Goal: Transaction & Acquisition: Book appointment/travel/reservation

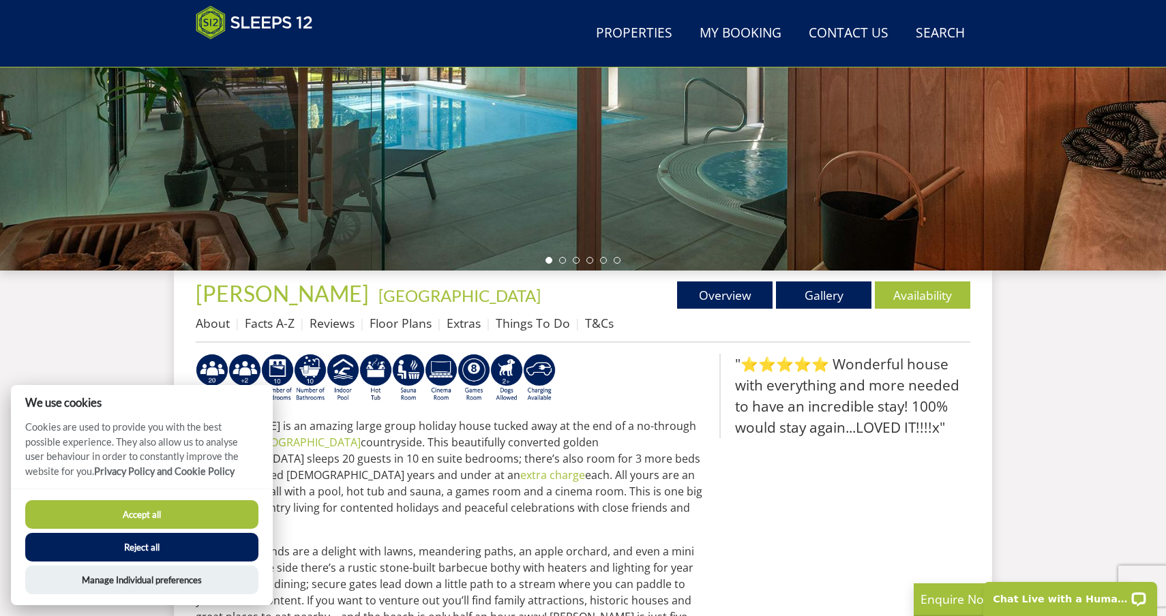
scroll to position [359, 0]
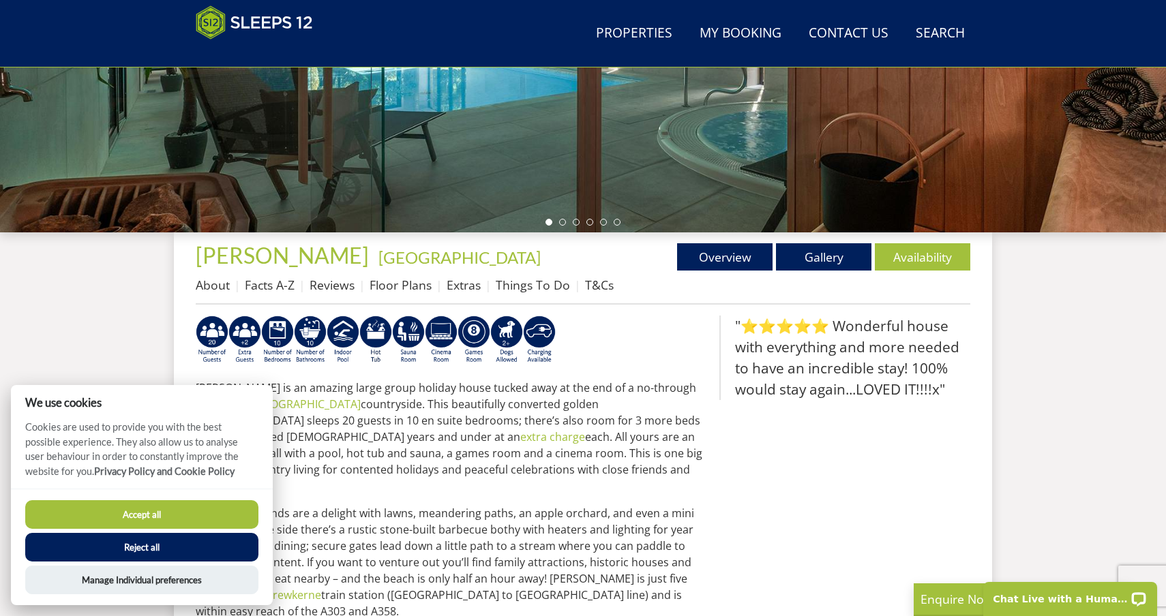
click at [235, 515] on button "Accept all" at bounding box center [141, 514] width 233 height 29
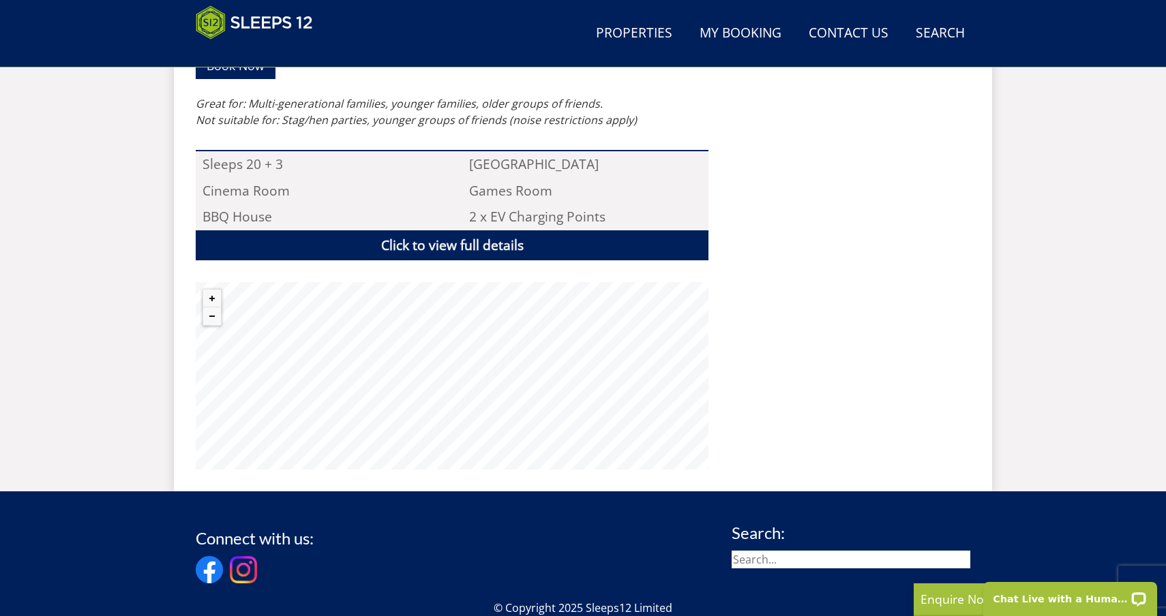
scroll to position [815, 0]
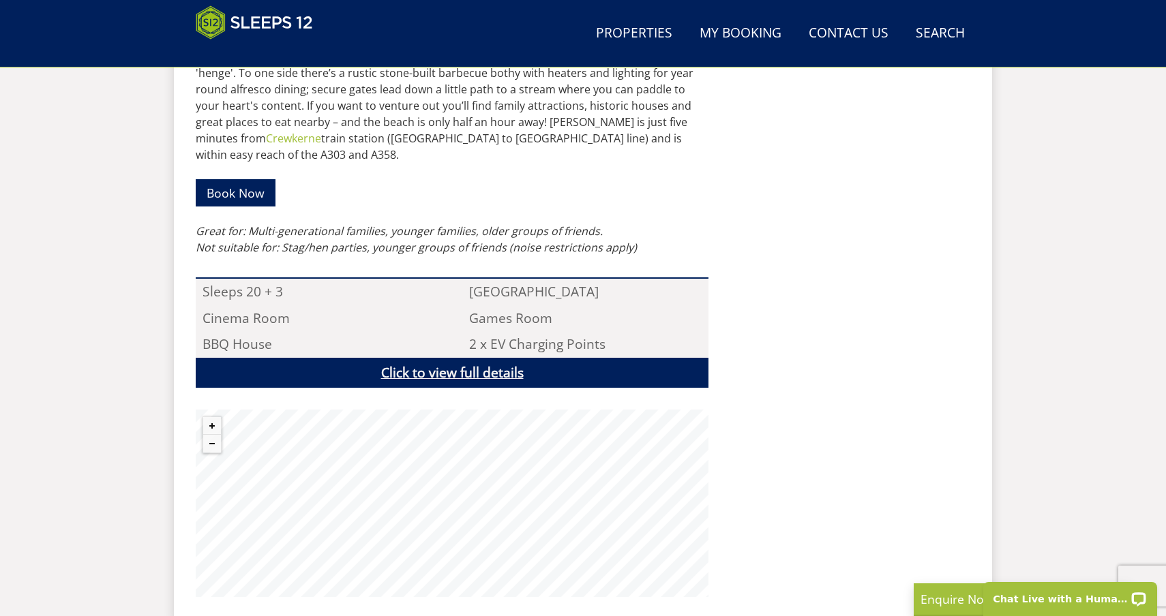
click at [487, 358] on link "Click to view full details" at bounding box center [452, 373] width 513 height 31
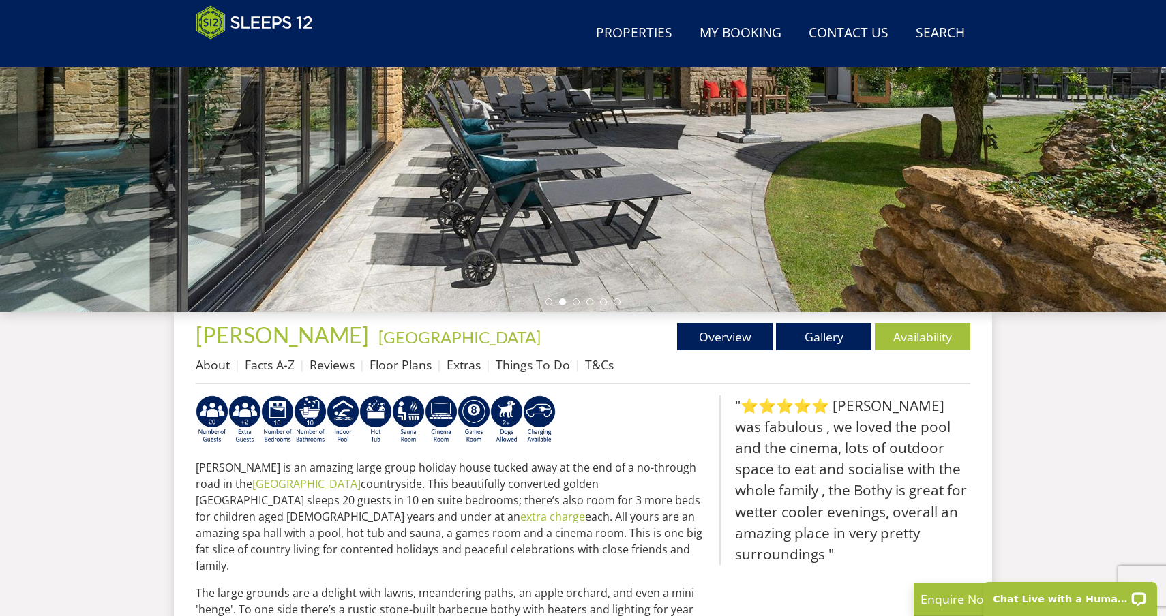
scroll to position [281, 0]
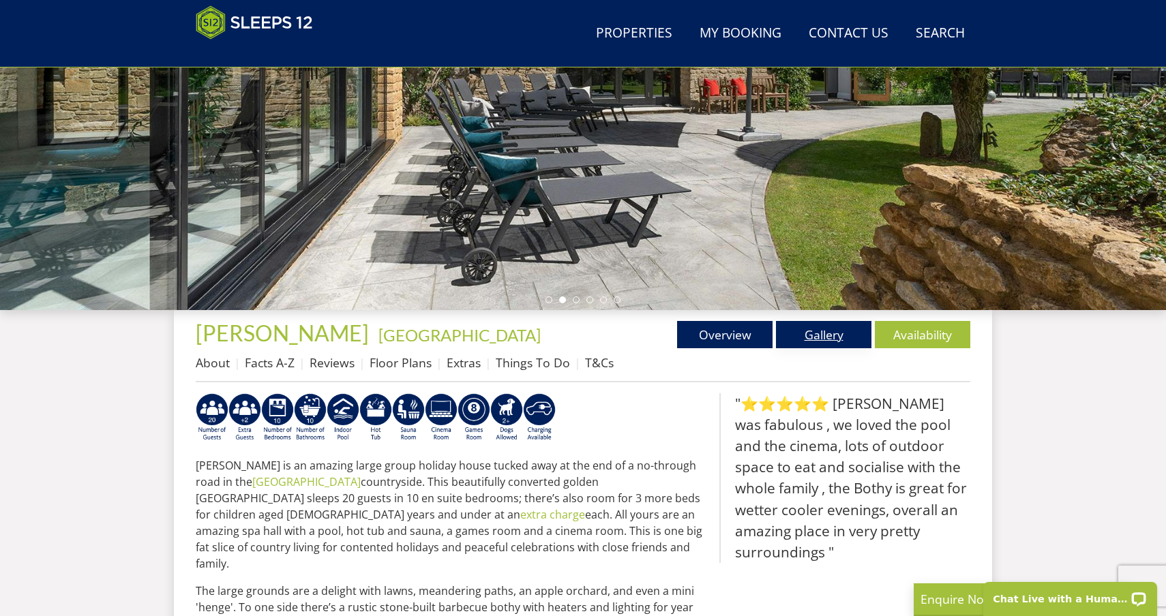
click at [834, 339] on link "Gallery" at bounding box center [823, 334] width 95 height 27
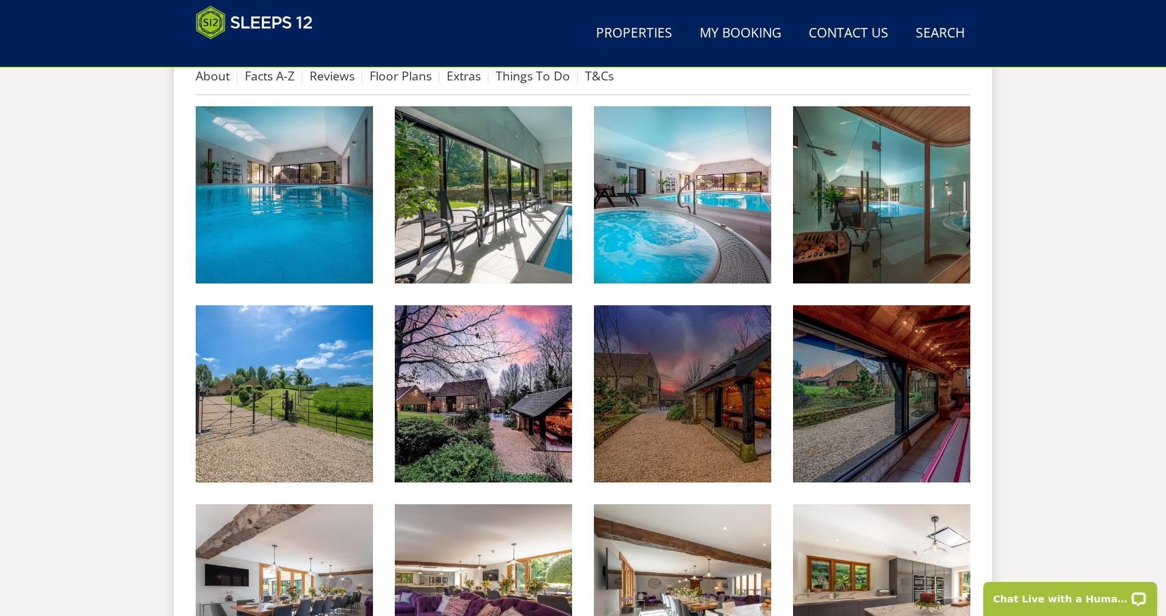
scroll to position [552, 0]
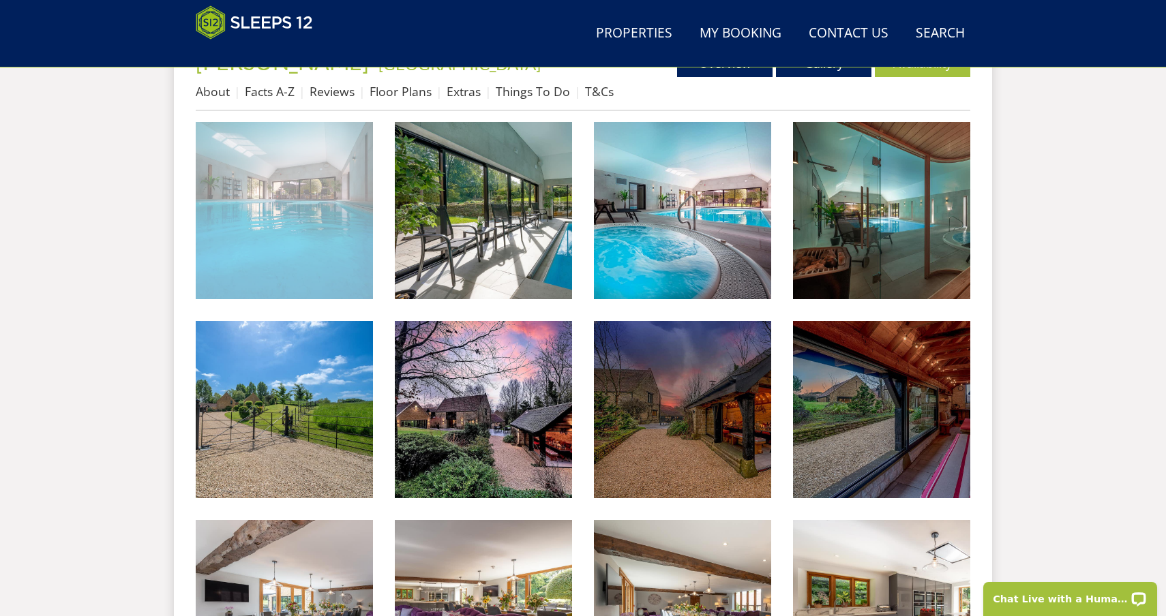
click at [265, 257] on img at bounding box center [284, 210] width 177 height 177
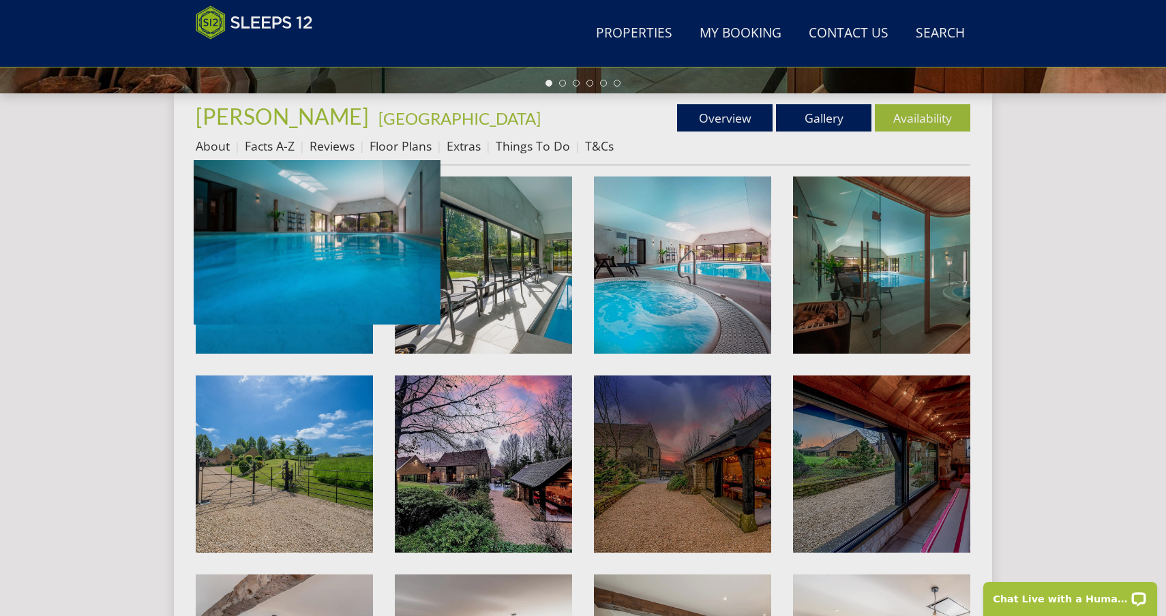
scroll to position [482, 0]
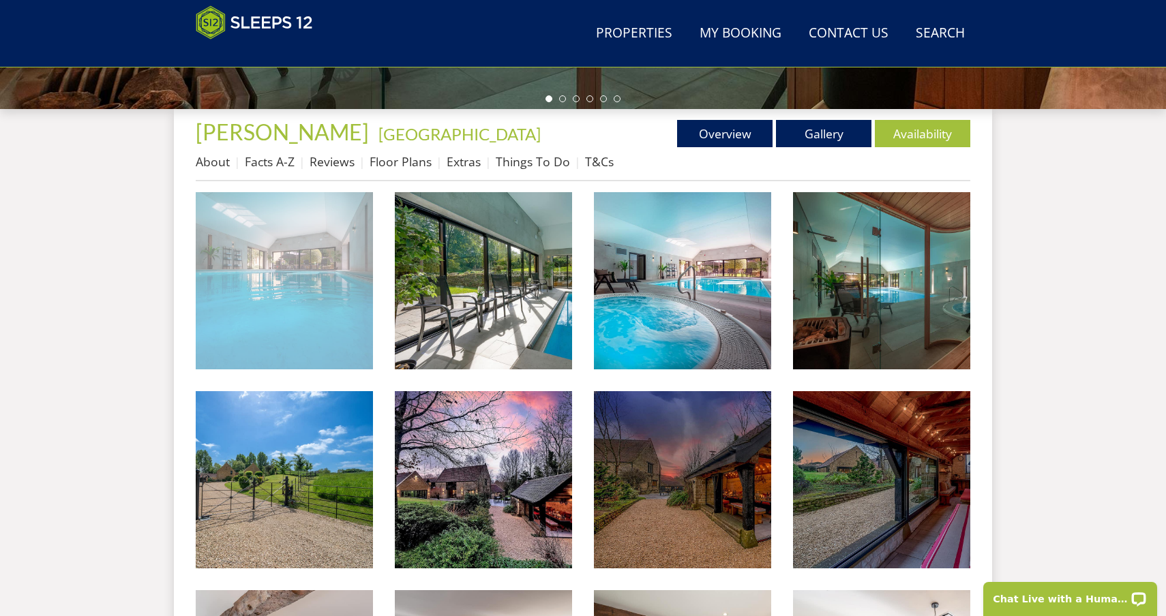
click at [317, 265] on img at bounding box center [284, 280] width 177 height 177
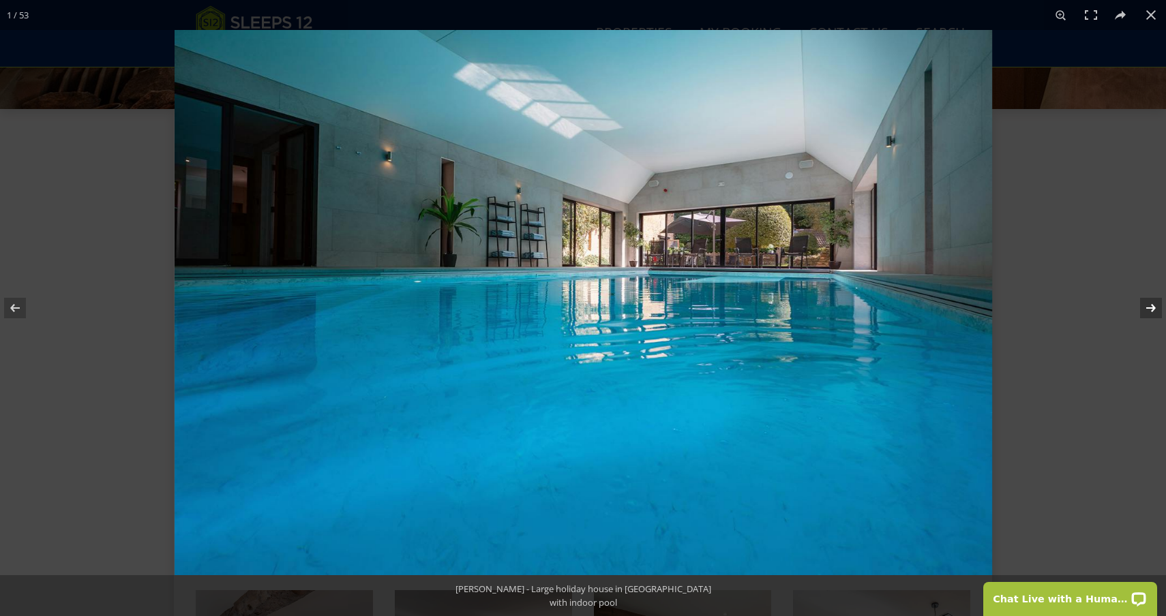
click at [1151, 313] on button at bounding box center [1142, 308] width 48 height 68
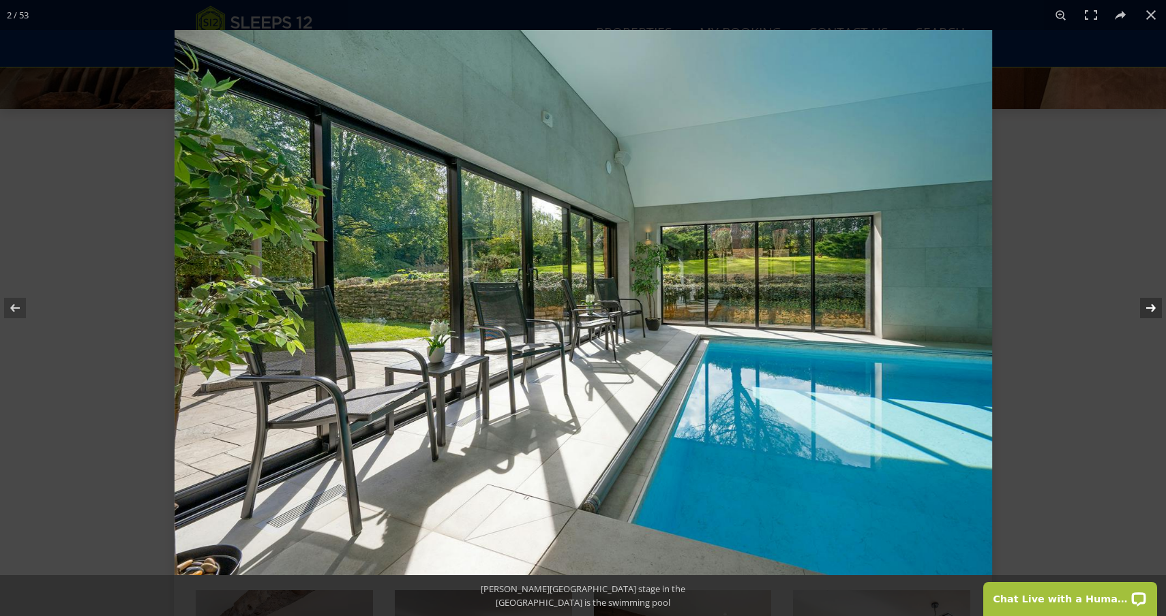
click at [1151, 313] on button at bounding box center [1142, 308] width 48 height 68
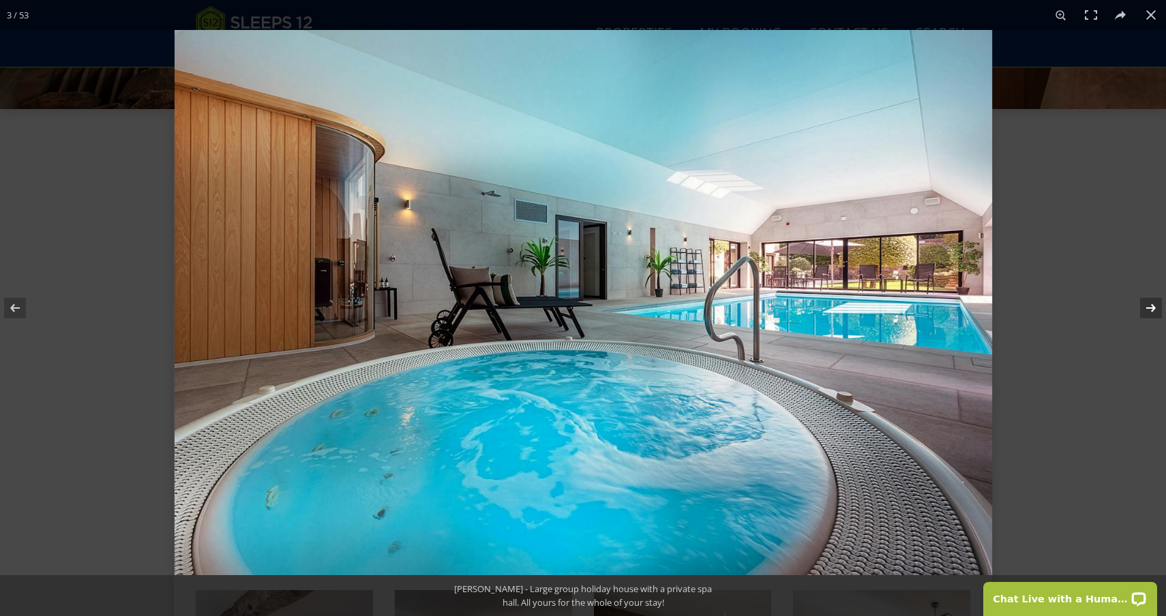
click at [1151, 313] on button at bounding box center [1142, 308] width 48 height 68
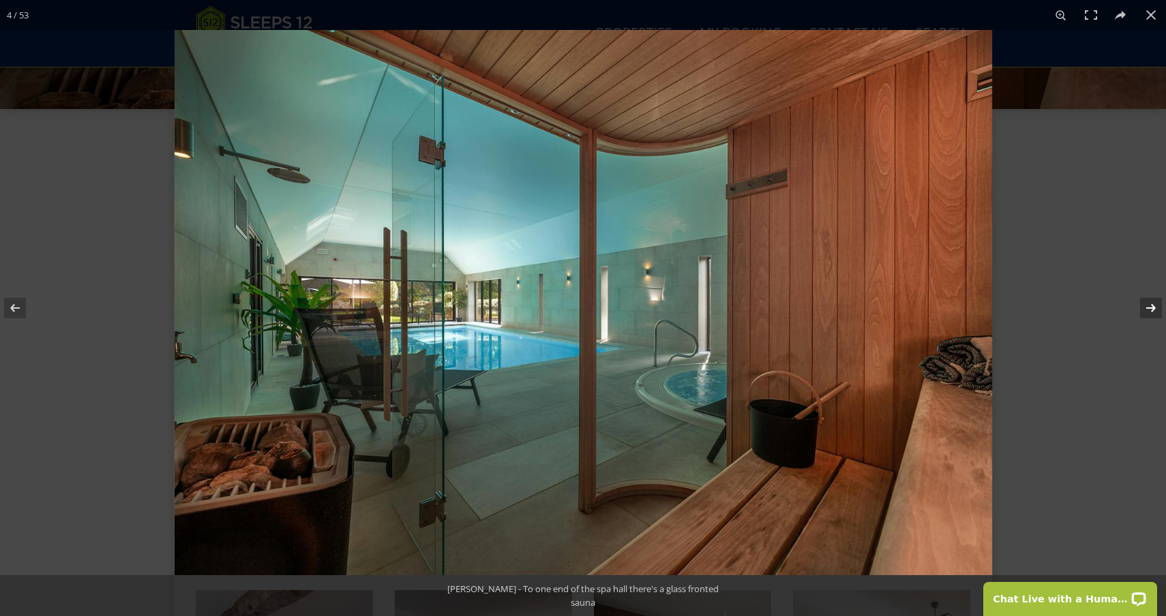
click at [1151, 313] on button at bounding box center [1142, 308] width 48 height 68
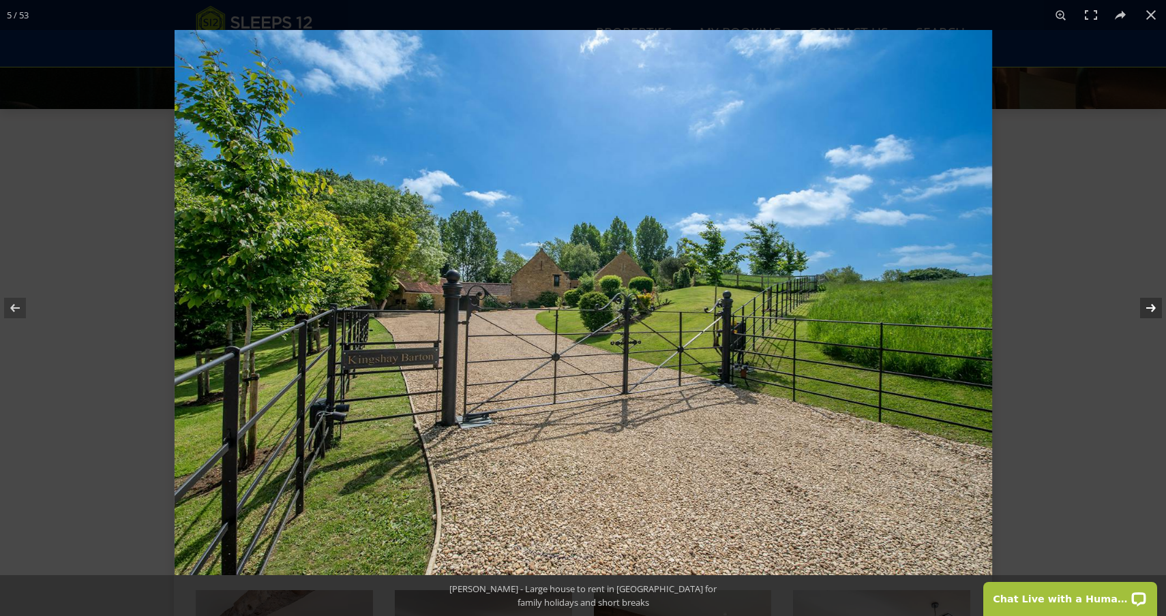
click at [1151, 313] on button at bounding box center [1142, 308] width 48 height 68
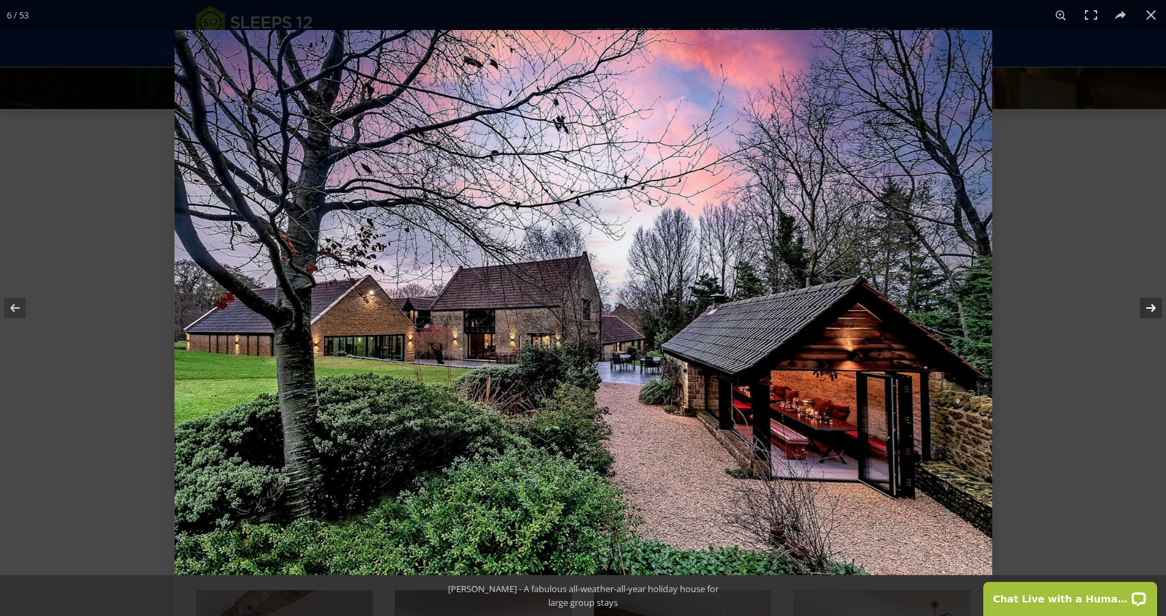
click at [1151, 313] on button at bounding box center [1142, 308] width 48 height 68
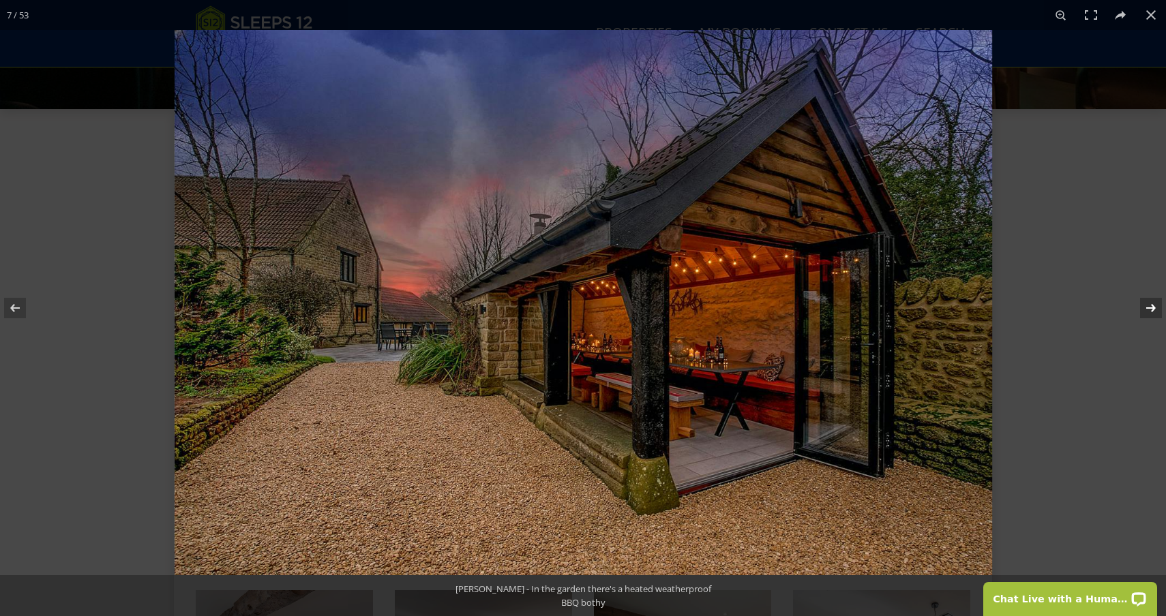
click at [1151, 313] on button at bounding box center [1142, 308] width 48 height 68
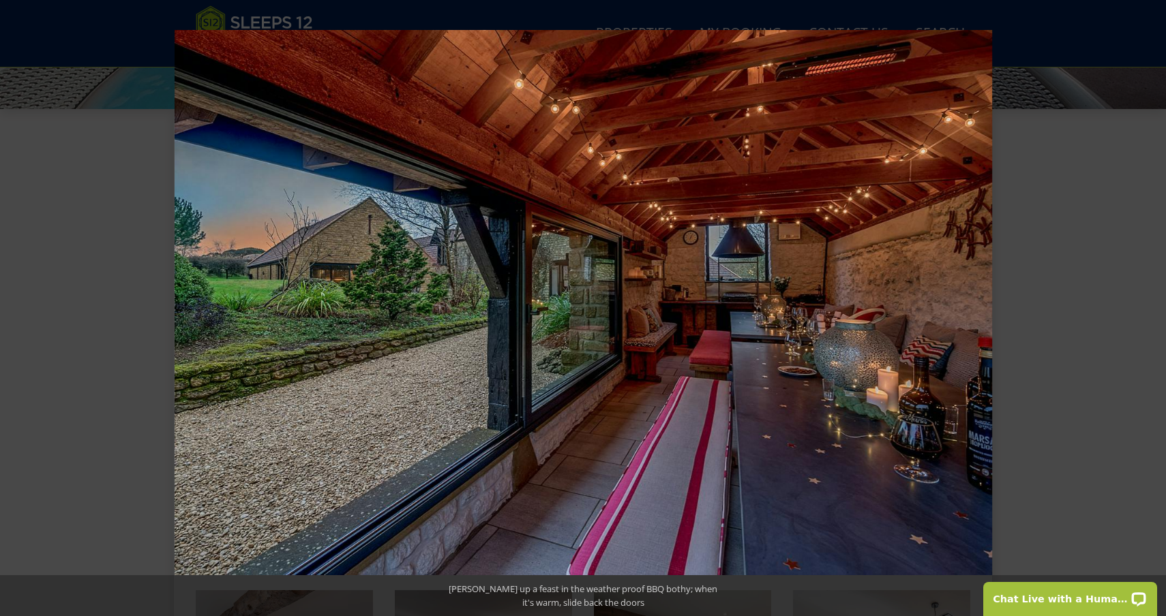
click at [1151, 313] on button at bounding box center [1142, 308] width 48 height 68
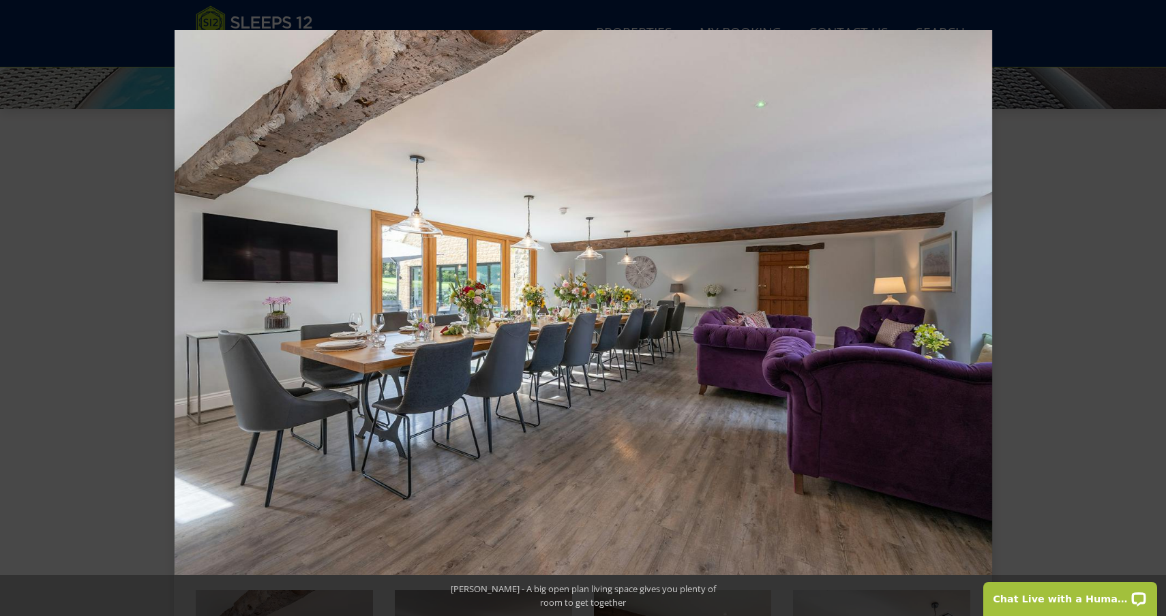
click at [1151, 313] on button at bounding box center [1142, 308] width 48 height 68
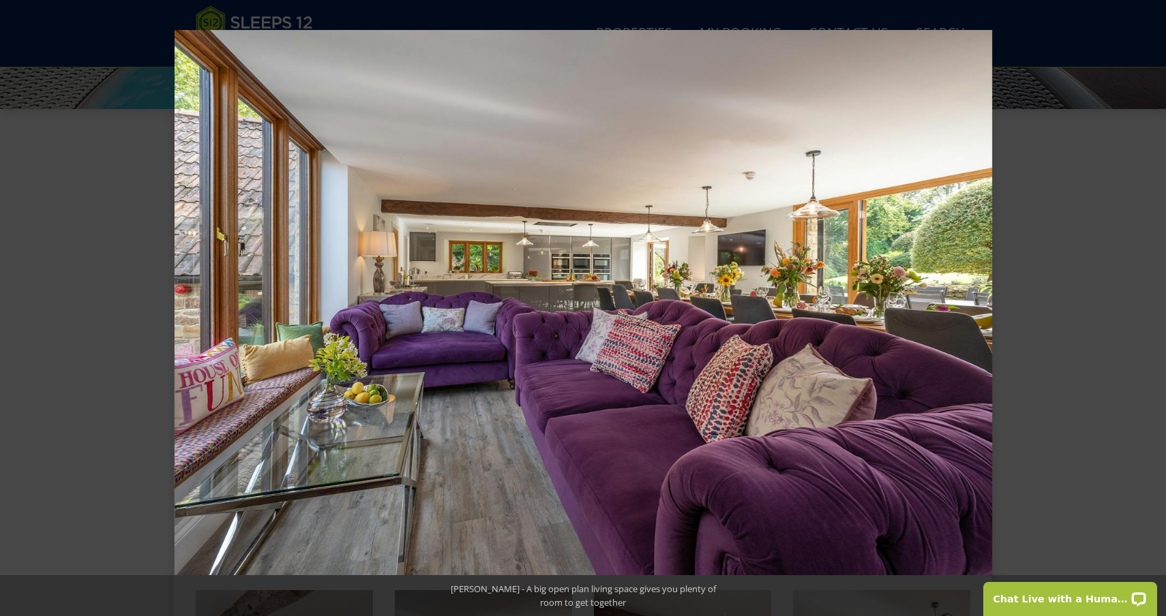
click at [1151, 313] on button at bounding box center [1142, 308] width 48 height 68
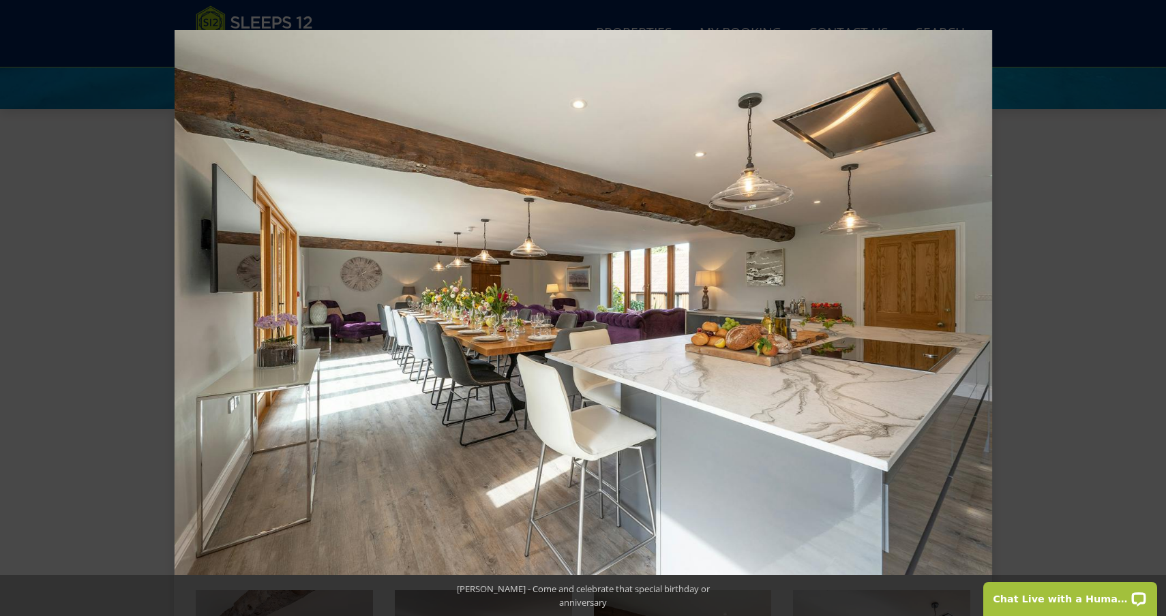
click at [1151, 313] on button at bounding box center [1142, 308] width 48 height 68
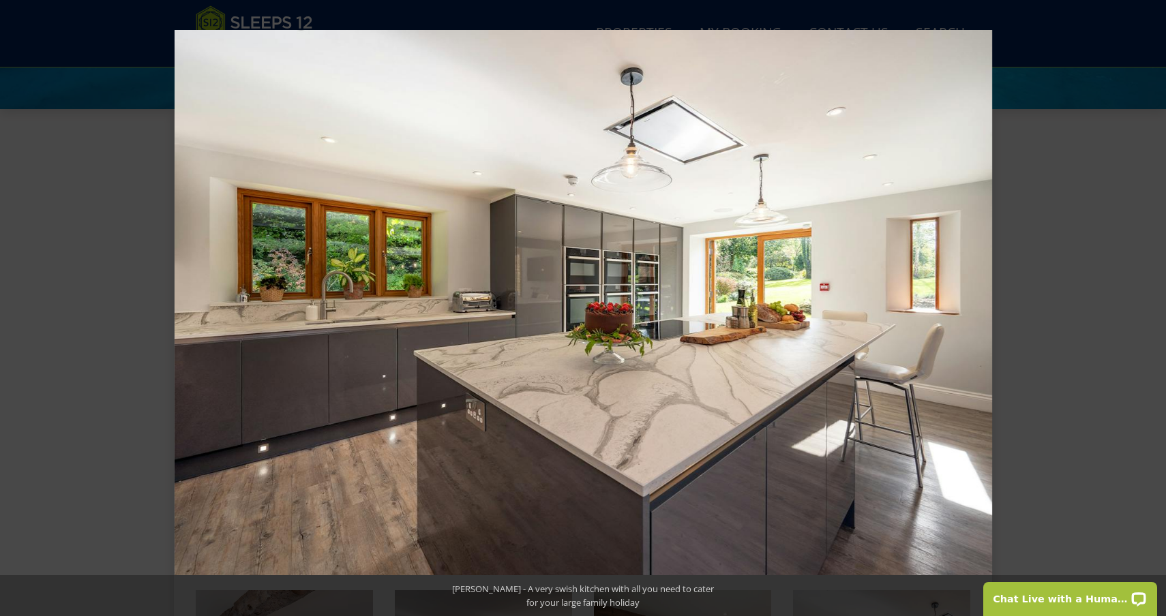
click at [1151, 313] on button at bounding box center [1142, 308] width 48 height 68
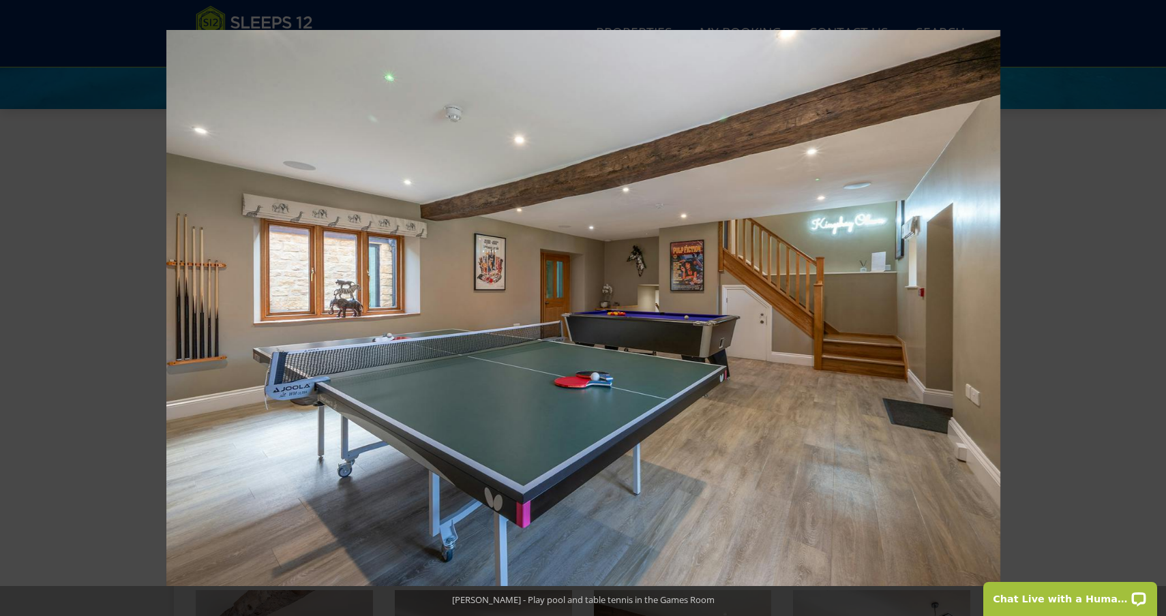
click at [1151, 313] on button at bounding box center [1142, 308] width 48 height 68
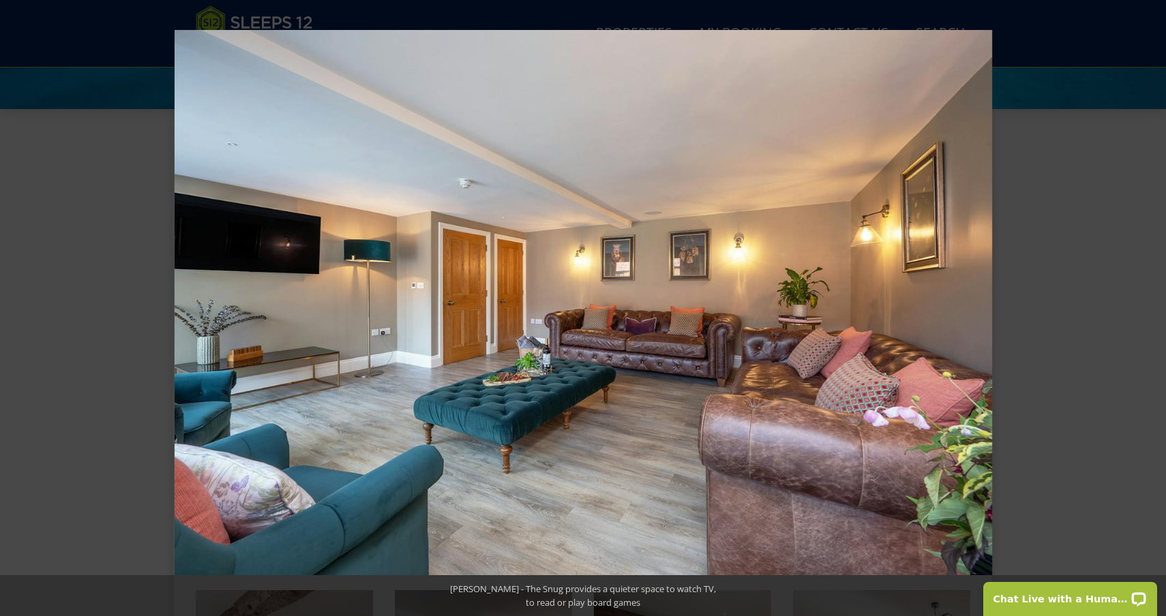
click at [1151, 313] on button at bounding box center [1142, 308] width 48 height 68
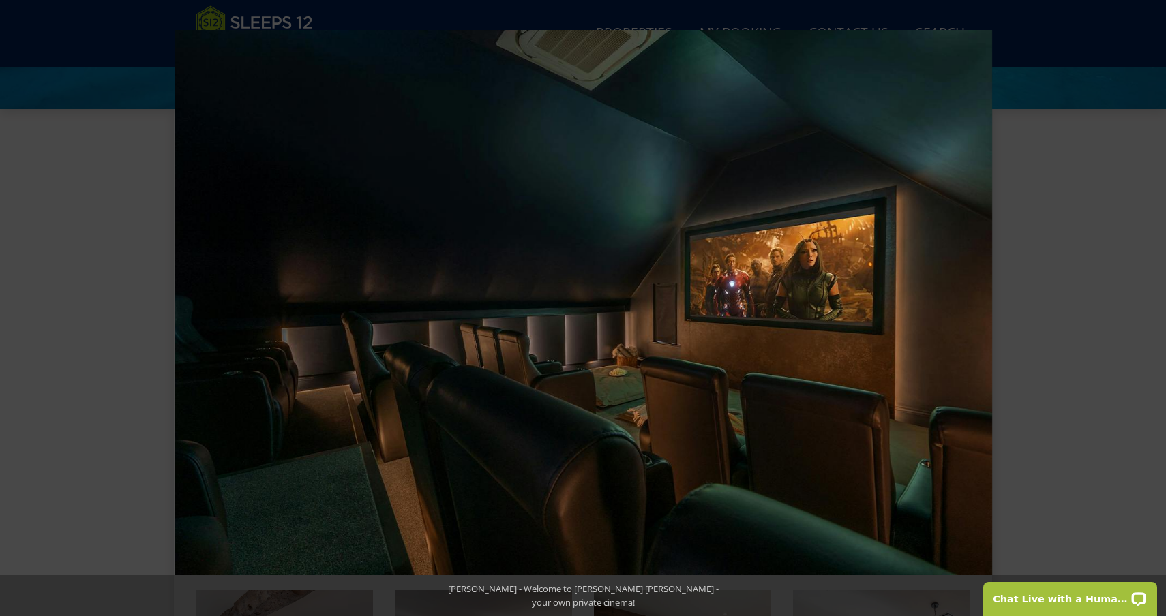
click at [1151, 313] on button at bounding box center [1142, 308] width 48 height 68
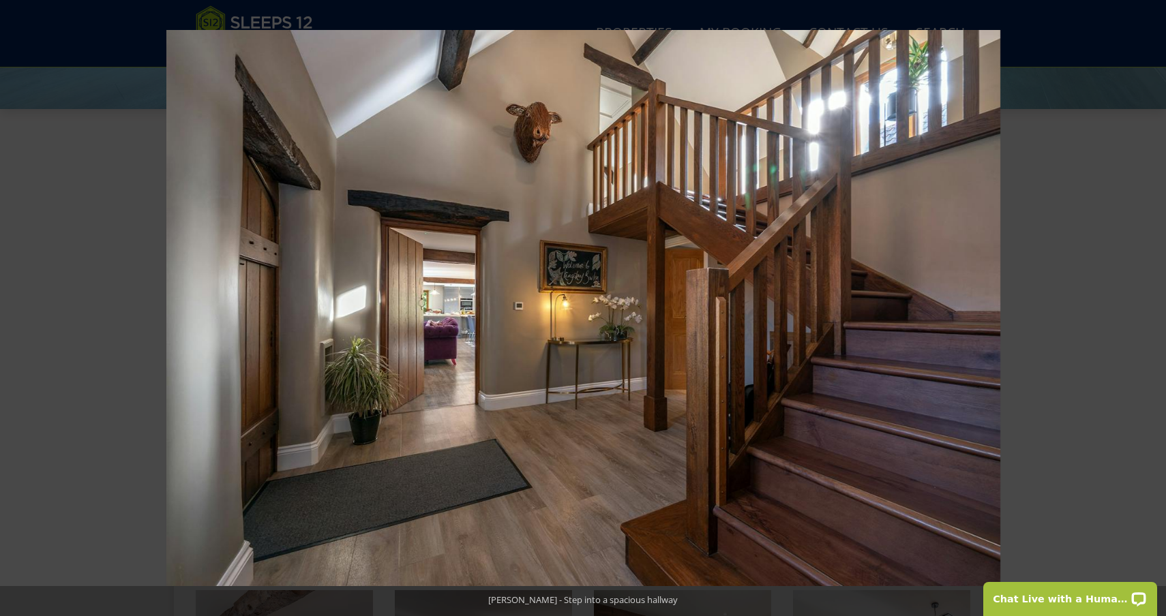
click at [1151, 313] on button at bounding box center [1142, 308] width 48 height 68
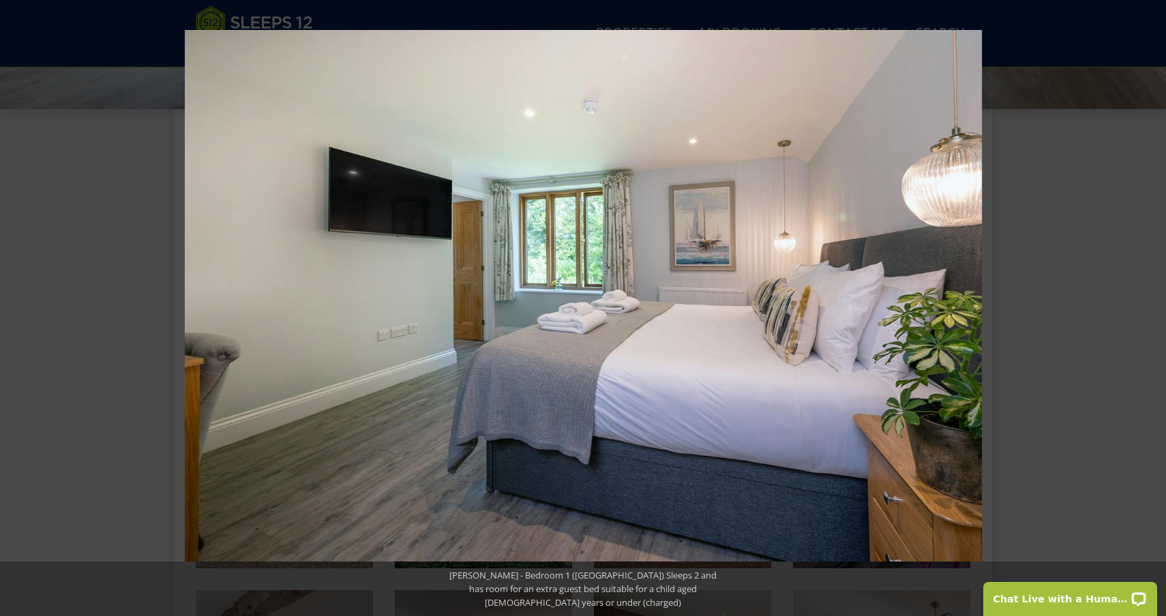
click at [1151, 313] on button at bounding box center [1142, 308] width 48 height 68
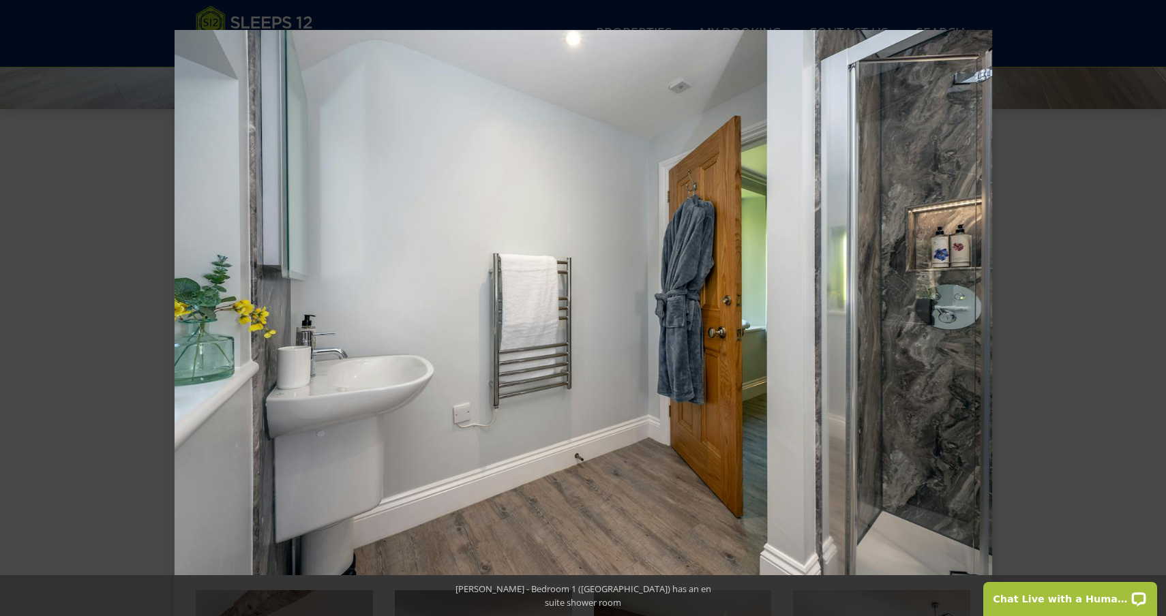
click at [1151, 313] on button at bounding box center [1142, 308] width 48 height 68
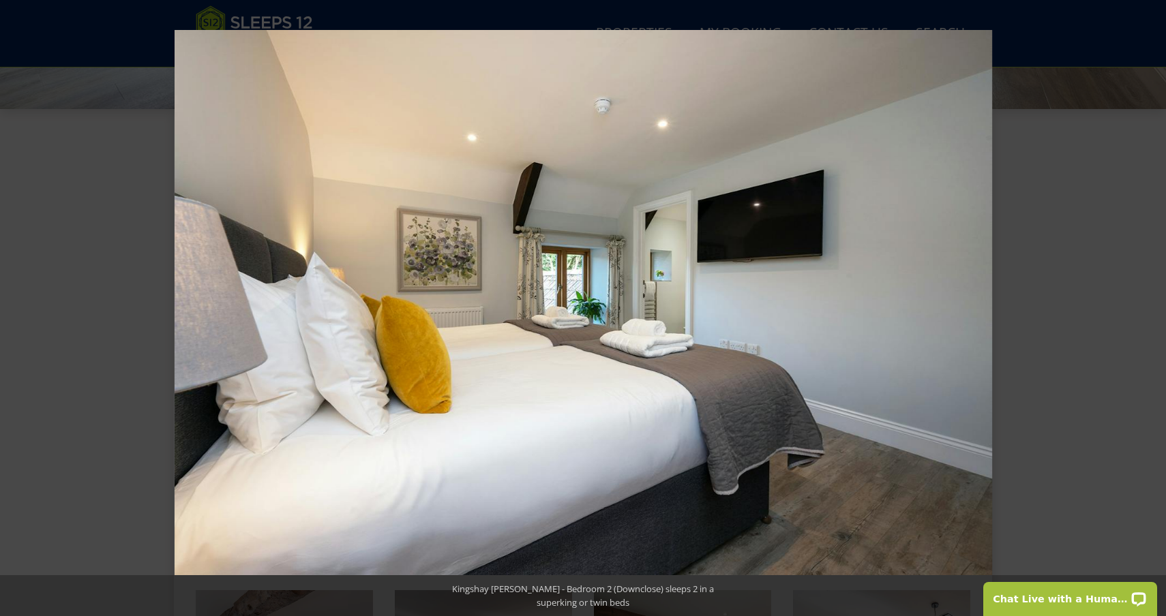
click at [1151, 313] on button at bounding box center [1142, 308] width 48 height 68
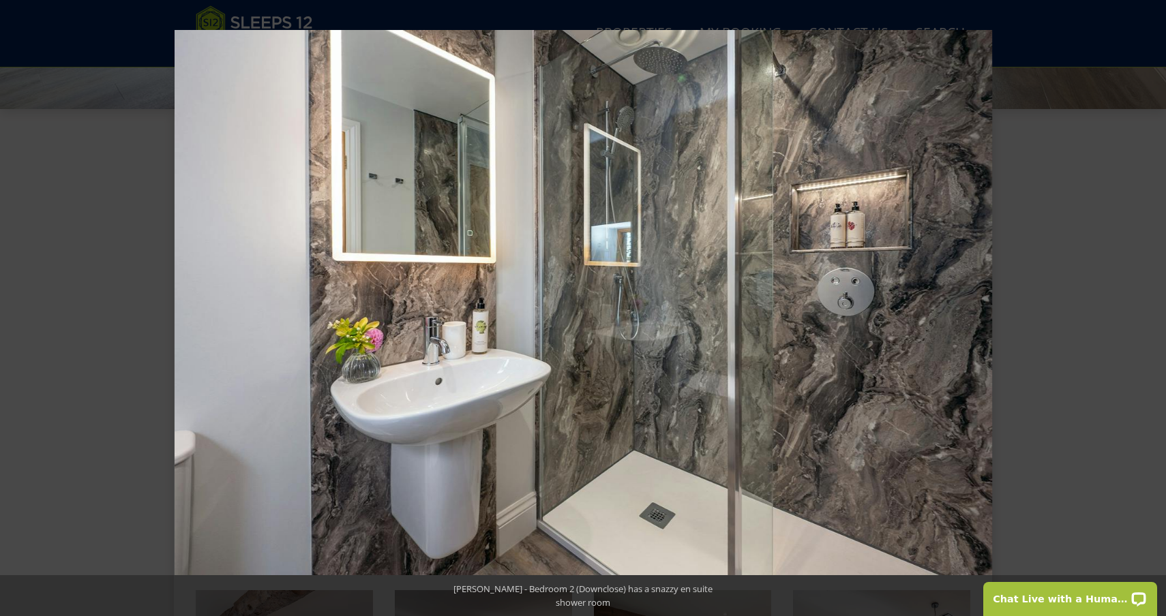
click at [1151, 313] on button at bounding box center [1142, 308] width 48 height 68
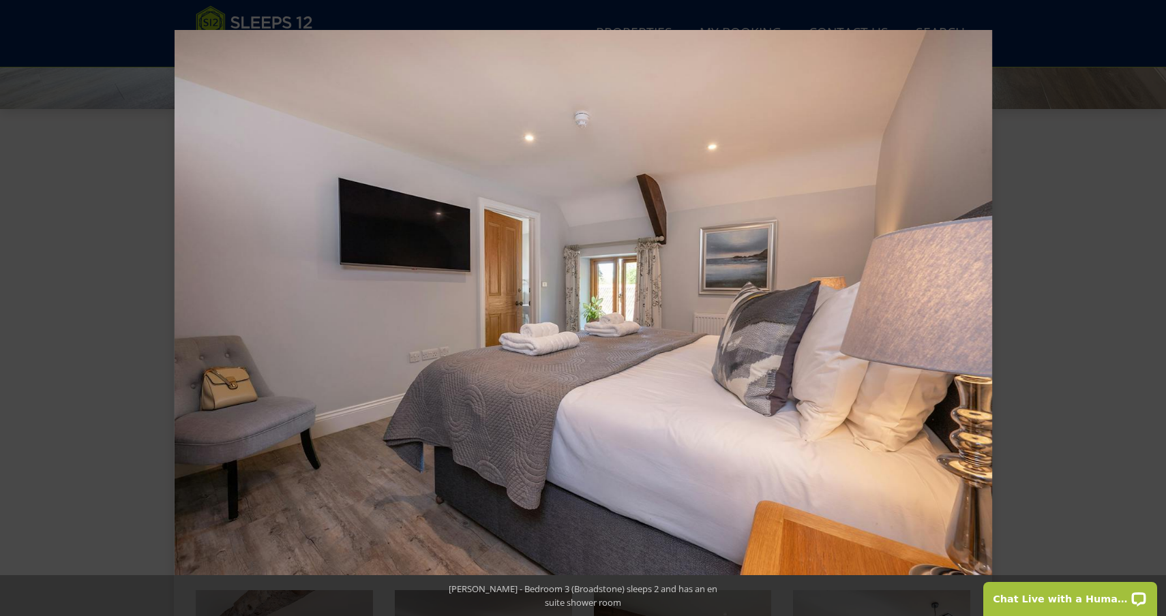
click at [1151, 313] on button at bounding box center [1142, 308] width 48 height 68
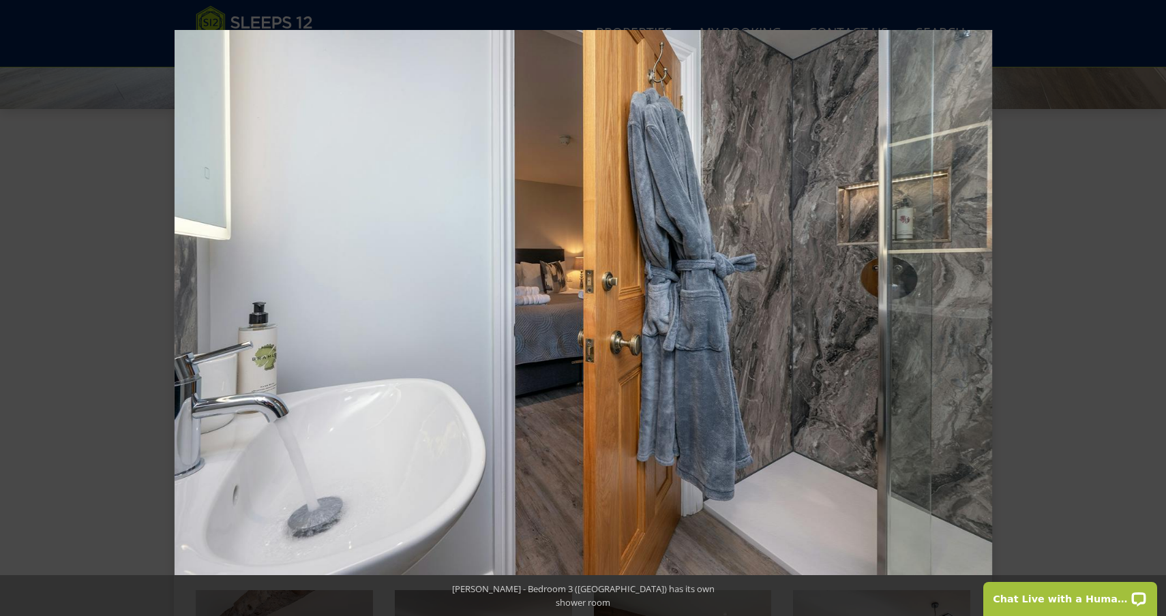
click at [1151, 313] on button at bounding box center [1142, 308] width 48 height 68
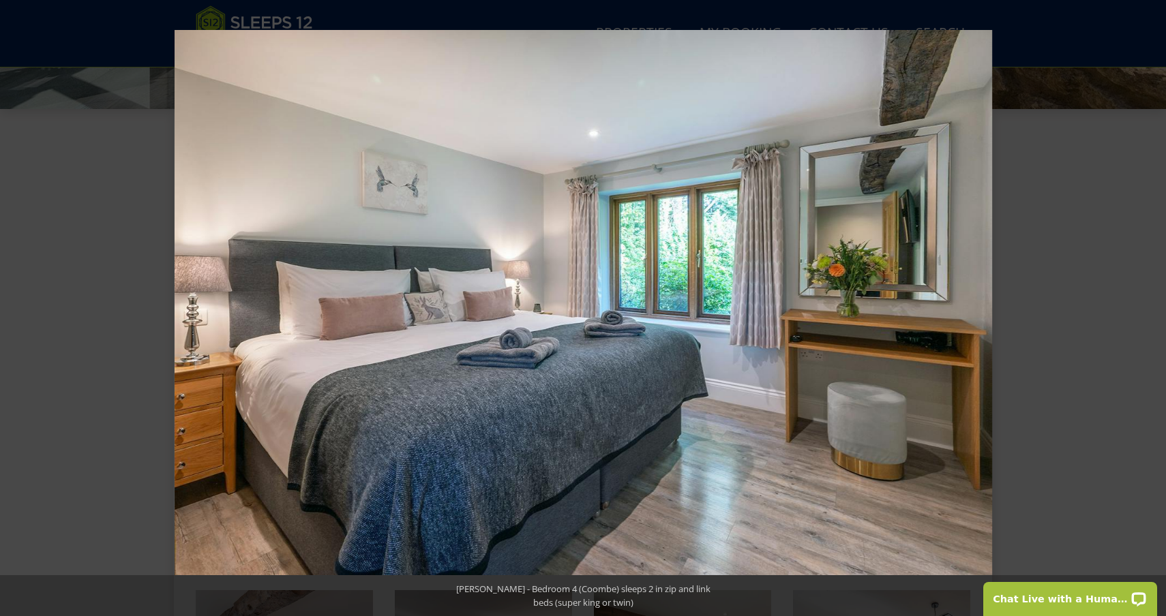
click at [1151, 313] on button at bounding box center [1142, 308] width 48 height 68
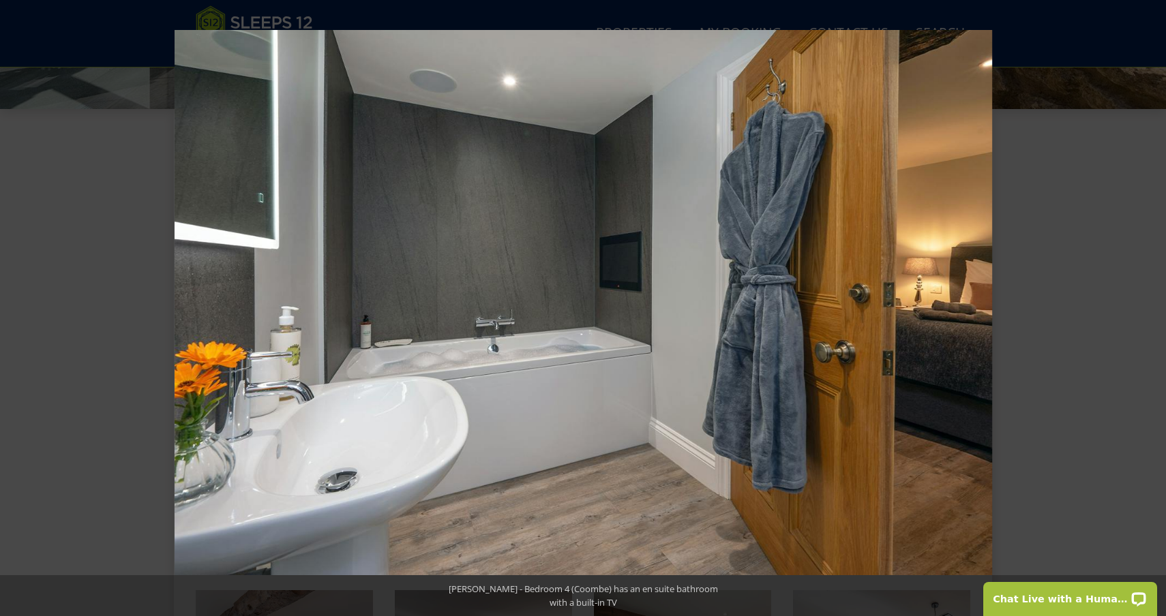
click at [1151, 313] on button at bounding box center [1142, 308] width 48 height 68
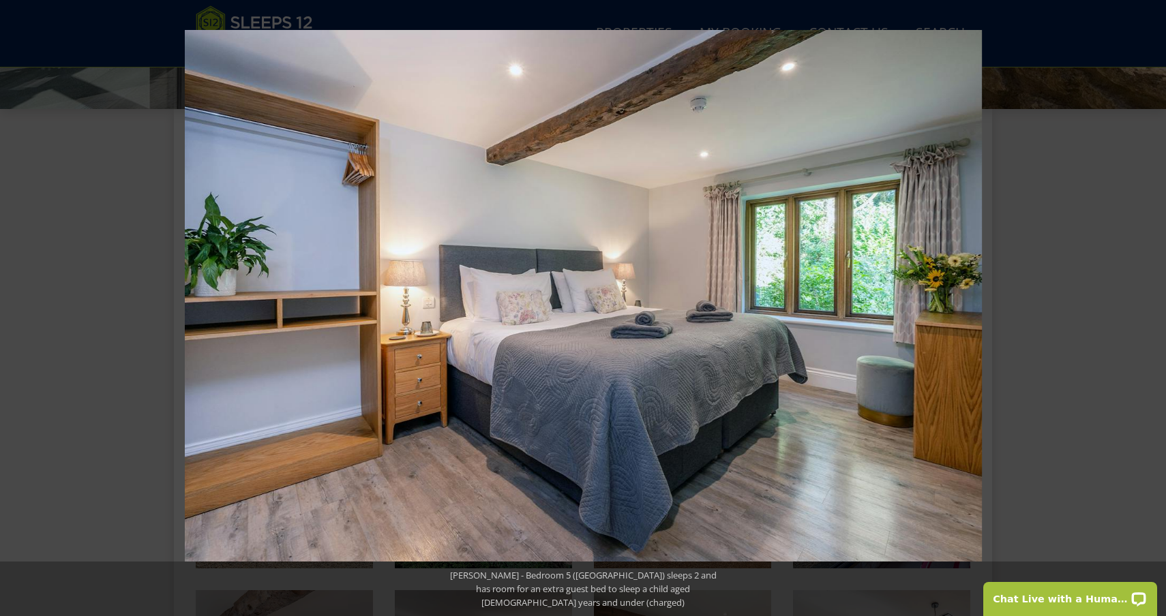
click at [1151, 313] on button at bounding box center [1142, 308] width 48 height 68
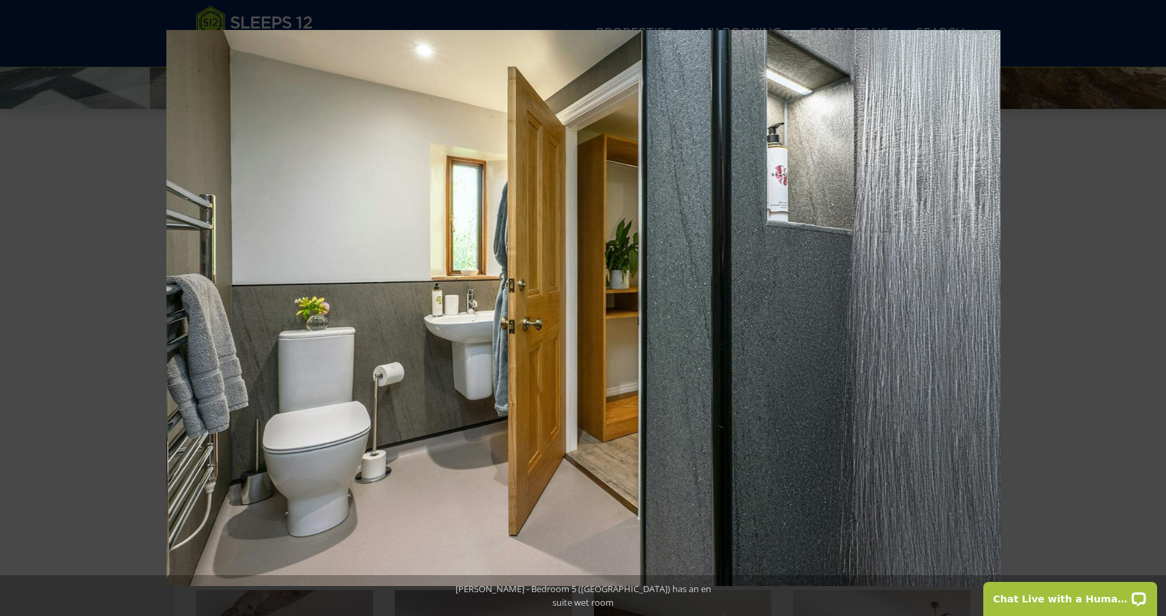
click at [1151, 313] on button at bounding box center [1142, 308] width 48 height 68
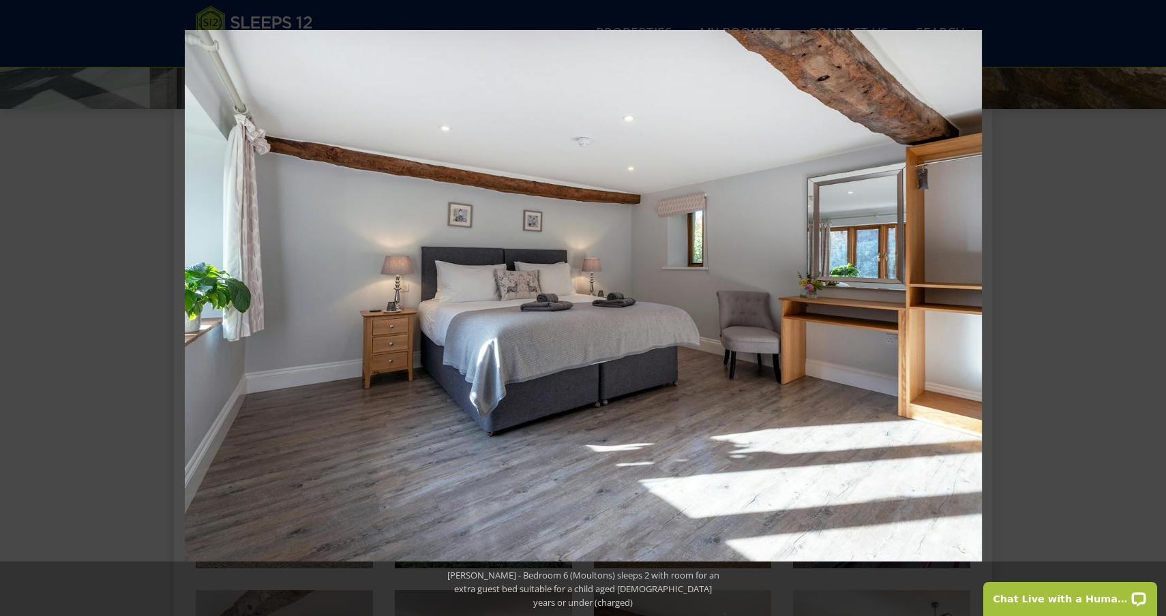
click at [1151, 313] on button at bounding box center [1142, 308] width 48 height 68
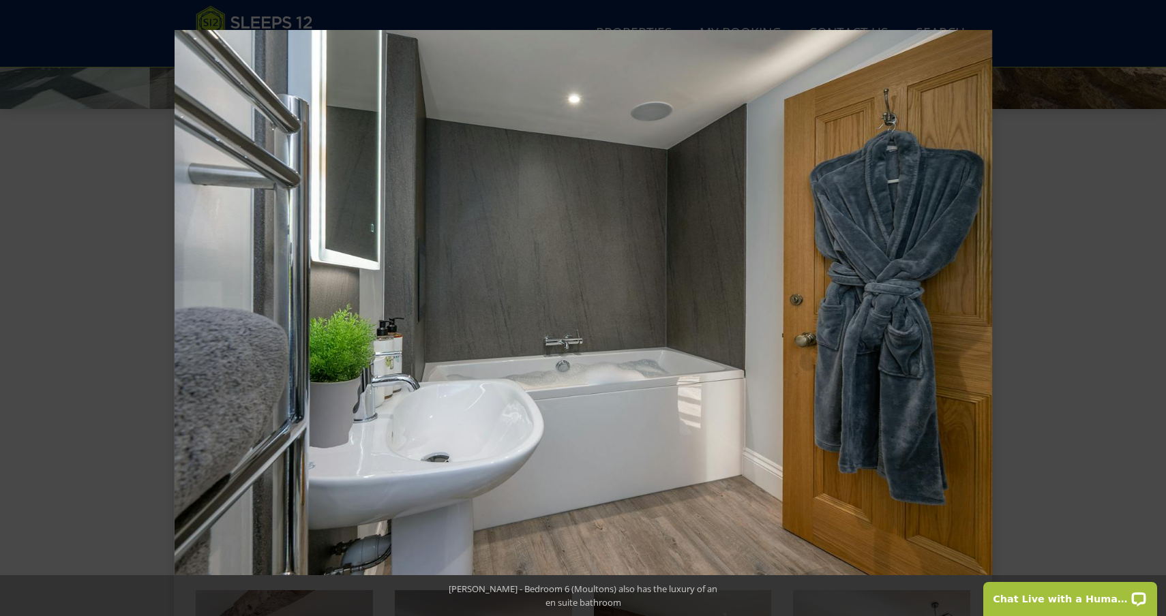
click at [1151, 313] on button at bounding box center [1142, 308] width 48 height 68
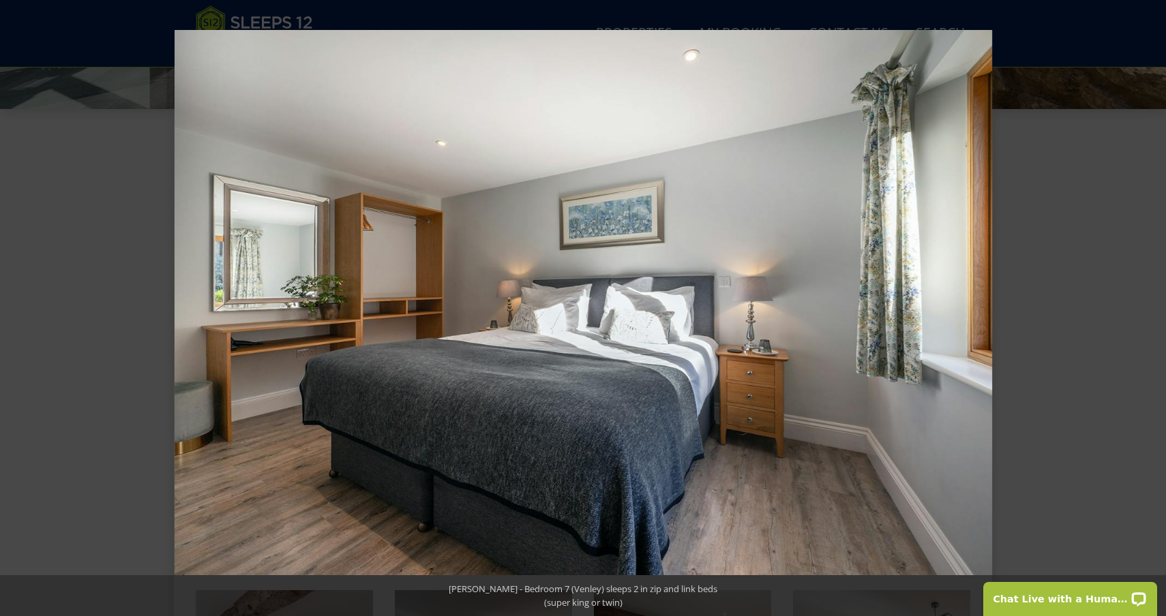
click at [1151, 313] on button at bounding box center [1142, 308] width 48 height 68
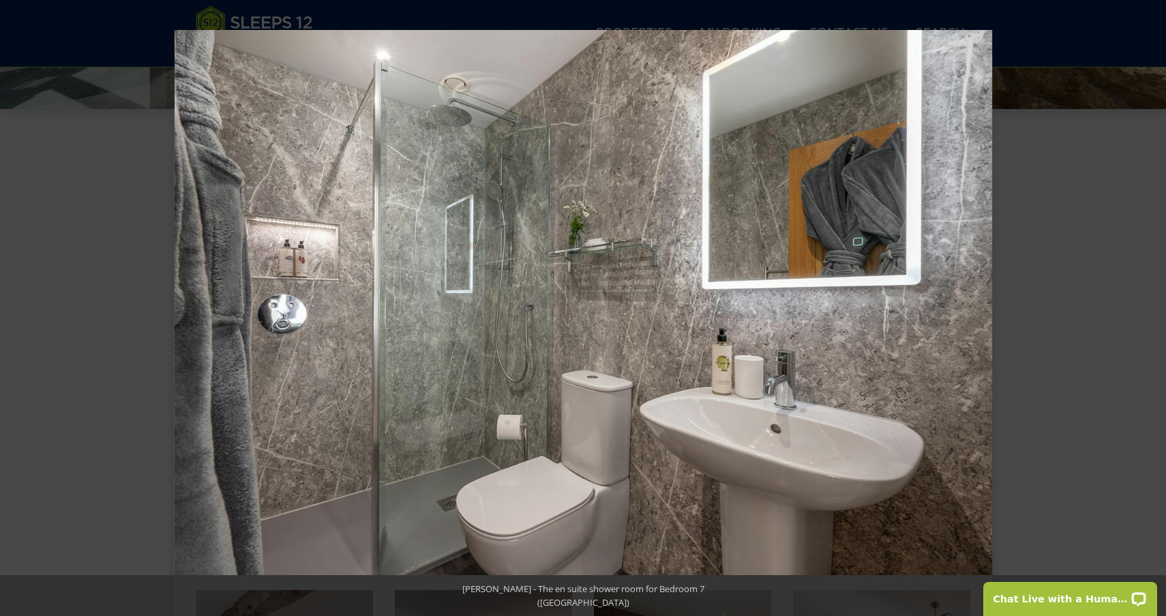
click at [1151, 313] on button at bounding box center [1142, 308] width 48 height 68
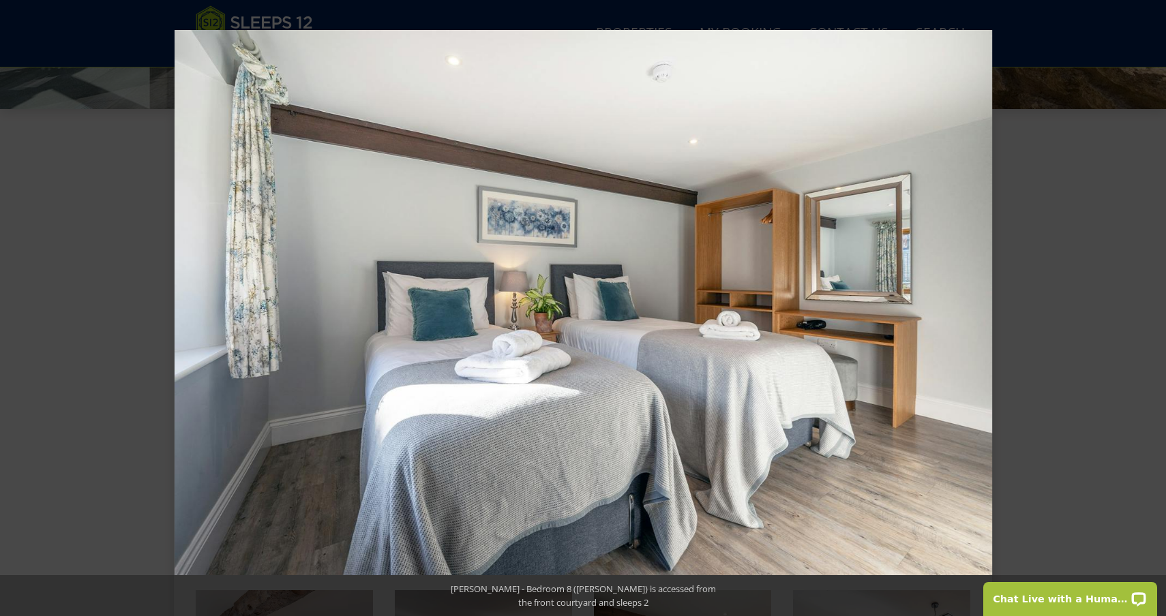
click at [1151, 313] on button at bounding box center [1142, 308] width 48 height 68
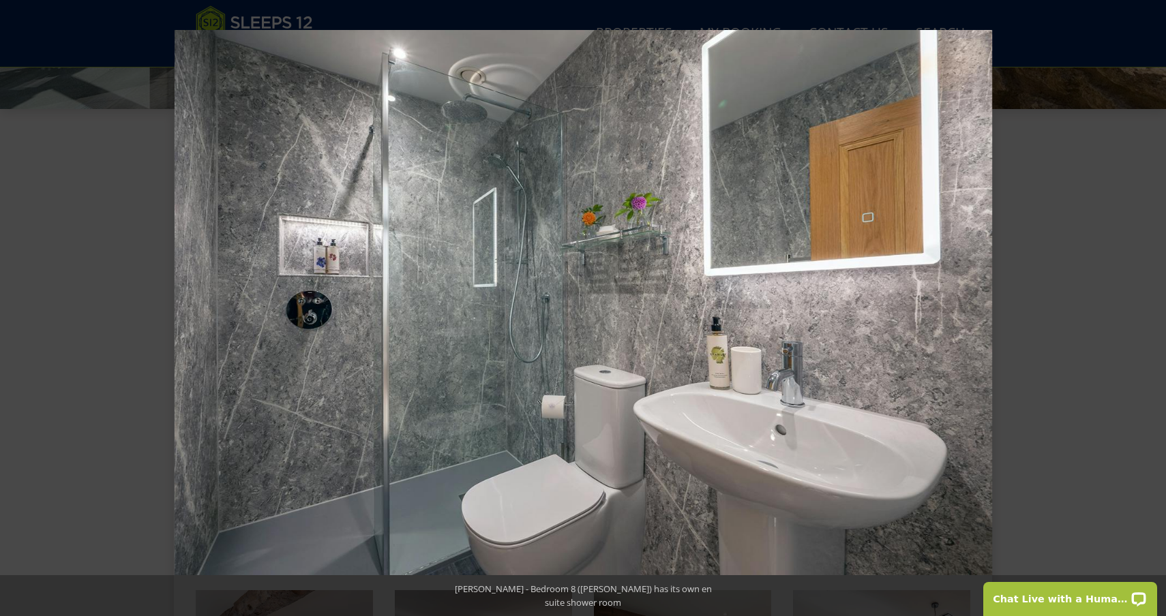
click at [1151, 313] on button at bounding box center [1142, 308] width 48 height 68
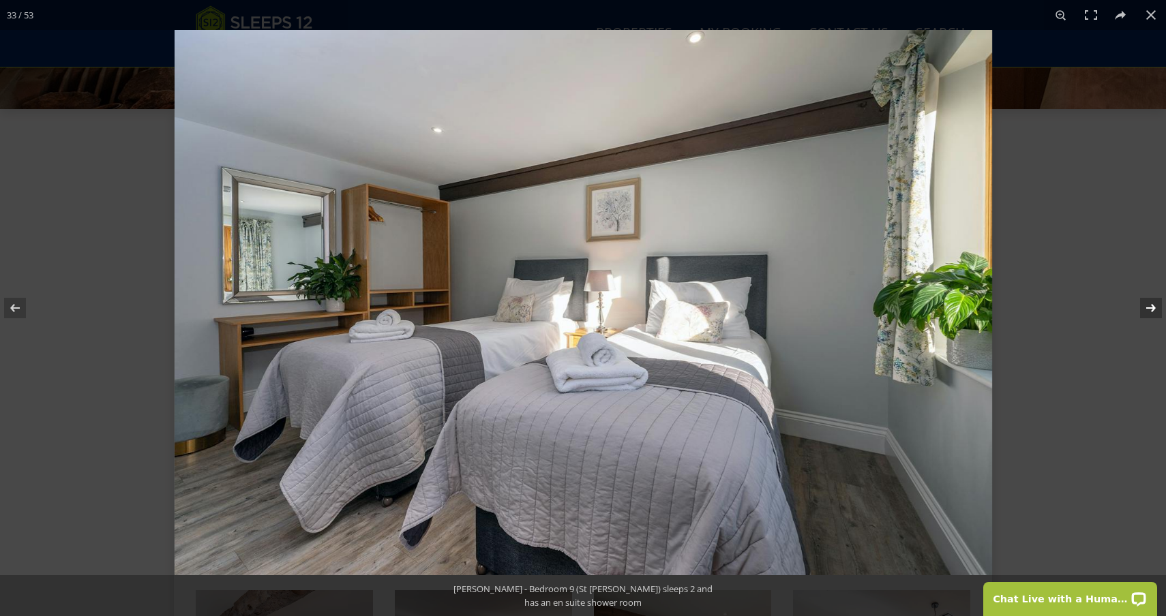
click at [1149, 313] on button at bounding box center [1142, 308] width 48 height 68
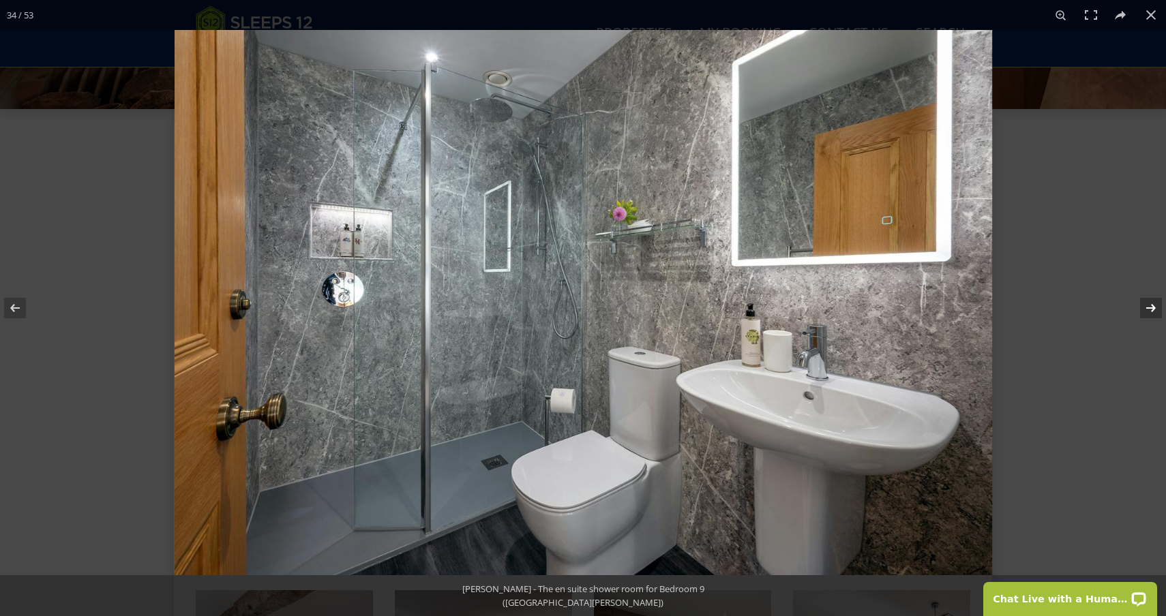
click at [1149, 313] on button at bounding box center [1142, 308] width 48 height 68
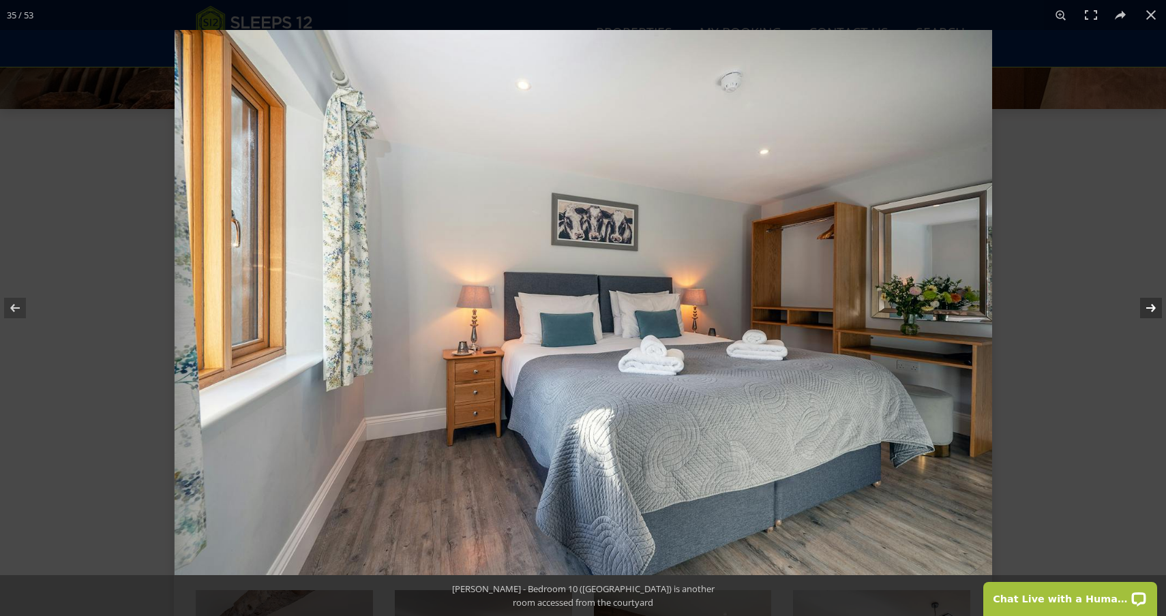
click at [1149, 313] on button at bounding box center [1142, 308] width 48 height 68
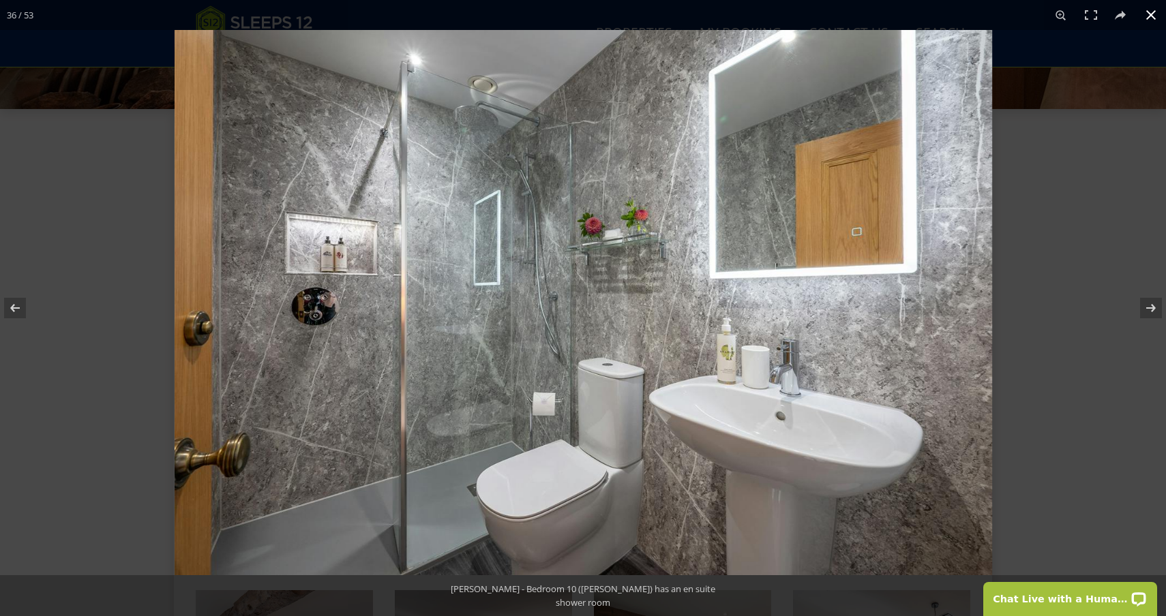
click at [1151, 17] on button at bounding box center [1151, 15] width 30 height 30
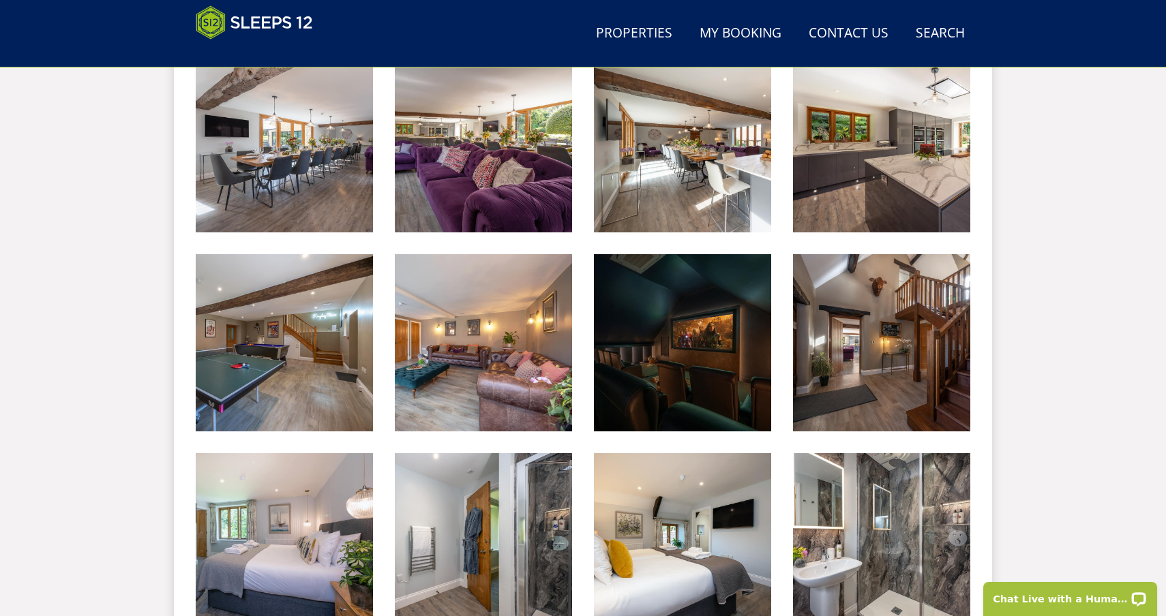
scroll to position [1016, 0]
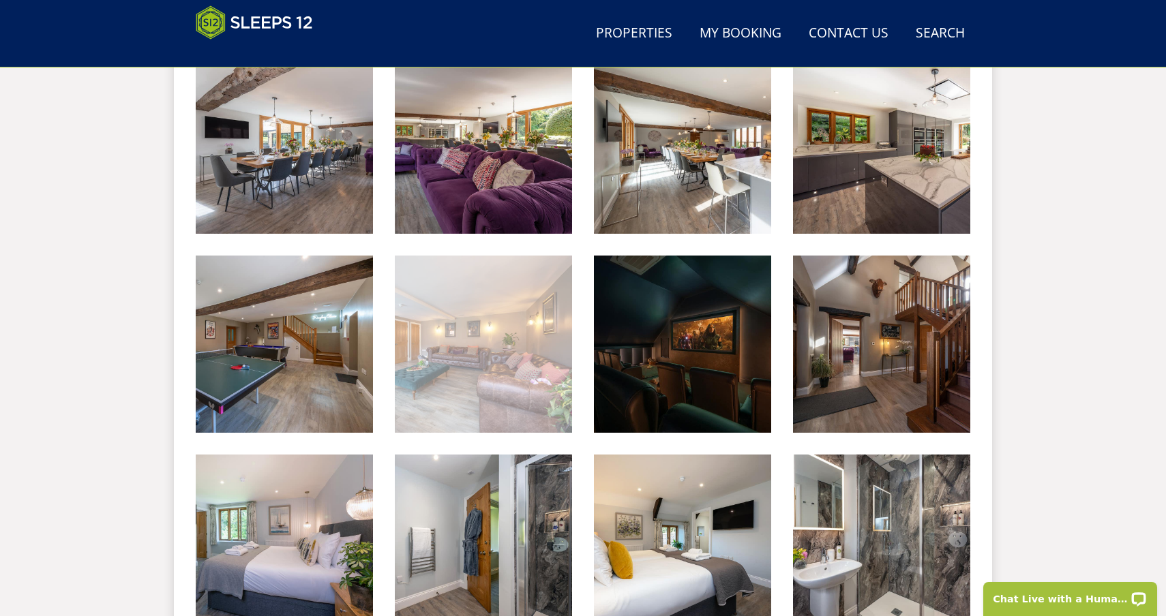
click at [514, 347] on img at bounding box center [483, 344] width 177 height 177
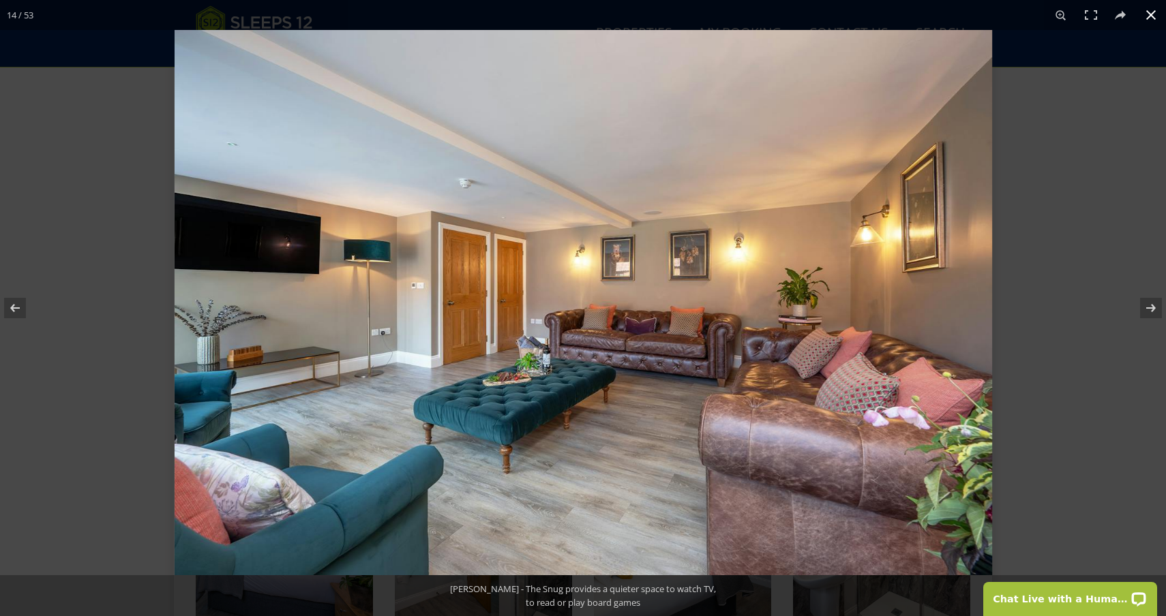
click at [1152, 13] on button at bounding box center [1151, 15] width 30 height 30
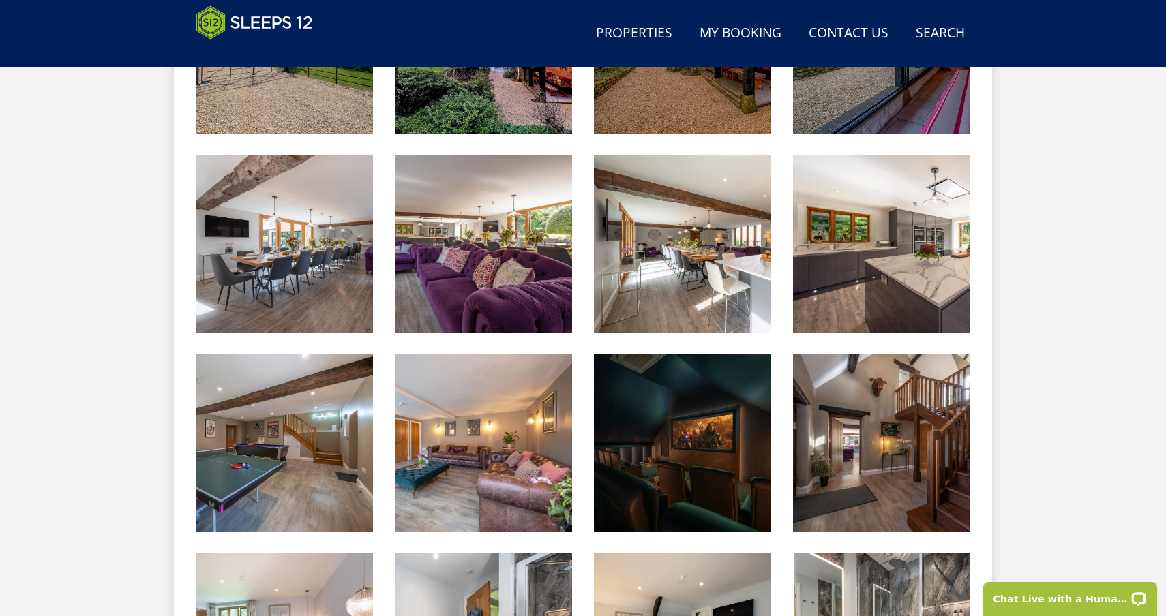
scroll to position [911, 0]
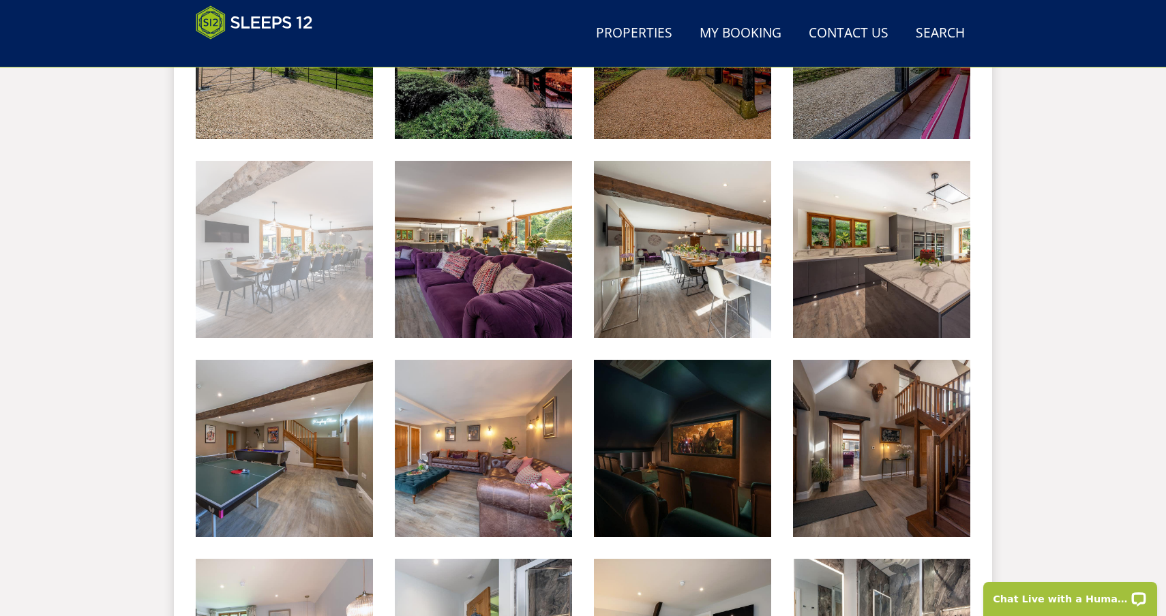
click at [338, 293] on img at bounding box center [284, 249] width 177 height 177
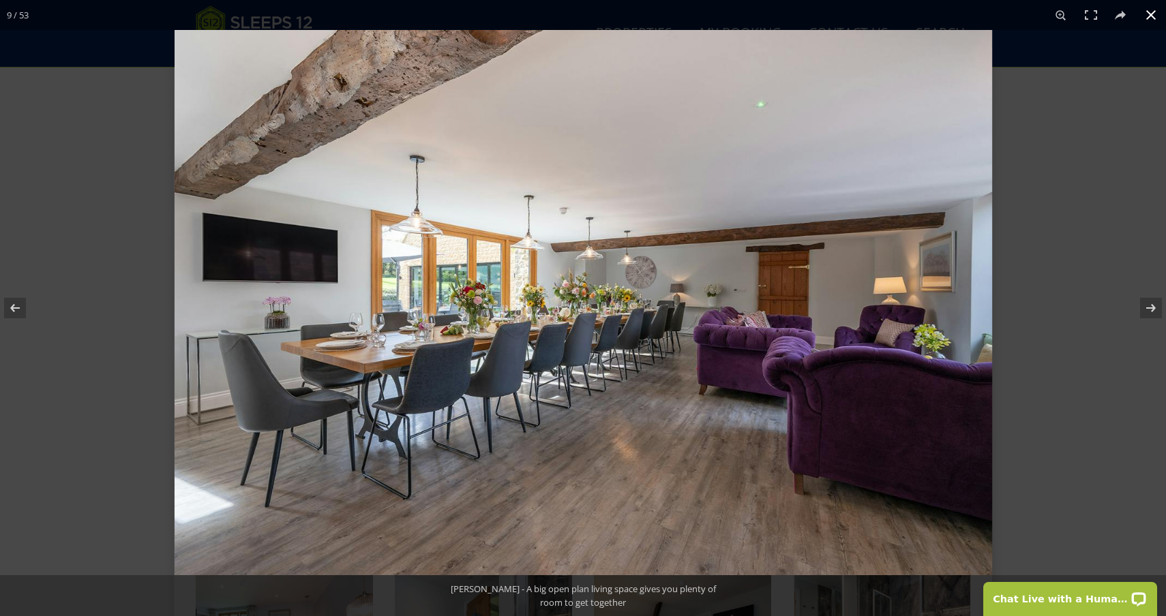
click at [1157, 16] on button at bounding box center [1151, 15] width 30 height 30
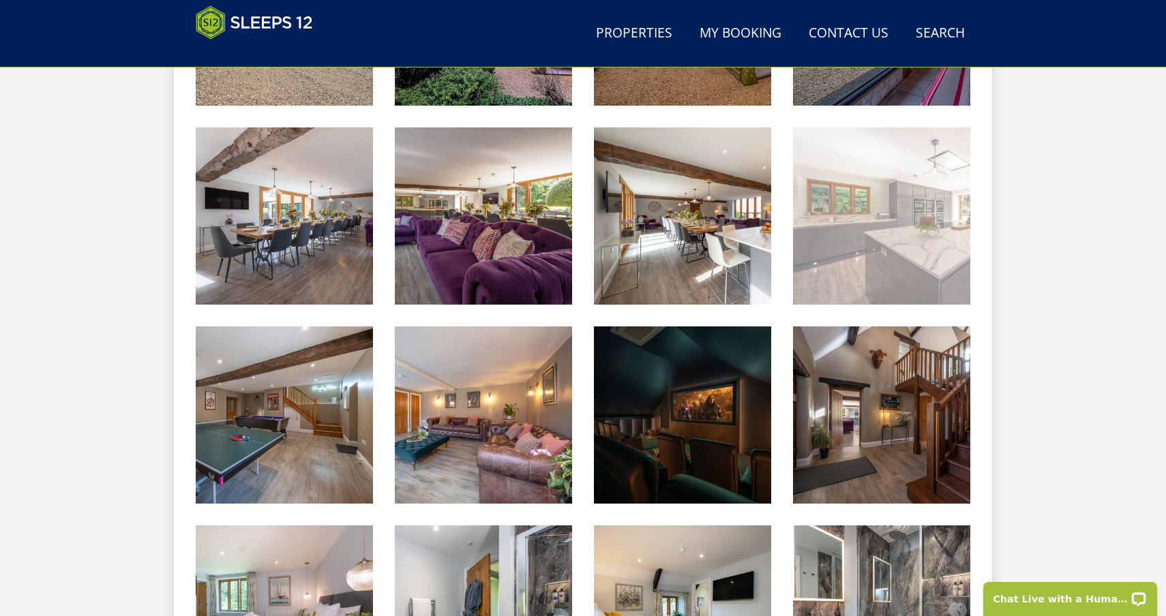
scroll to position [939, 0]
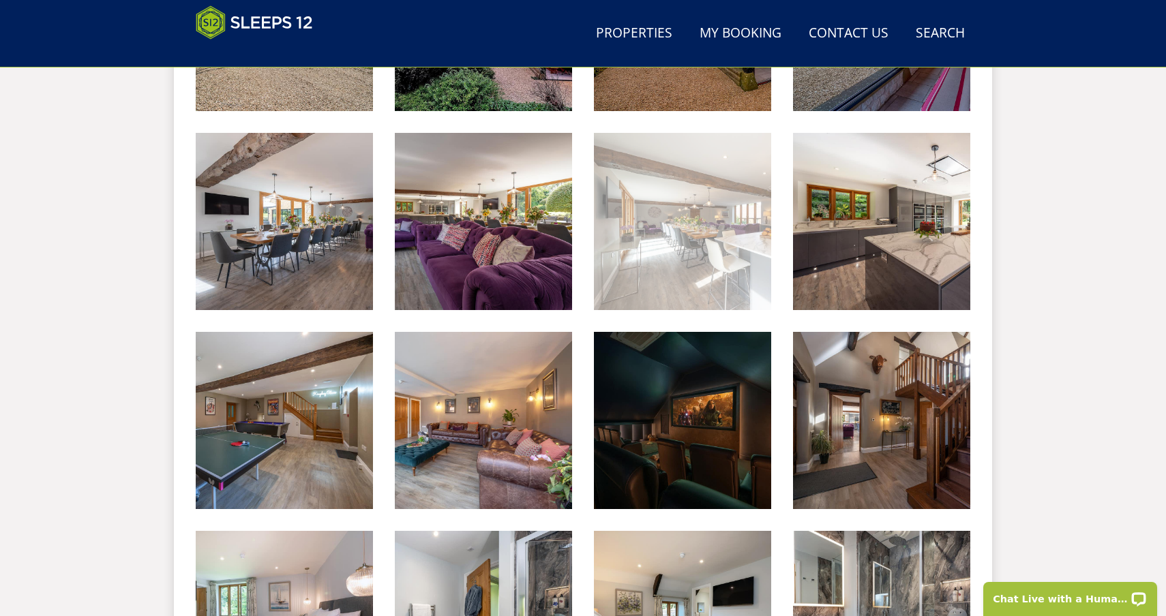
click at [654, 280] on img at bounding box center [682, 221] width 177 height 177
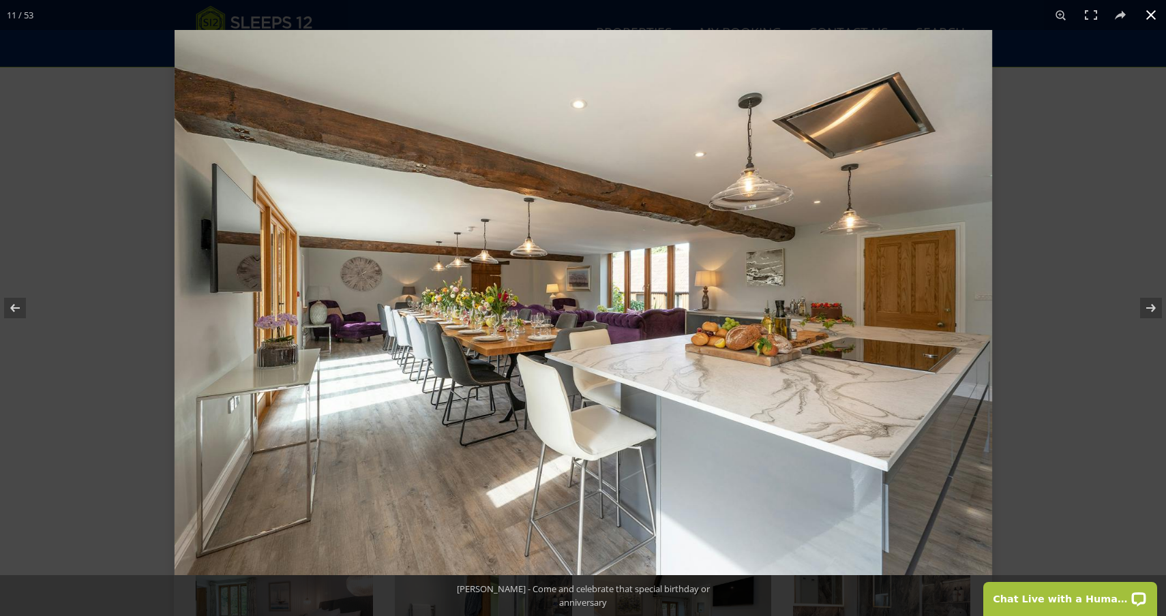
click at [1150, 15] on button at bounding box center [1151, 15] width 30 height 30
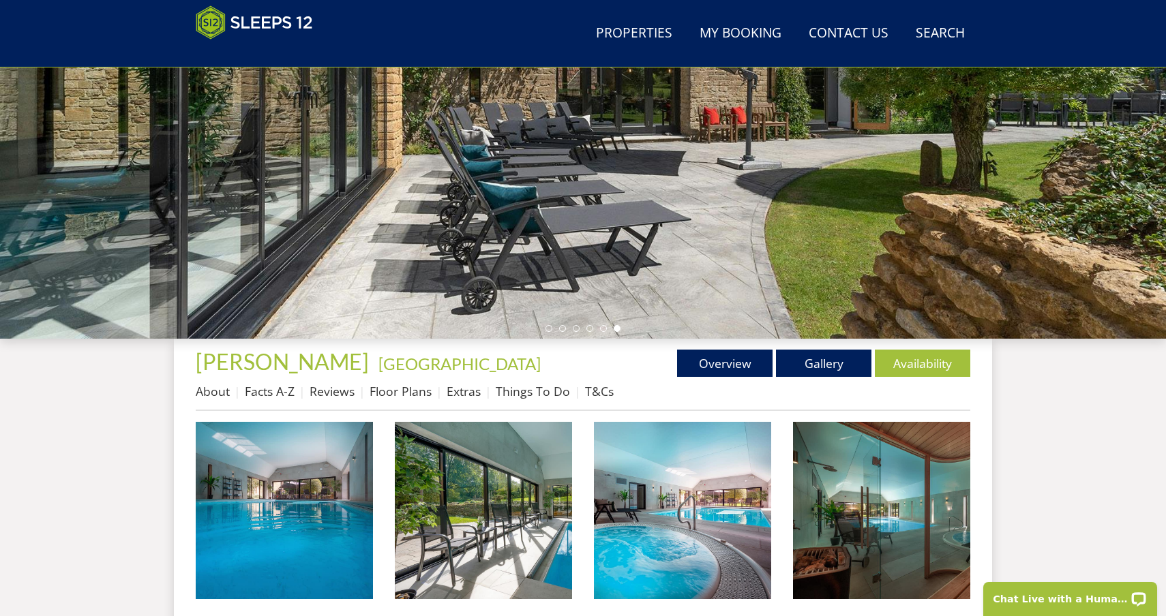
scroll to position [265, 0]
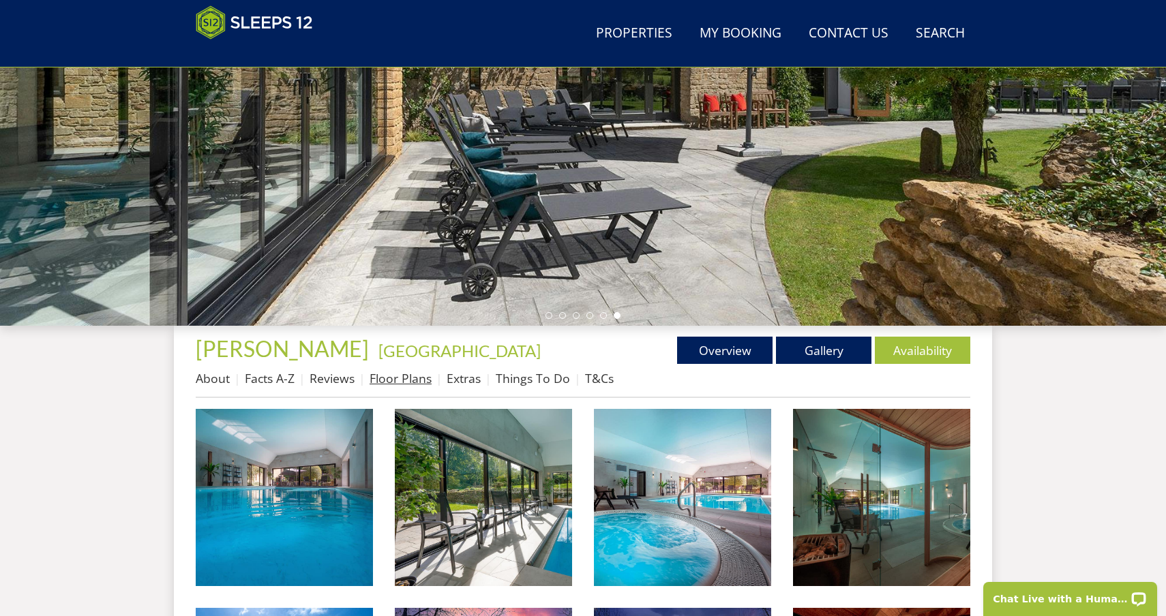
click at [401, 379] on link "Floor Plans" at bounding box center [400, 378] width 62 height 16
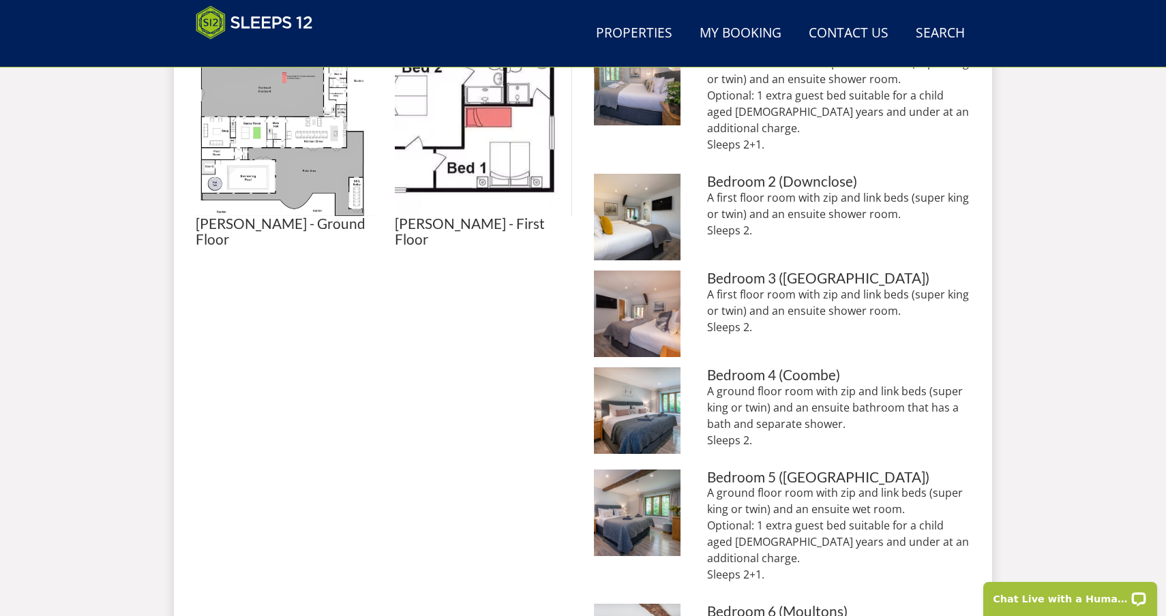
scroll to position [566, 0]
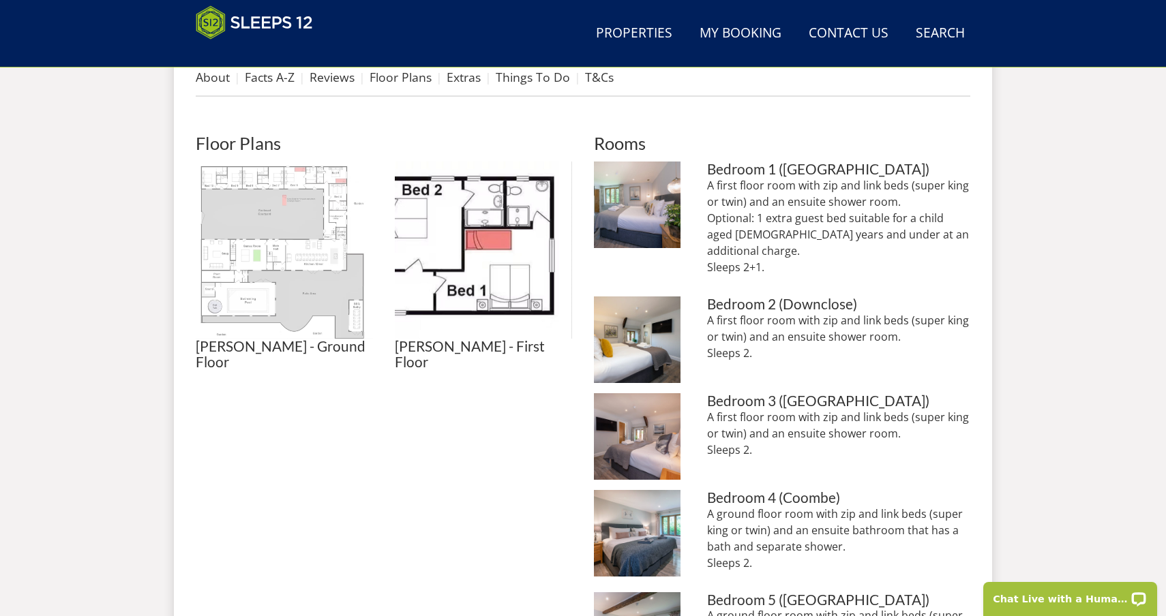
click at [322, 215] on img at bounding box center [284, 250] width 177 height 177
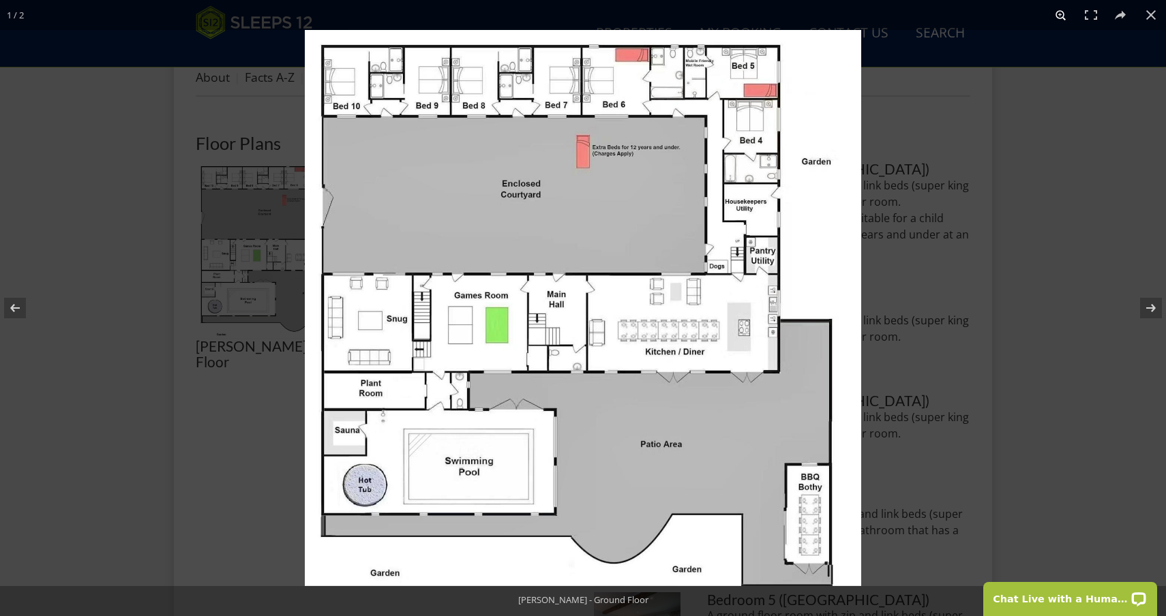
click at [1059, 10] on button at bounding box center [1061, 15] width 30 height 30
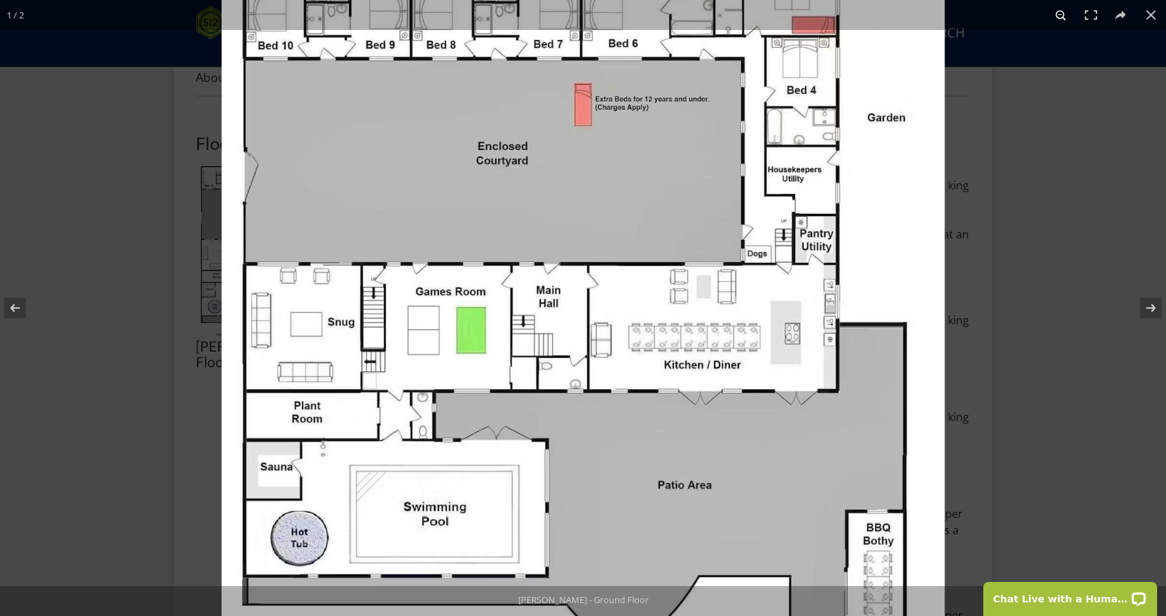
click at [1059, 10] on button at bounding box center [1061, 15] width 30 height 30
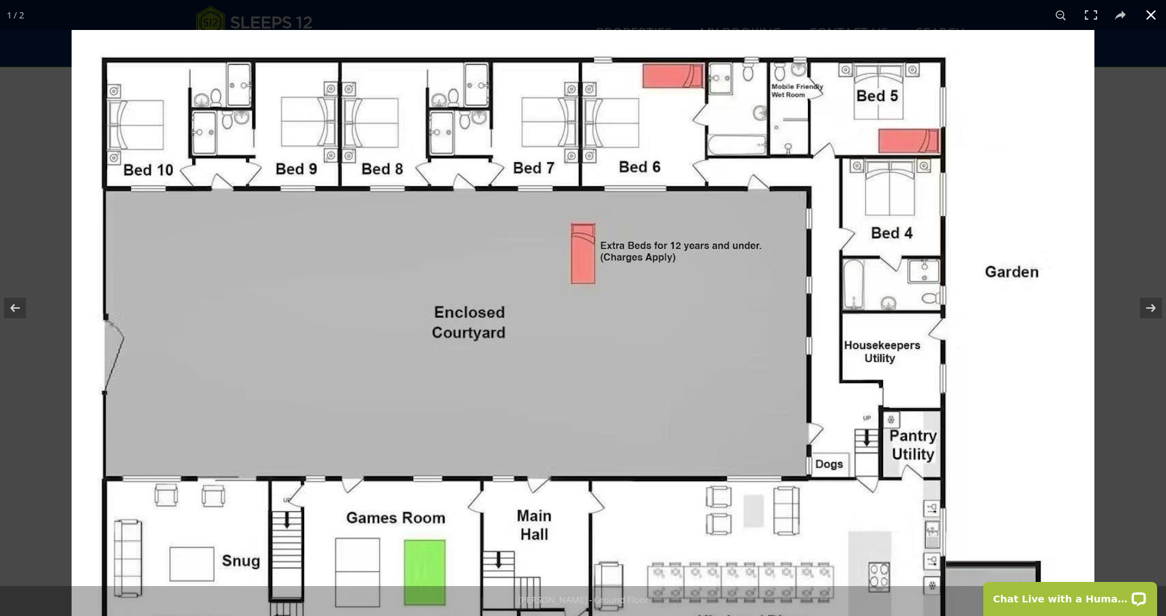
click at [1140, 147] on div at bounding box center [655, 338] width 1166 height 616
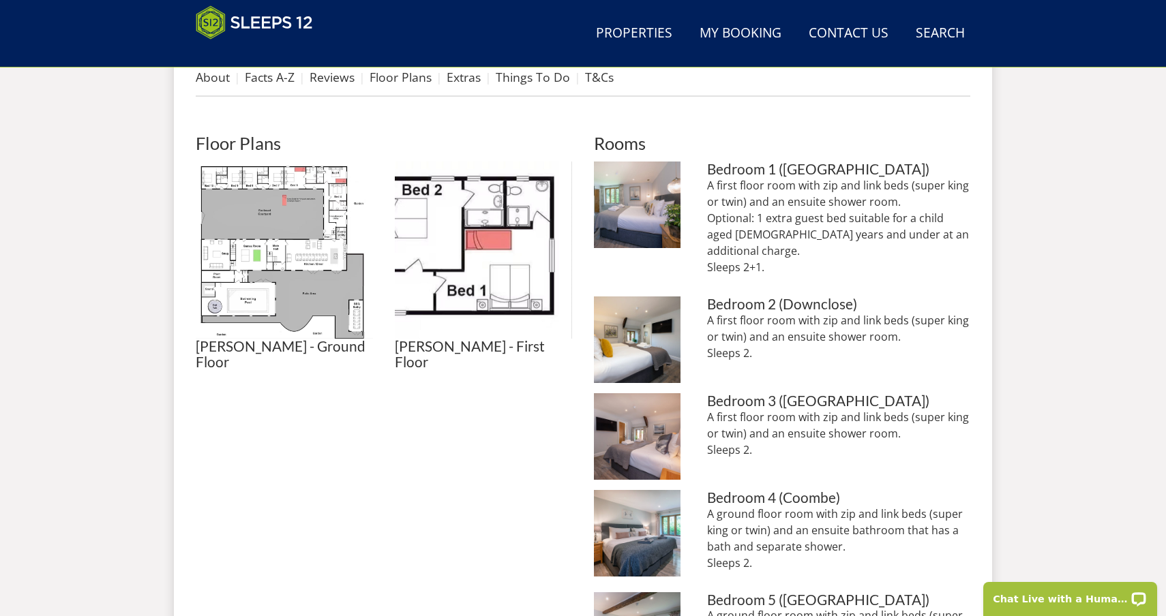
scroll to position [575, 0]
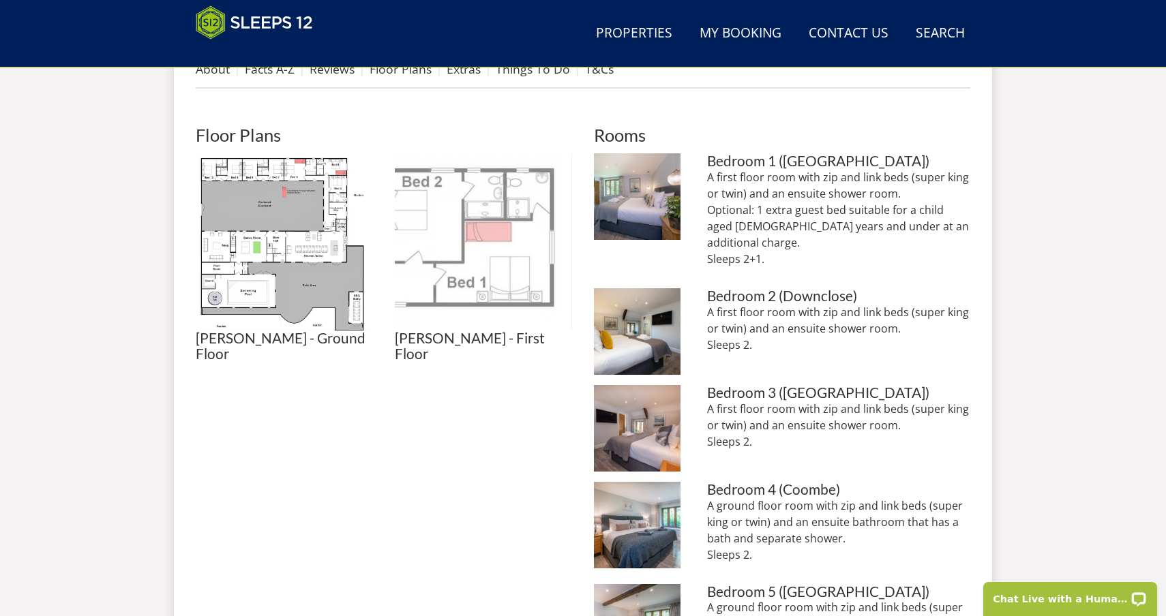
click at [519, 278] on img at bounding box center [483, 241] width 177 height 177
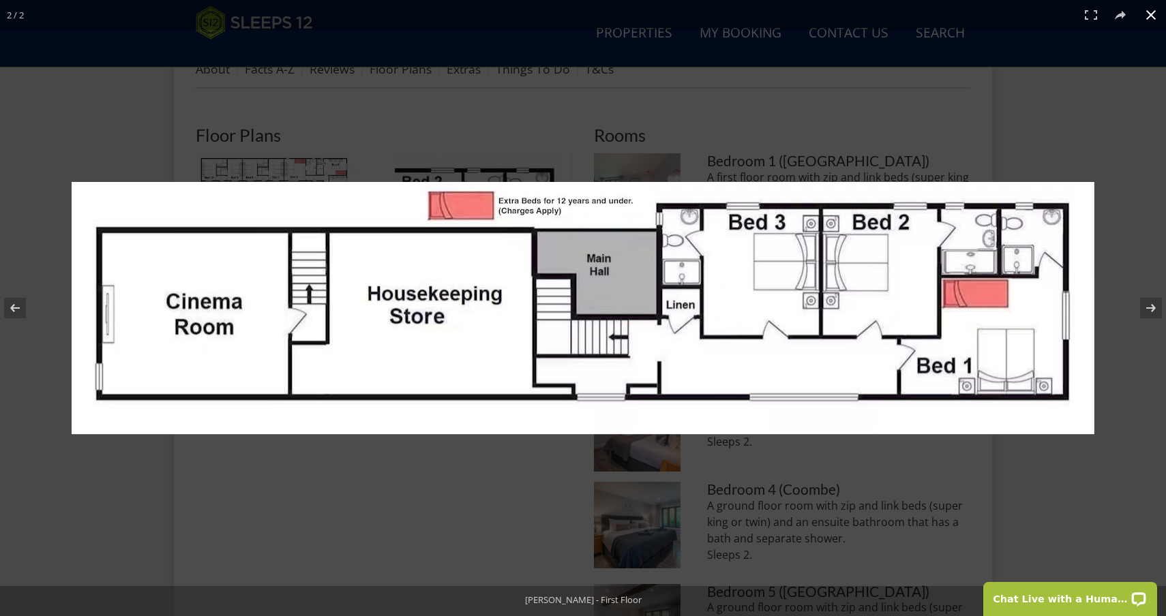
click at [1149, 13] on button at bounding box center [1151, 15] width 30 height 30
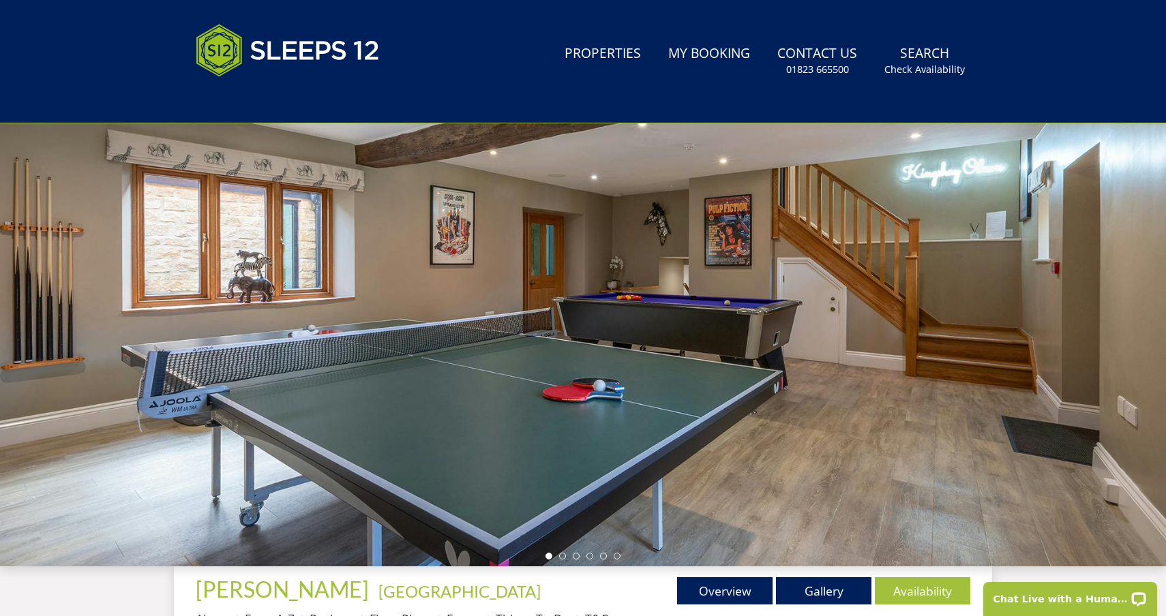
scroll to position [0, 0]
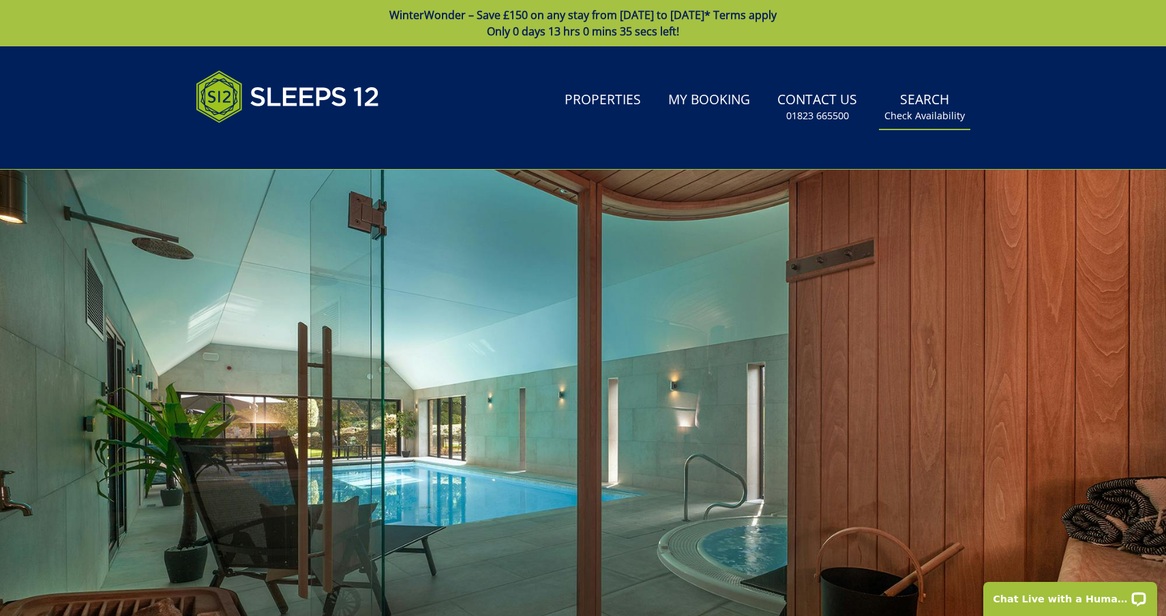
click at [941, 103] on link "Search Check Availability" at bounding box center [924, 107] width 91 height 44
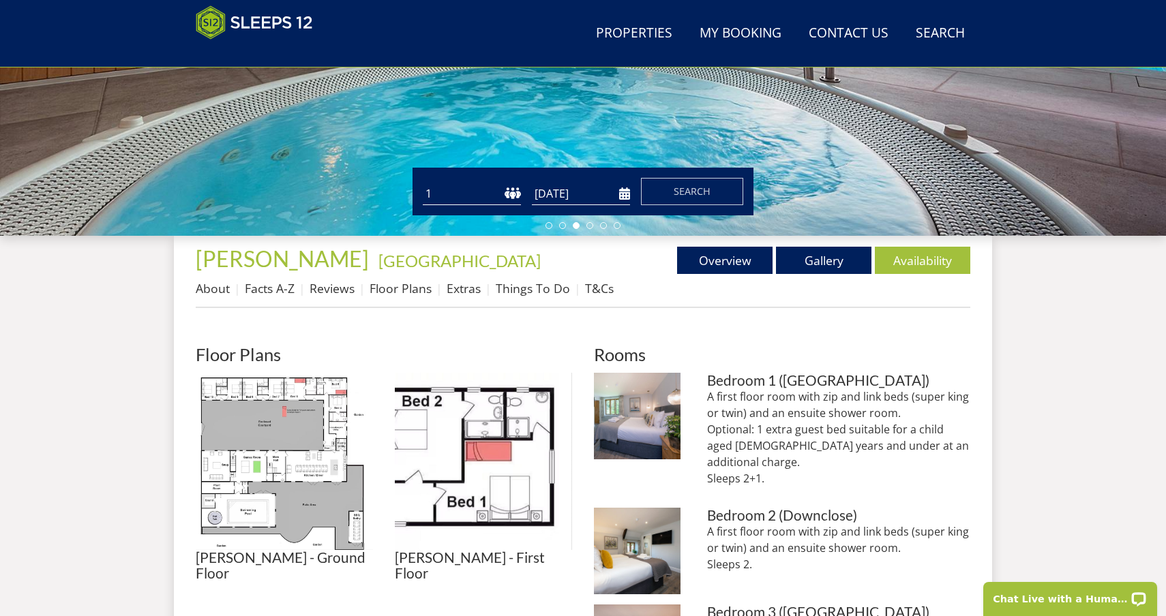
scroll to position [376, 0]
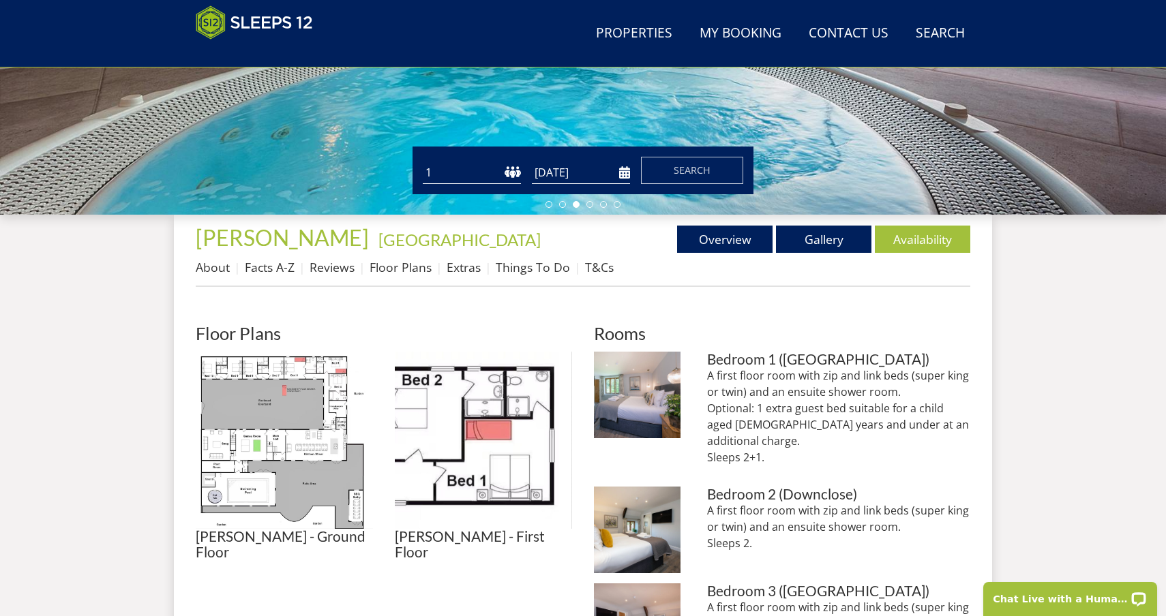
click at [546, 175] on input "[DATE]" at bounding box center [581, 173] width 98 height 22
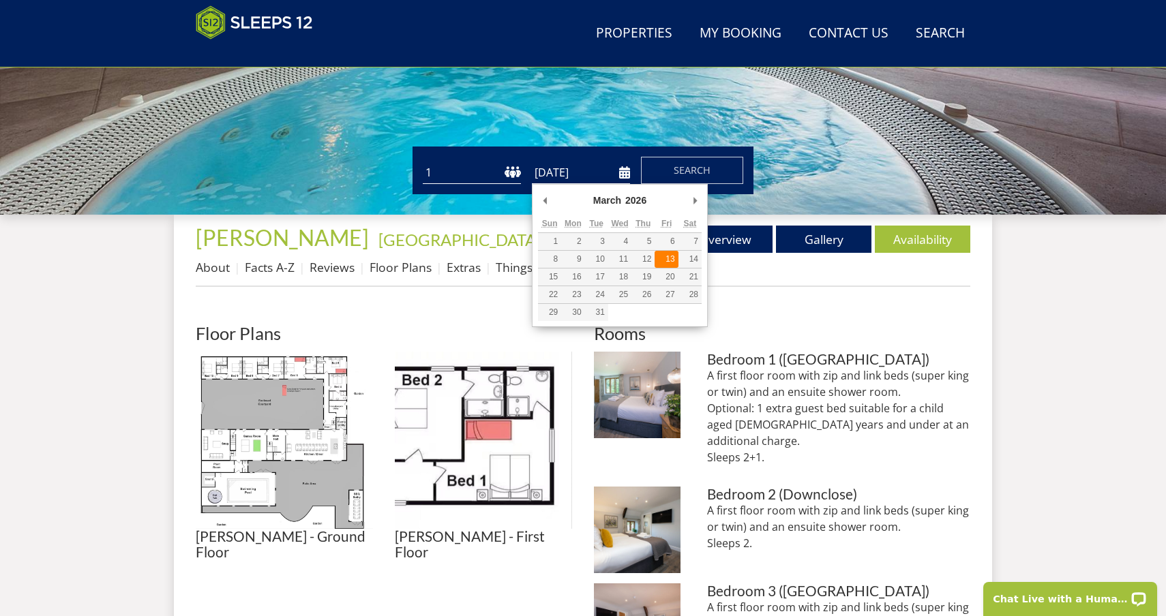
type input "13/03/2026"
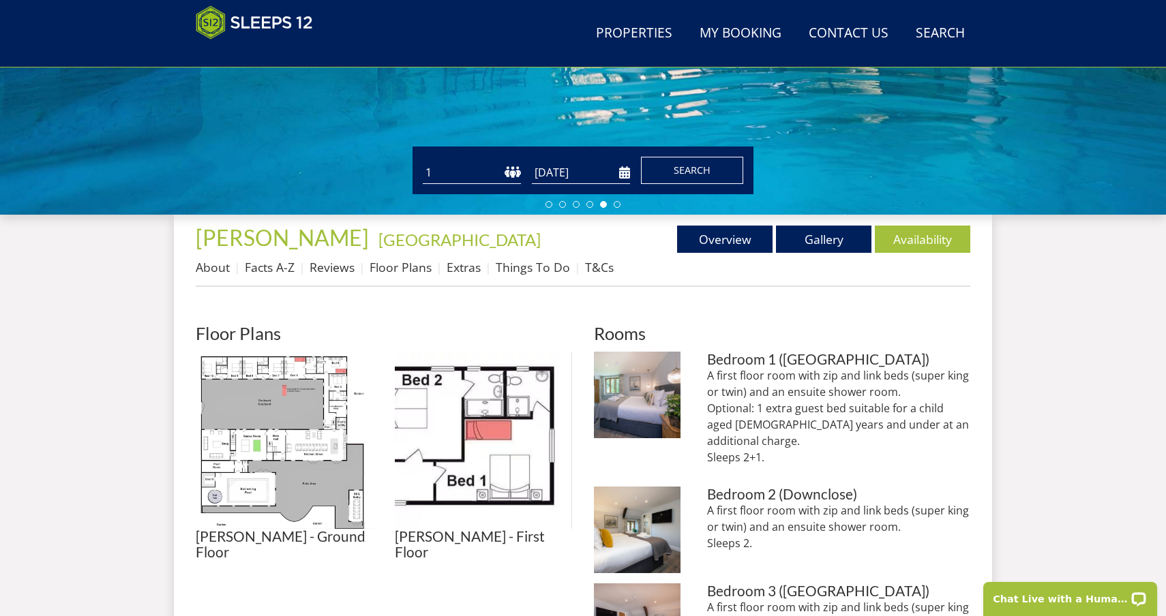
click at [722, 174] on button "Search" at bounding box center [692, 170] width 102 height 27
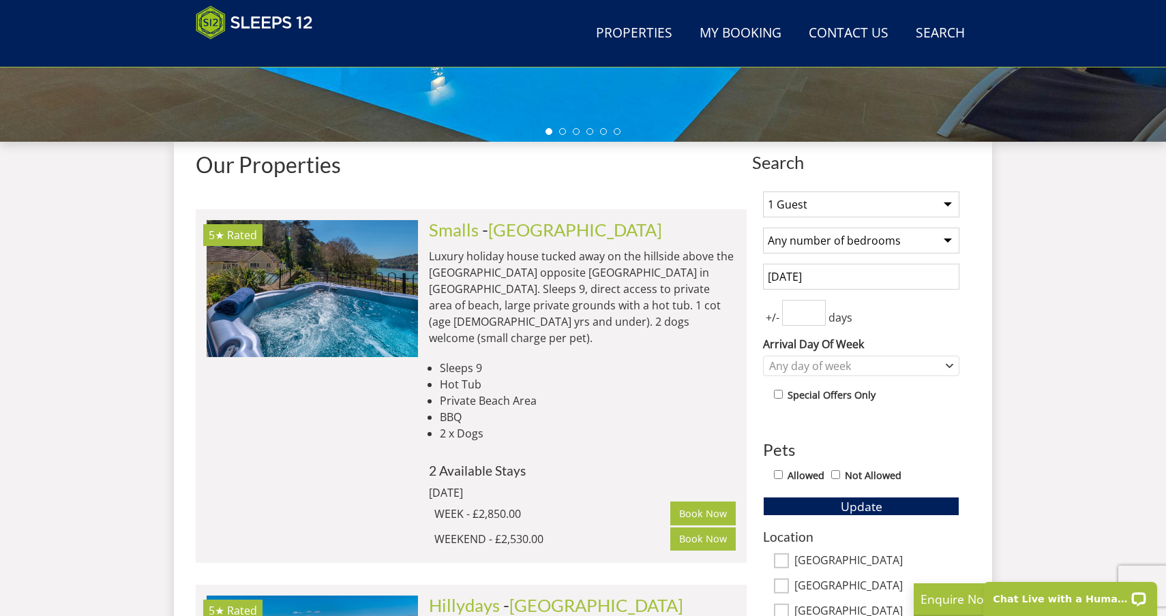
scroll to position [455, 0]
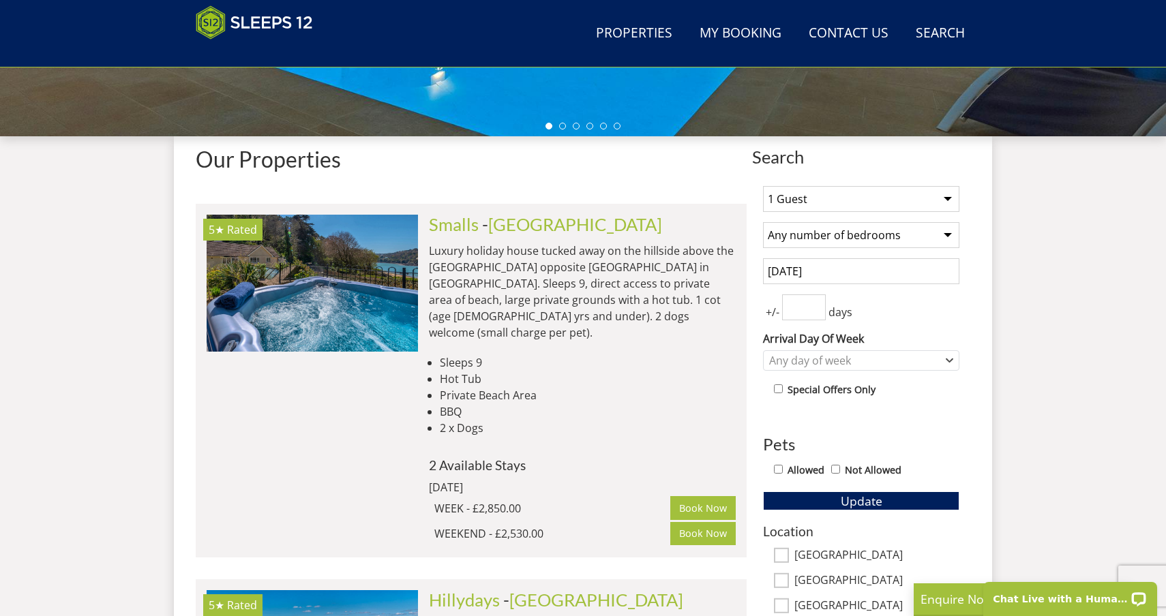
click at [871, 198] on select "1 Guest 2 Guests 3 Guests 4 Guests 5 Guests 6 Guests 7 Guests 8 Guests 9 Guests…" at bounding box center [861, 199] width 196 height 26
click at [763, 186] on select "1 Guest 2 Guests 3 Guests 4 Guests 5 Guests 6 Guests 7 Guests 8 Guests 9 Guests…" at bounding box center [861, 199] width 196 height 26
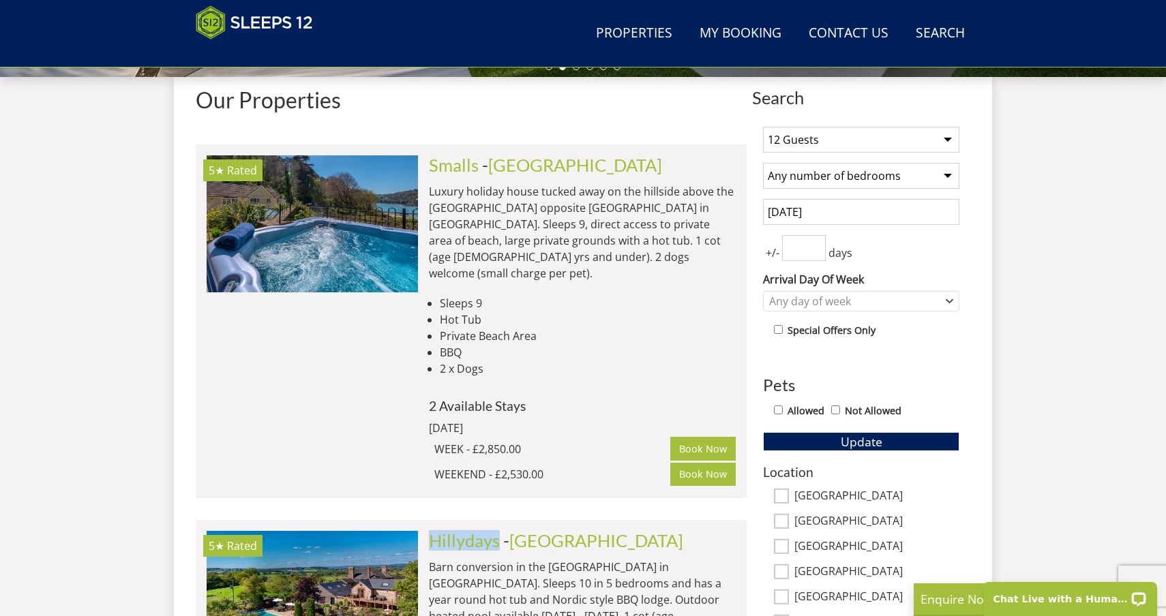
scroll to position [515, 0]
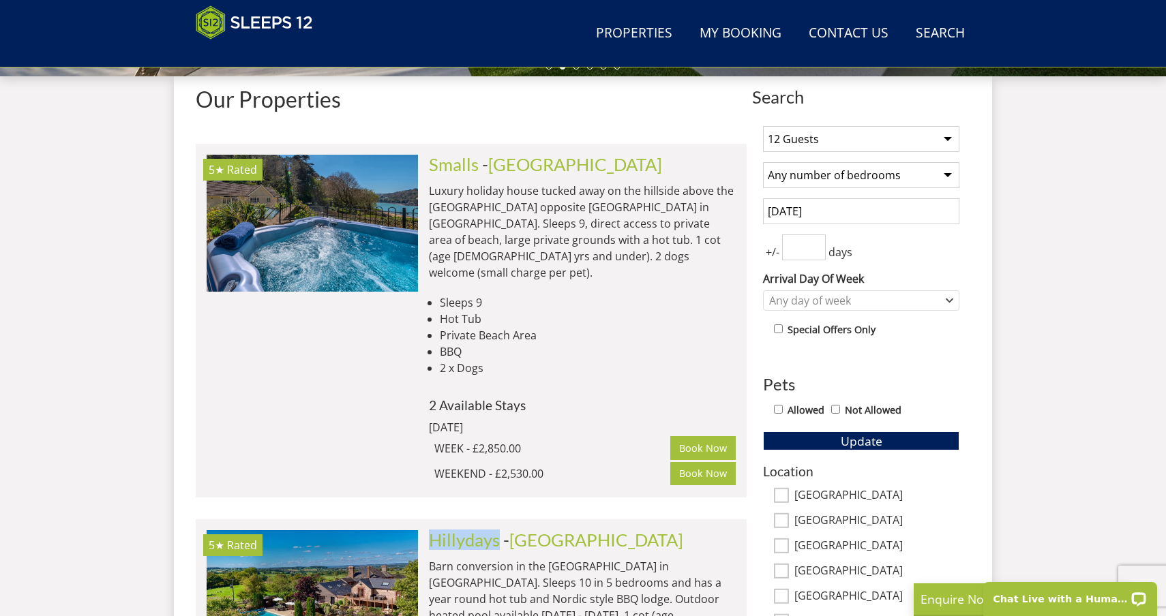
click at [946, 136] on select "1 Guest 2 Guests 3 Guests 4 Guests 5 Guests 6 Guests 7 Guests 8 Guests 9 Guests…" at bounding box center [861, 139] width 196 height 26
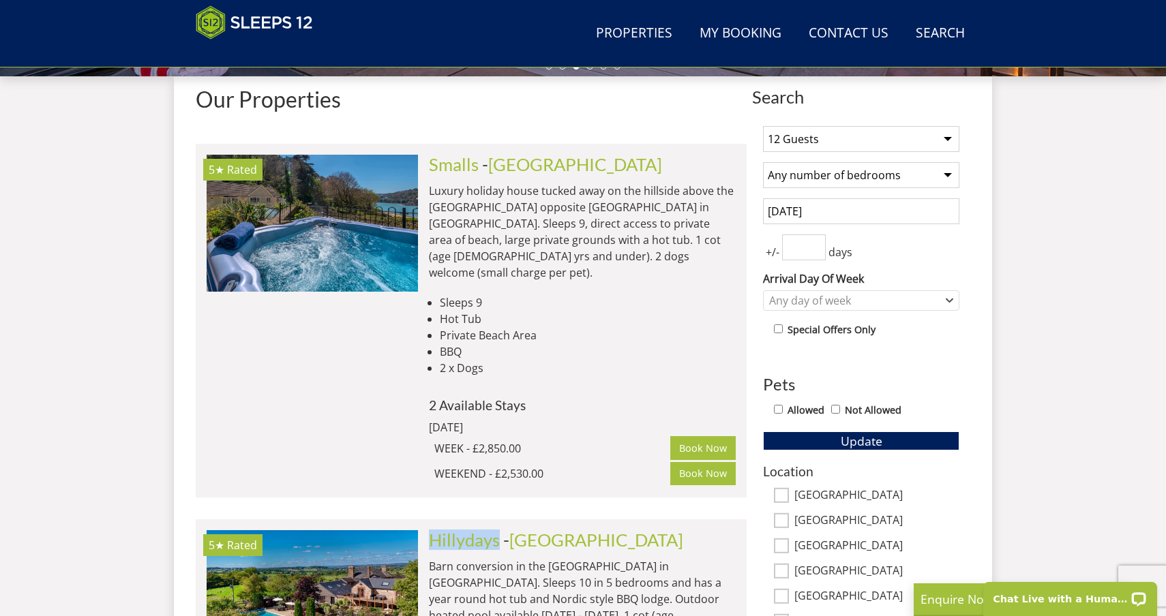
select select "4"
click at [763, 126] on select "1 Guest 2 Guests 3 Guests 4 Guests 5 Guests 6 Guests 7 Guests 8 Guests 9 Guests…" at bounding box center [861, 139] width 196 height 26
click at [817, 241] on input "1" at bounding box center [804, 247] width 44 height 26
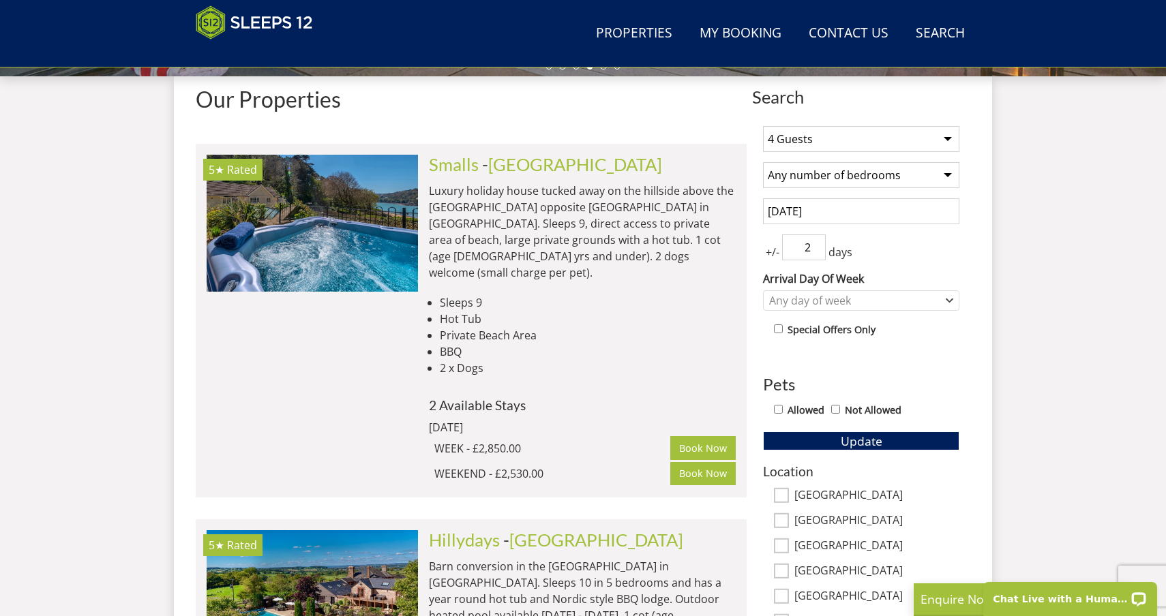
click at [817, 241] on input "2" at bounding box center [804, 247] width 44 height 26
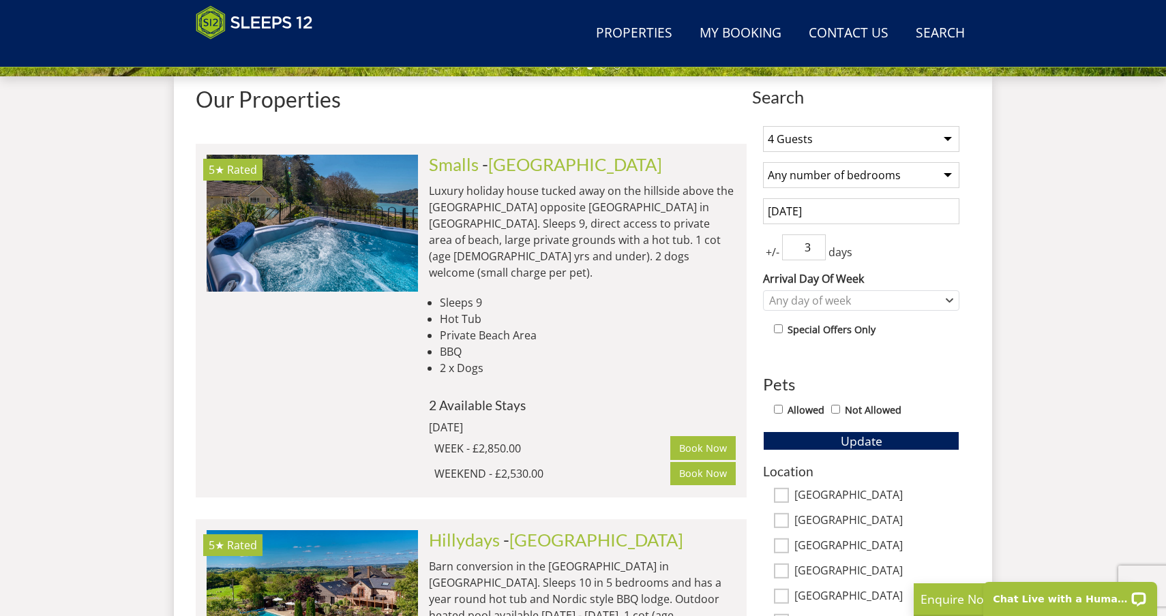
type input "3"
click at [817, 241] on input "3" at bounding box center [804, 247] width 44 height 26
click at [840, 443] on button "Update" at bounding box center [861, 440] width 196 height 19
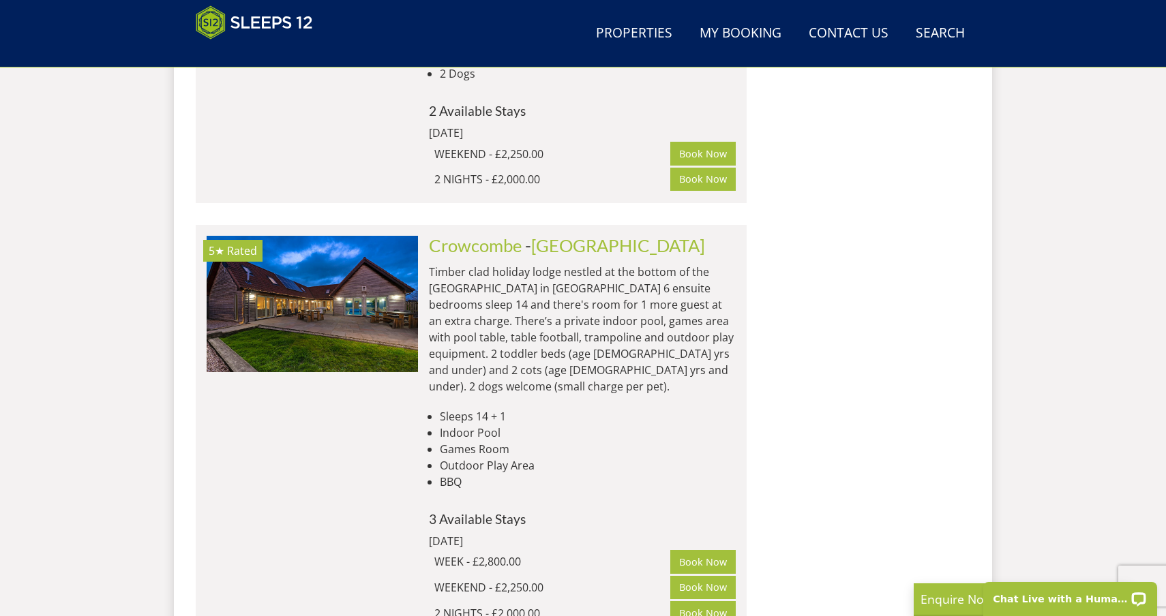
scroll to position [9746, 0]
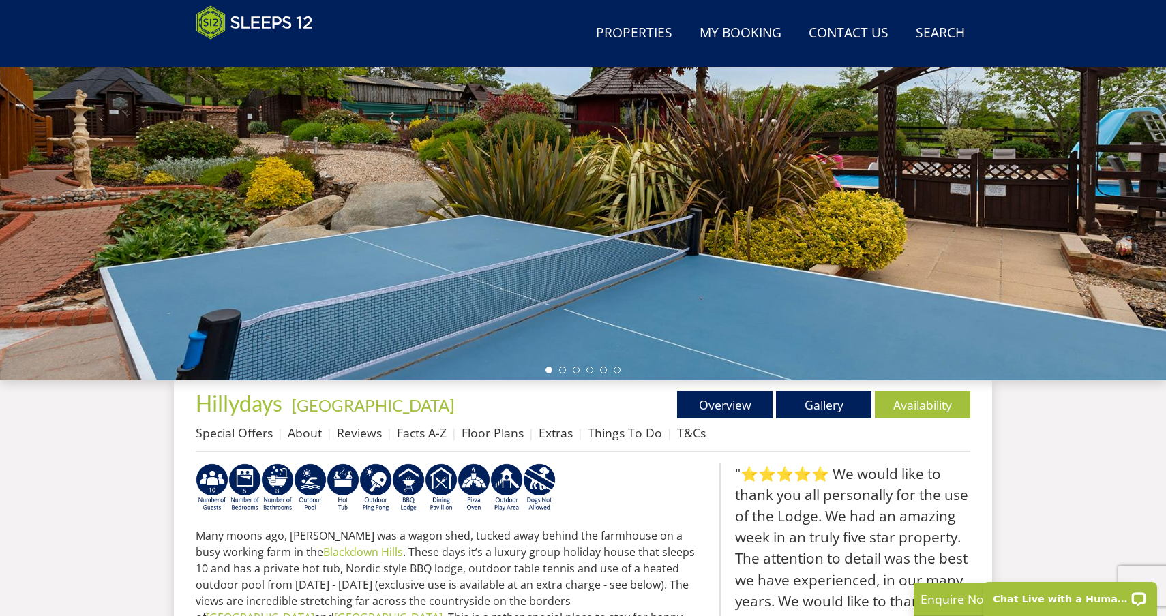
scroll to position [211, 0]
click at [500, 427] on link "Floor Plans" at bounding box center [492, 432] width 62 height 16
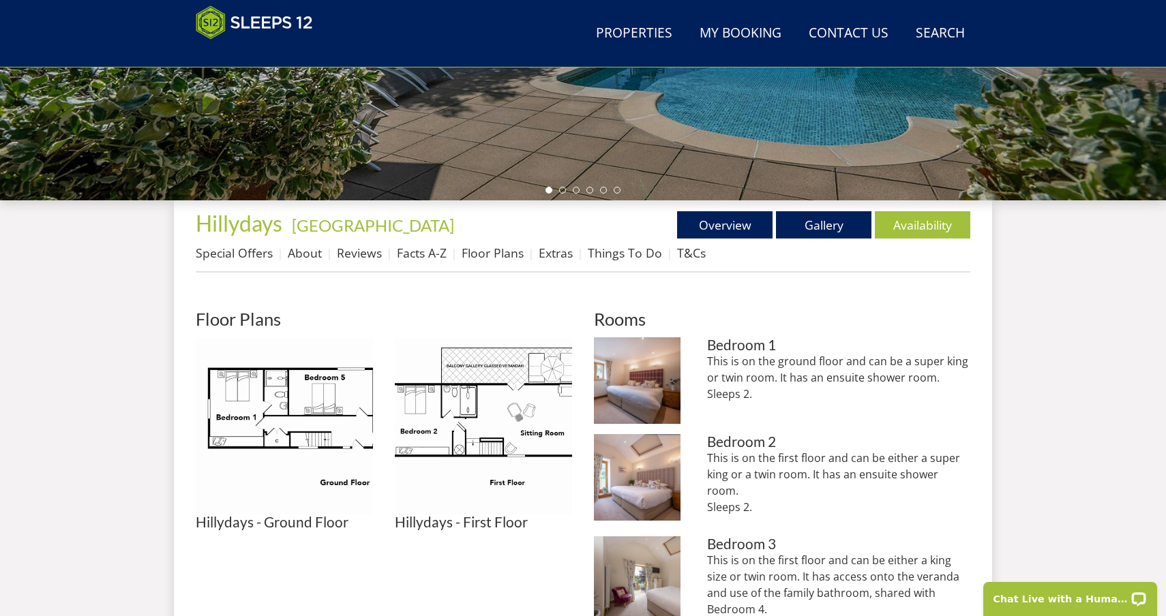
scroll to position [449, 0]
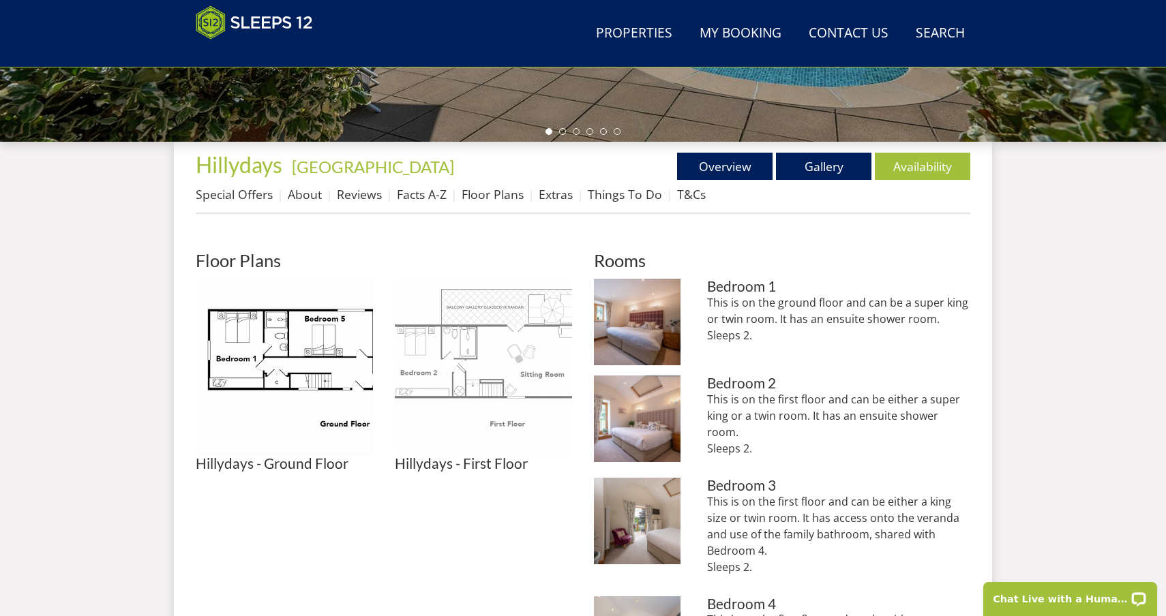
click at [523, 348] on img at bounding box center [483, 367] width 177 height 177
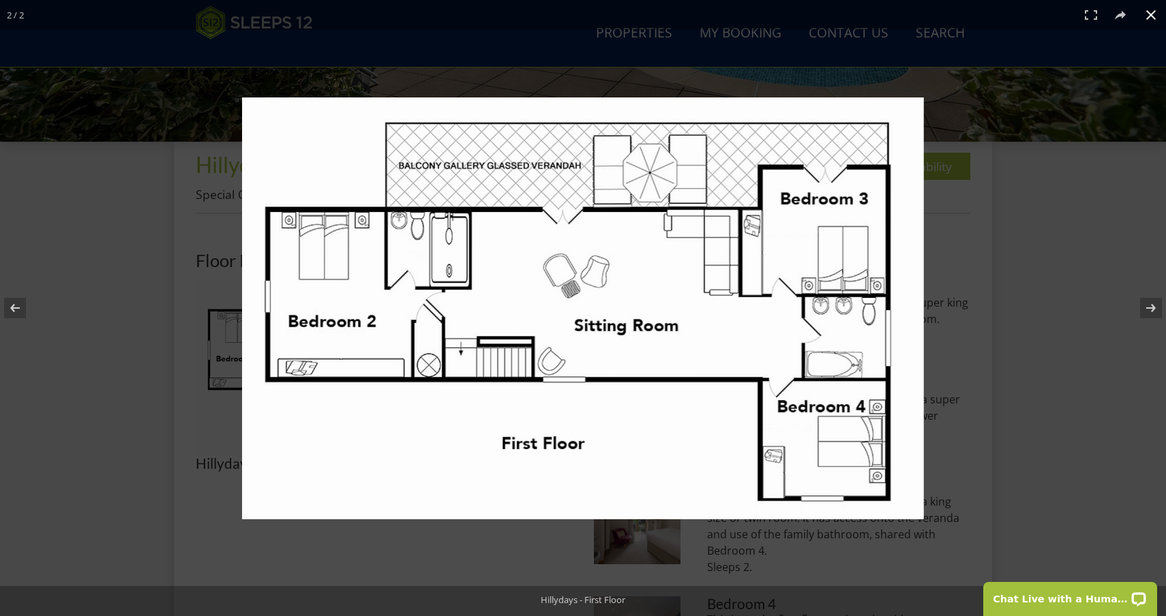
click at [1155, 16] on button at bounding box center [1151, 15] width 30 height 30
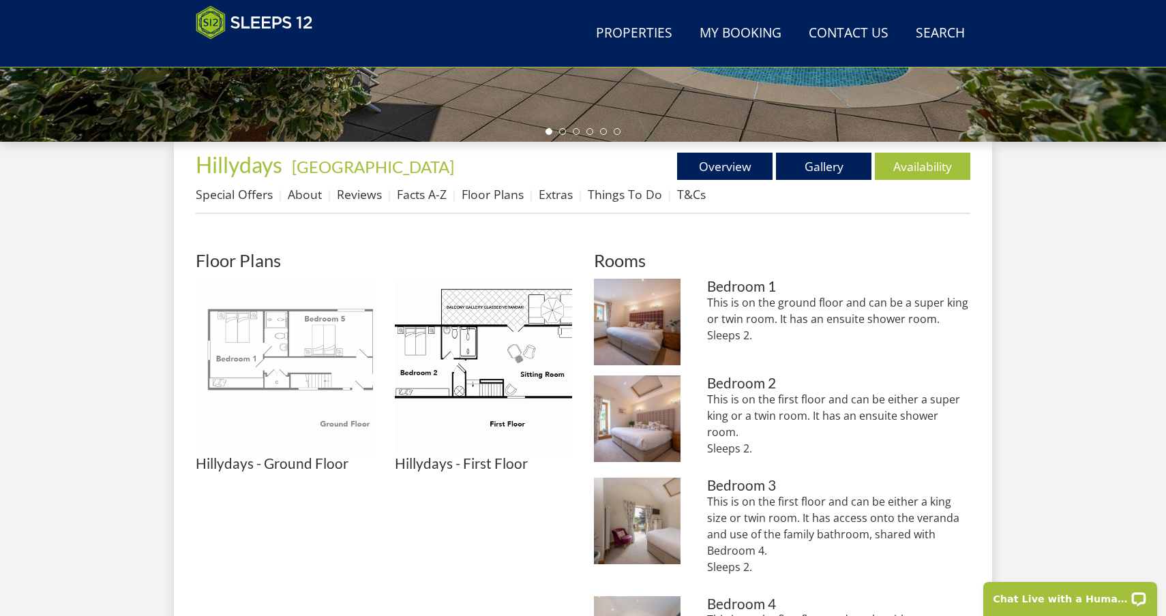
click at [271, 349] on img at bounding box center [284, 367] width 177 height 177
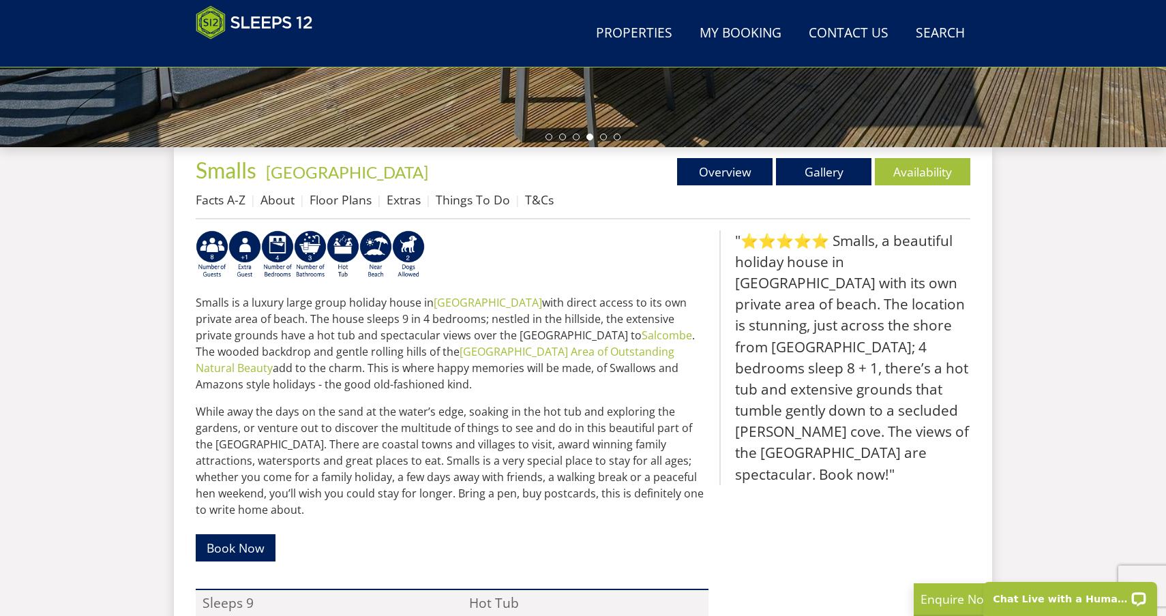
scroll to position [464, 0]
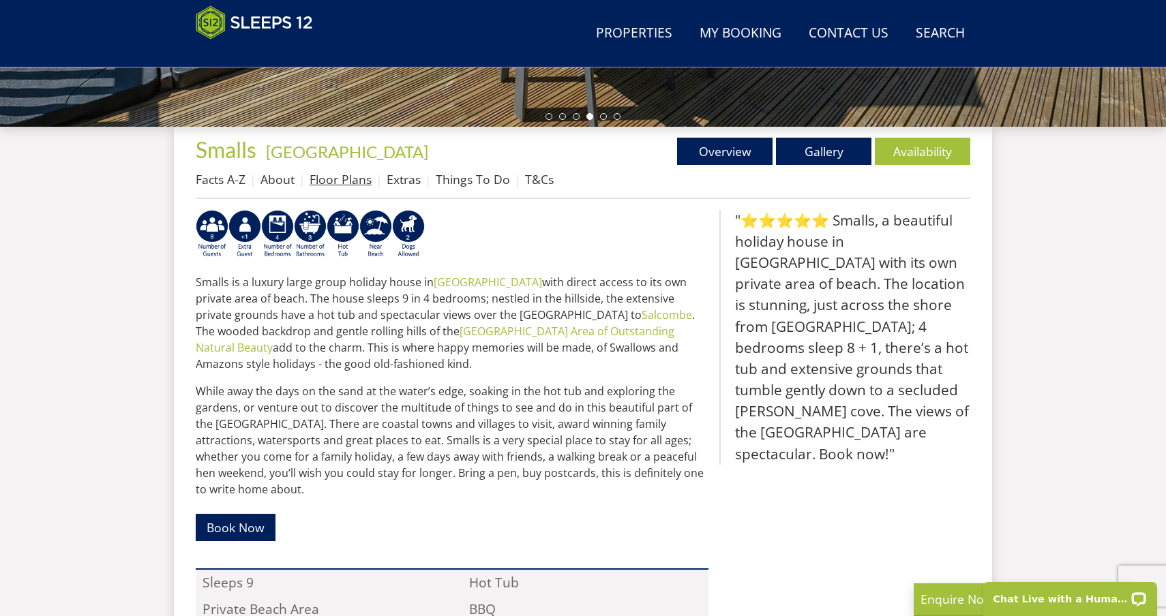
click at [351, 179] on link "Floor Plans" at bounding box center [340, 179] width 62 height 16
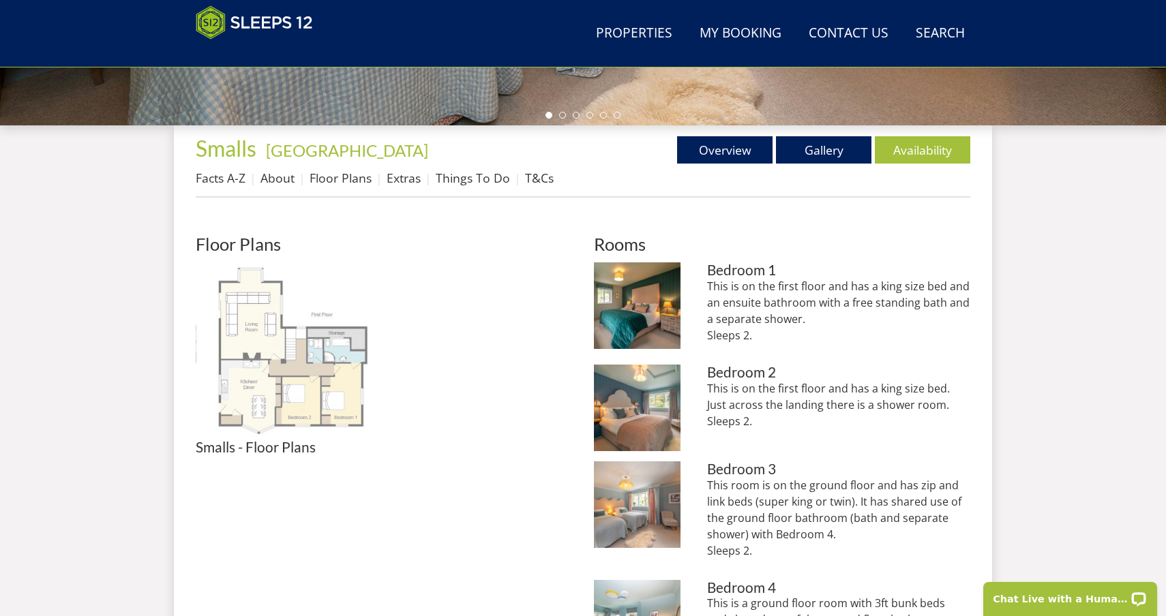
scroll to position [492, 0]
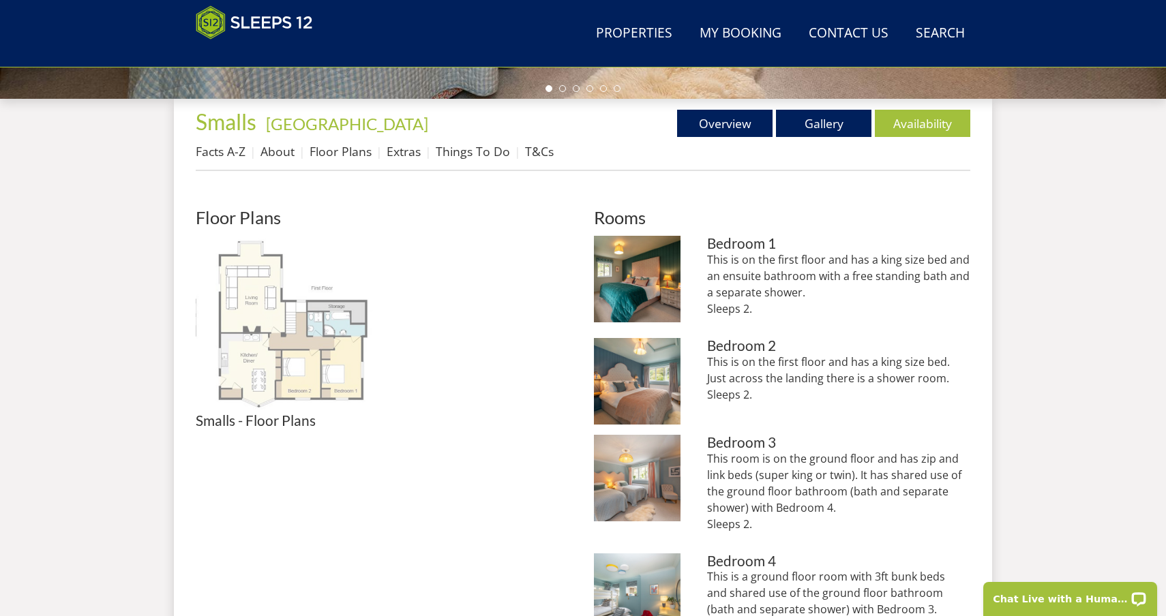
click at [293, 386] on img at bounding box center [284, 324] width 177 height 177
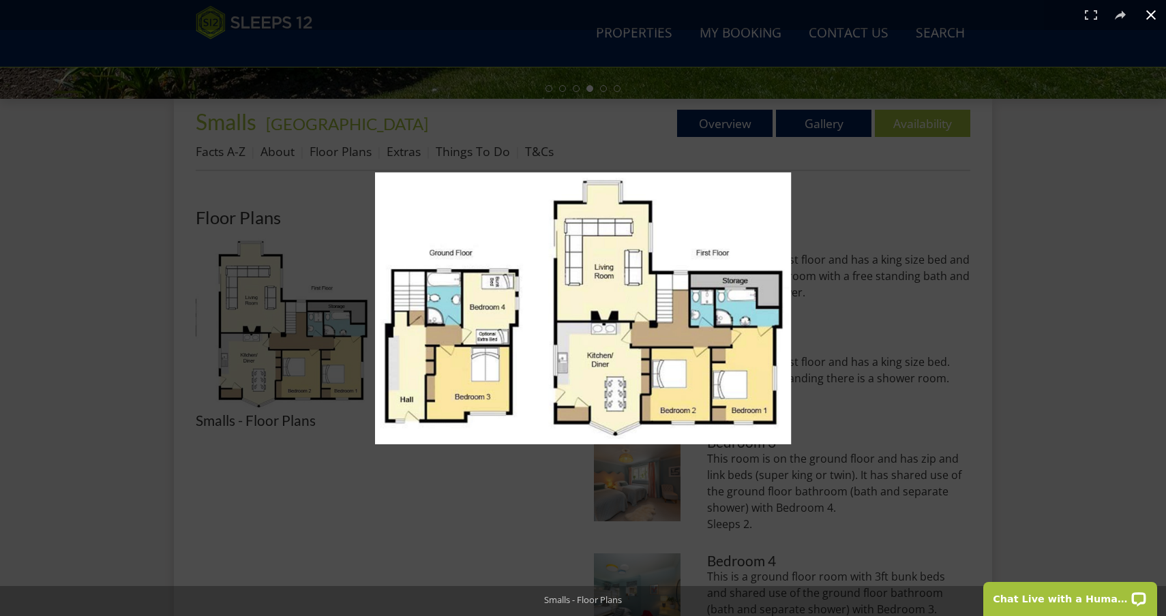
click at [1155, 10] on button at bounding box center [1151, 15] width 30 height 30
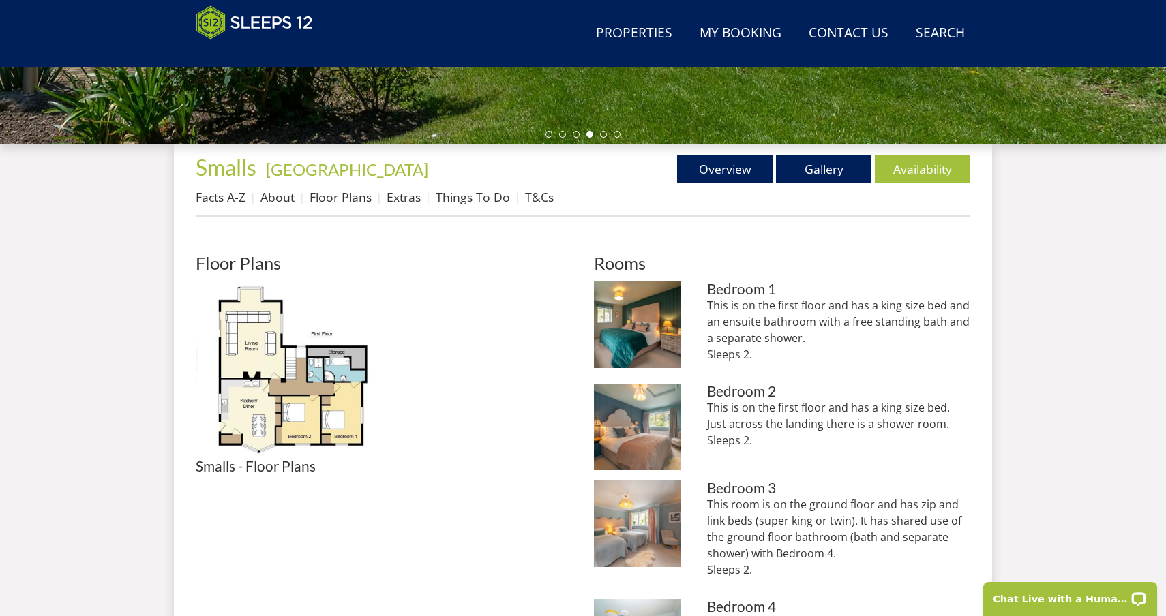
scroll to position [446, 0]
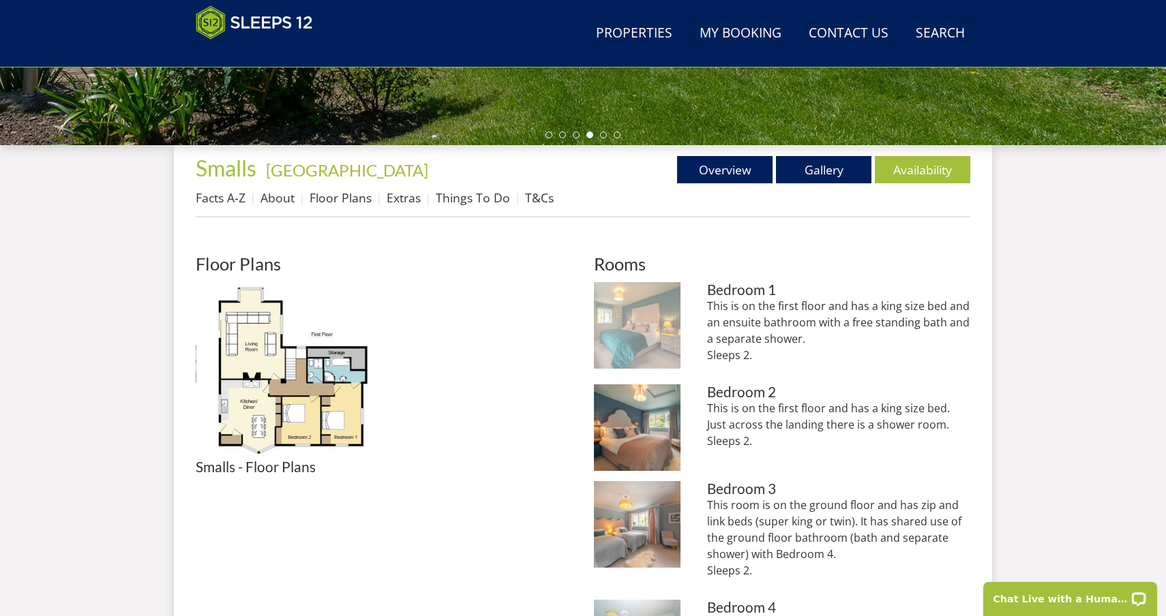
click at [618, 318] on img at bounding box center [637, 325] width 87 height 87
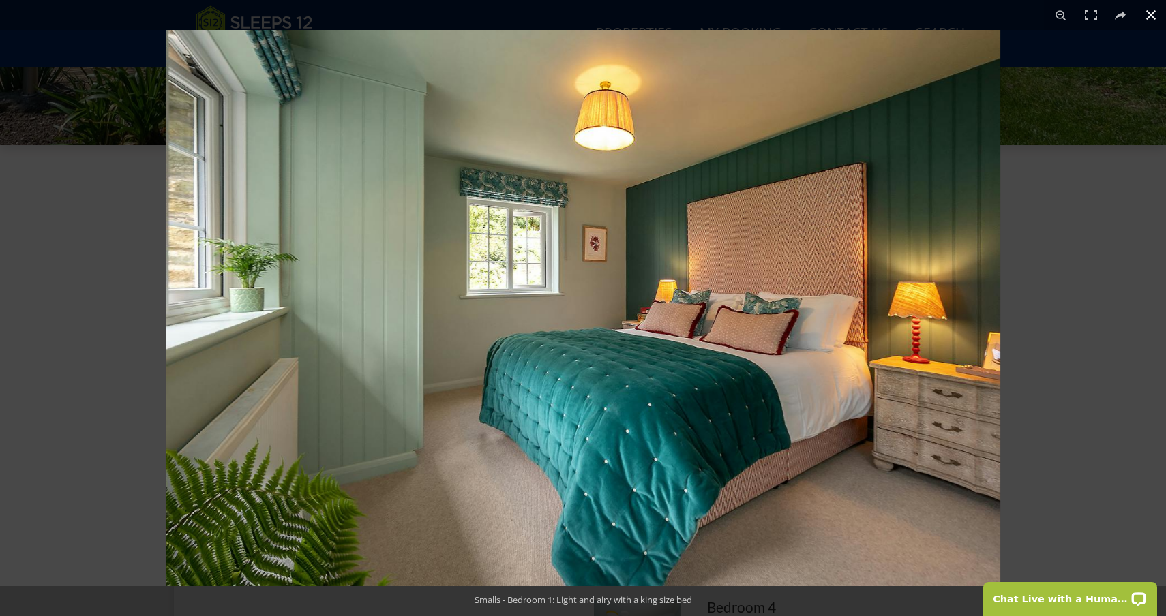
click at [1153, 18] on button at bounding box center [1151, 15] width 30 height 30
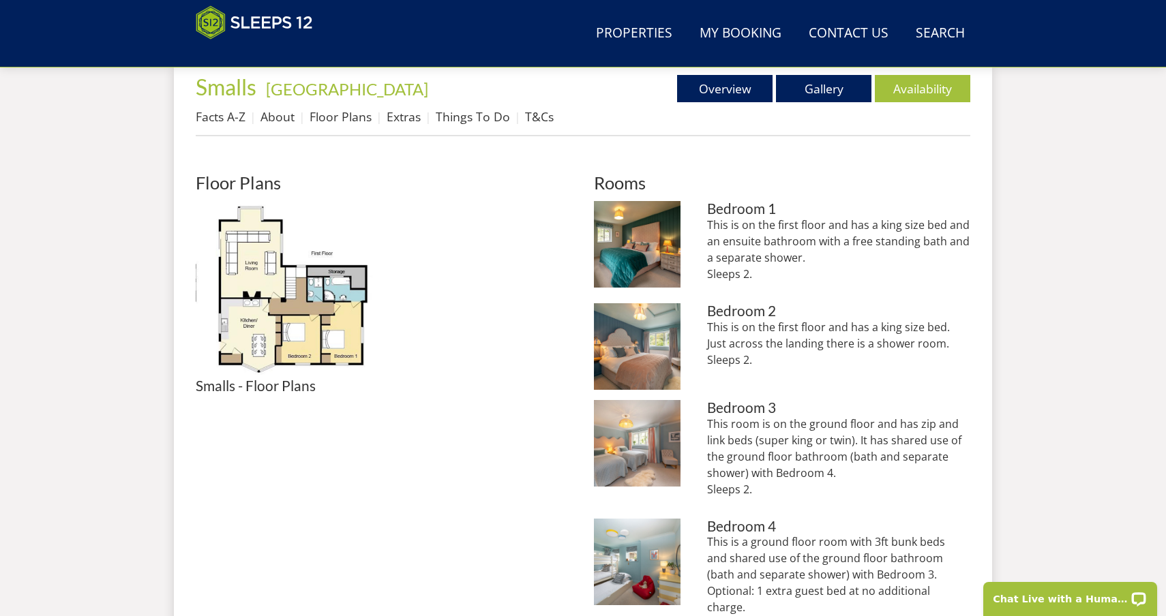
scroll to position [536, 0]
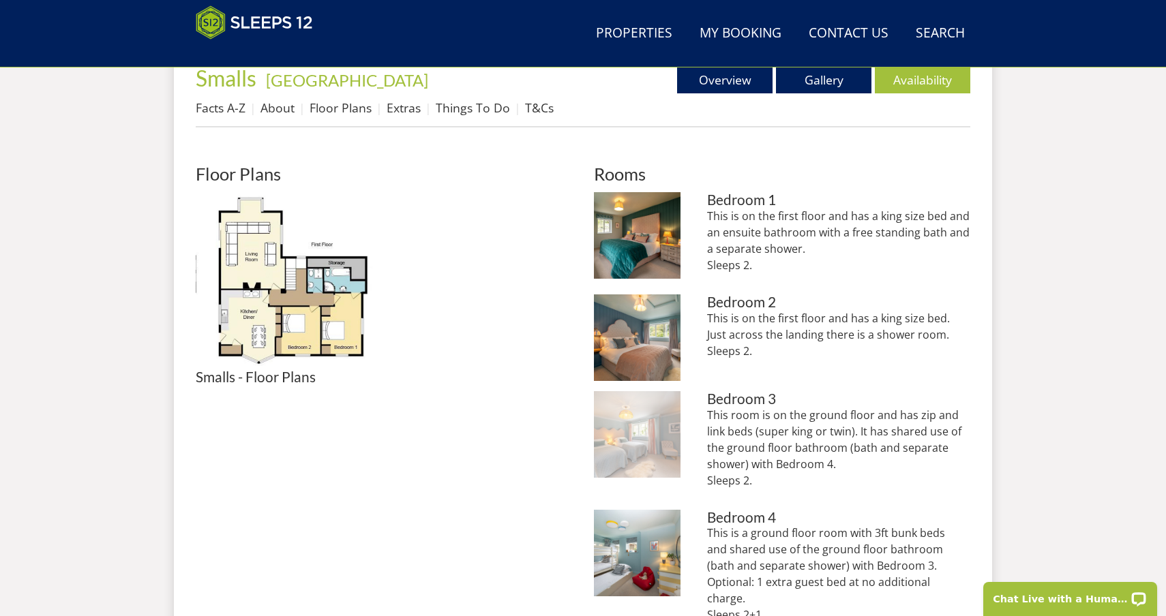
click at [648, 442] on img at bounding box center [637, 434] width 87 height 87
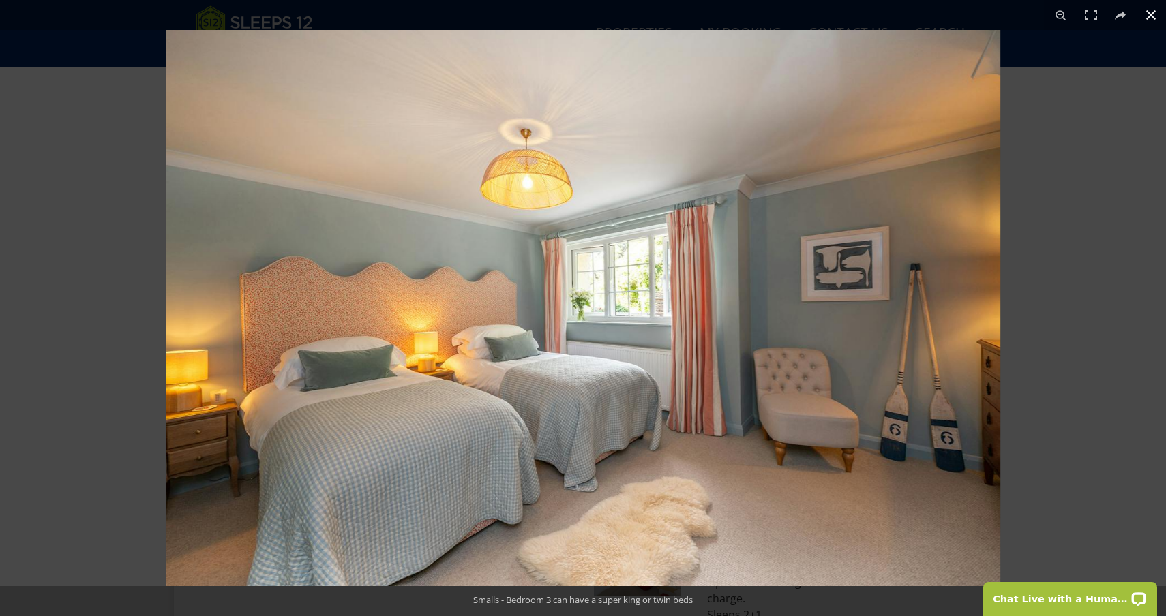
click at [1155, 14] on button at bounding box center [1151, 15] width 30 height 30
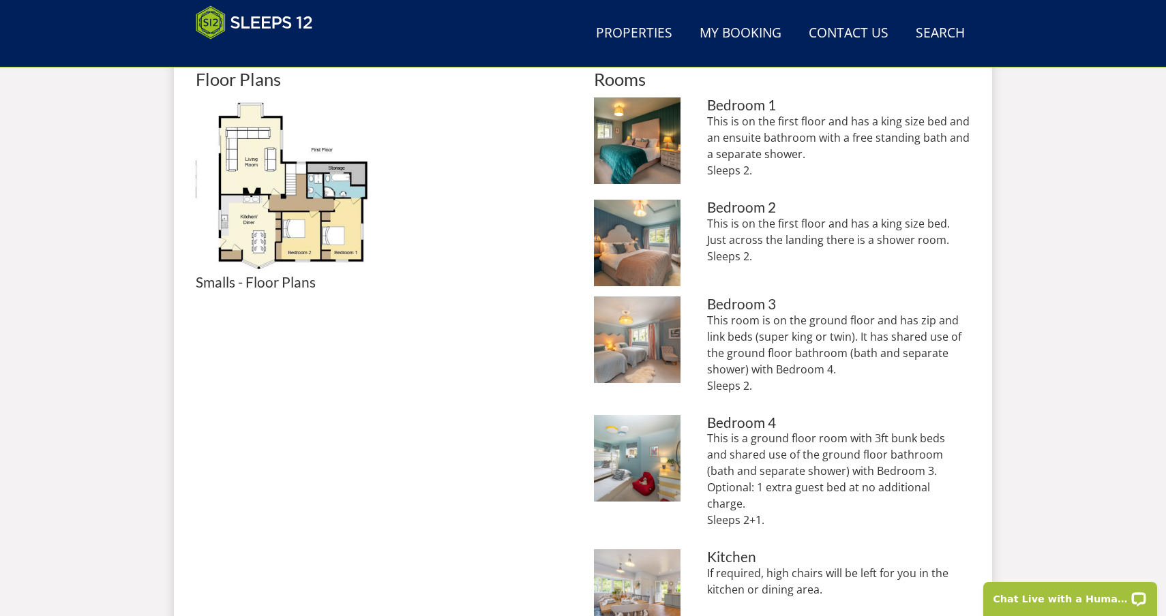
scroll to position [629, 0]
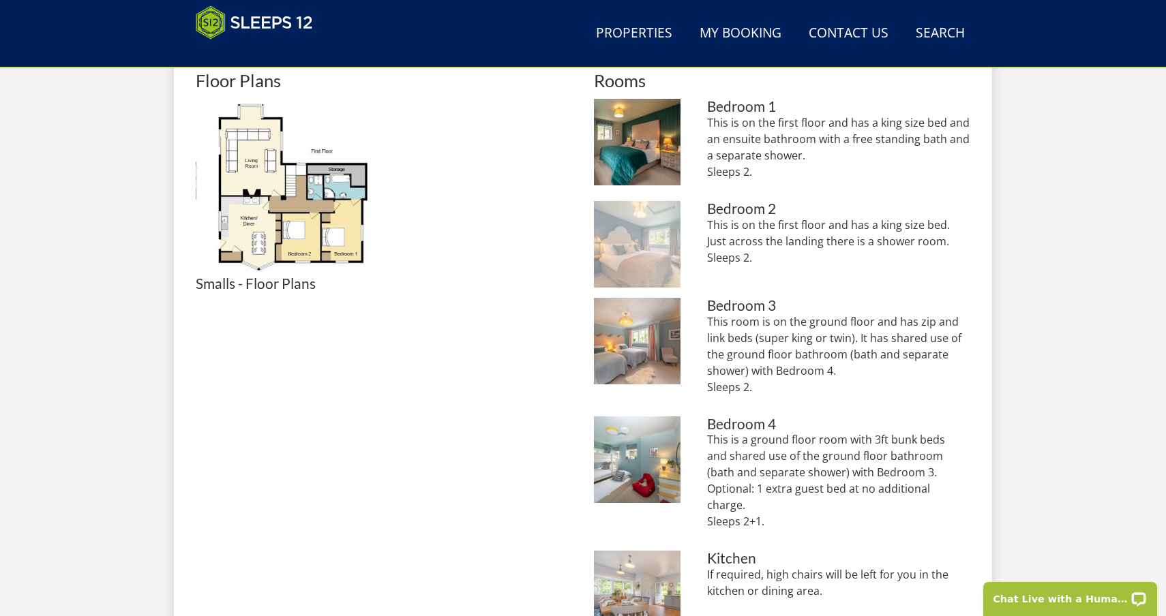
click at [633, 215] on img at bounding box center [637, 244] width 87 height 87
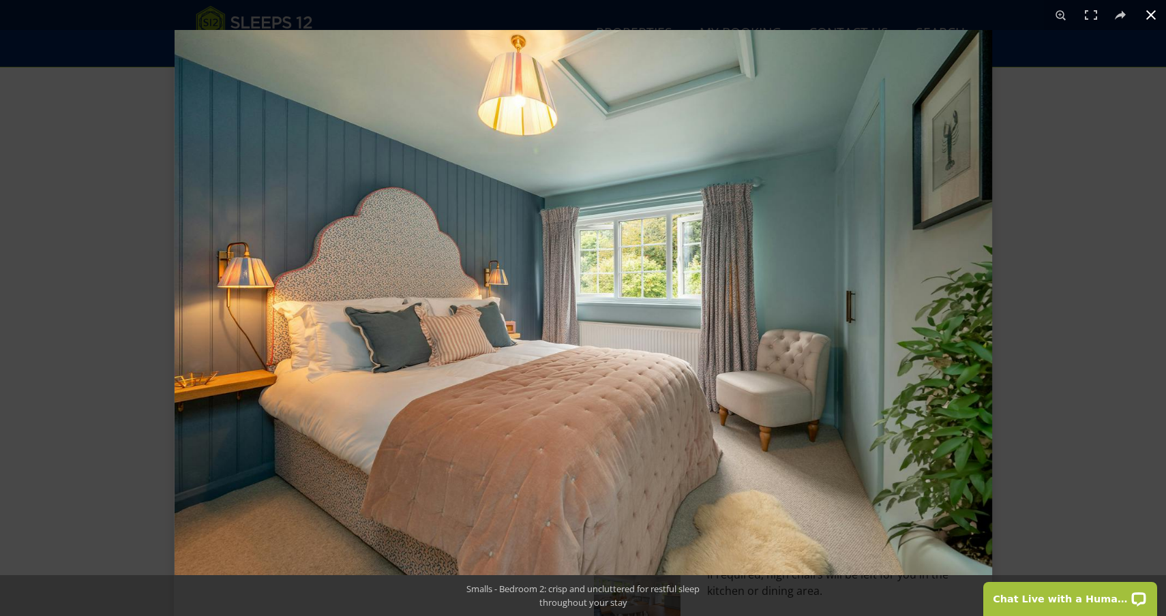
click at [1150, 15] on button at bounding box center [1151, 15] width 30 height 30
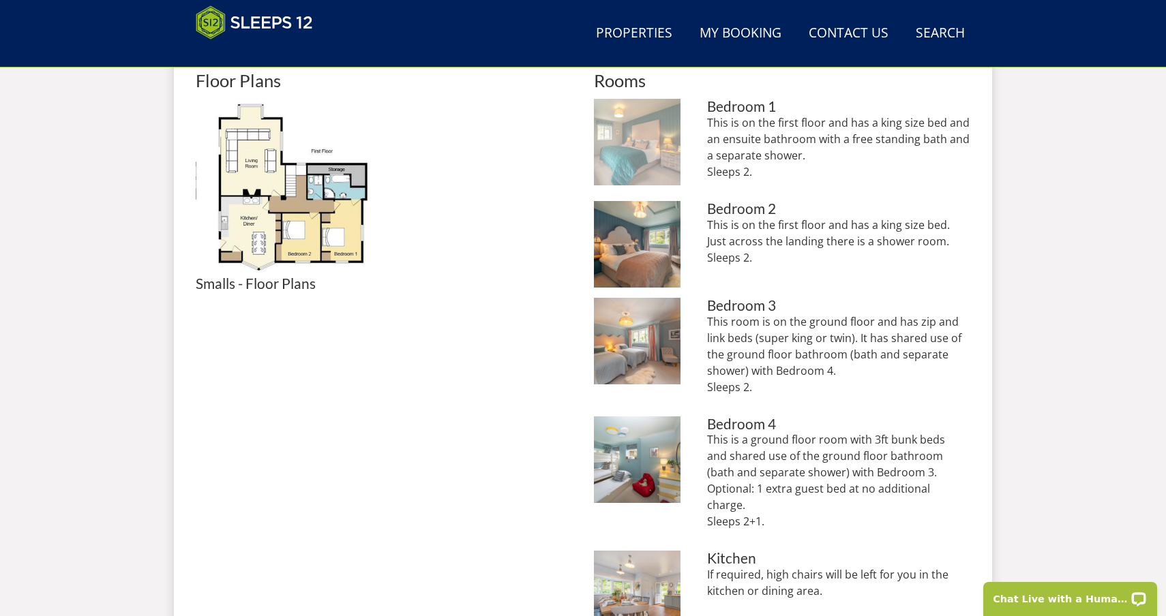
click at [650, 152] on img at bounding box center [637, 142] width 87 height 87
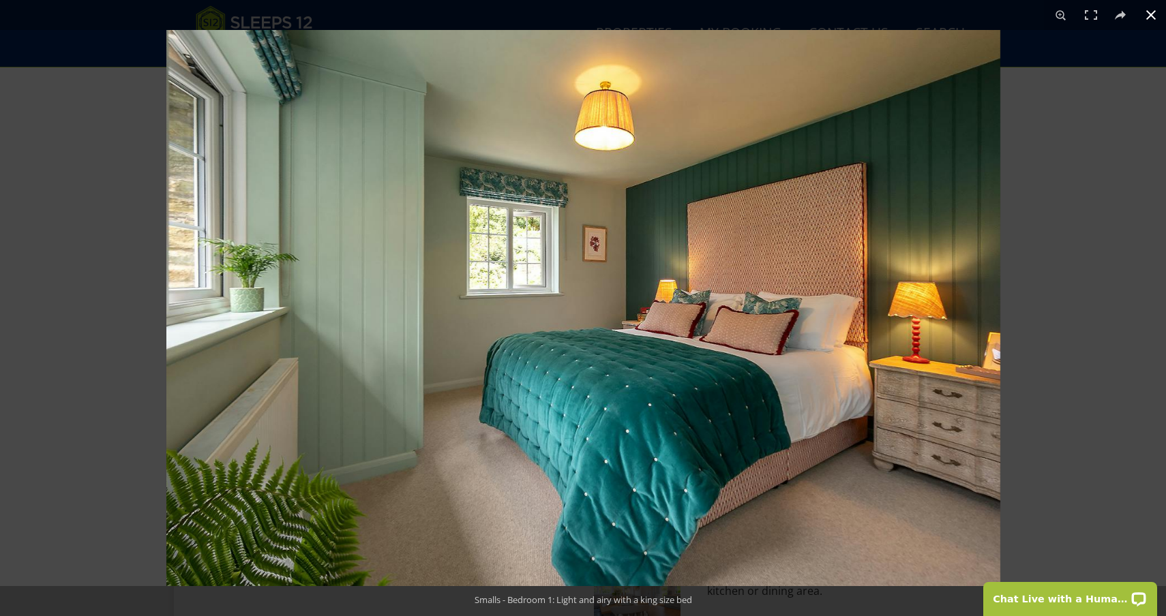
click at [1149, 14] on button at bounding box center [1151, 15] width 30 height 30
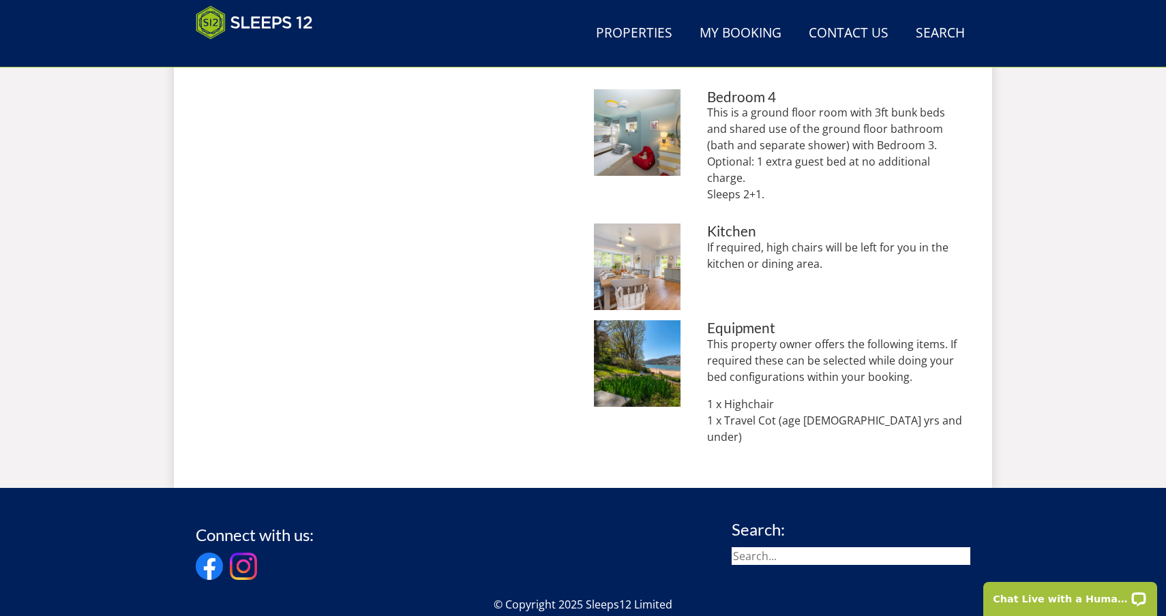
scroll to position [1001, 0]
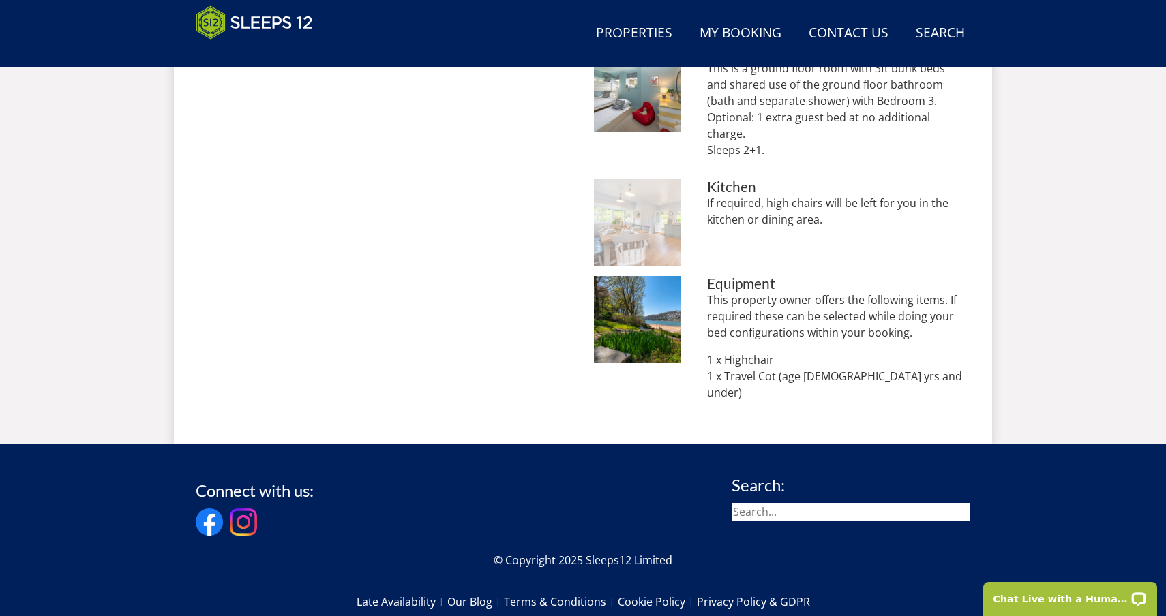
click at [639, 215] on img at bounding box center [637, 222] width 87 height 87
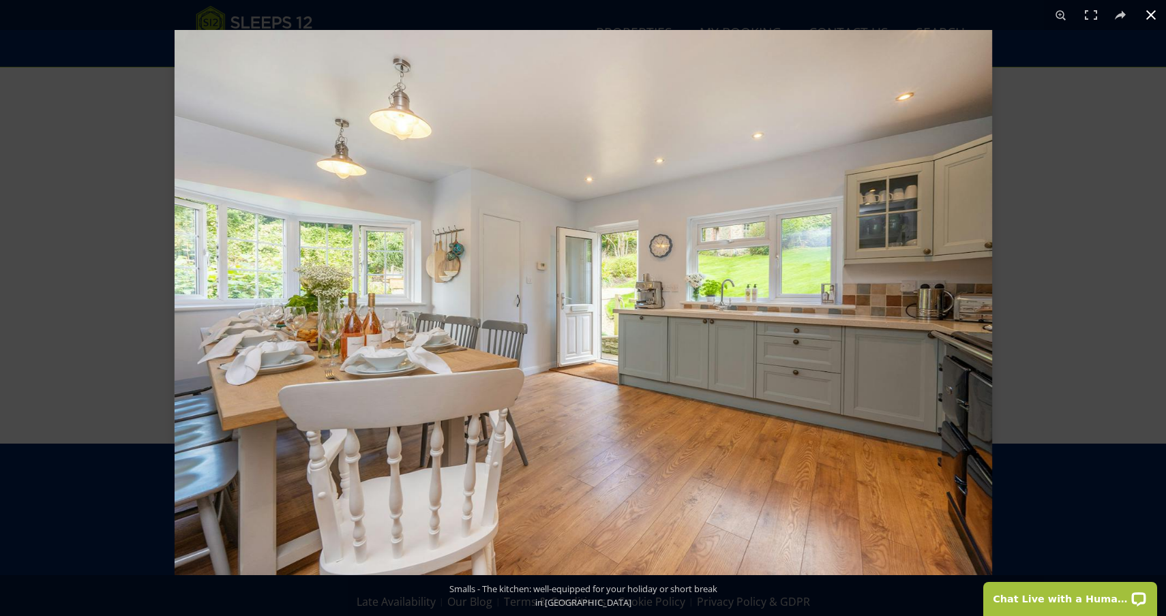
click at [1147, 18] on button at bounding box center [1151, 15] width 30 height 30
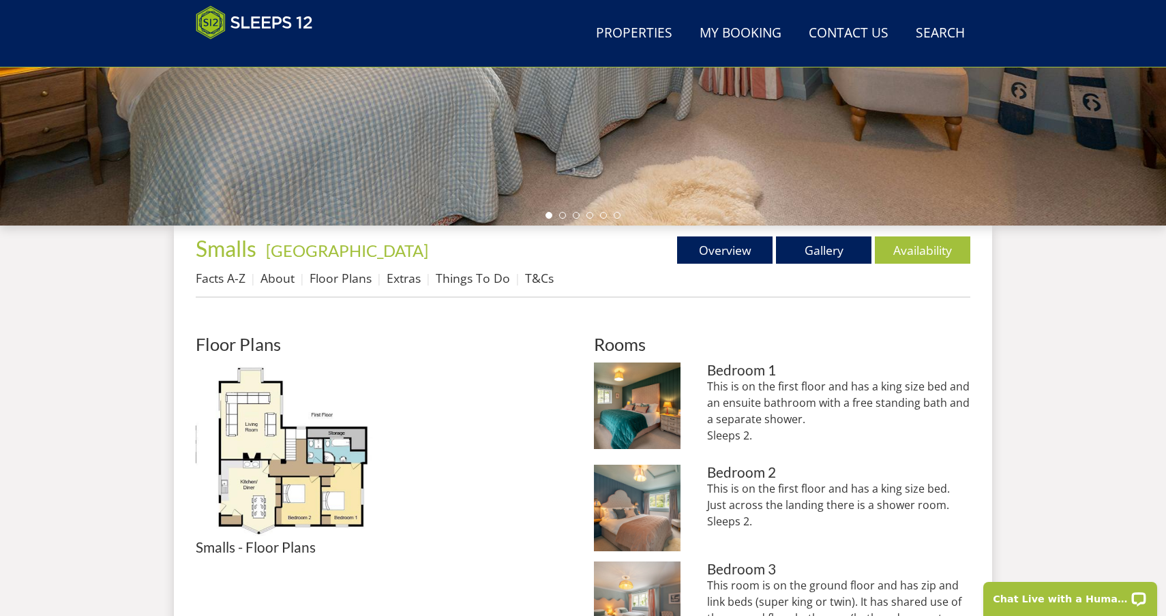
scroll to position [436, 0]
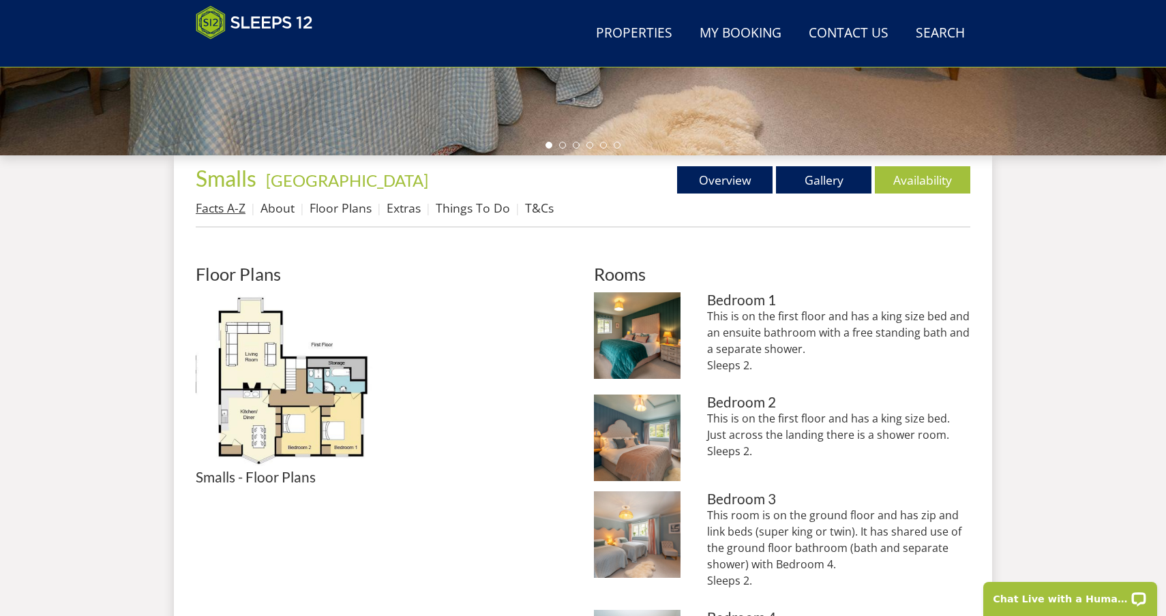
click at [232, 211] on link "Facts A-Z" at bounding box center [221, 208] width 50 height 16
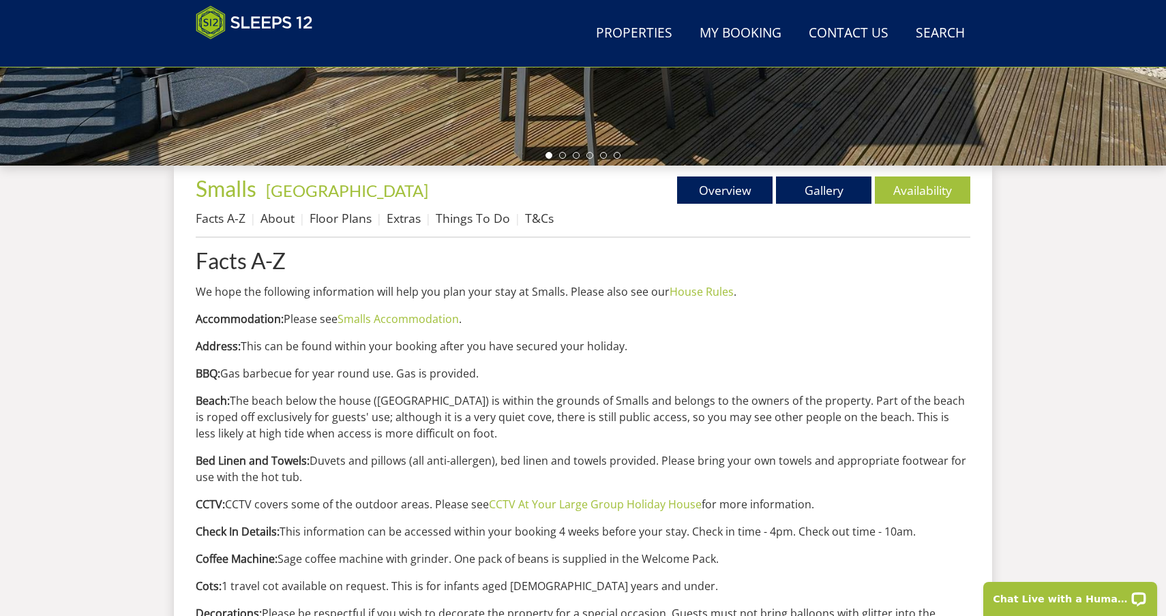
scroll to position [429, 0]
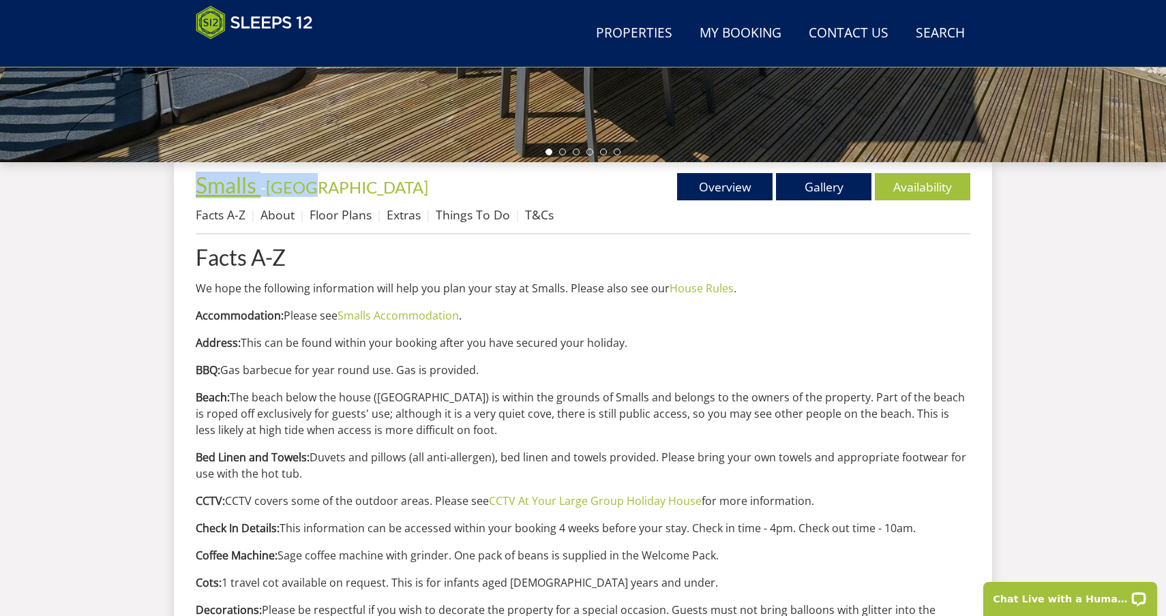
drag, startPoint x: 359, startPoint y: 187, endPoint x: 196, endPoint y: 190, distance: 162.3
click at [196, 190] on h1 "Smalls - Devon" at bounding box center [389, 185] width 387 height 24
copy h1 "Smalls - Devon"
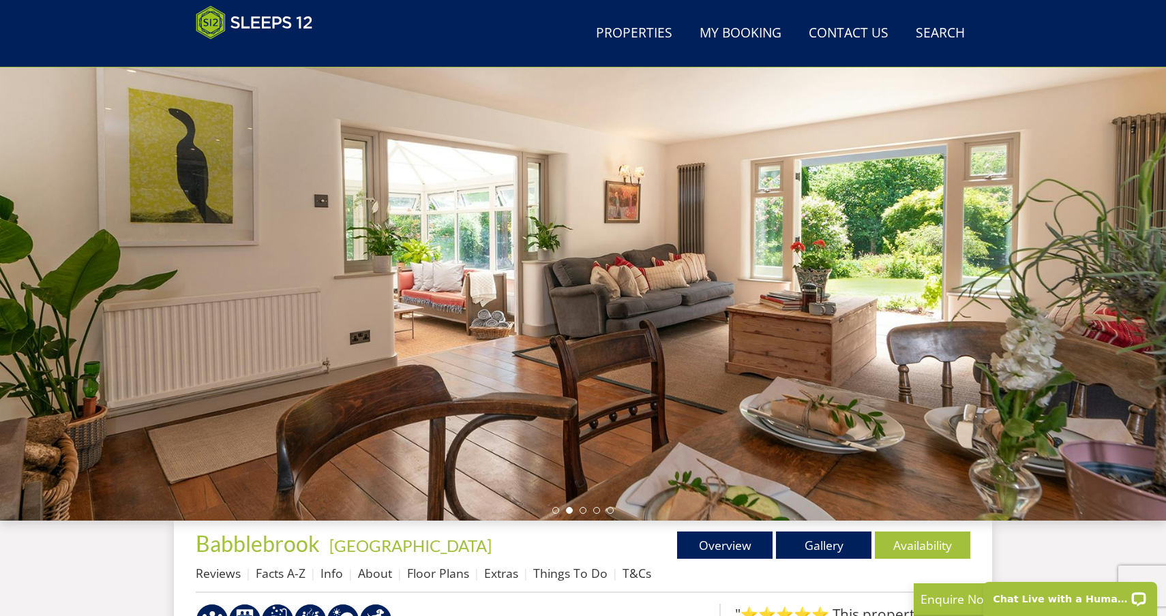
scroll to position [477, 0]
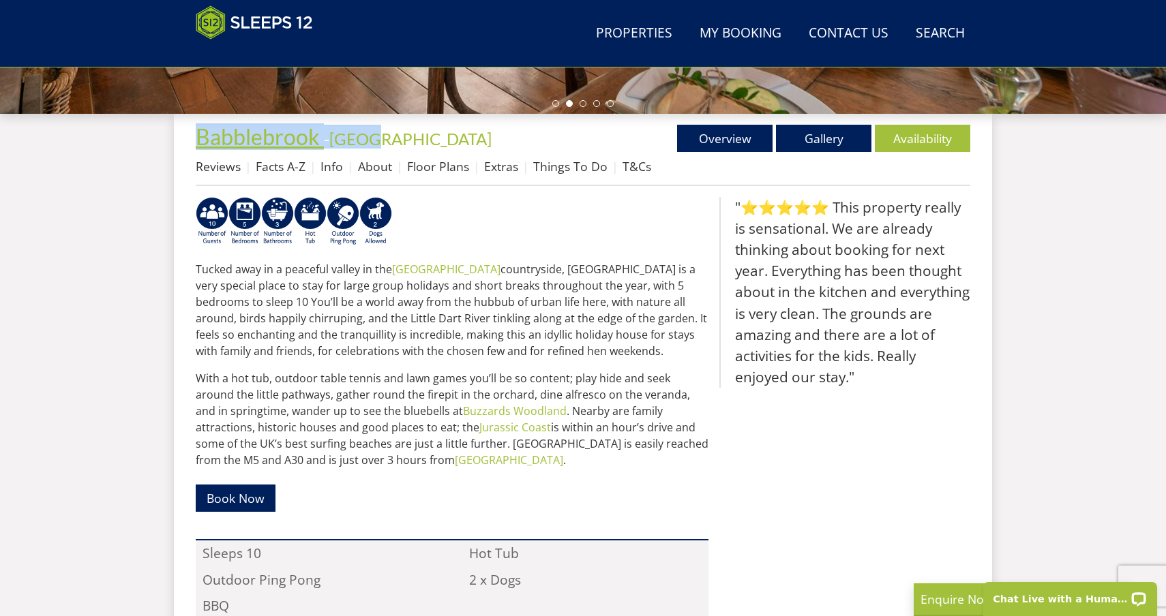
drag, startPoint x: 395, startPoint y: 145, endPoint x: 197, endPoint y: 146, distance: 198.4
click at [197, 146] on h1 "Babblebrook - Devon" at bounding box center [389, 137] width 387 height 24
copy h1 "Babblebrook - Devon"
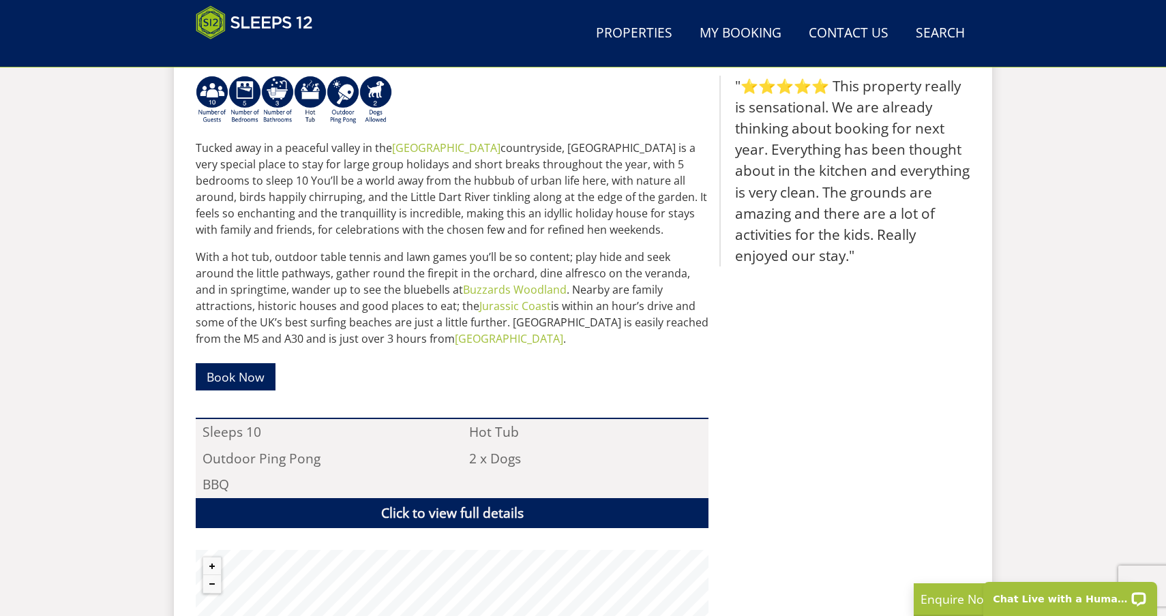
scroll to position [525, 0]
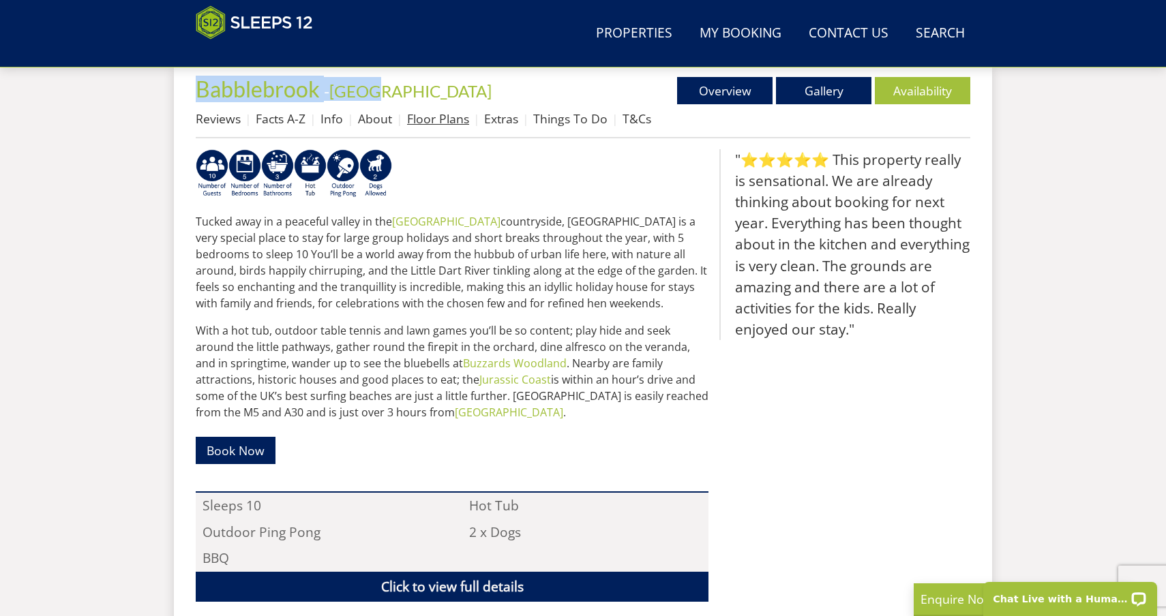
click at [451, 116] on link "Floor Plans" at bounding box center [438, 118] width 62 height 16
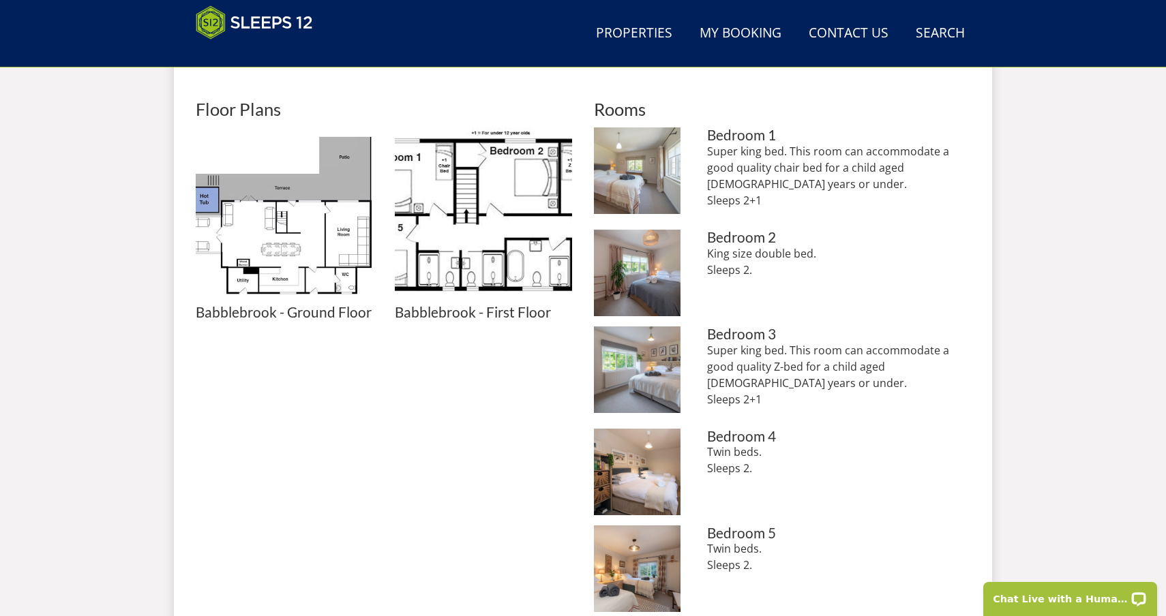
scroll to position [554, 0]
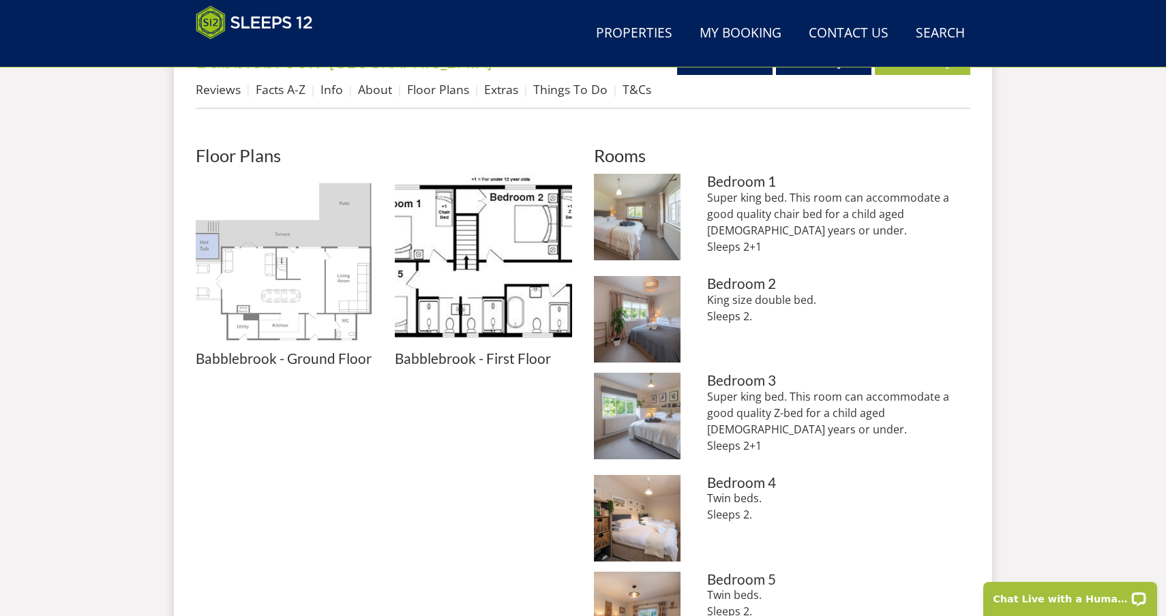
click at [316, 317] on img at bounding box center [284, 262] width 177 height 177
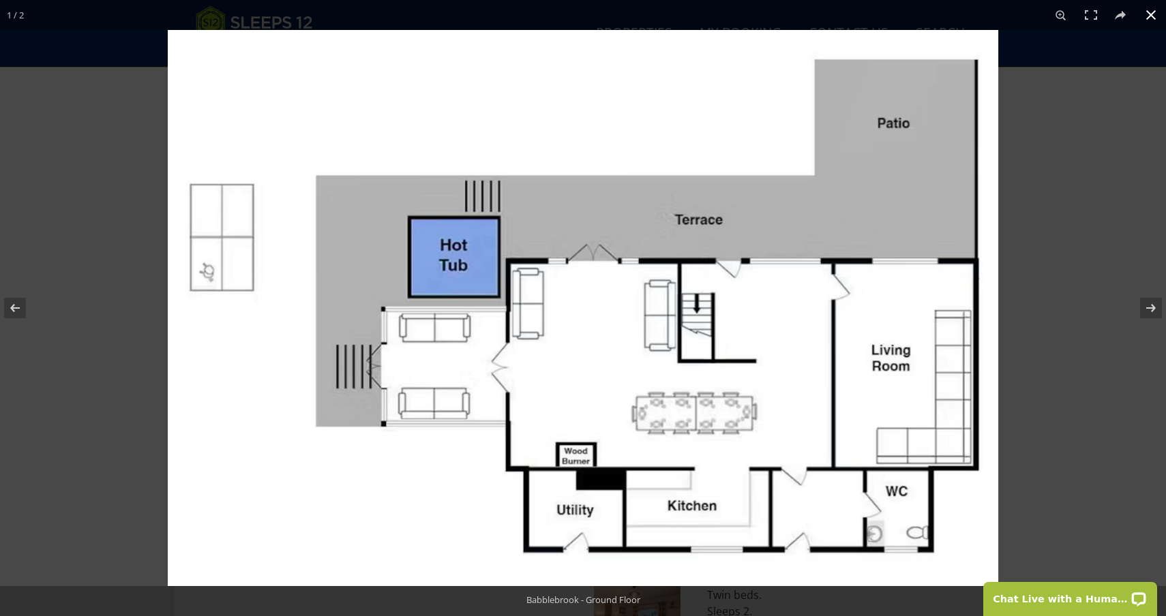
click at [1153, 18] on button at bounding box center [1151, 15] width 30 height 30
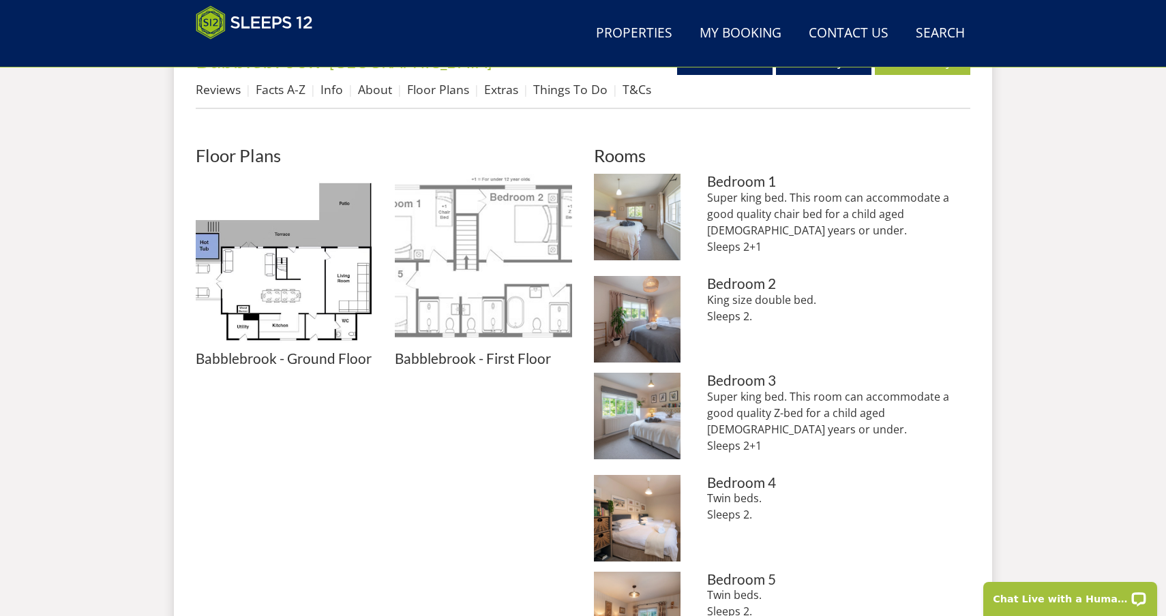
click at [508, 292] on img at bounding box center [483, 262] width 177 height 177
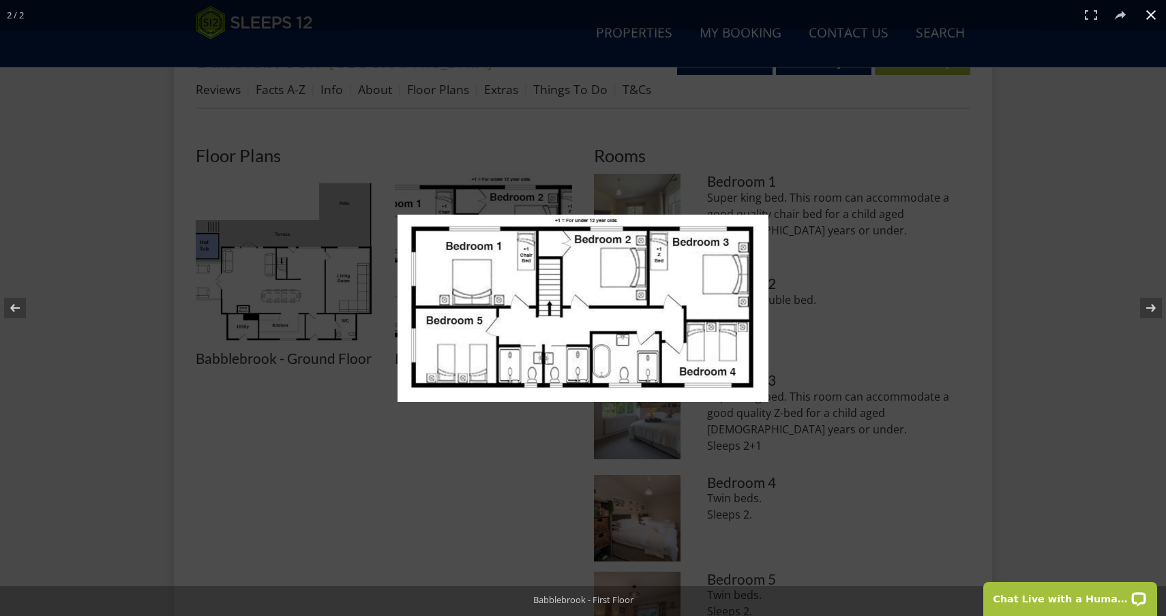
click at [1155, 18] on button at bounding box center [1151, 15] width 30 height 30
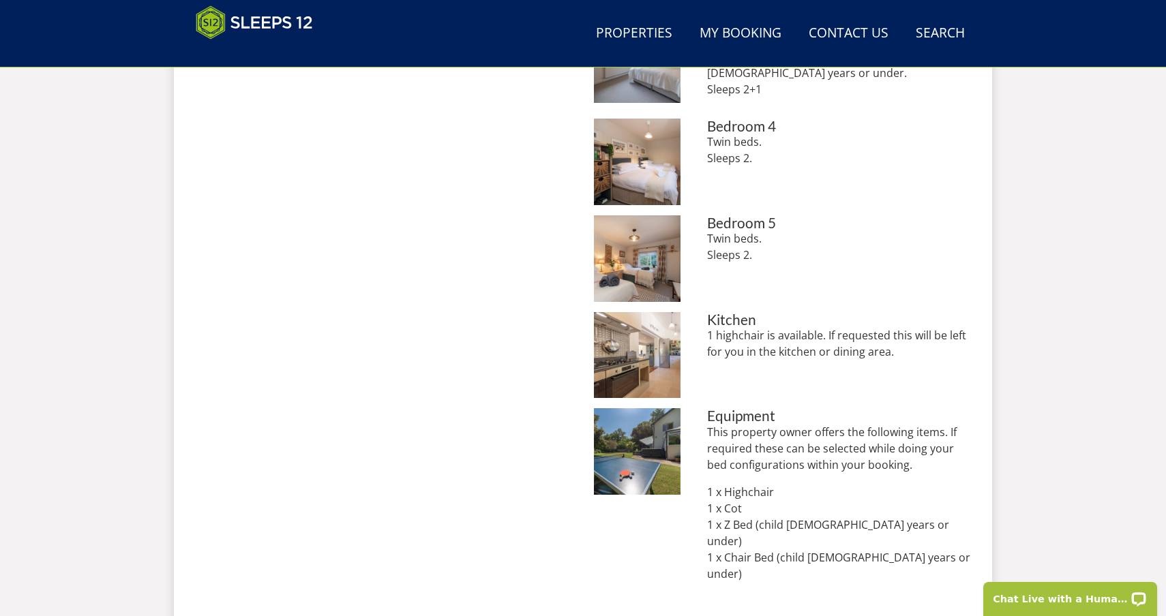
scroll to position [1007, 0]
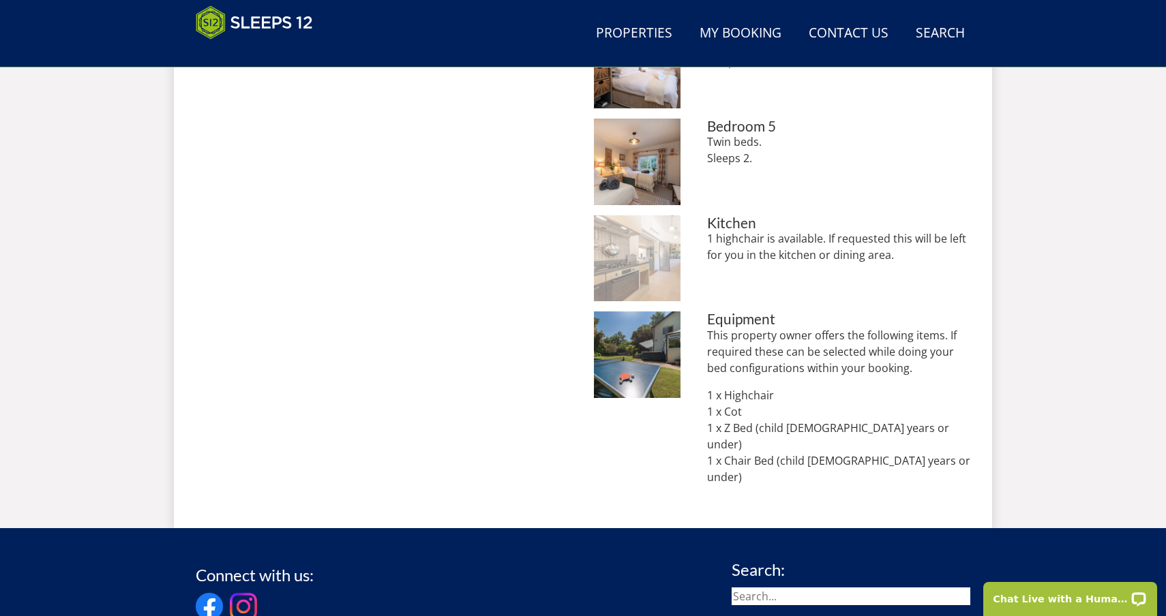
click at [636, 270] on img at bounding box center [637, 258] width 87 height 87
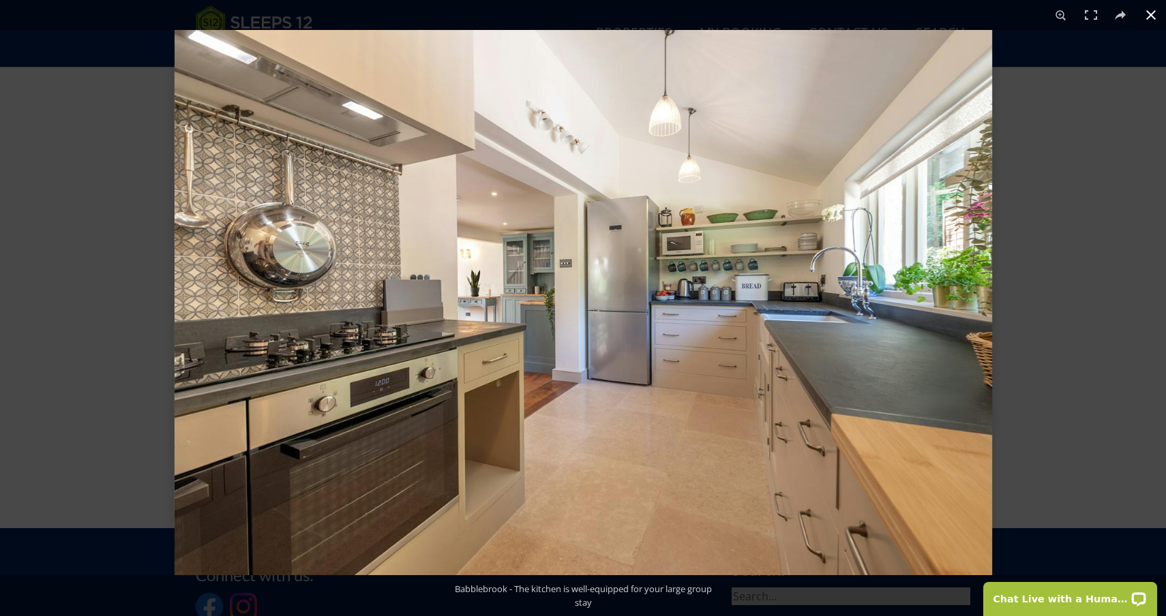
click at [1152, 14] on button at bounding box center [1151, 15] width 30 height 30
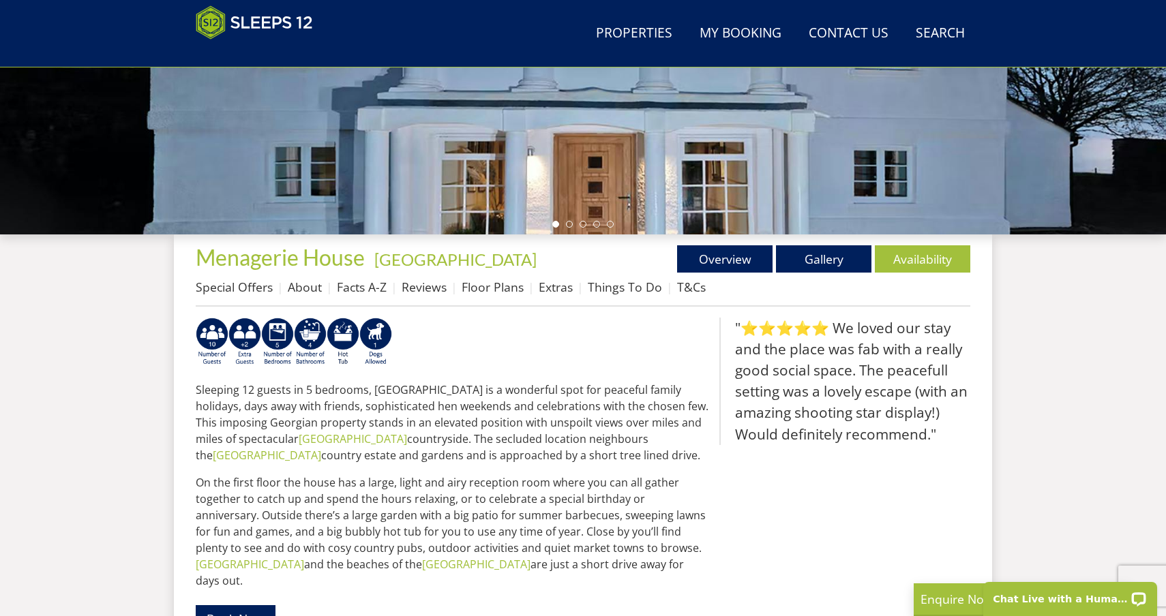
scroll to position [362, 0]
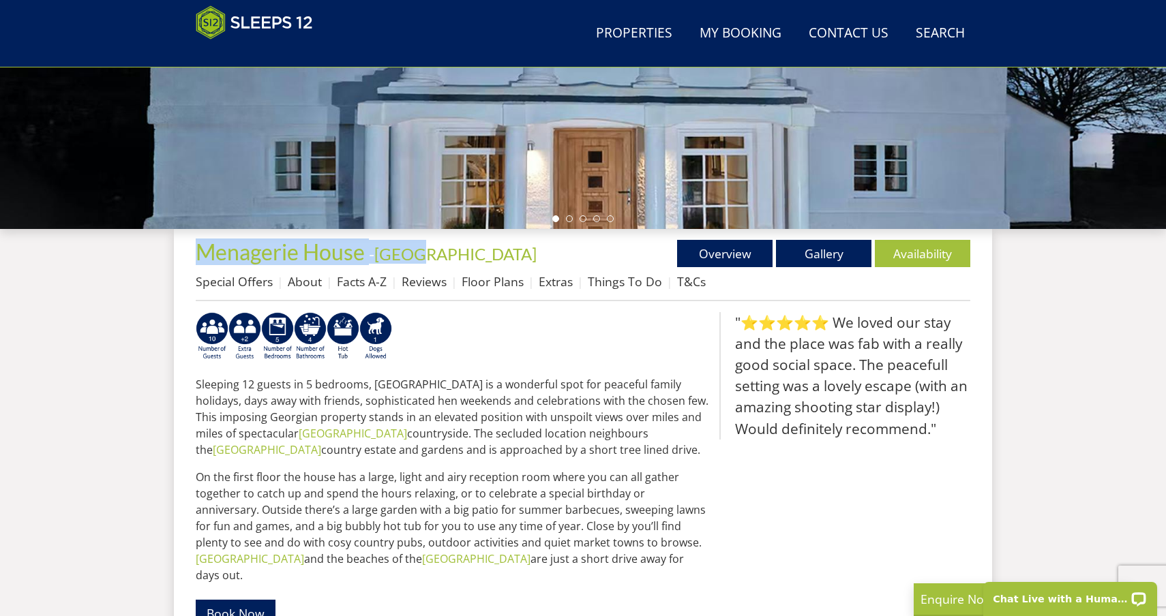
drag, startPoint x: 437, startPoint y: 254, endPoint x: 187, endPoint y: 262, distance: 249.6
click at [187, 262] on div "Properties Menagerie House - Devon Overview Gallery Availability Special Offers…" at bounding box center [583, 588] width 818 height 719
copy h1 "Menagerie House - Devon"
click at [496, 278] on link "Floor Plans" at bounding box center [492, 281] width 62 height 16
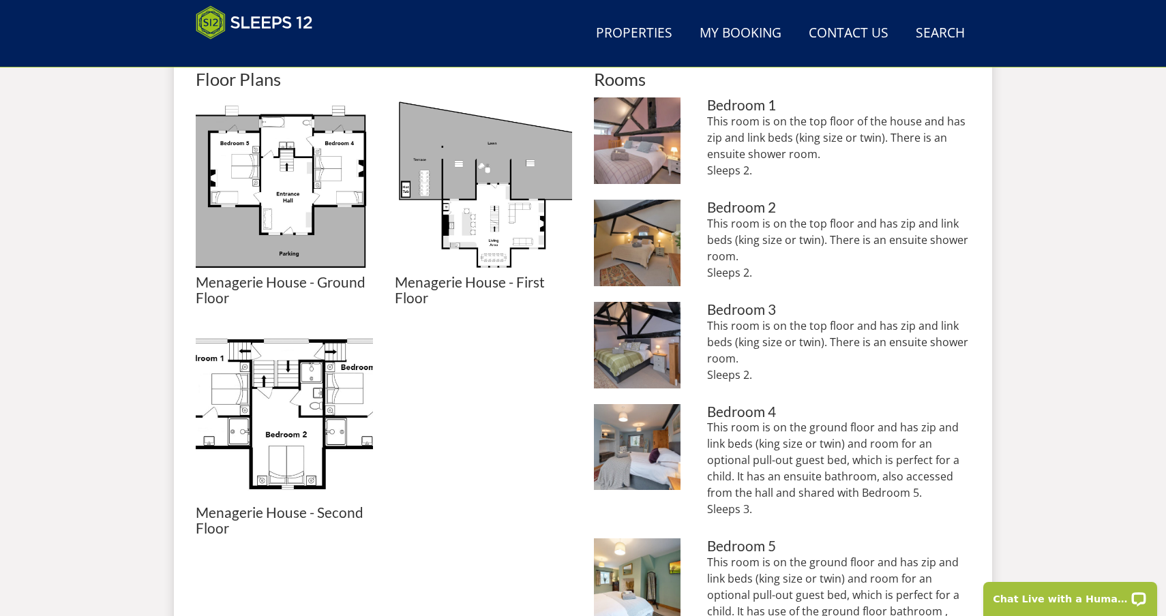
scroll to position [635, 0]
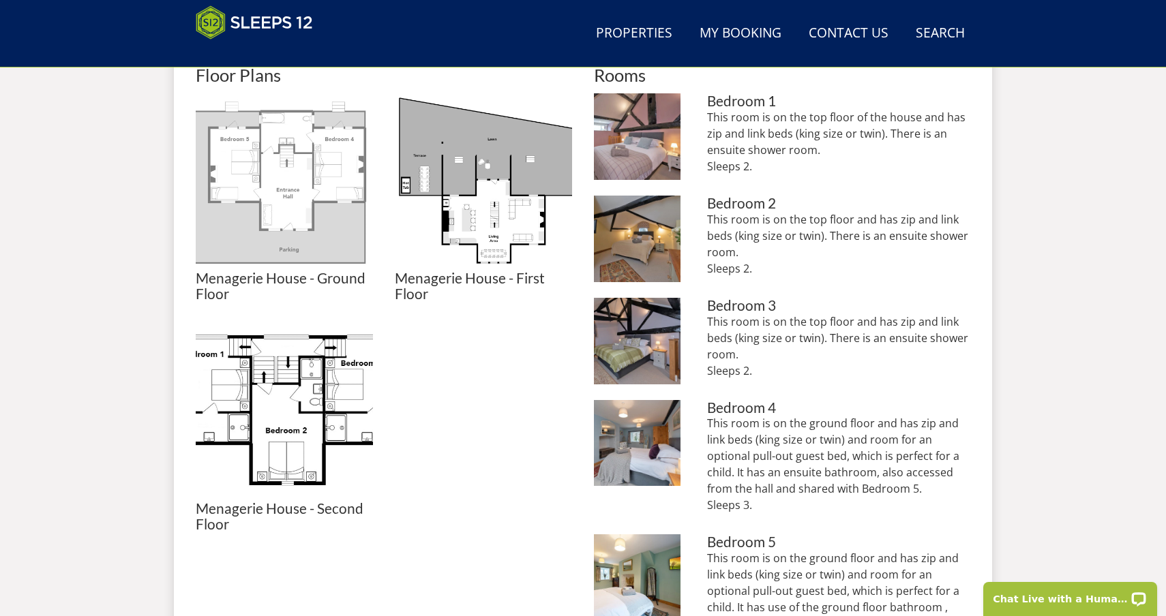
click at [296, 248] on img at bounding box center [284, 181] width 177 height 177
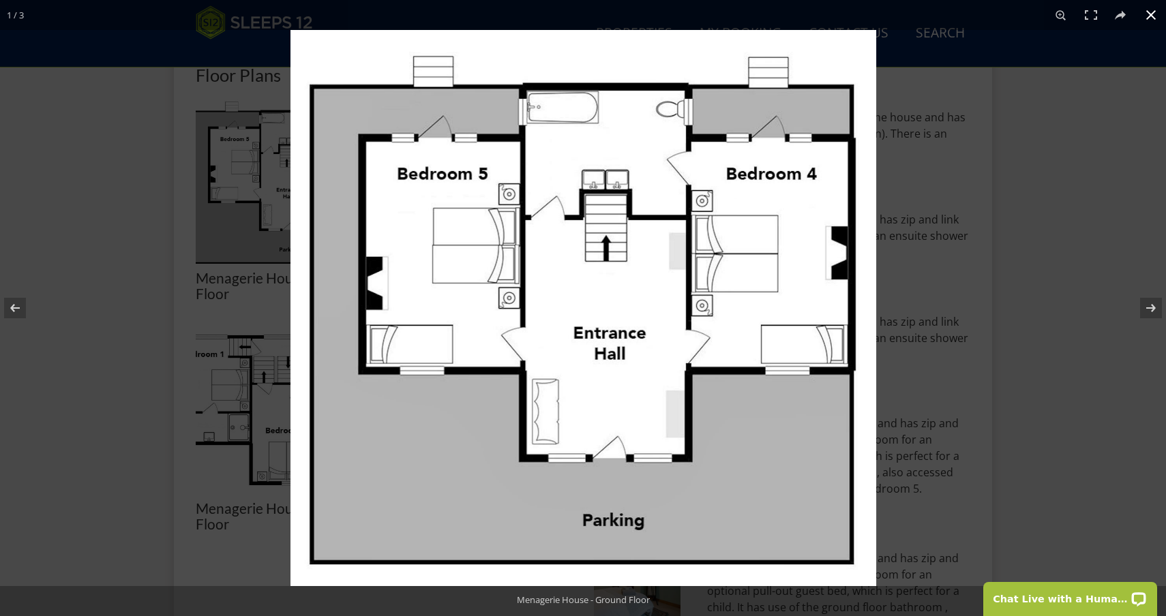
click at [1153, 16] on button at bounding box center [1151, 15] width 30 height 30
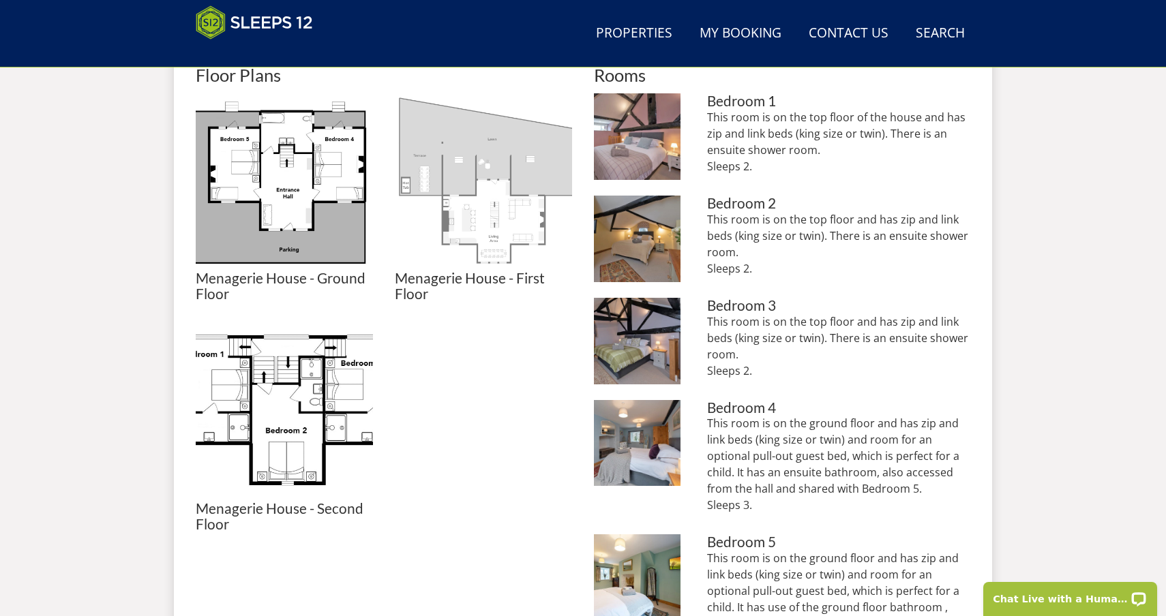
click at [516, 258] on img at bounding box center [483, 181] width 177 height 177
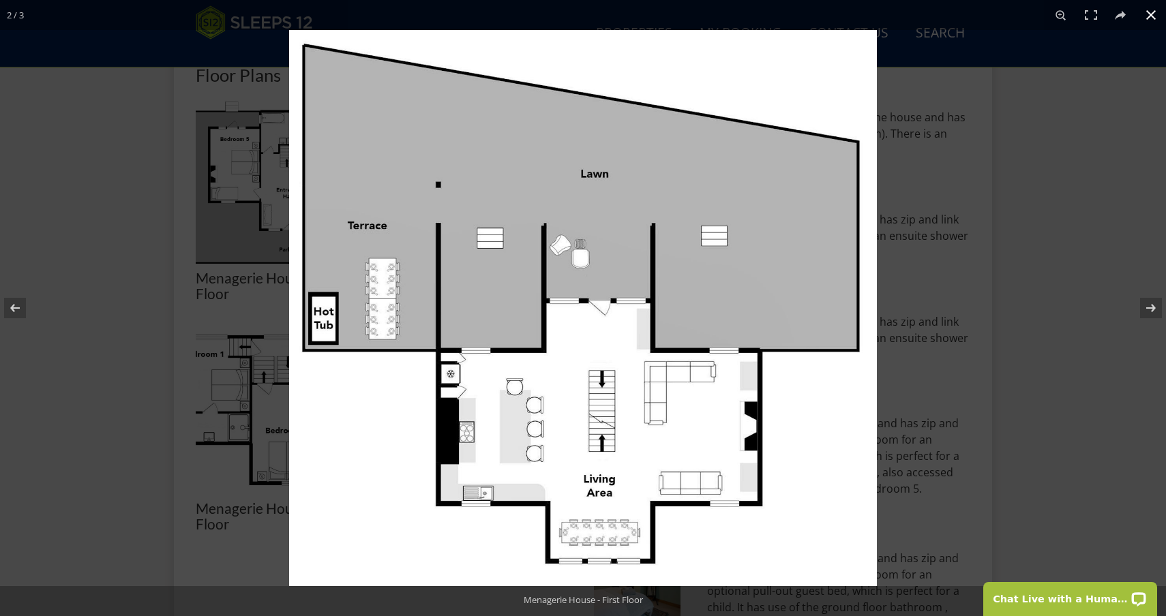
click at [1154, 14] on button at bounding box center [1151, 15] width 30 height 30
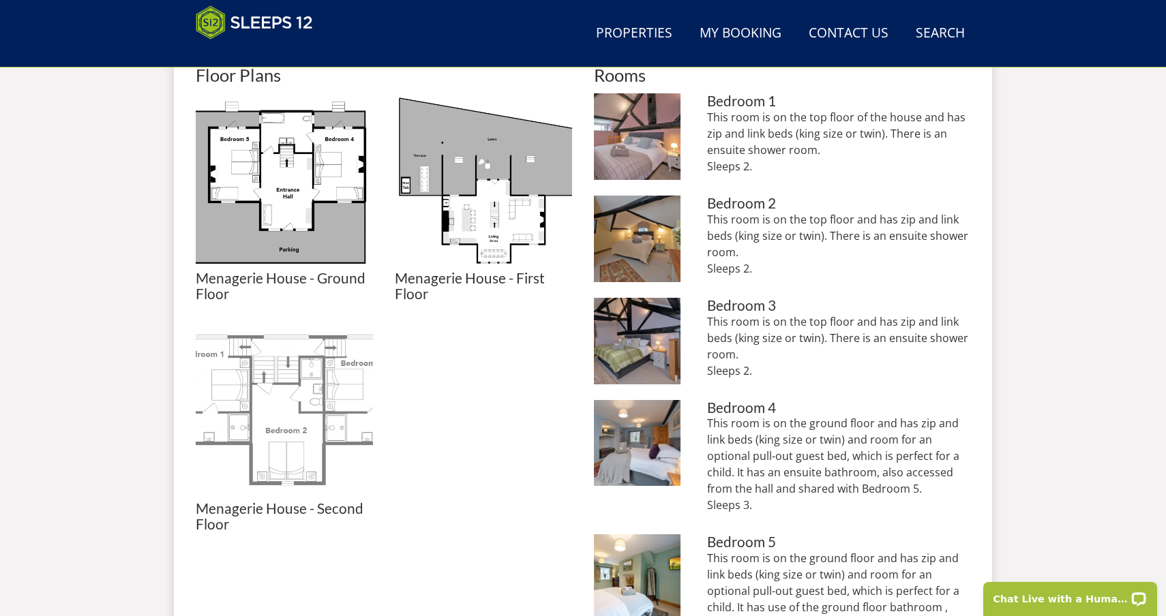
click at [310, 455] on img at bounding box center [284, 412] width 177 height 177
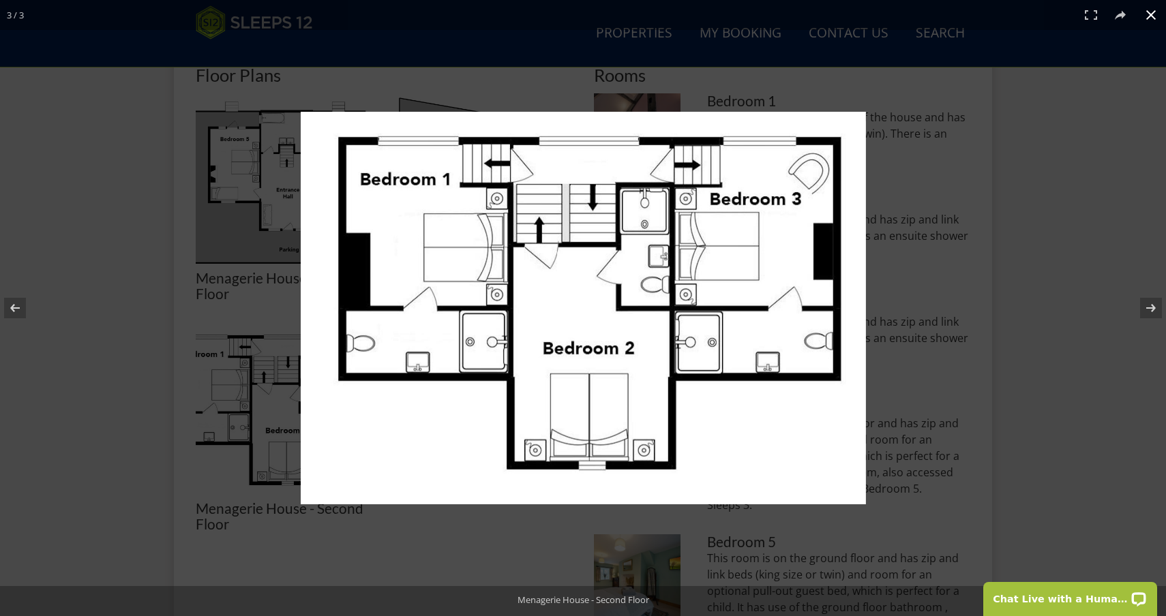
click at [1151, 14] on button at bounding box center [1151, 15] width 30 height 30
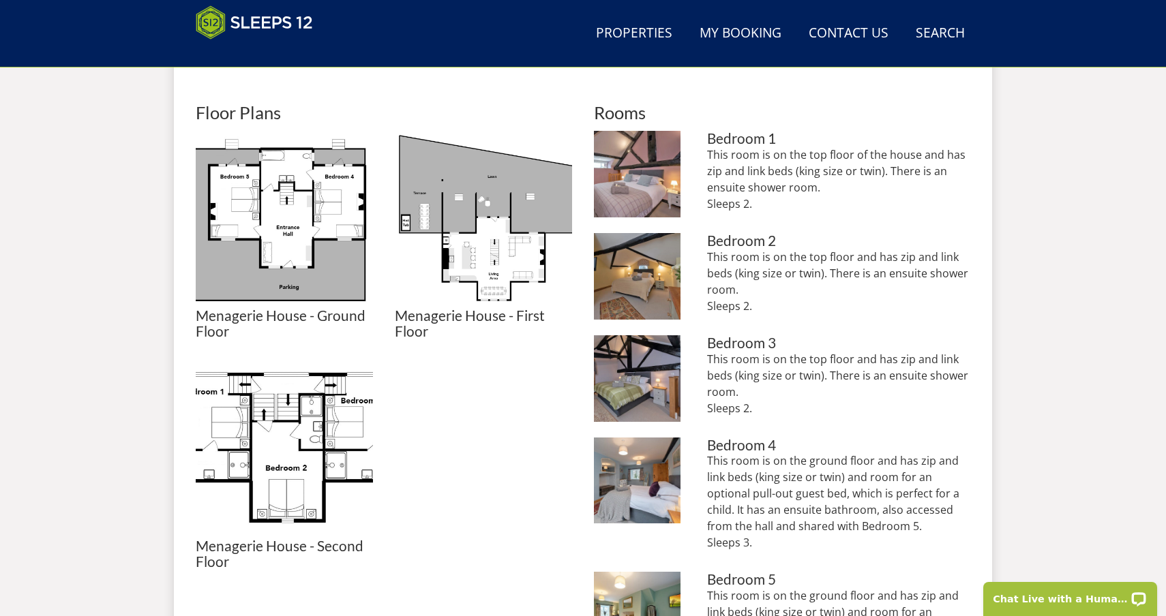
scroll to position [444, 0]
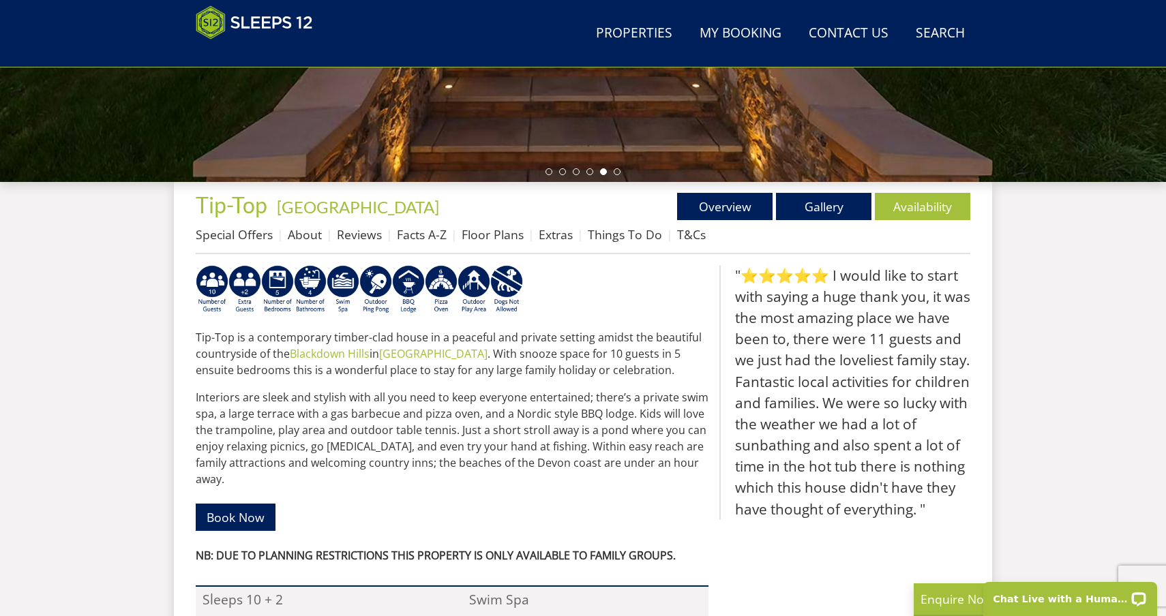
scroll to position [408, 0]
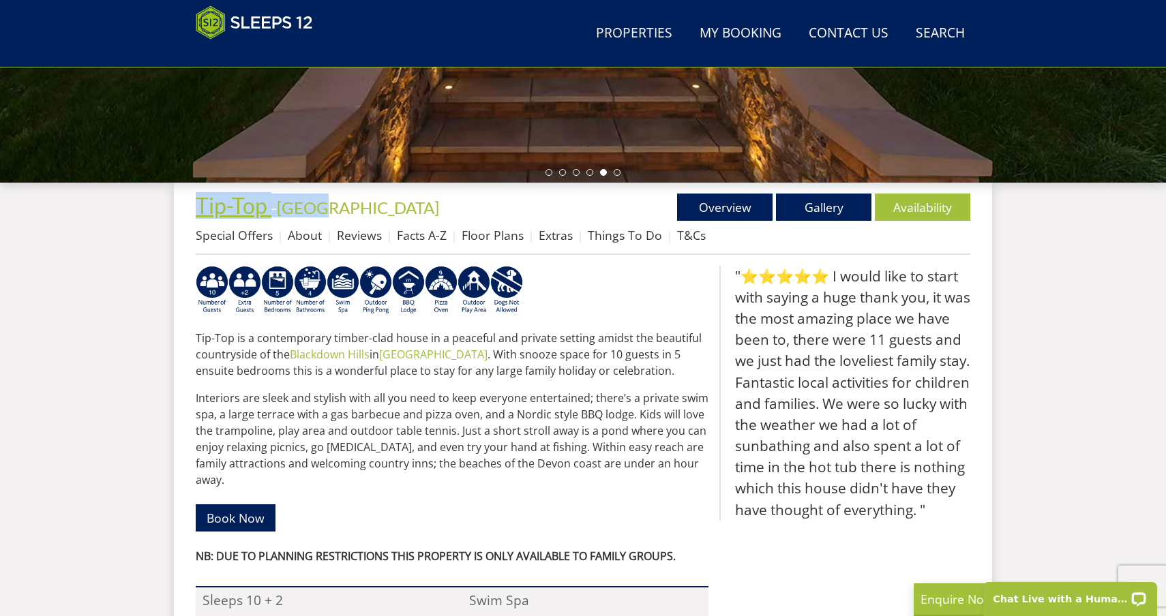
drag, startPoint x: 341, startPoint y: 211, endPoint x: 199, endPoint y: 213, distance: 141.8
click at [199, 213] on h1 "Tip-Top - Devon" at bounding box center [389, 206] width 387 height 24
copy h1 "Tip-Top - Devon"
click at [479, 239] on link "Floor Plans" at bounding box center [492, 235] width 62 height 16
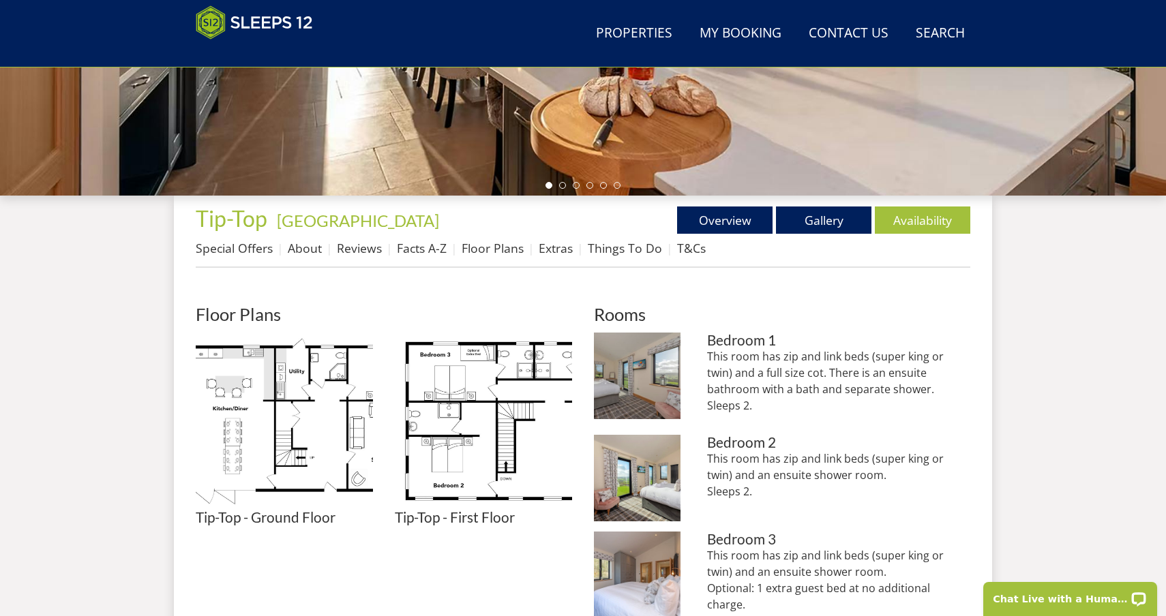
scroll to position [419, 0]
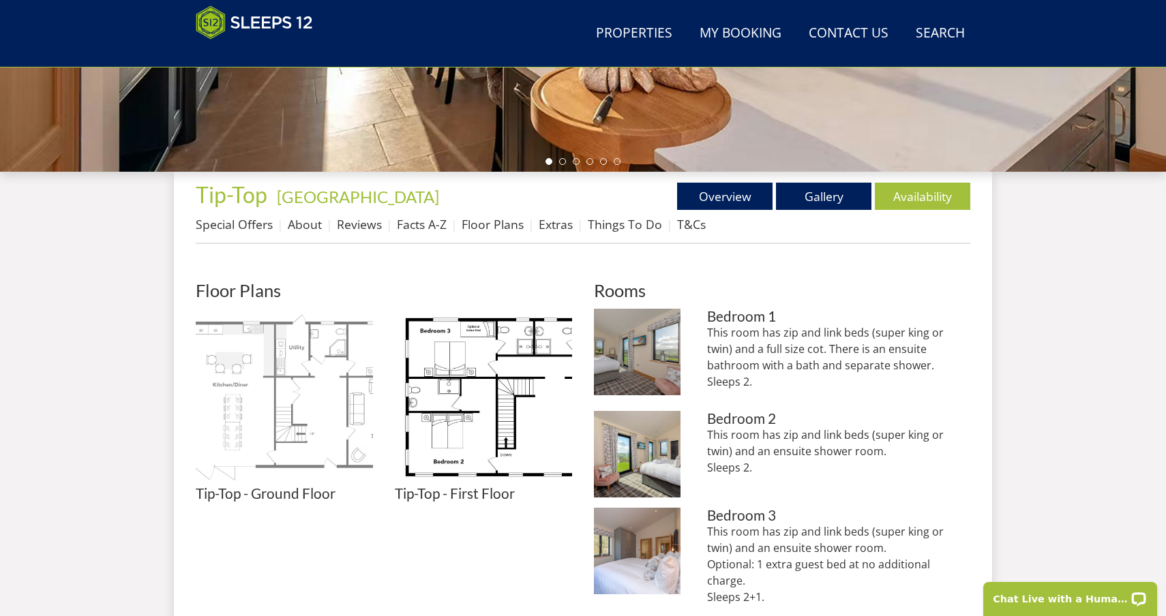
click at [355, 453] on img at bounding box center [284, 397] width 177 height 177
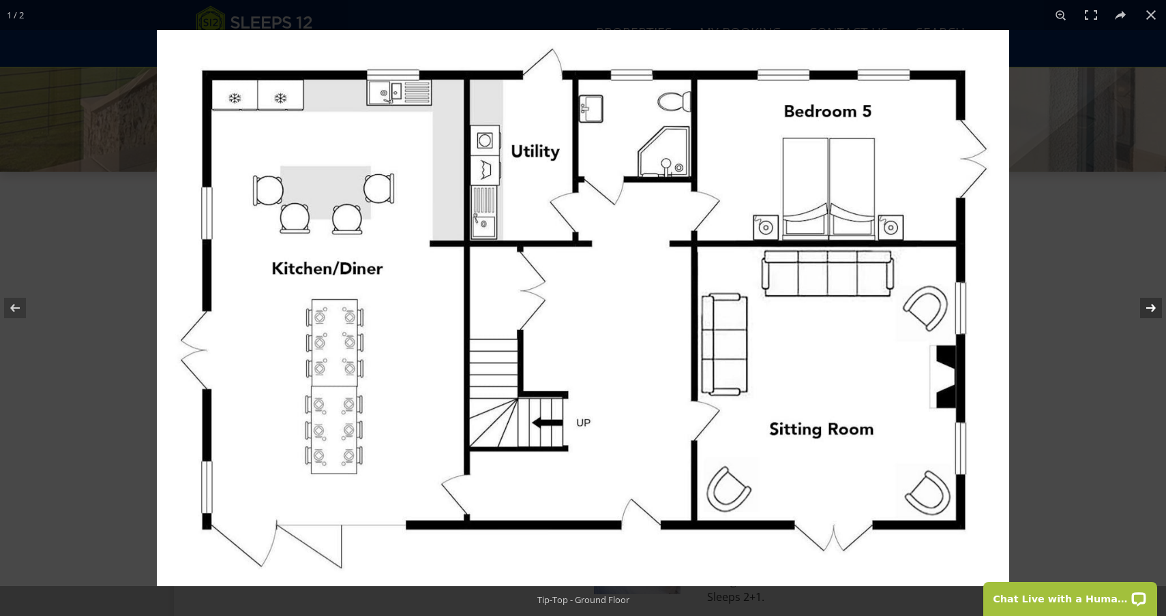
click at [1153, 304] on button at bounding box center [1142, 308] width 48 height 68
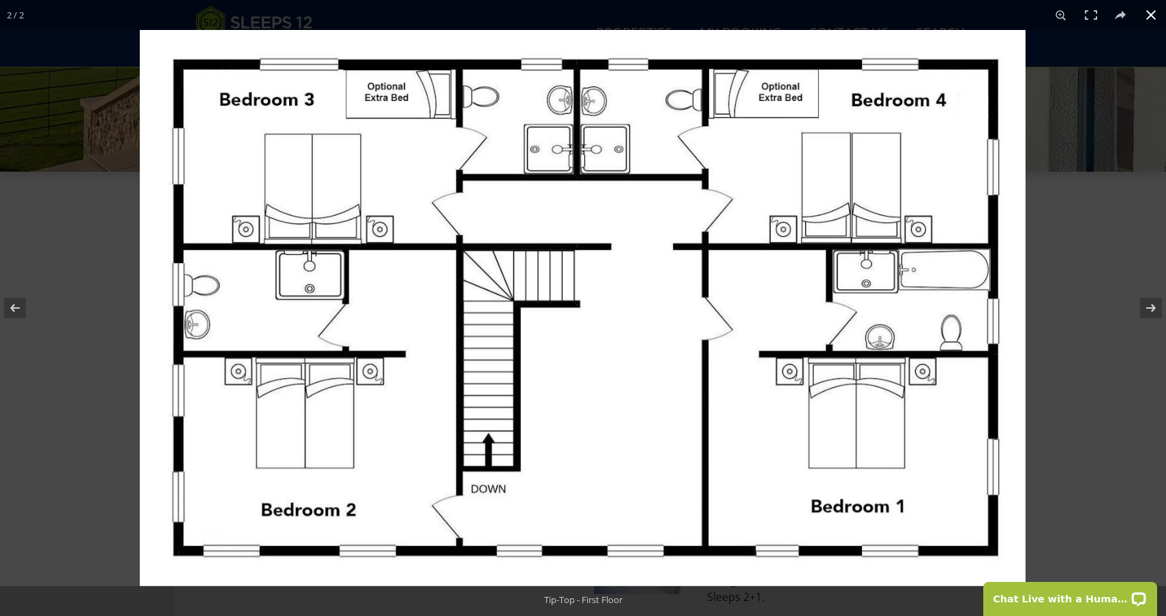
click at [1151, 14] on button at bounding box center [1151, 15] width 30 height 30
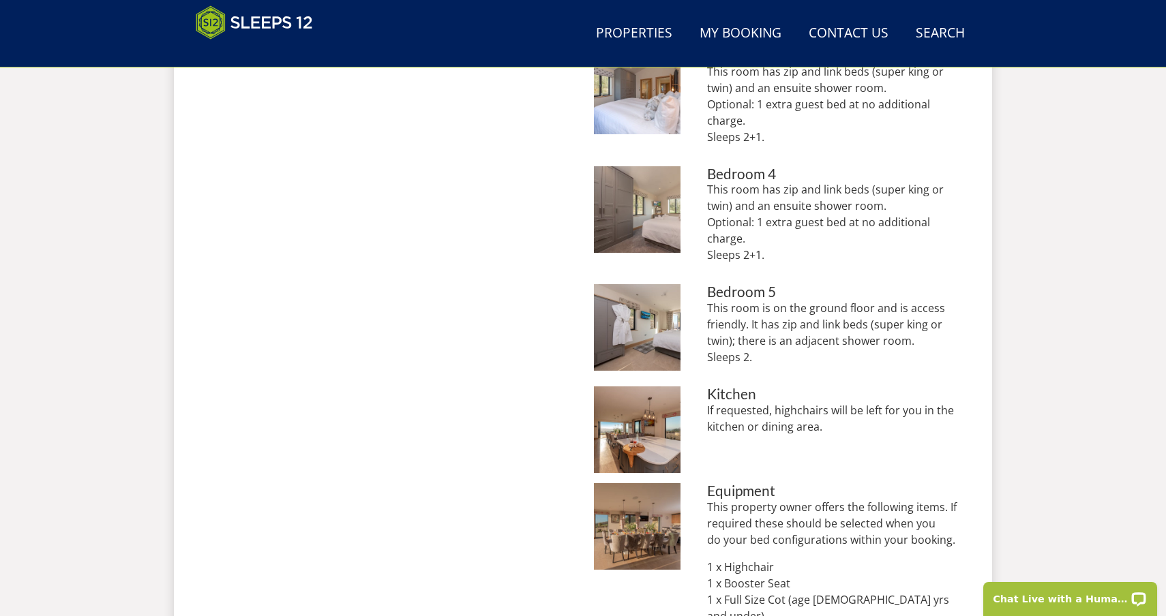
scroll to position [1016, 0]
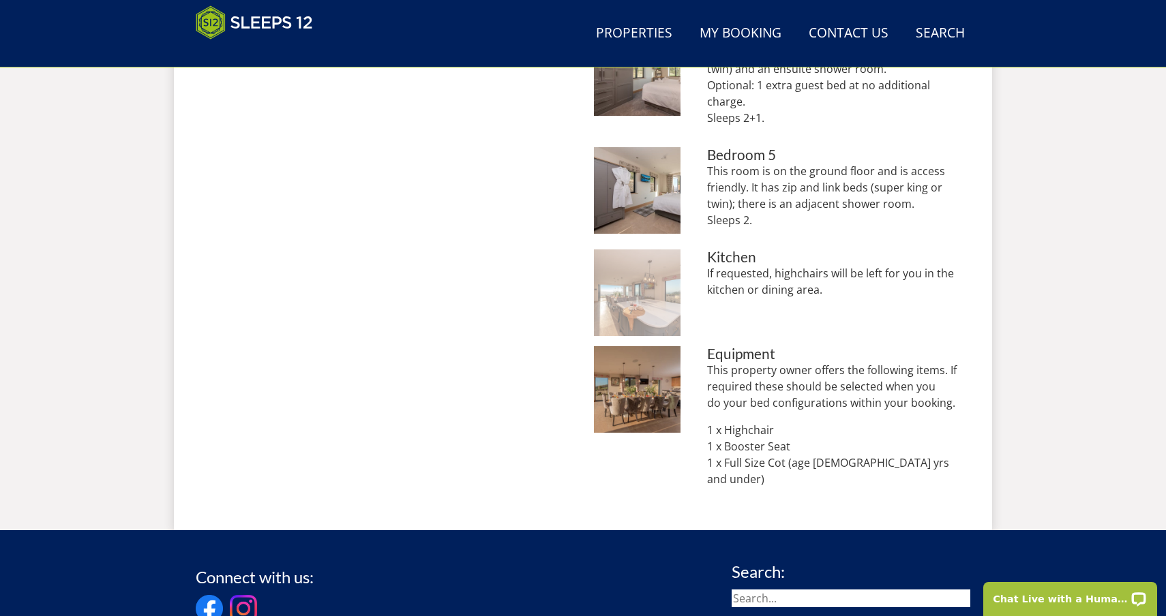
click at [647, 268] on img at bounding box center [637, 292] width 87 height 87
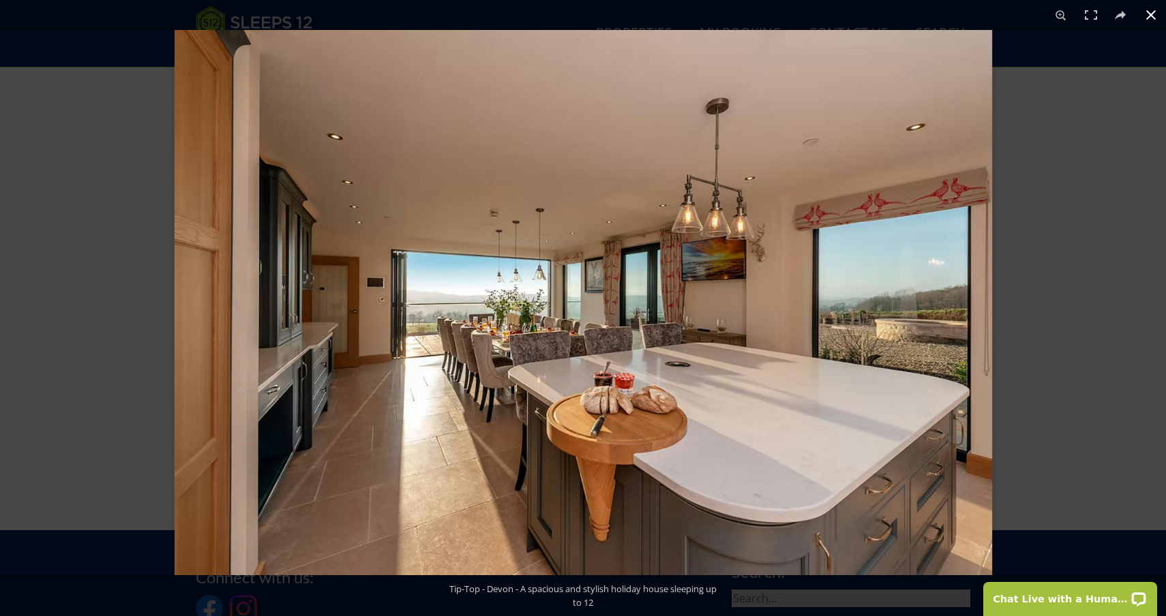
click at [1123, 252] on div at bounding box center [758, 338] width 1166 height 616
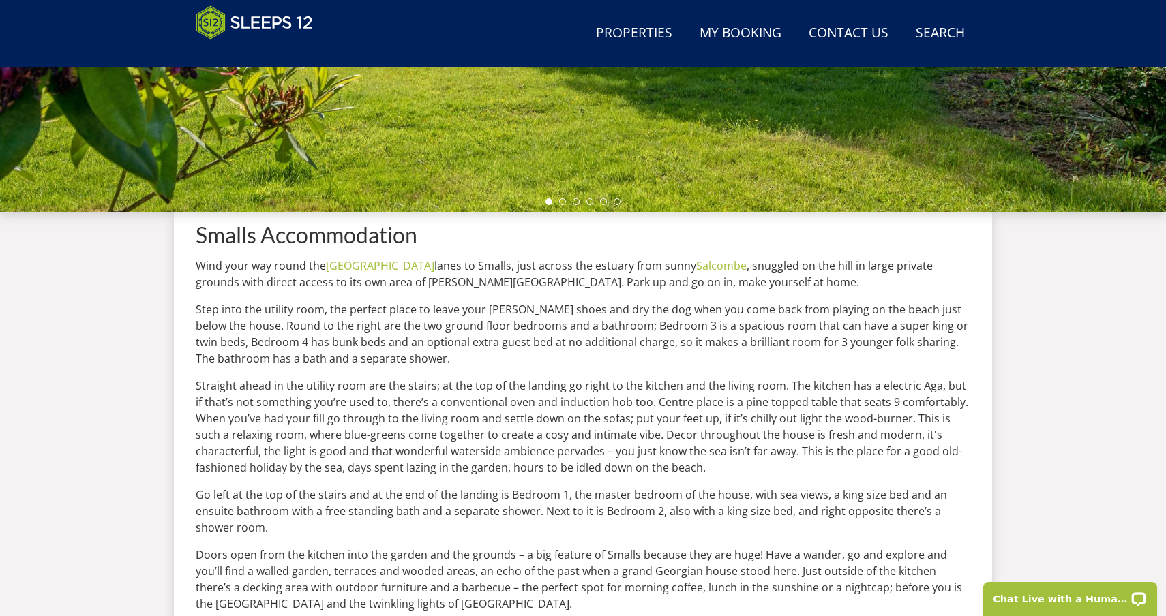
scroll to position [483, 0]
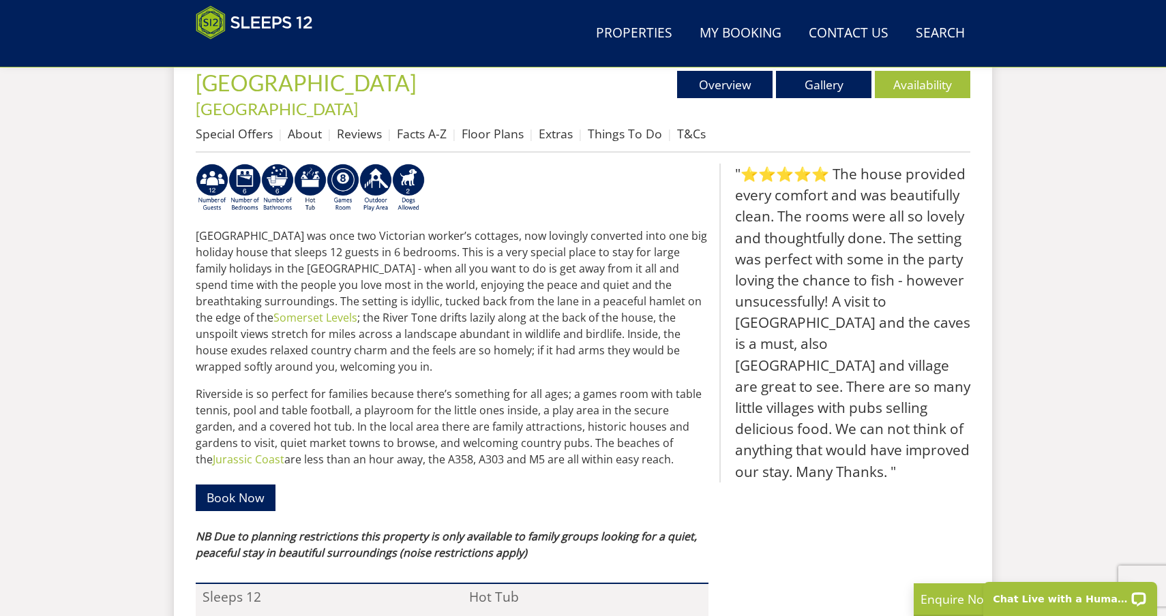
scroll to position [533, 0]
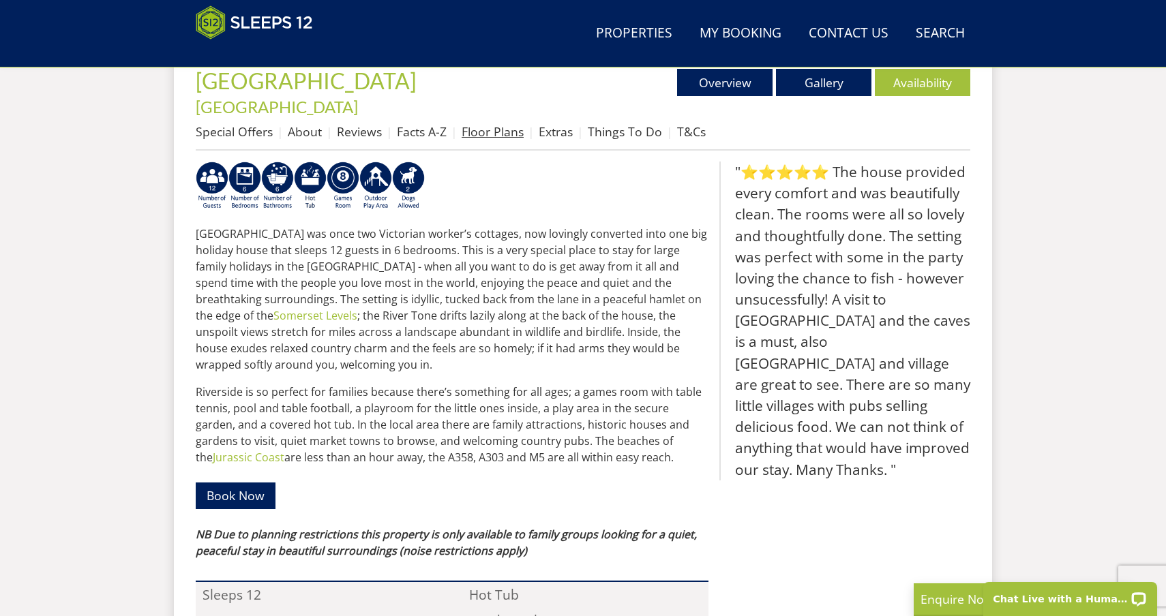
click at [485, 123] on link "Floor Plans" at bounding box center [492, 131] width 62 height 16
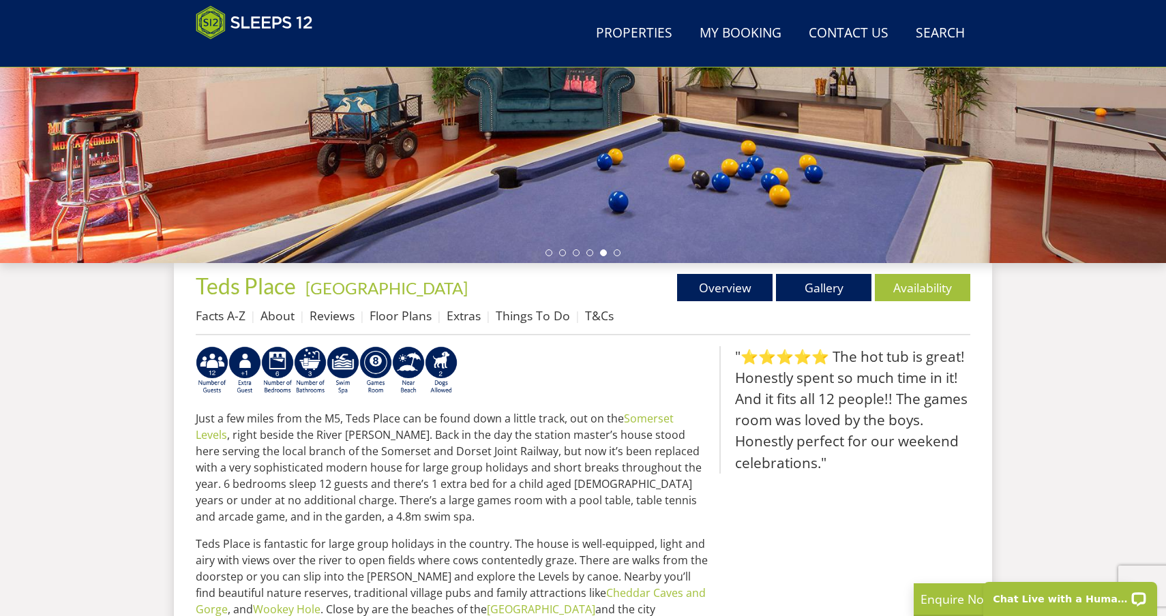
scroll to position [337, 0]
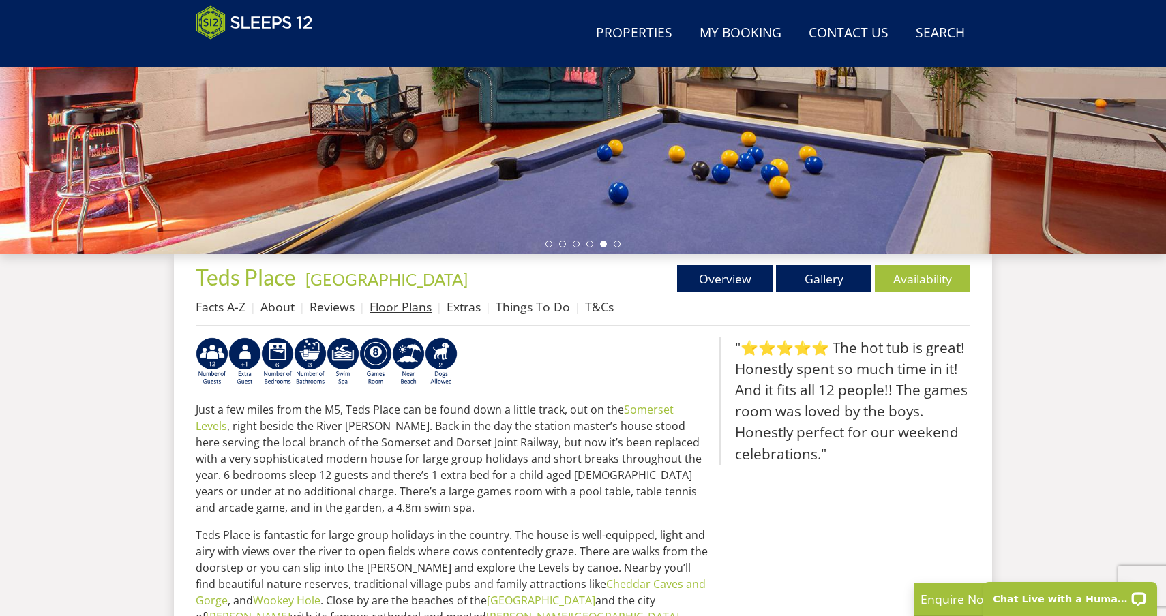
click at [414, 307] on link "Floor Plans" at bounding box center [400, 307] width 62 height 16
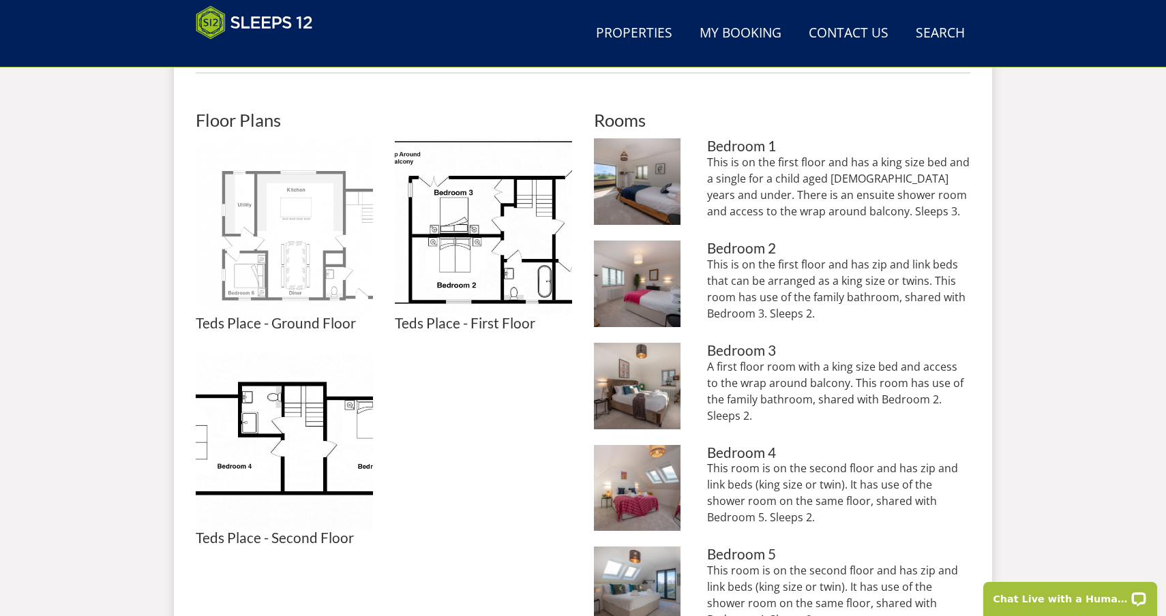
scroll to position [588, 0]
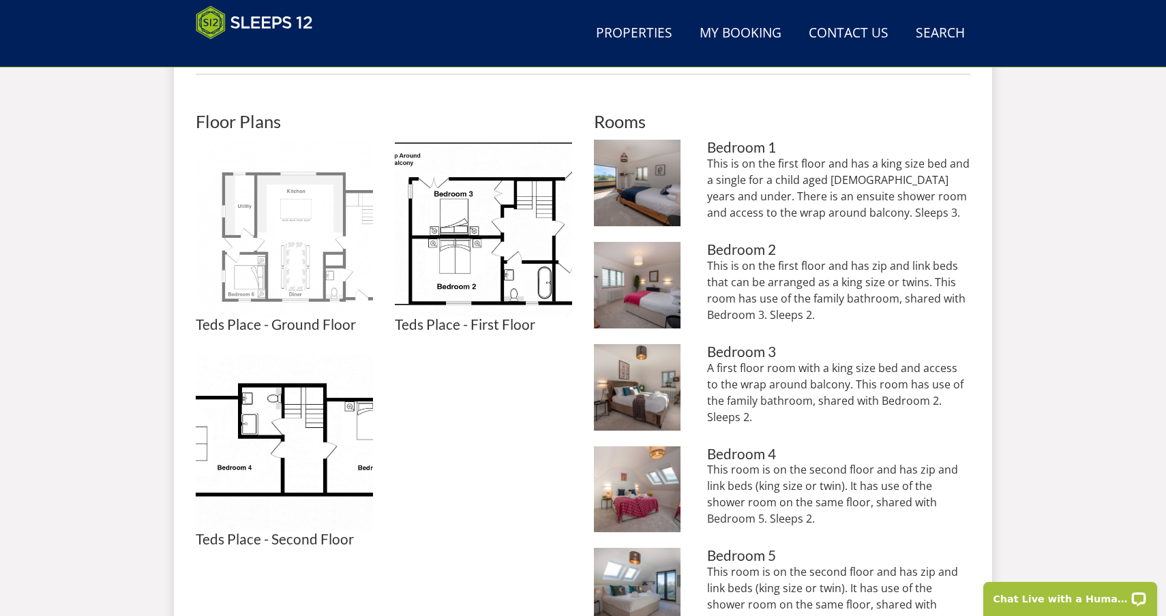
click at [310, 276] on img at bounding box center [284, 228] width 177 height 177
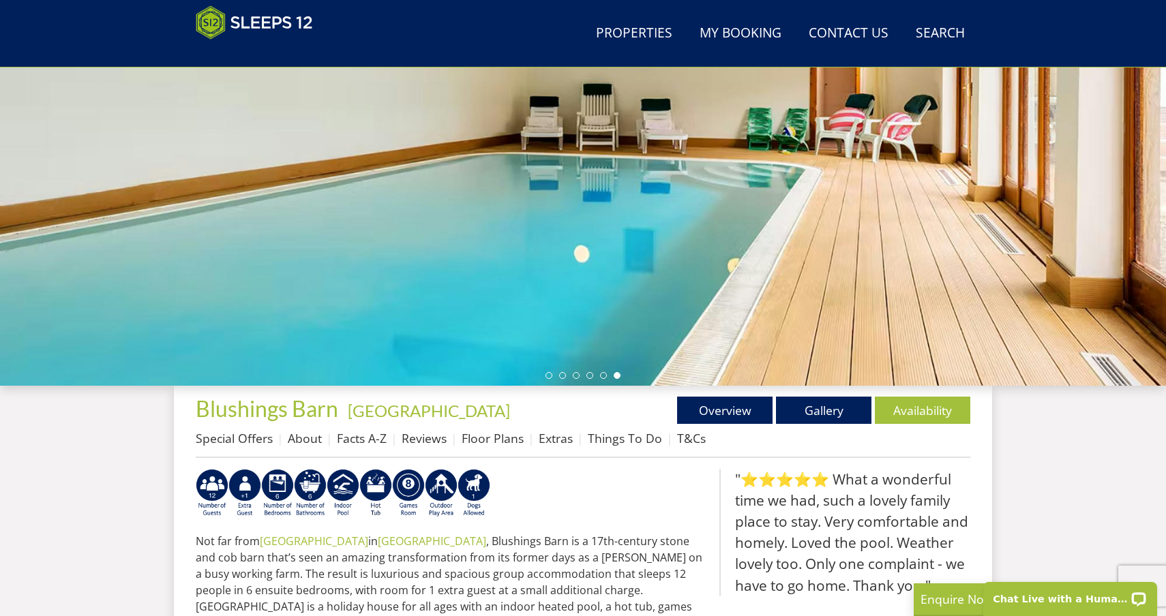
scroll to position [335, 0]
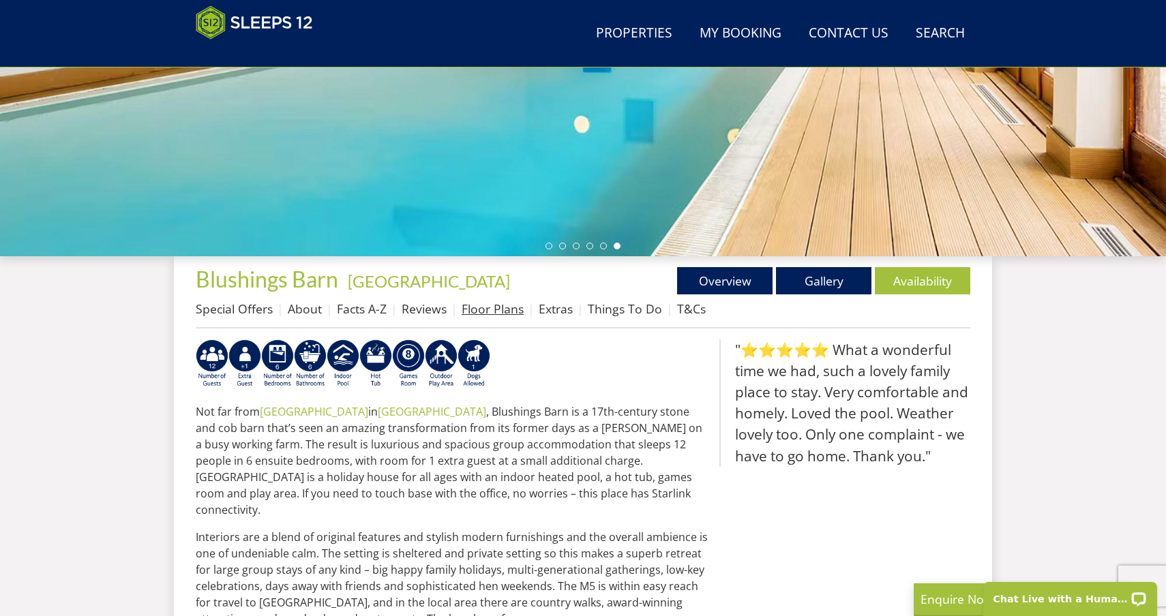
click at [486, 309] on link "Floor Plans" at bounding box center [492, 309] width 62 height 16
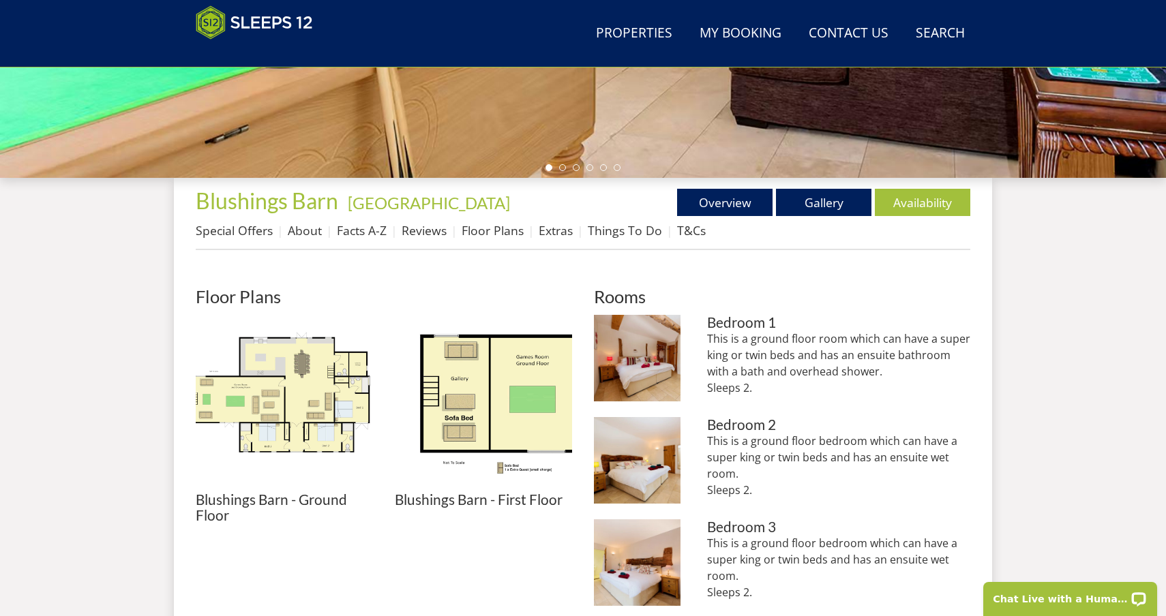
scroll to position [421, 0]
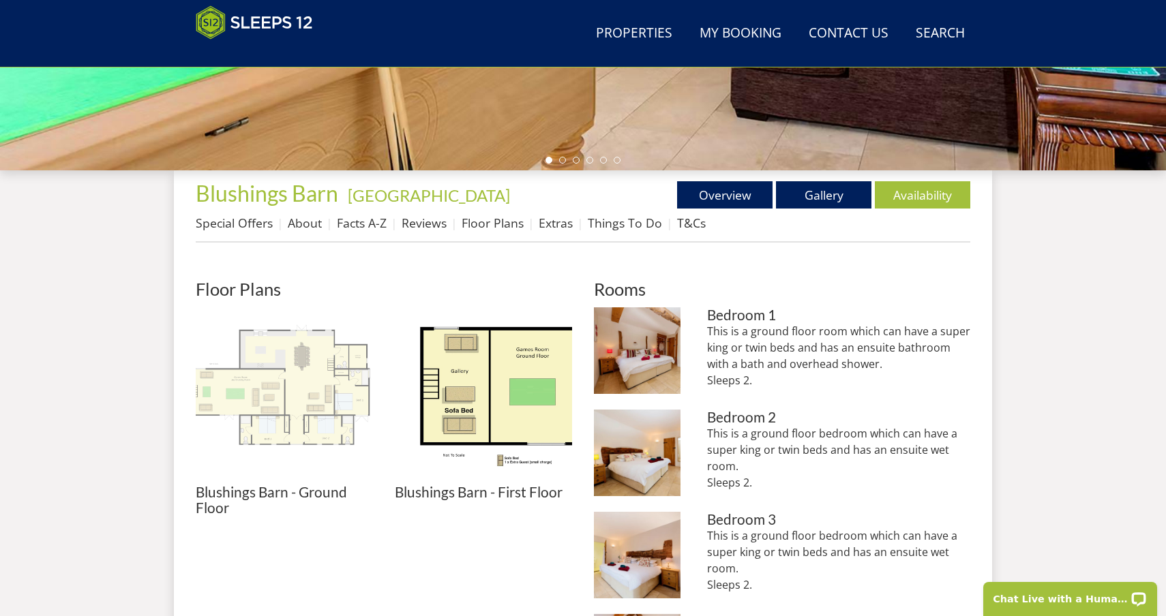
click at [322, 415] on img at bounding box center [284, 395] width 177 height 177
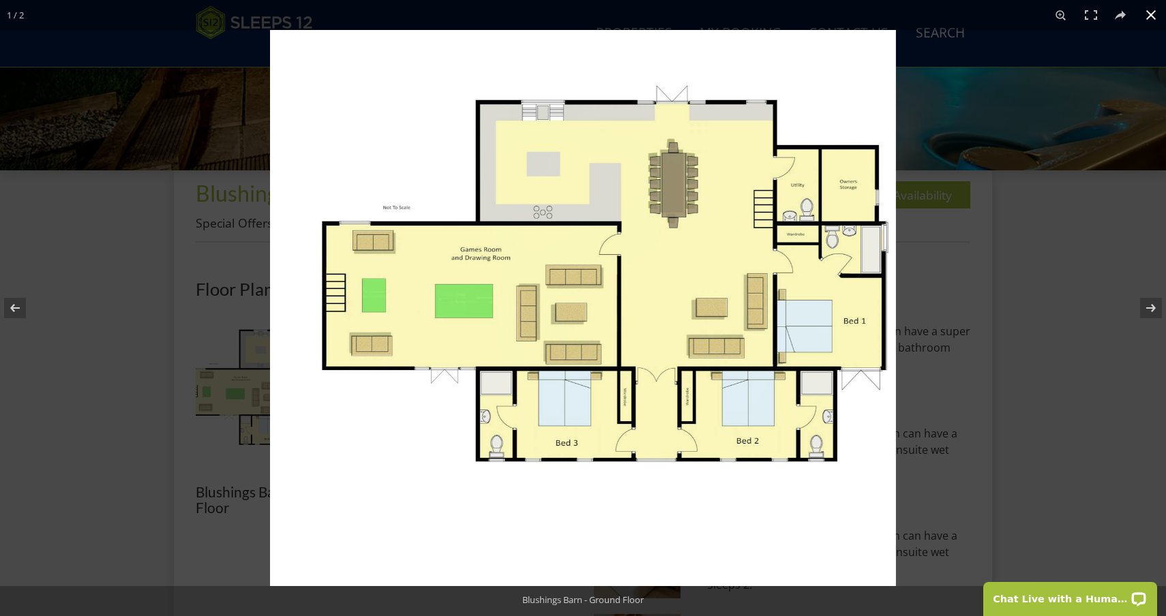
click at [1151, 14] on button at bounding box center [1151, 15] width 30 height 30
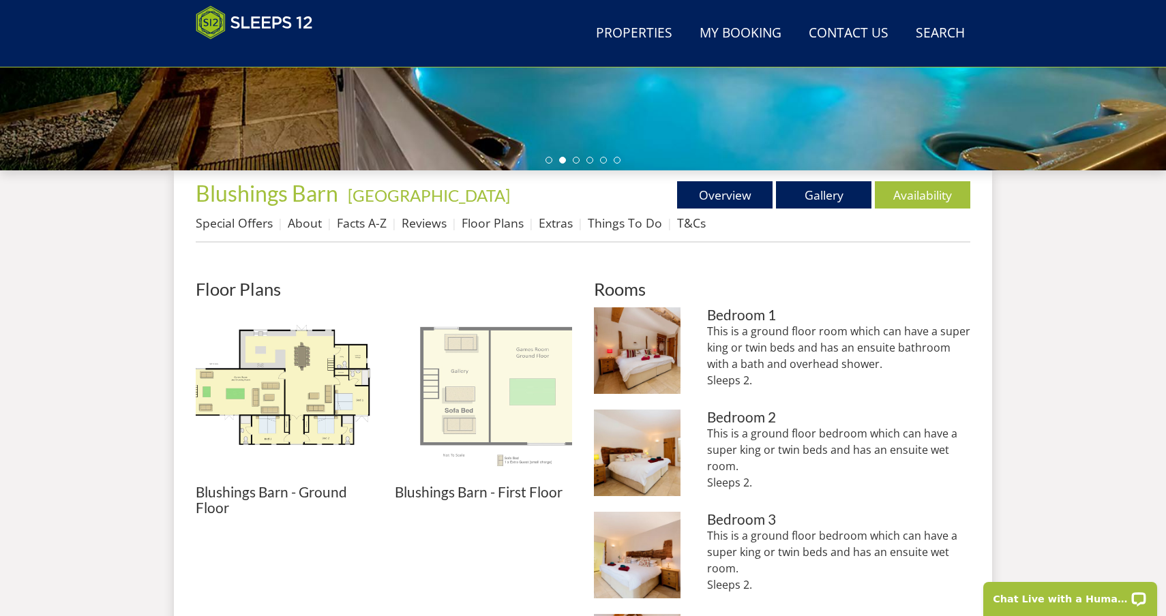
click at [461, 404] on img at bounding box center [483, 395] width 177 height 177
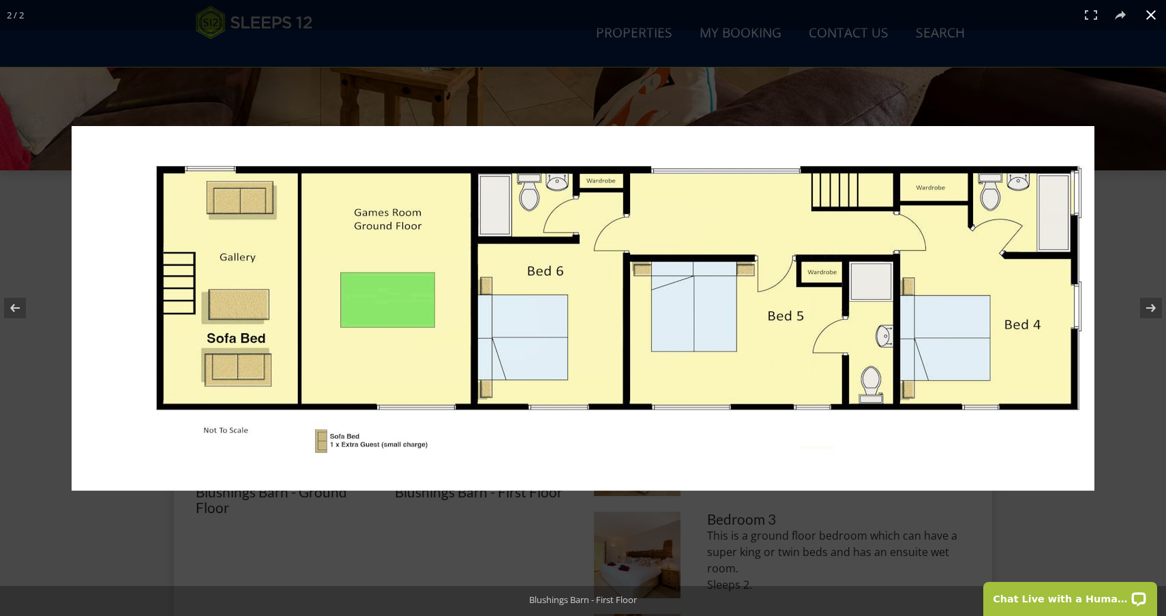
click at [1153, 17] on button at bounding box center [1151, 15] width 30 height 30
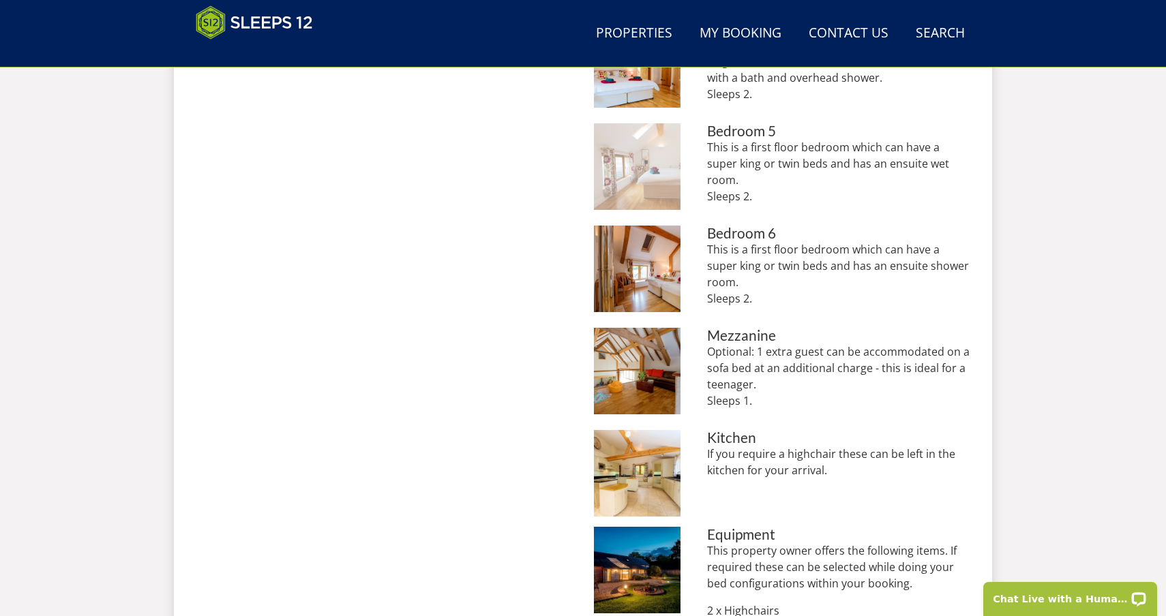
scroll to position [1117, 0]
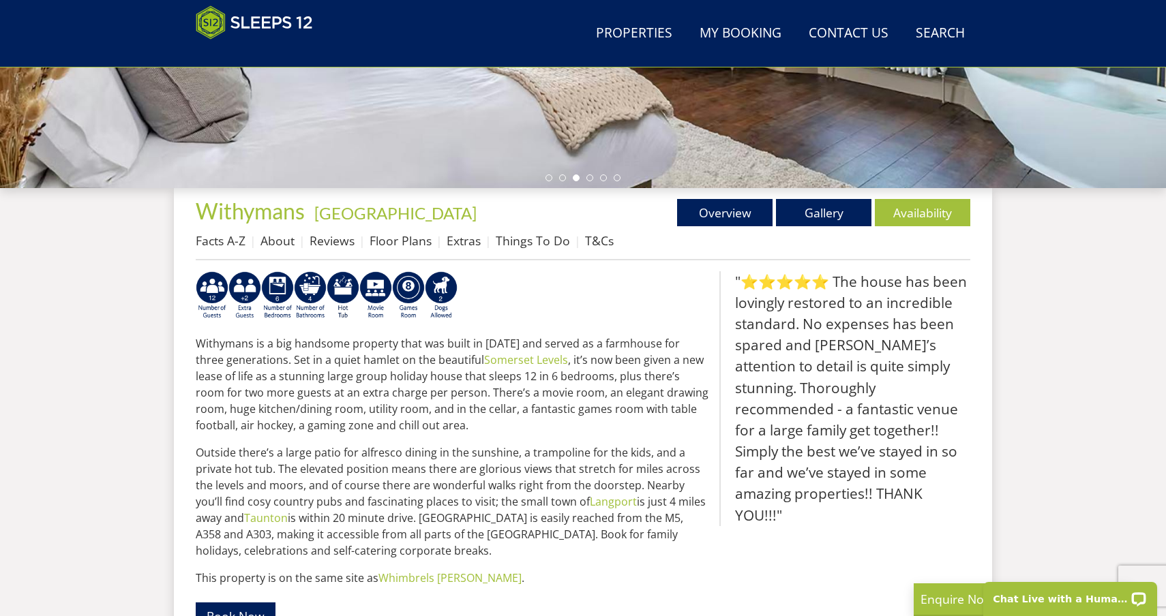
scroll to position [431, 0]
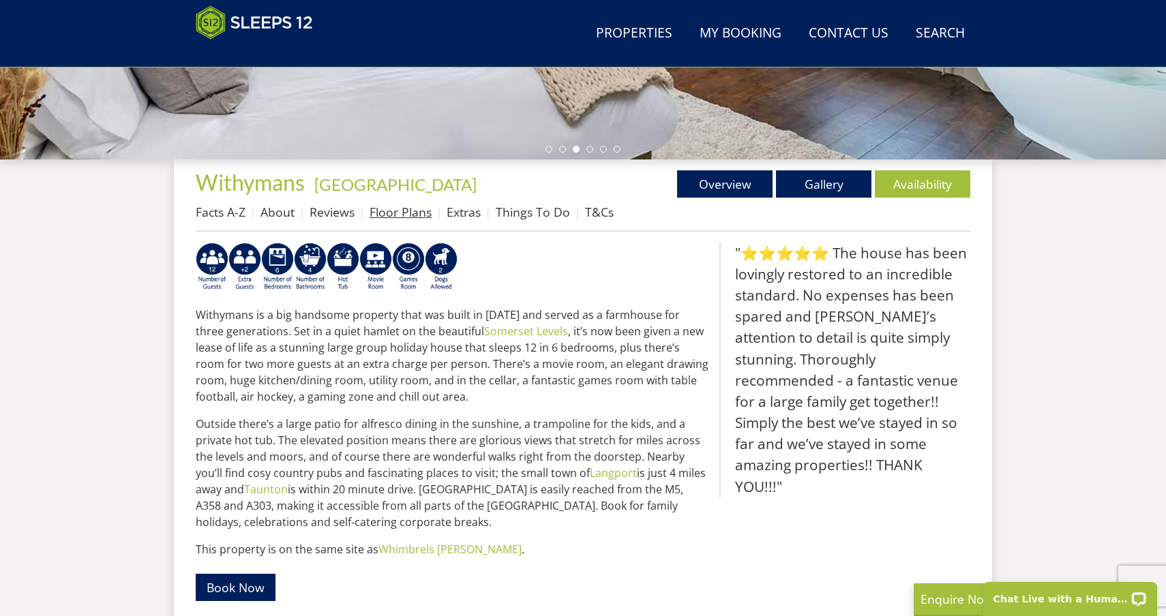
click at [412, 213] on link "Floor Plans" at bounding box center [400, 212] width 62 height 16
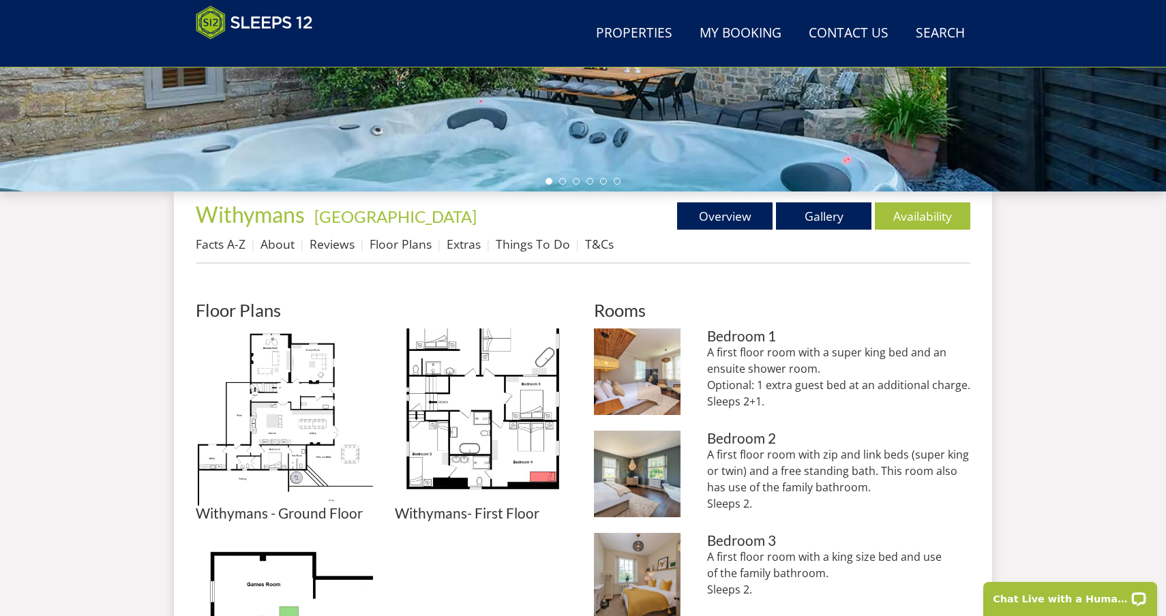
scroll to position [434, 0]
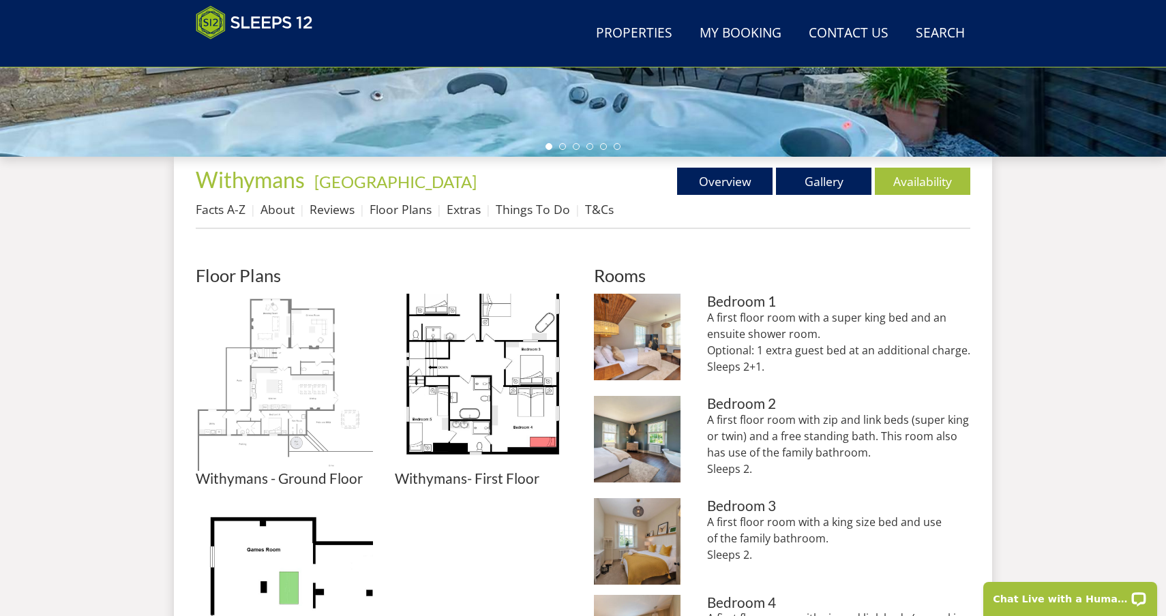
click at [297, 408] on img at bounding box center [284, 382] width 177 height 177
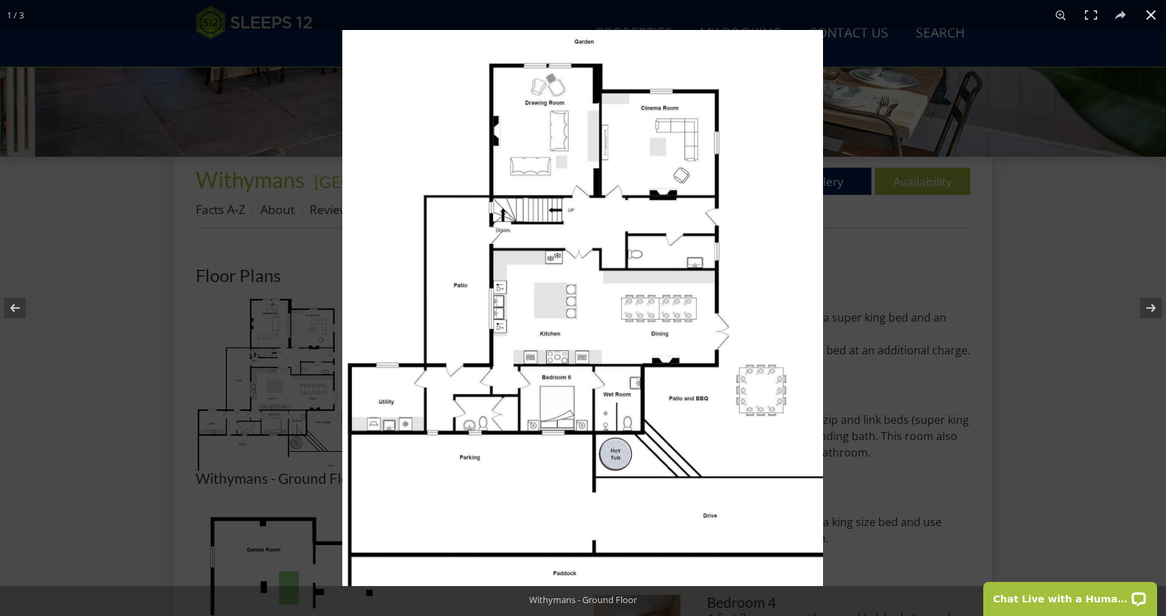
click at [1154, 16] on button at bounding box center [1151, 15] width 30 height 30
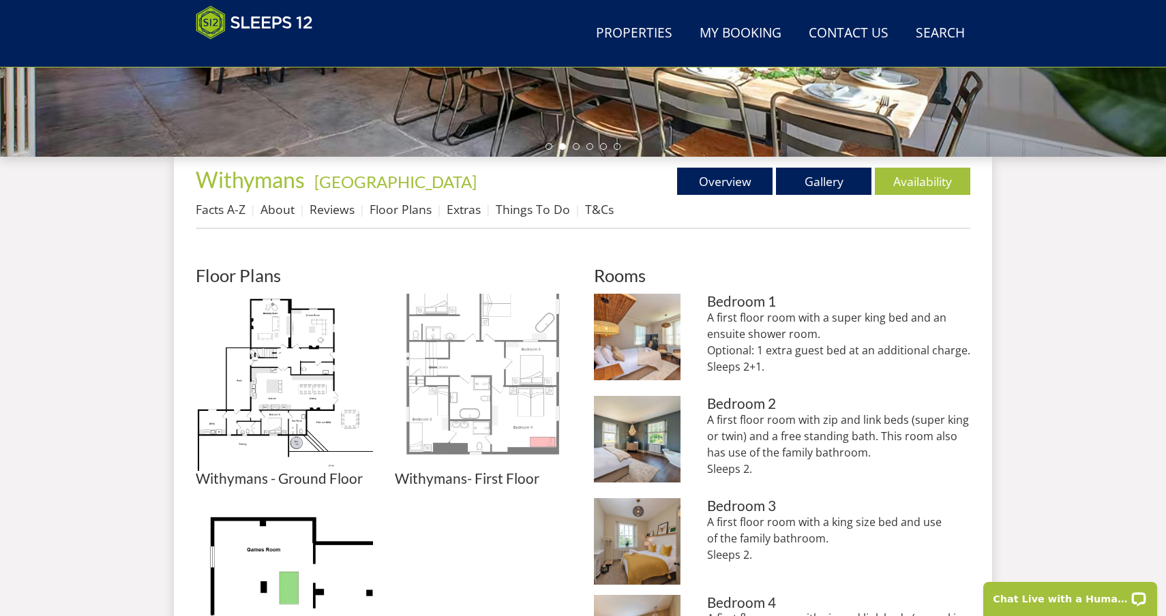
click at [459, 352] on img at bounding box center [483, 382] width 177 height 177
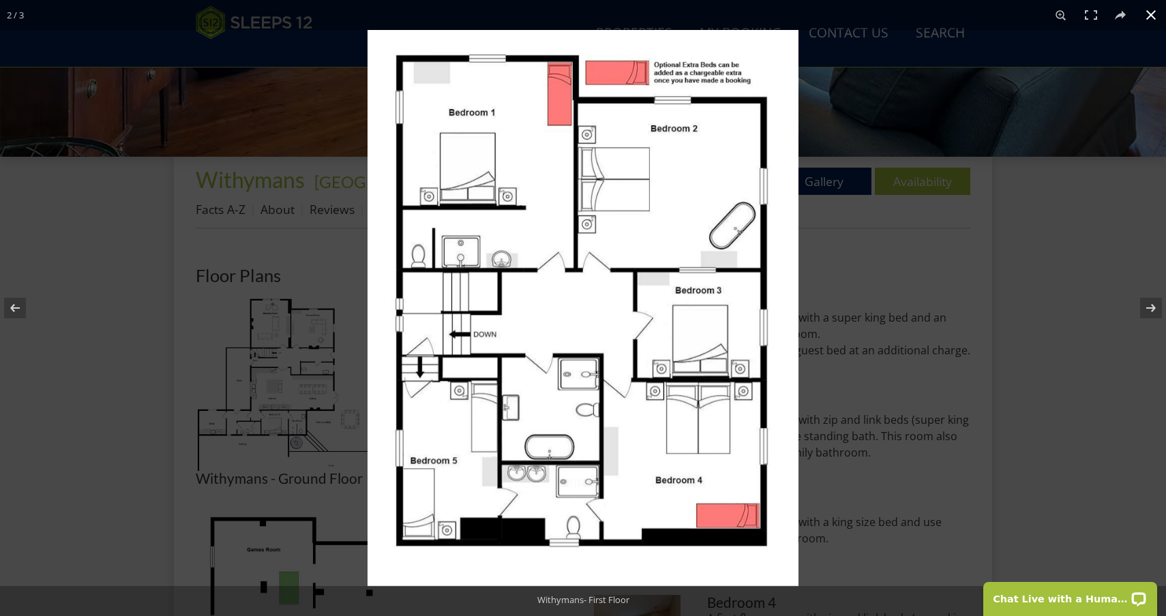
click at [1155, 14] on button at bounding box center [1151, 15] width 30 height 30
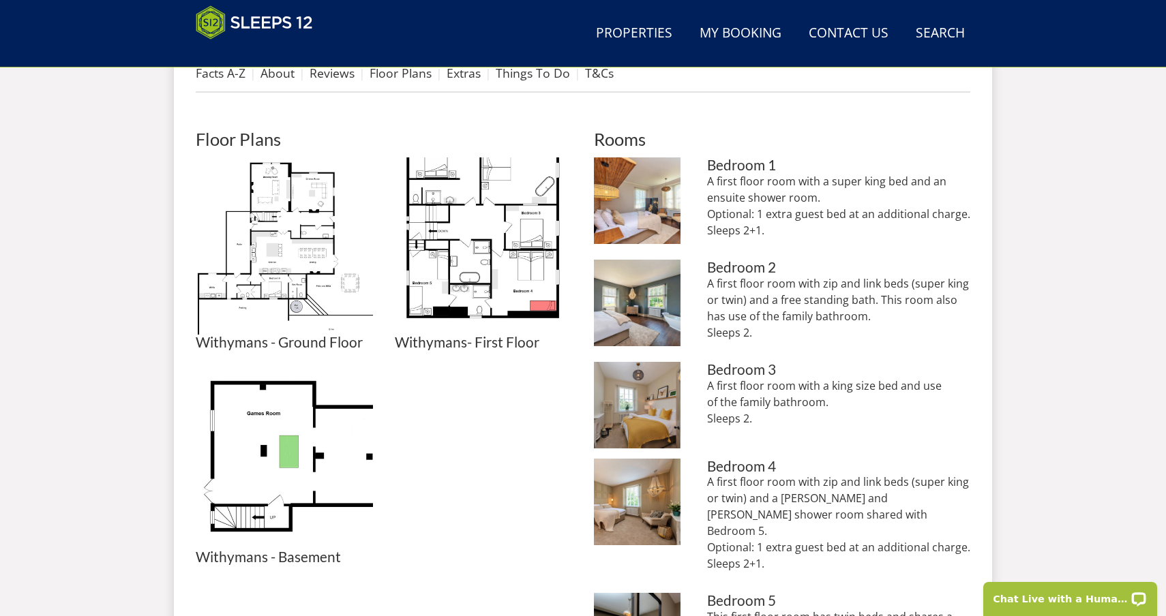
scroll to position [438, 0]
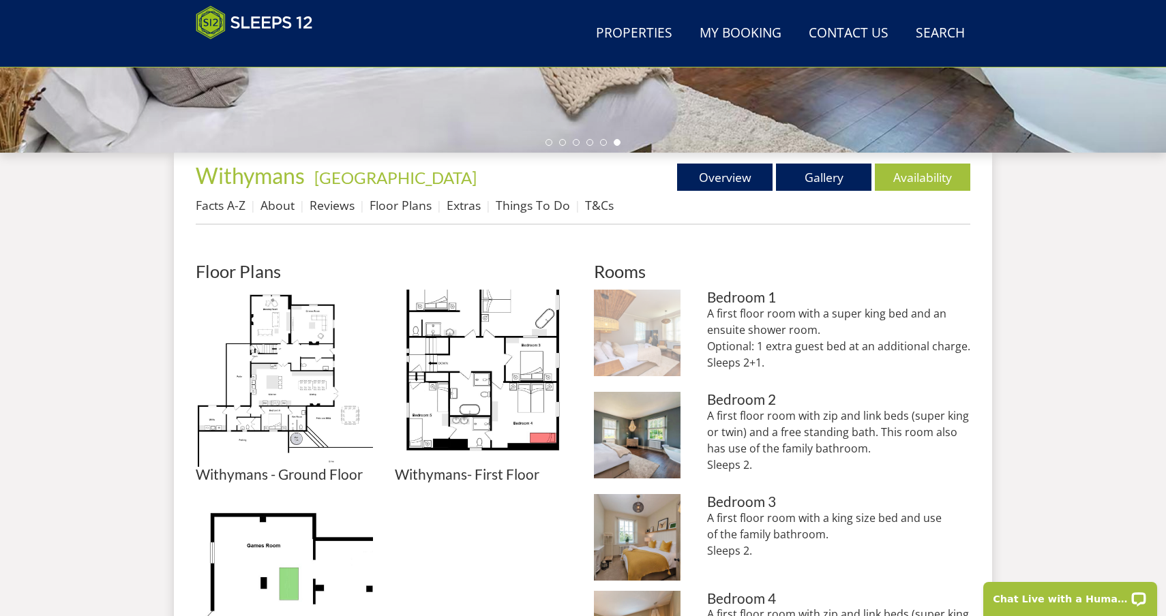
click at [641, 336] on img at bounding box center [637, 333] width 87 height 87
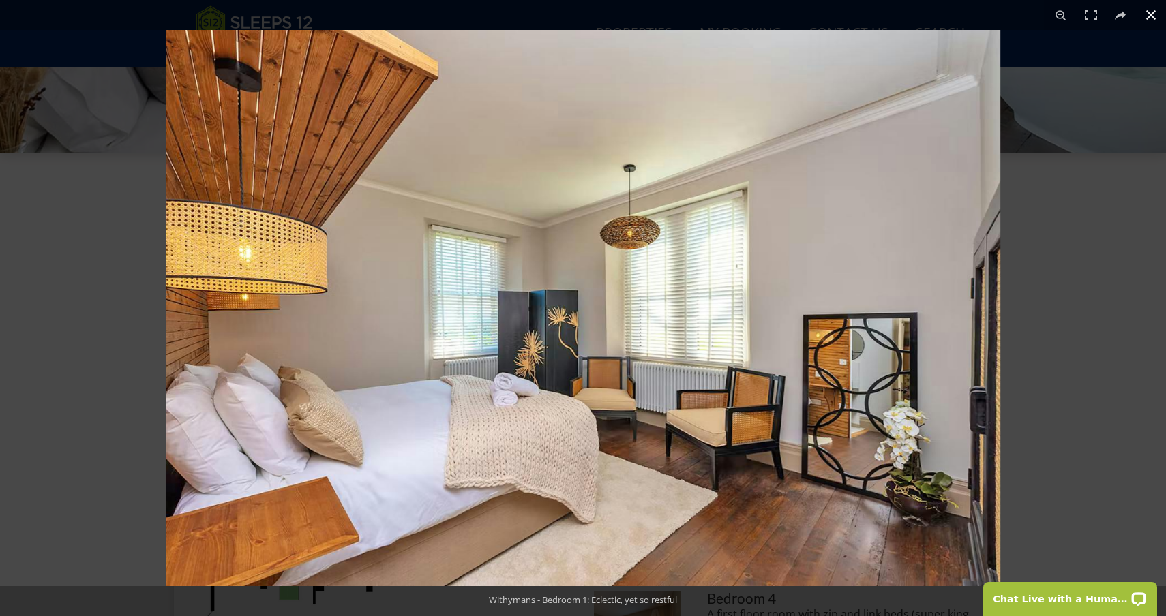
click at [1151, 15] on button at bounding box center [1151, 15] width 30 height 30
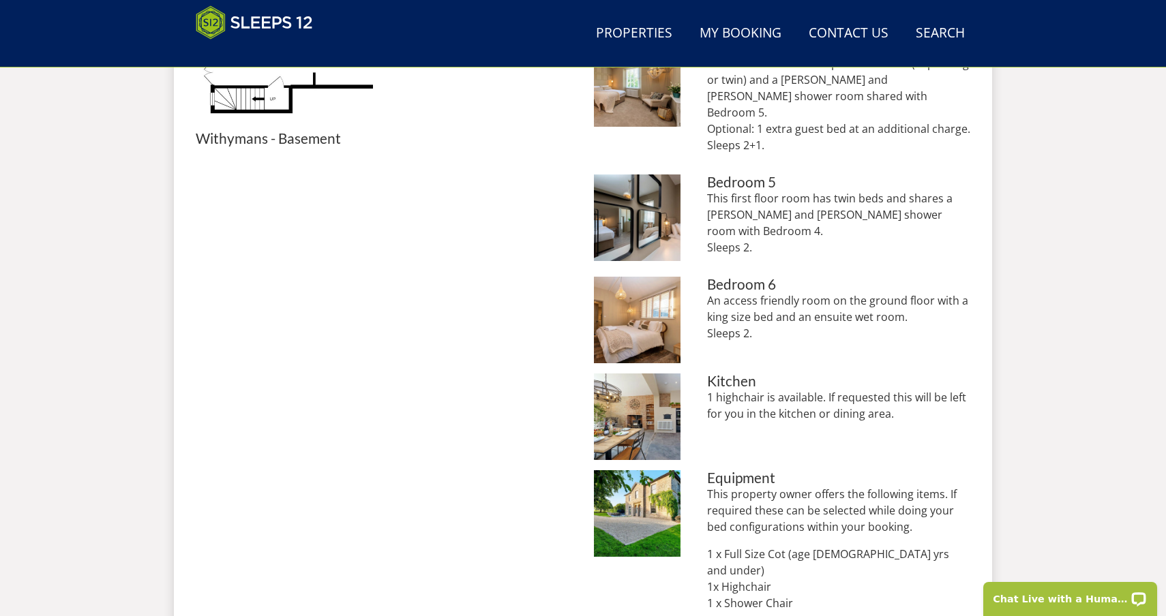
scroll to position [990, 0]
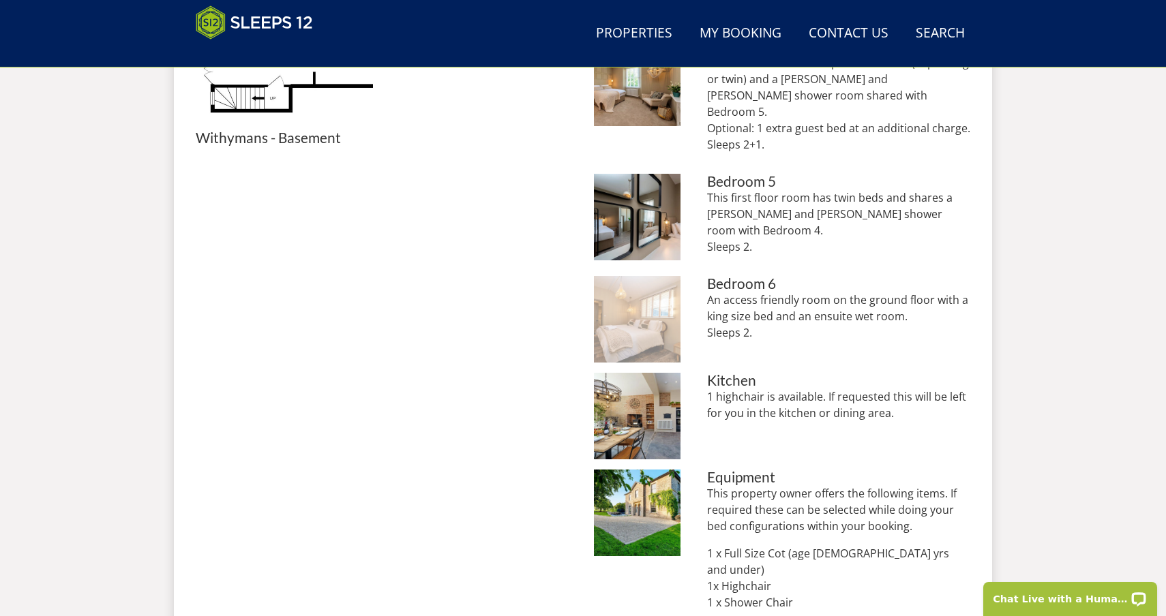
click at [664, 300] on img at bounding box center [637, 319] width 87 height 87
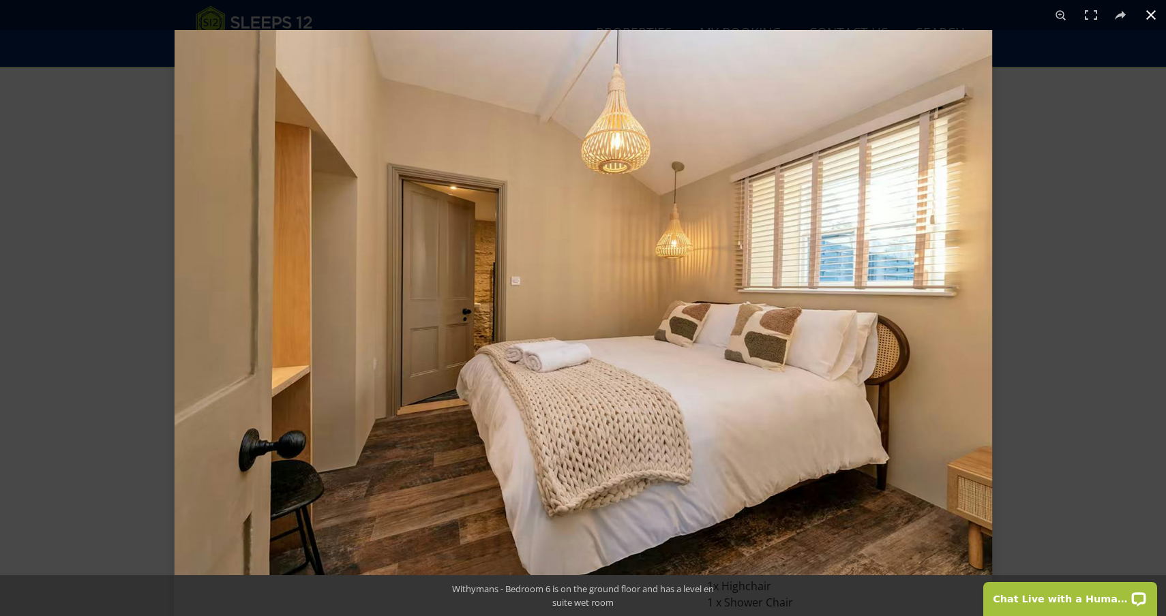
click at [1151, 18] on button at bounding box center [1151, 15] width 30 height 30
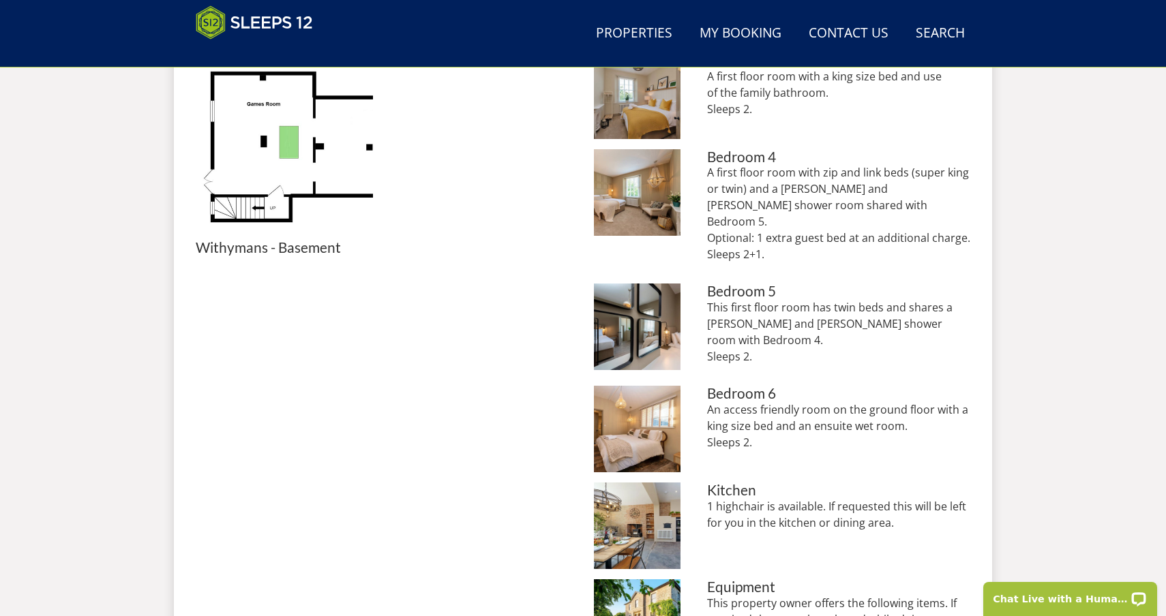
scroll to position [860, 0]
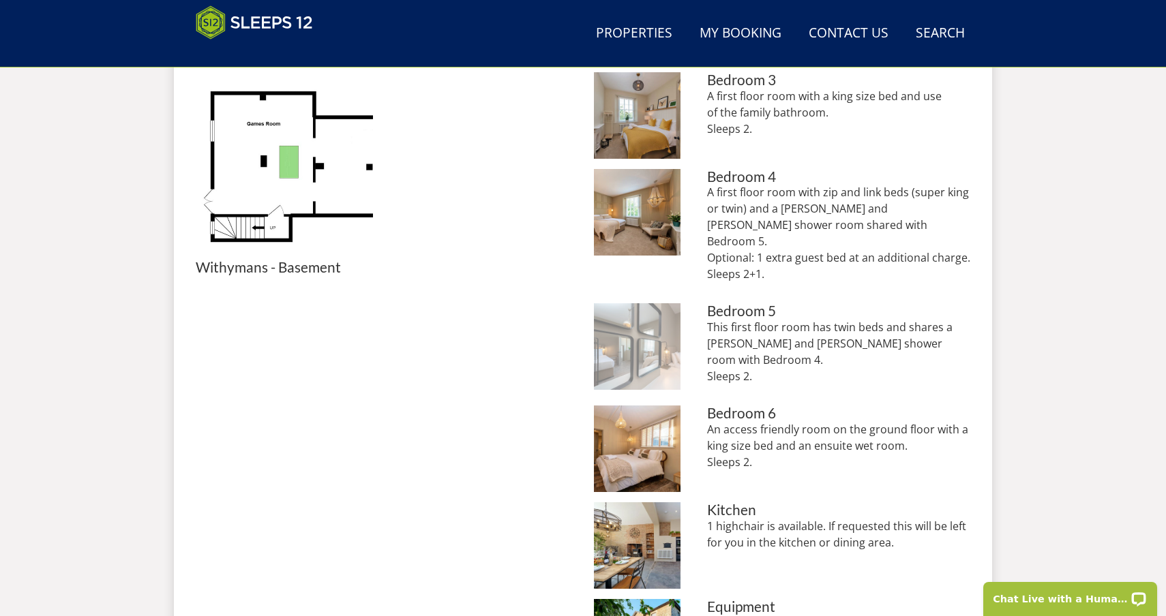
click at [648, 322] on img at bounding box center [637, 346] width 87 height 87
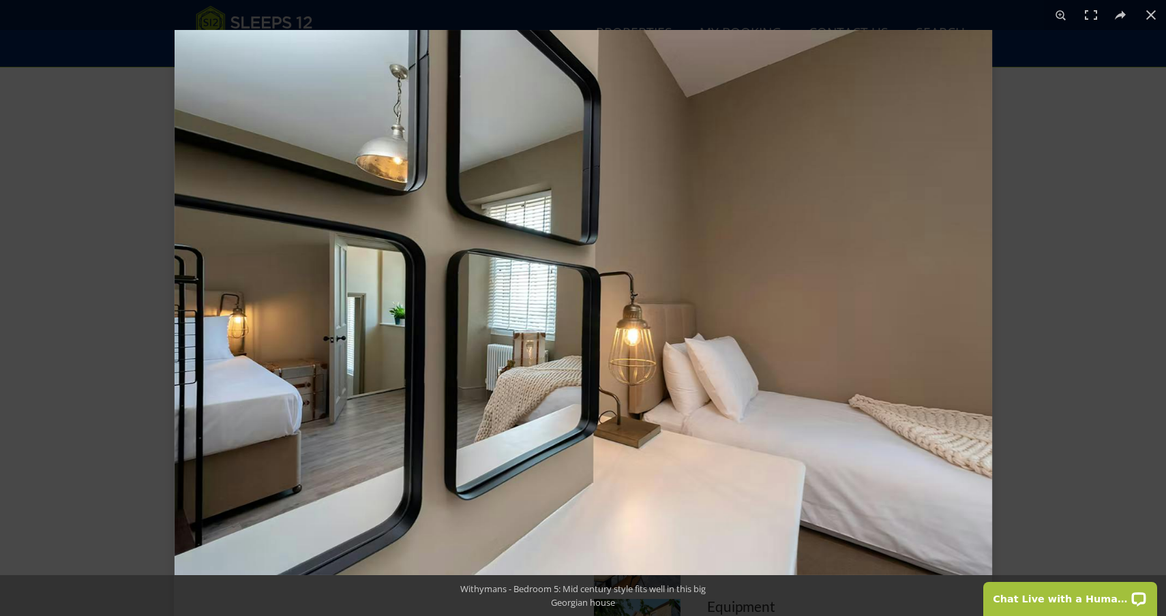
click at [954, 247] on img at bounding box center [583, 302] width 817 height 545
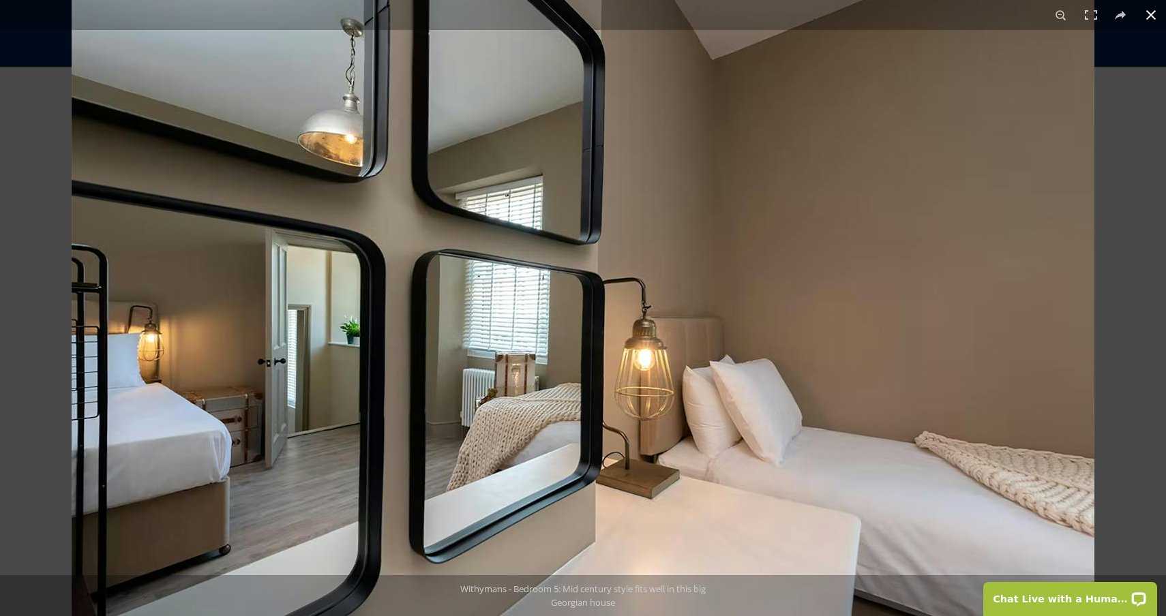
click at [1152, 8] on button at bounding box center [1151, 15] width 30 height 30
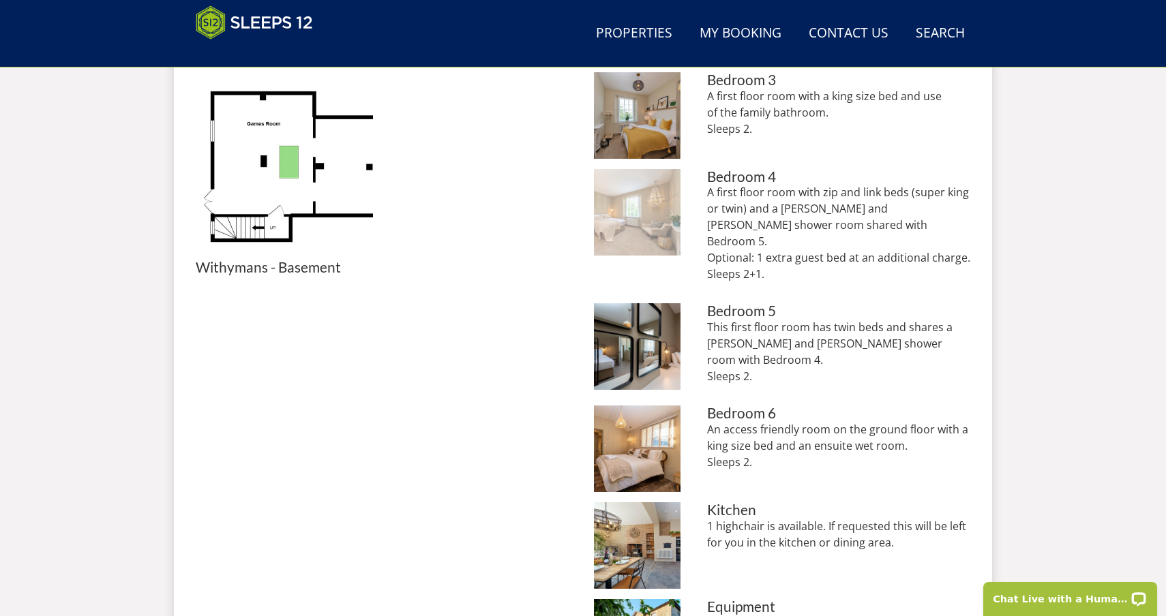
click at [640, 232] on img at bounding box center [637, 212] width 87 height 87
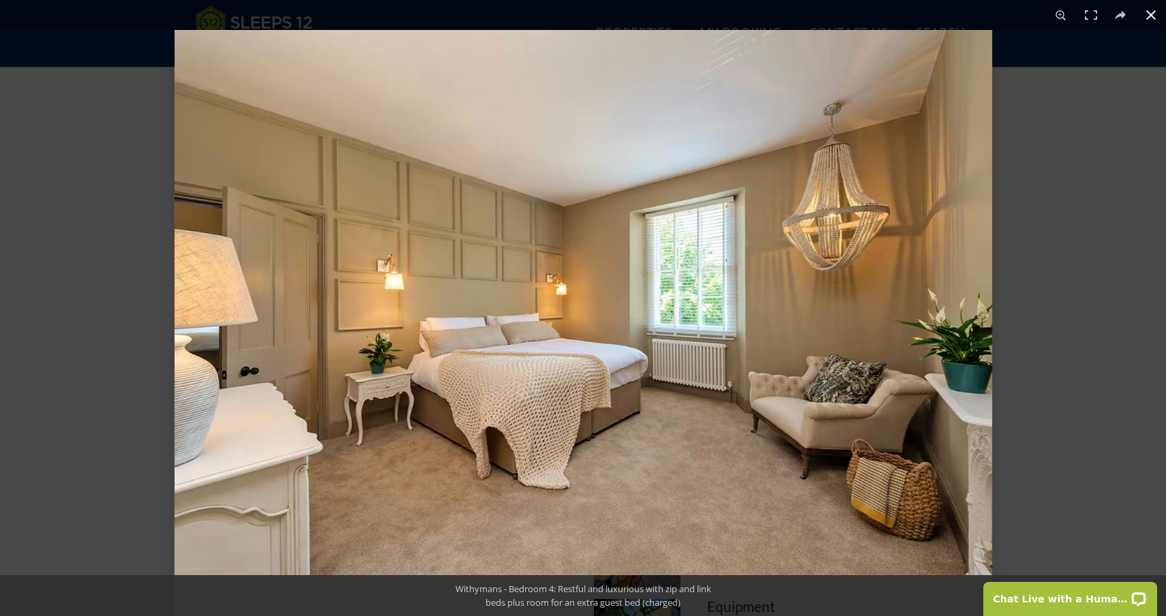
click at [1153, 11] on button at bounding box center [1151, 15] width 30 height 30
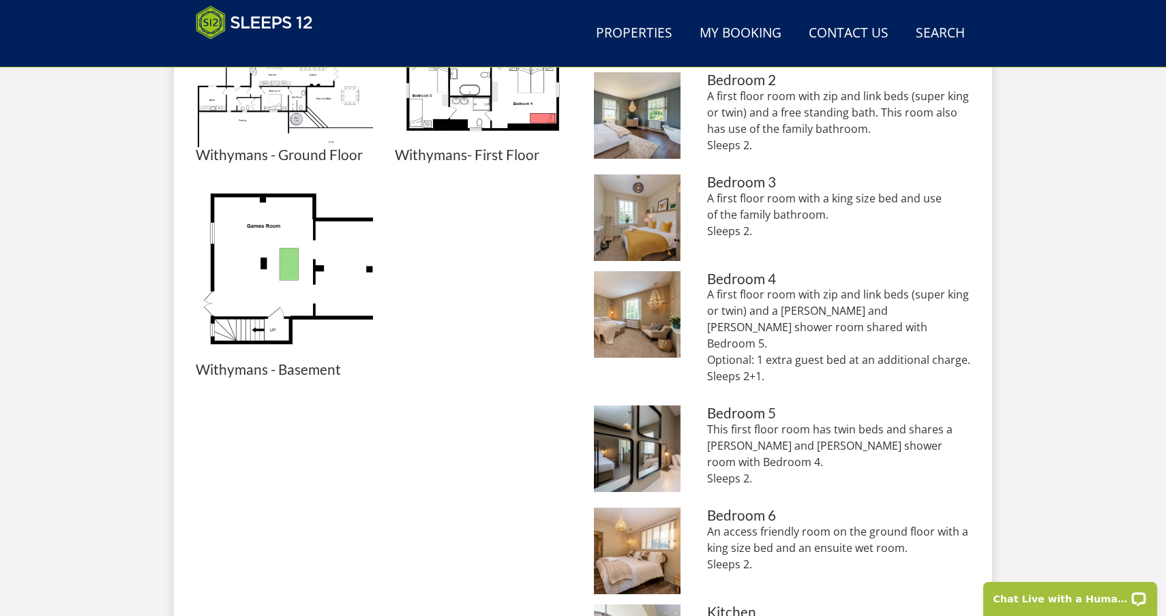
scroll to position [767, 0]
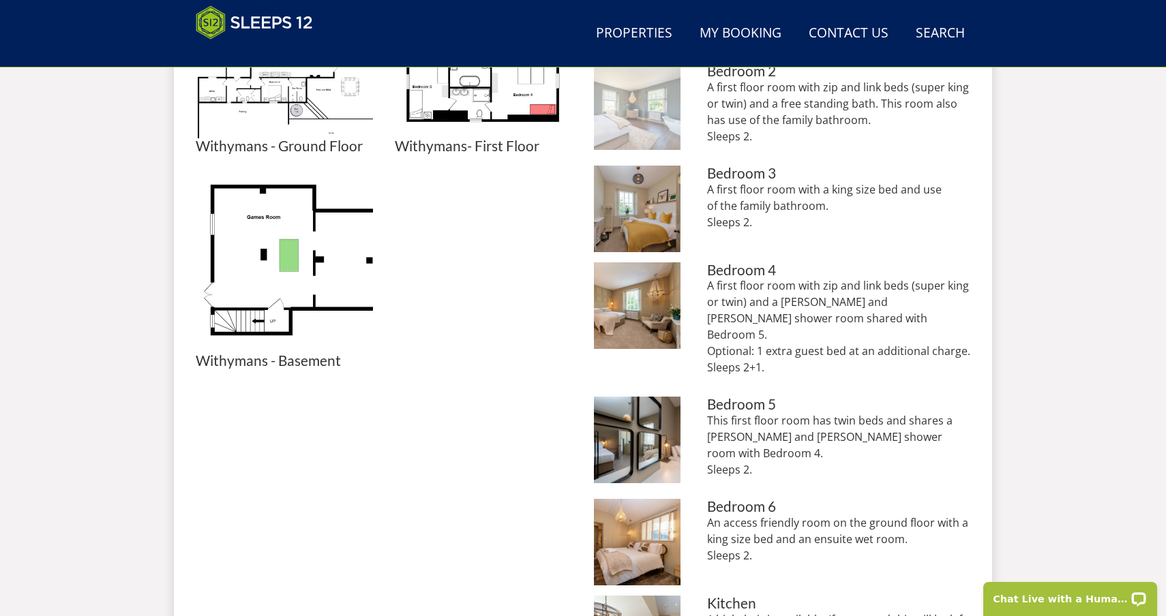
click at [654, 123] on img at bounding box center [637, 106] width 87 height 87
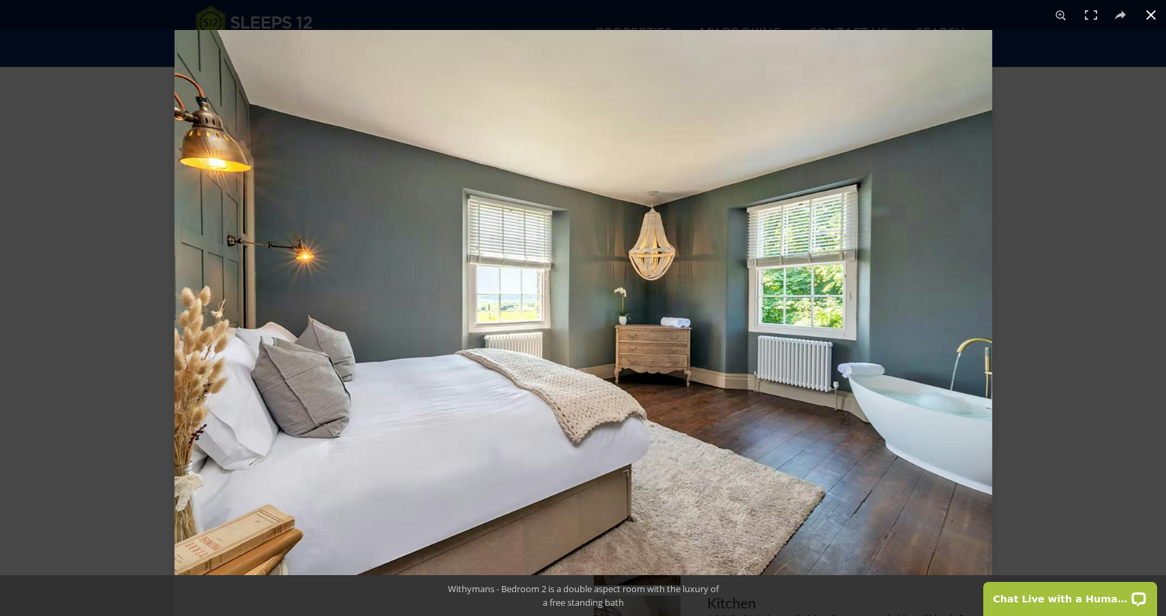
click at [1154, 19] on button at bounding box center [1151, 15] width 30 height 30
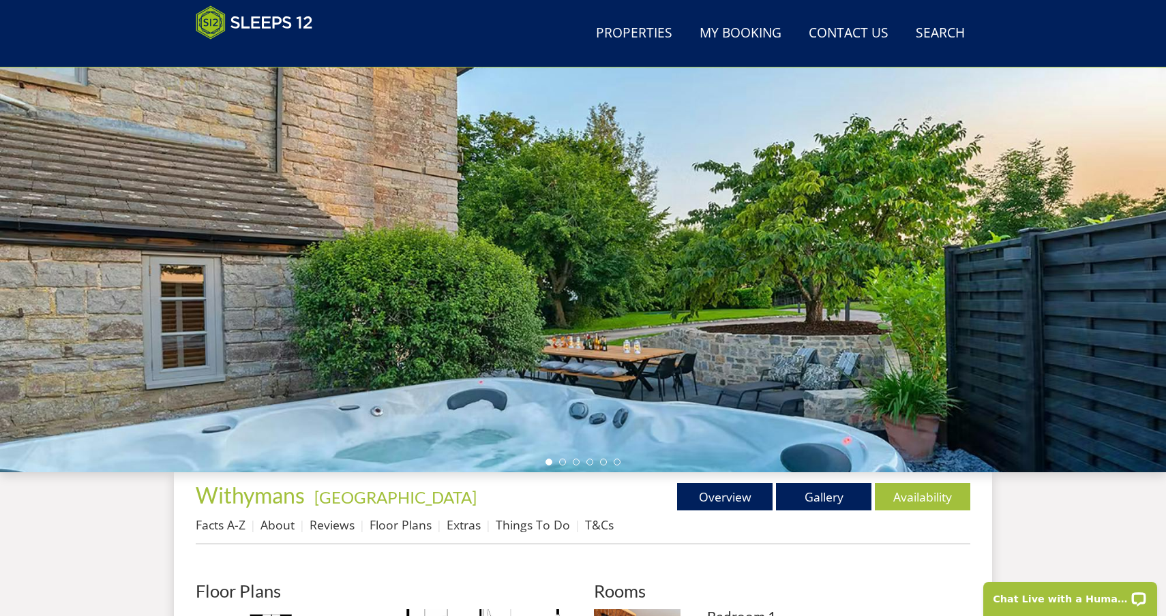
scroll to position [145, 0]
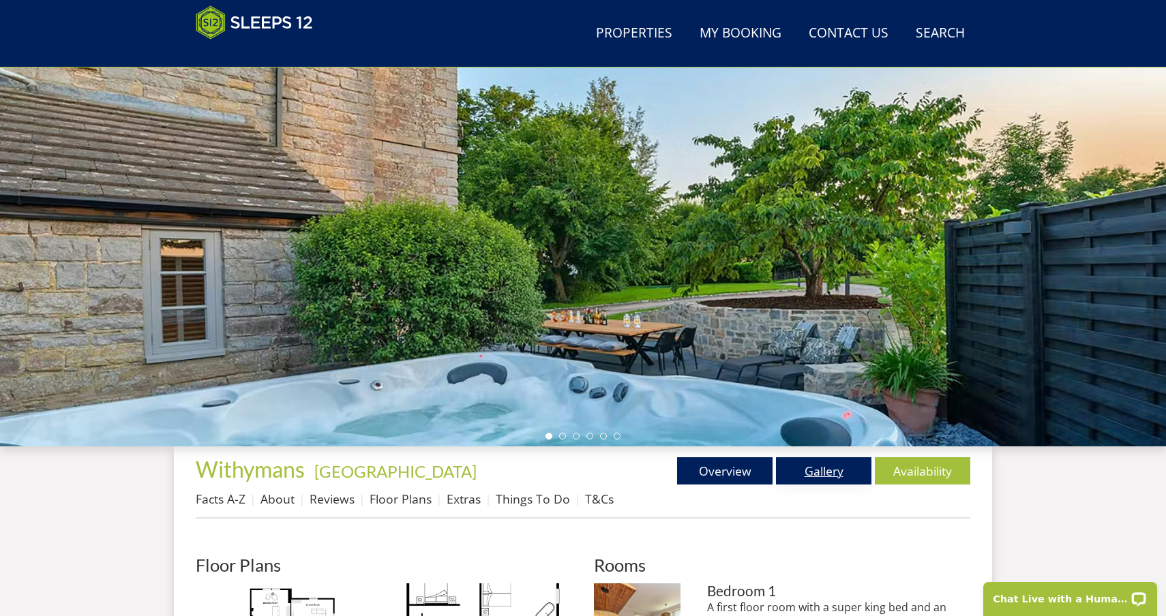
click at [828, 472] on link "Gallery" at bounding box center [823, 470] width 95 height 27
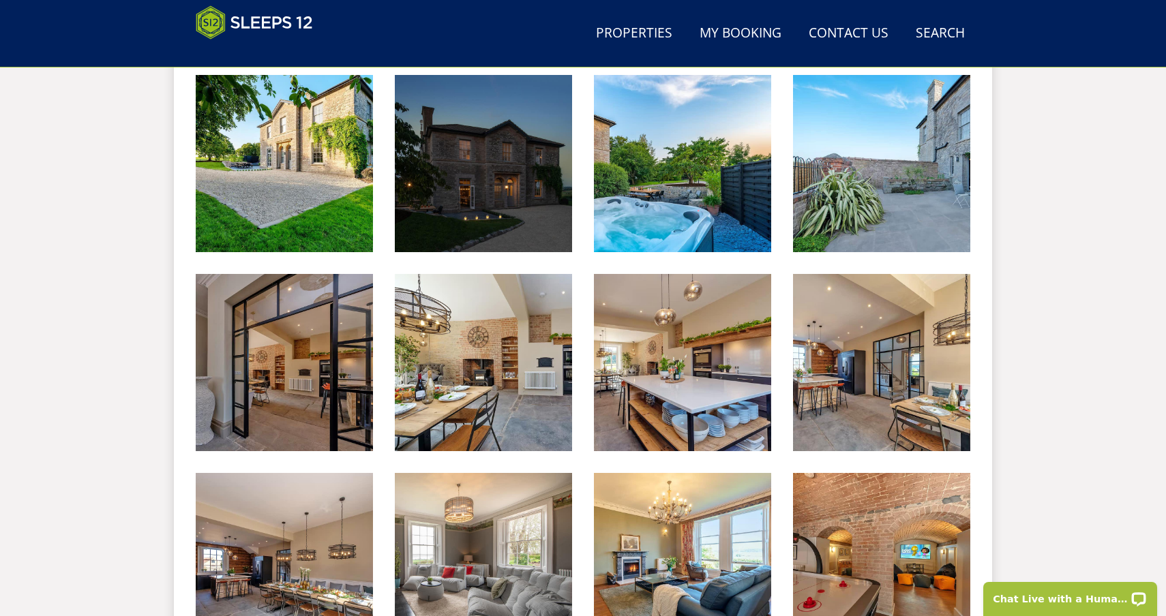
scroll to position [603, 0]
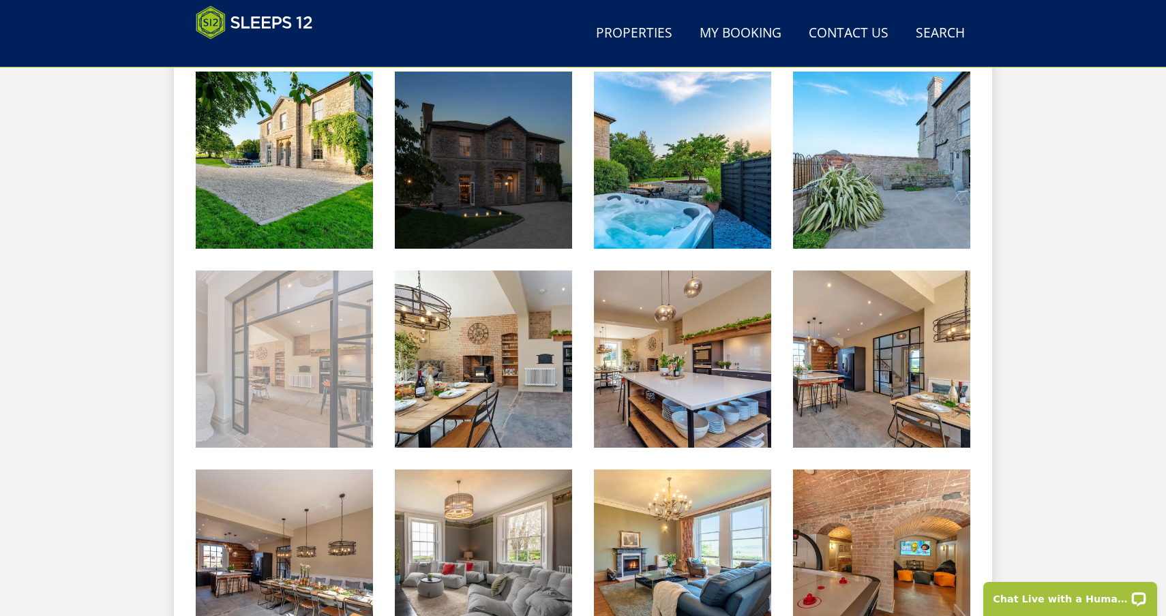
click at [316, 403] on img at bounding box center [284, 359] width 177 height 177
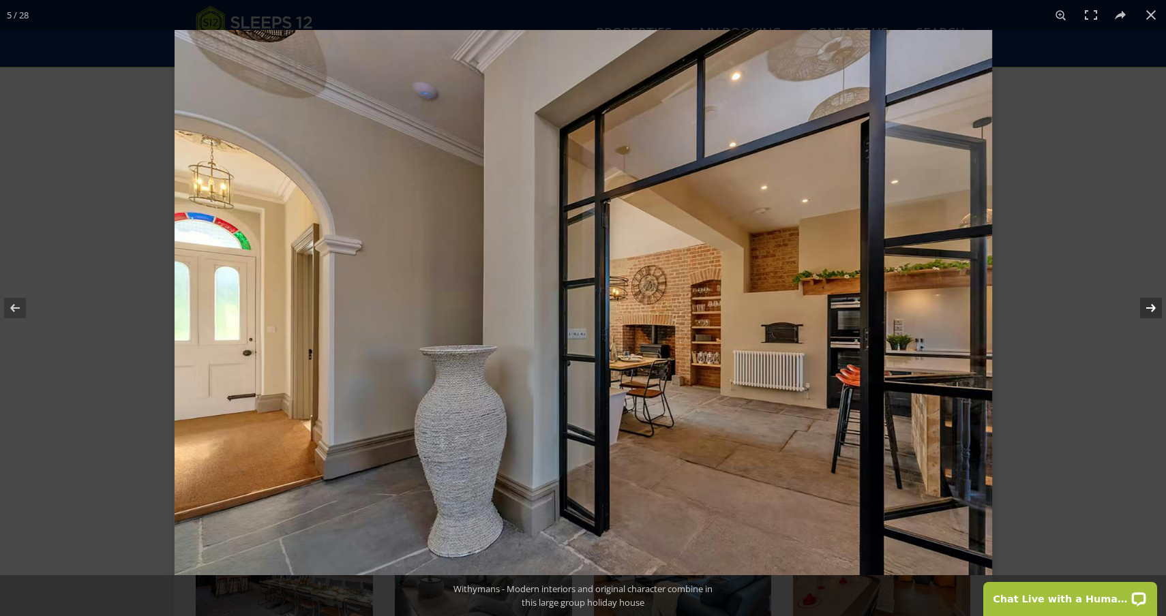
click at [1151, 305] on button at bounding box center [1142, 308] width 48 height 68
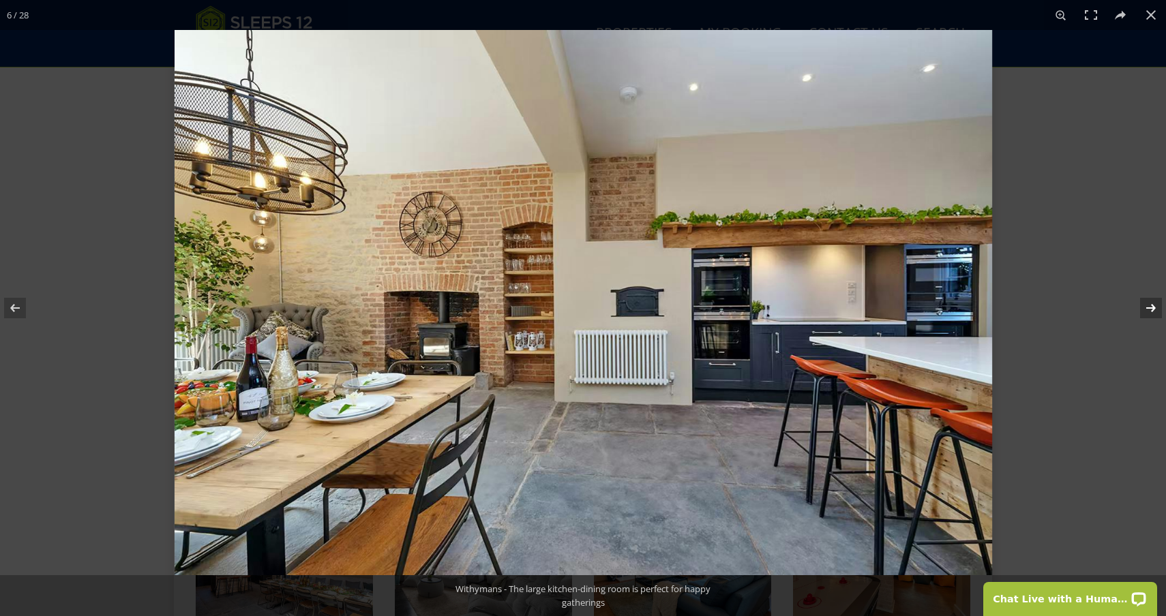
click at [1151, 305] on button at bounding box center [1142, 308] width 48 height 68
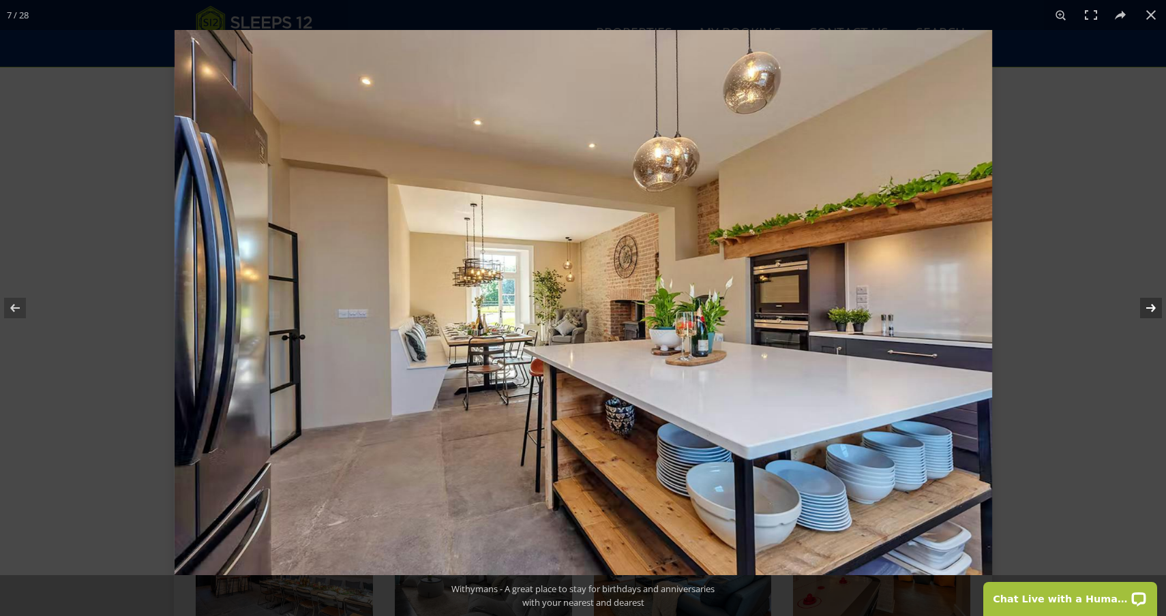
click at [1151, 305] on button at bounding box center [1142, 308] width 48 height 68
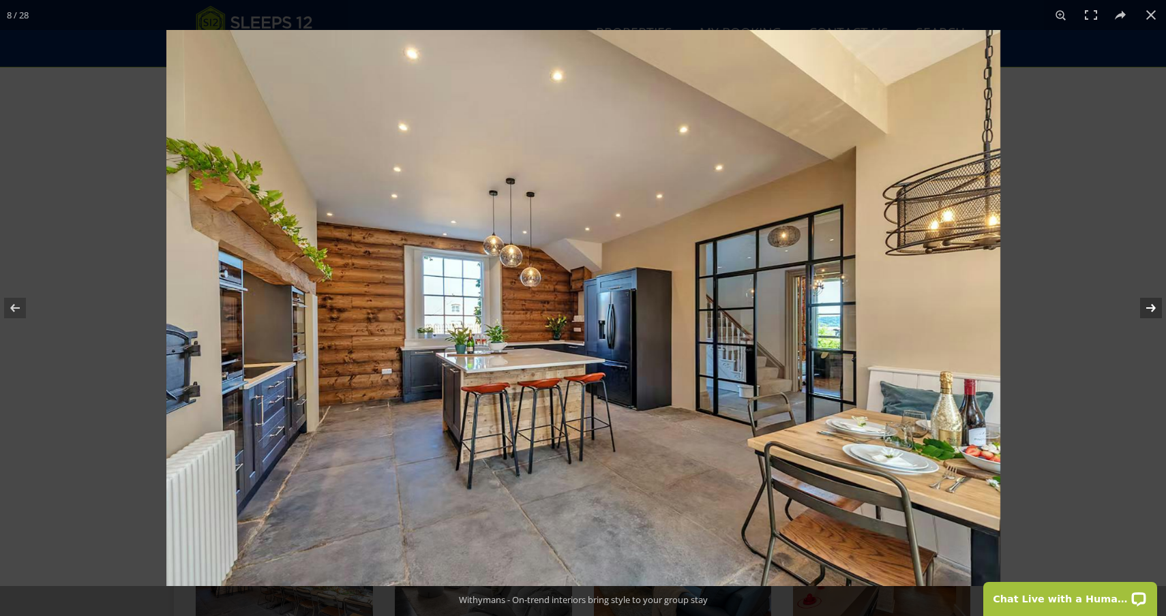
click at [1151, 305] on button at bounding box center [1142, 308] width 48 height 68
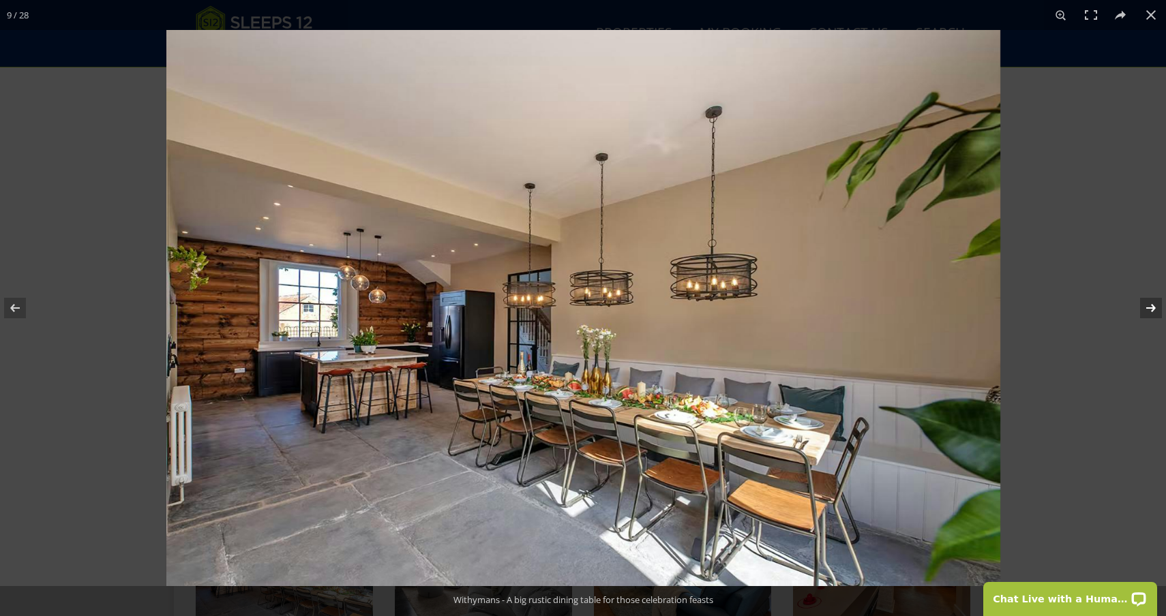
click at [1151, 305] on button at bounding box center [1142, 308] width 48 height 68
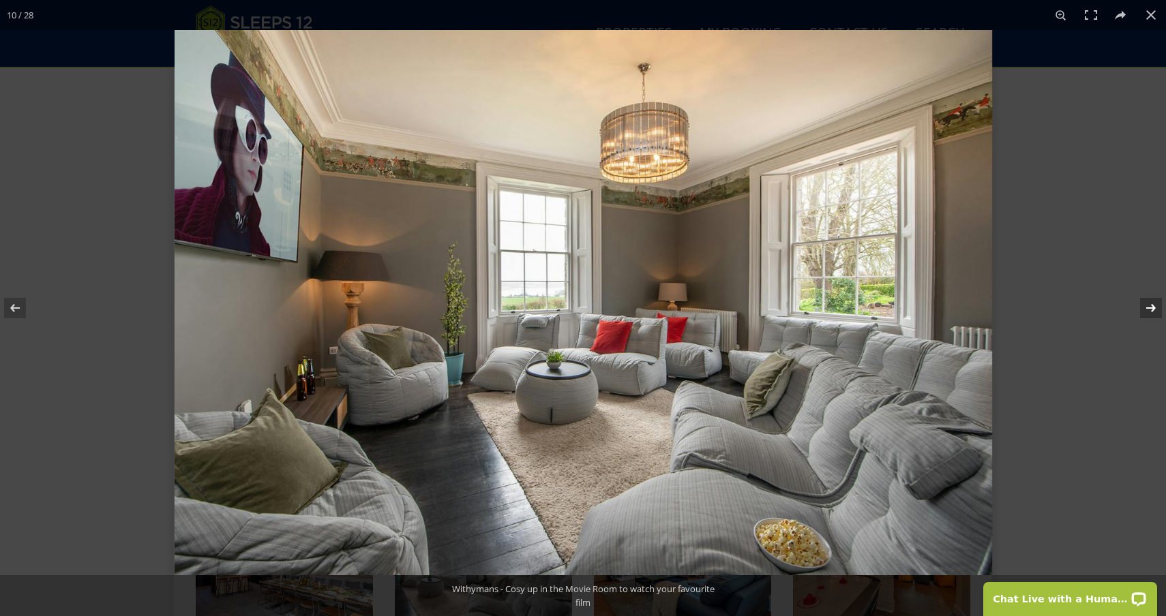
click at [1151, 305] on button at bounding box center [1142, 308] width 48 height 68
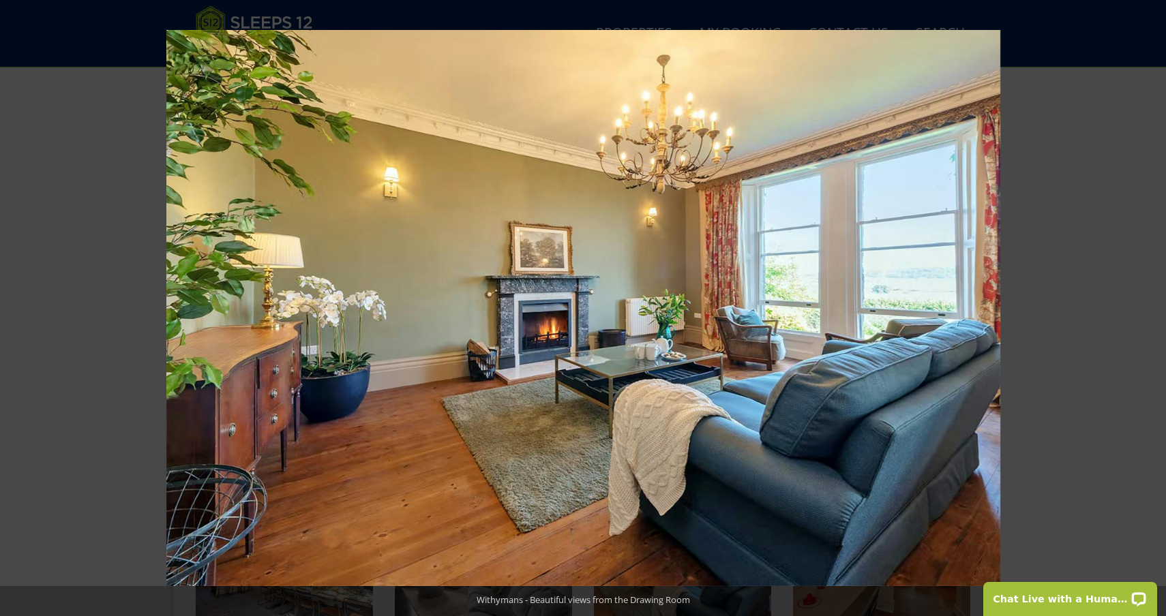
click at [1151, 305] on button at bounding box center [1142, 308] width 48 height 68
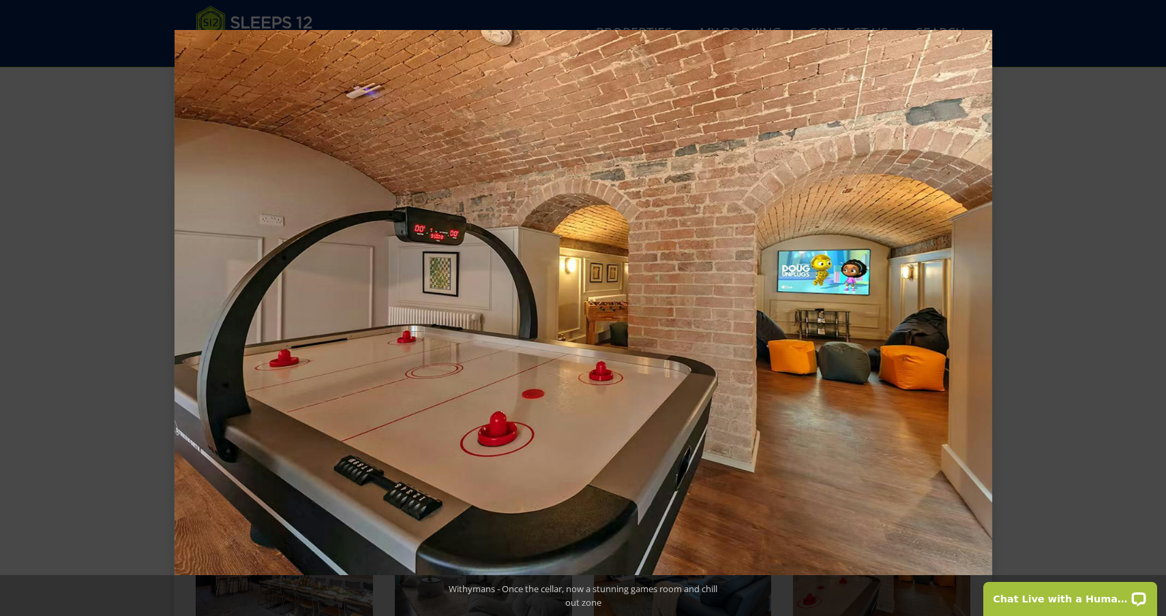
click at [1151, 305] on button at bounding box center [1142, 308] width 48 height 68
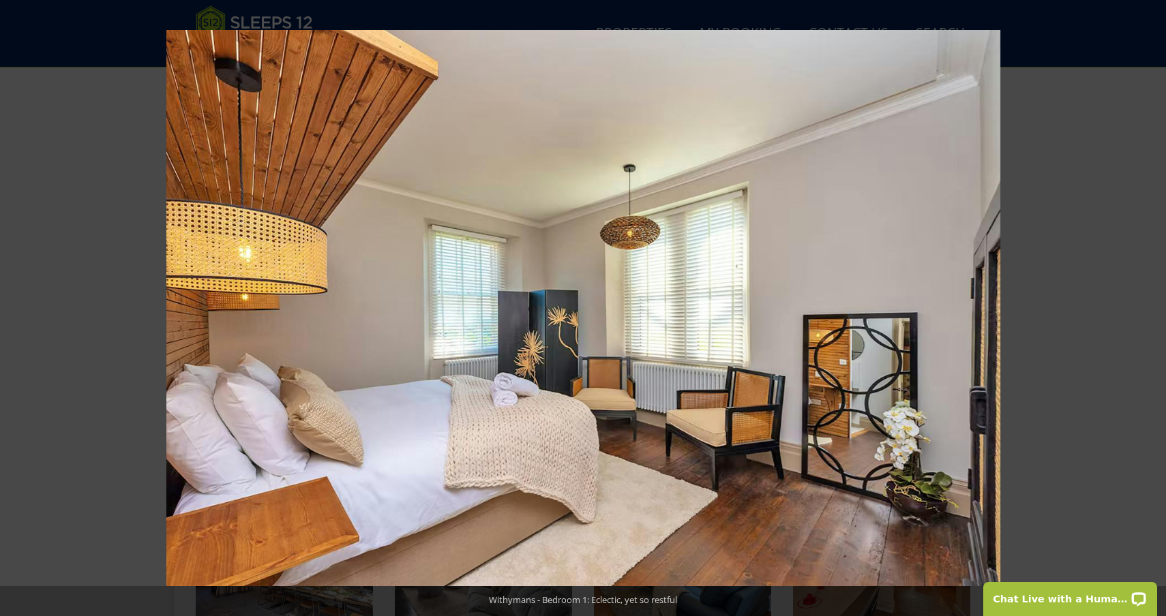
click at [1151, 305] on button at bounding box center [1142, 308] width 48 height 68
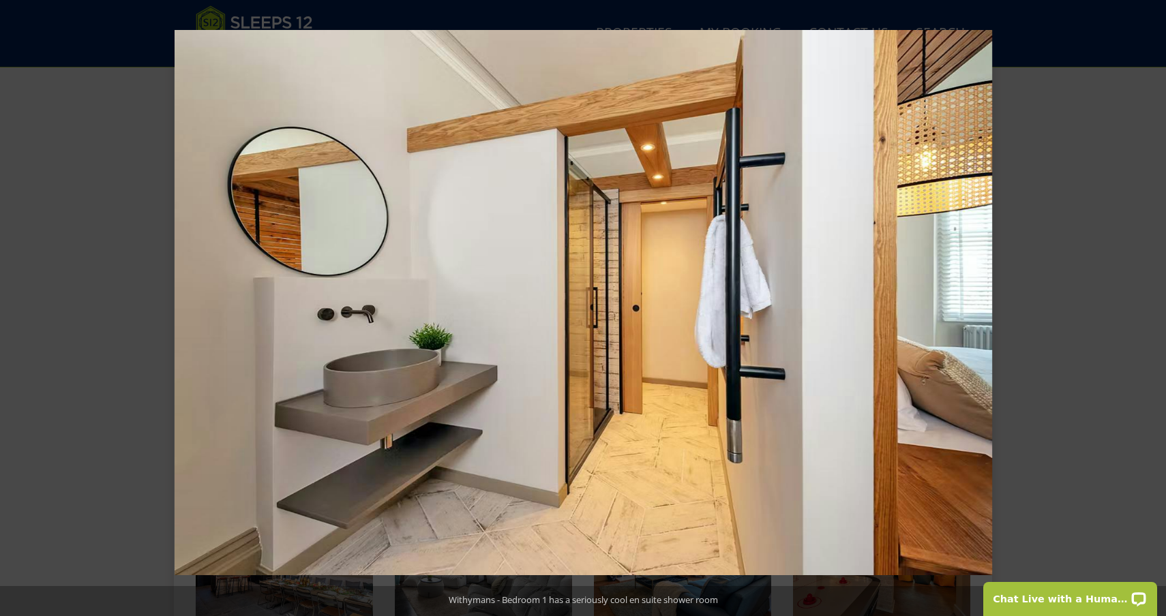
click at [1151, 305] on button at bounding box center [1142, 308] width 48 height 68
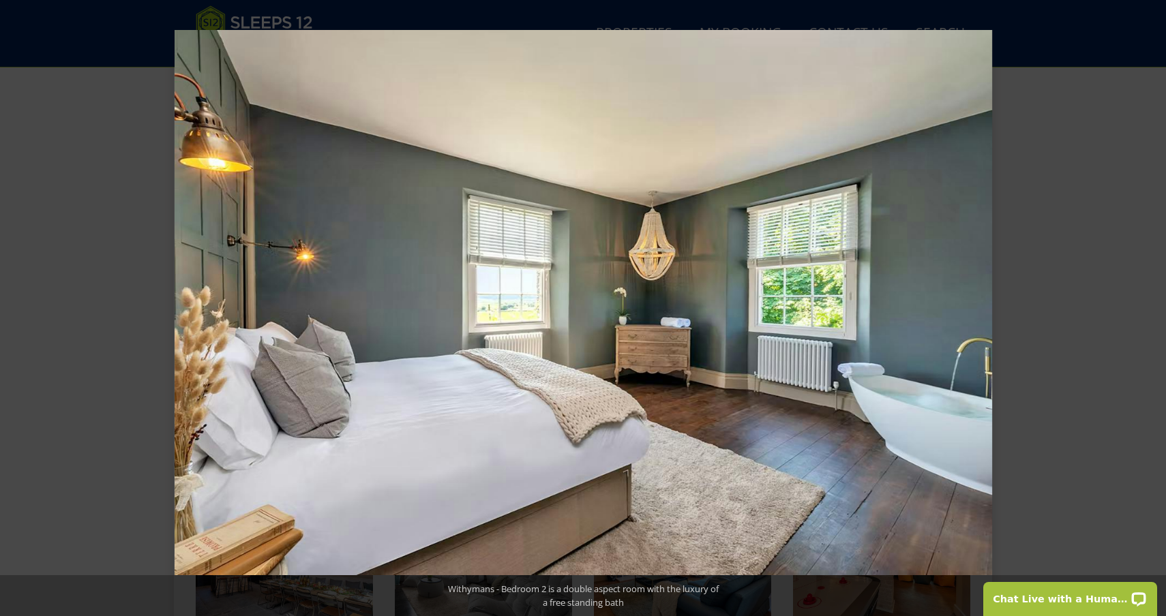
click at [1151, 305] on button at bounding box center [1142, 308] width 48 height 68
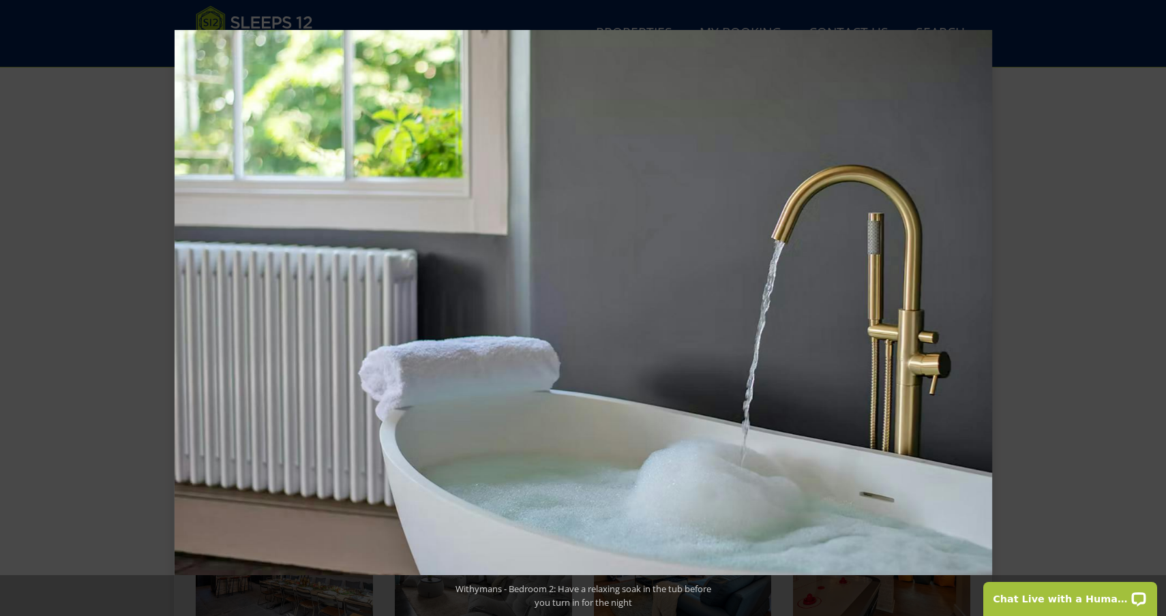
click at [1151, 305] on button at bounding box center [1142, 308] width 48 height 68
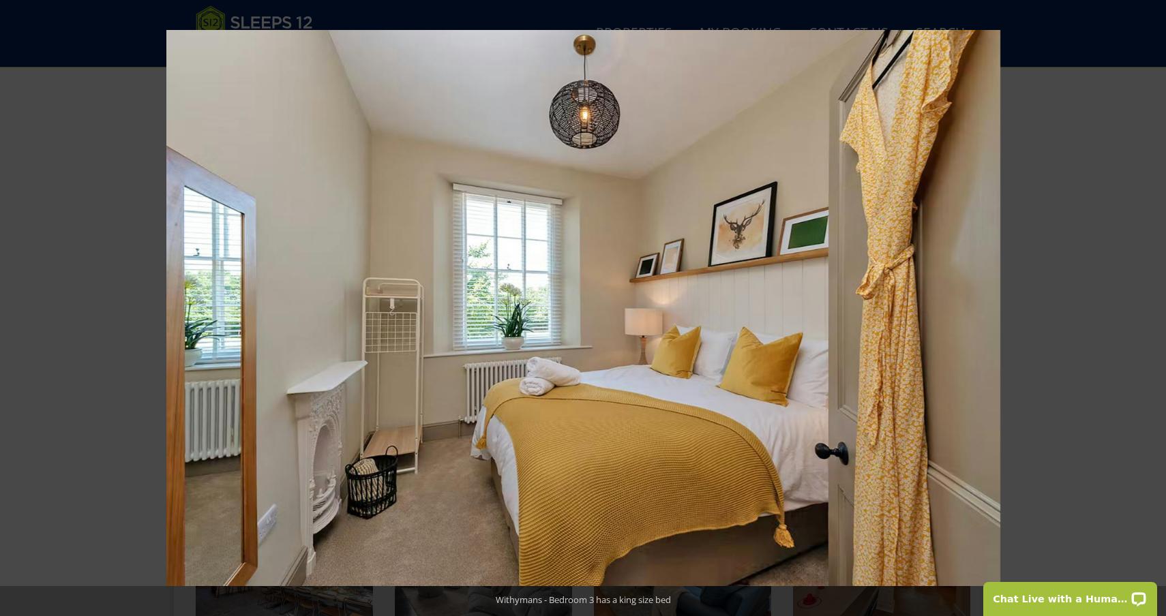
click at [1151, 305] on button at bounding box center [1142, 308] width 48 height 68
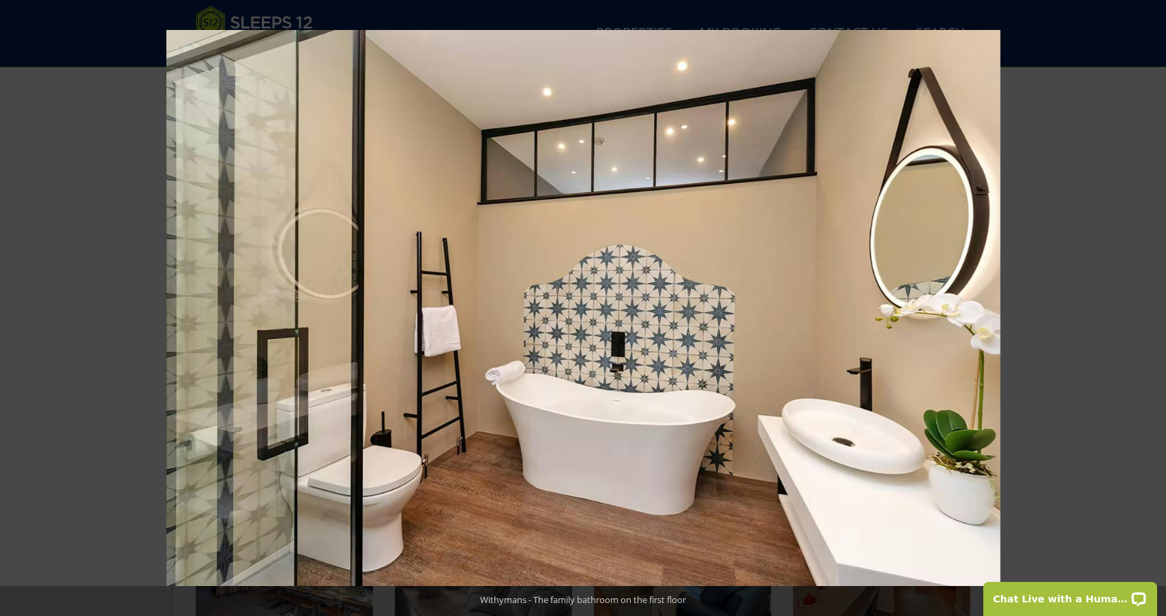
click at [1151, 305] on button at bounding box center [1142, 308] width 48 height 68
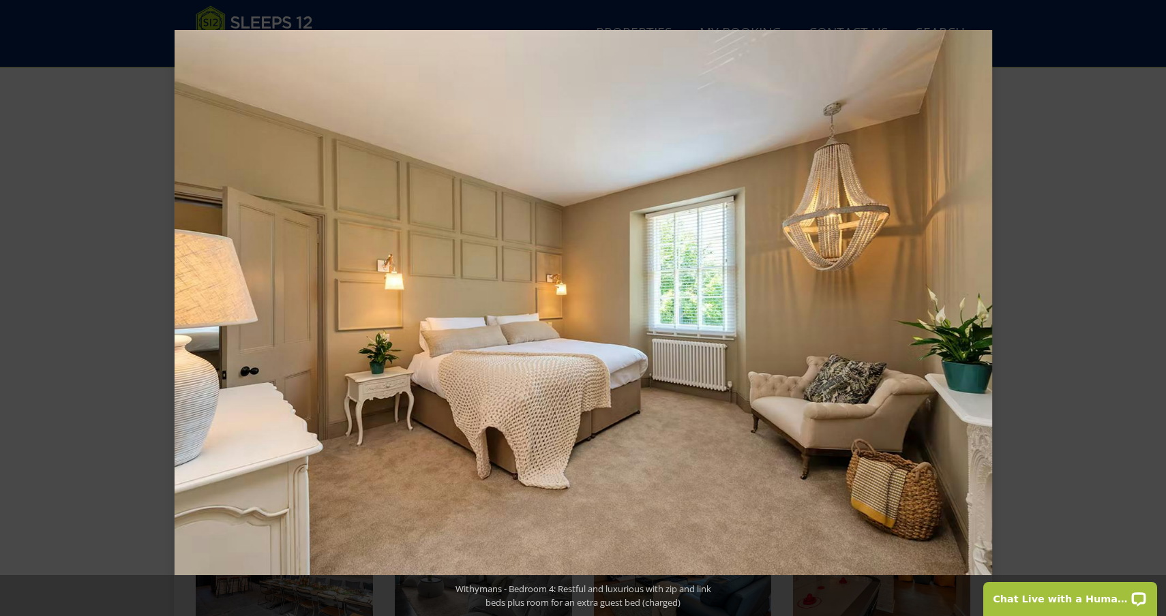
click at [1151, 305] on button at bounding box center [1142, 308] width 48 height 68
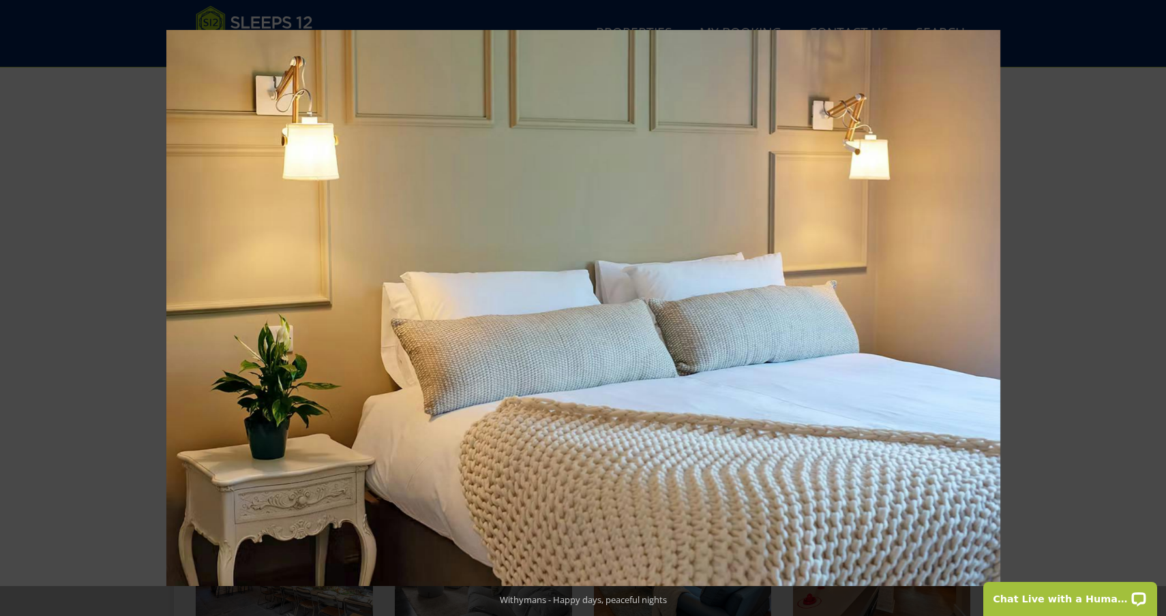
click at [1151, 305] on button at bounding box center [1142, 308] width 48 height 68
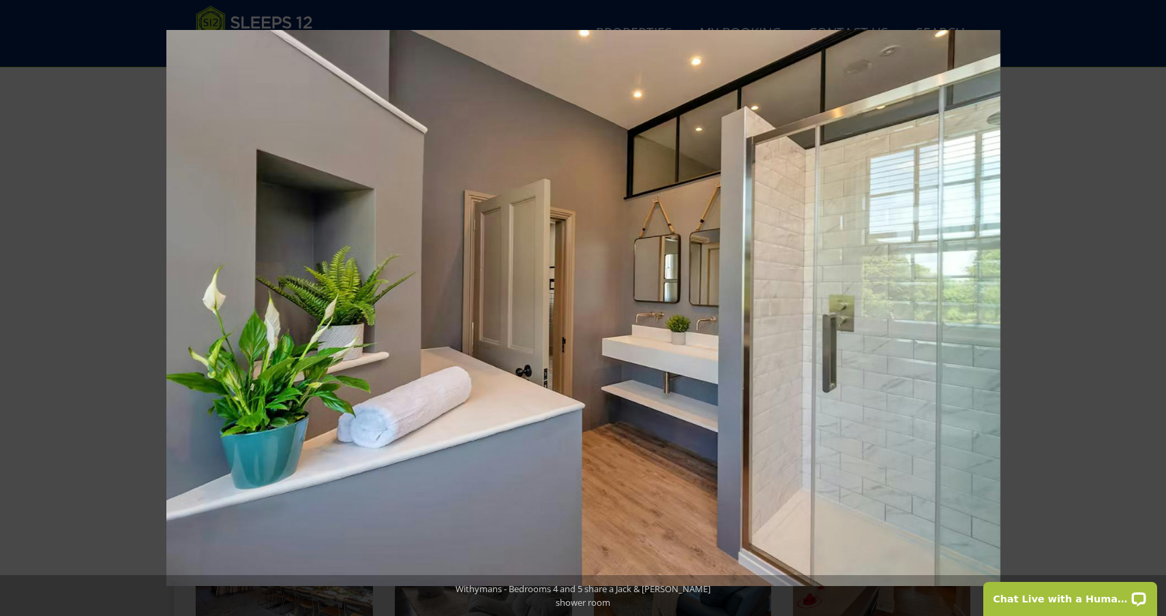
click at [1151, 305] on button at bounding box center [1142, 308] width 48 height 68
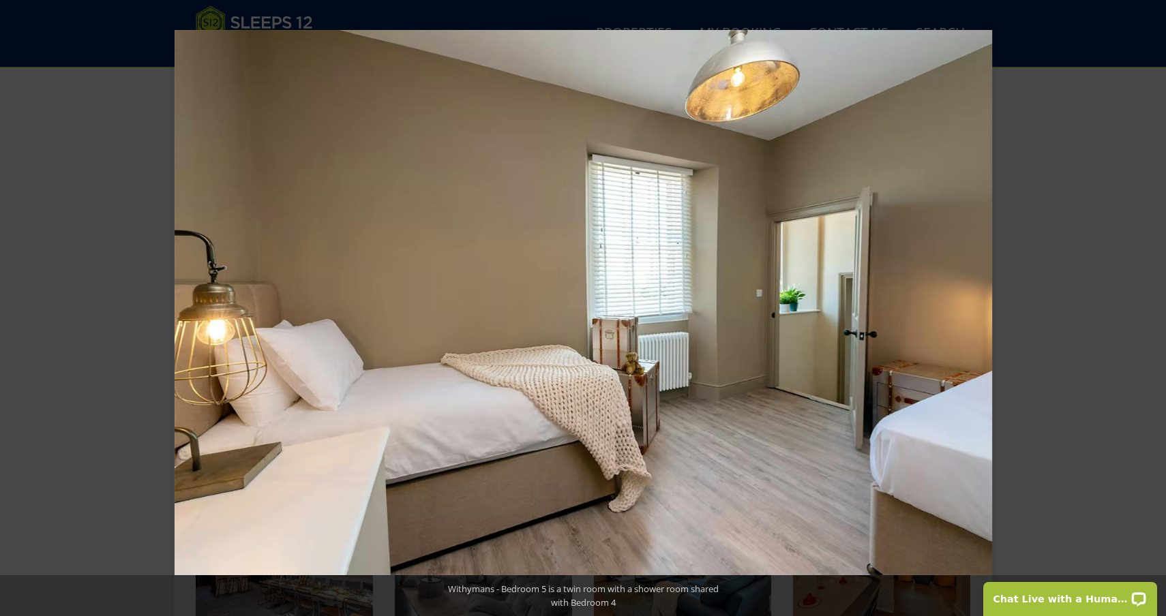
click at [1151, 305] on button at bounding box center [1142, 308] width 48 height 68
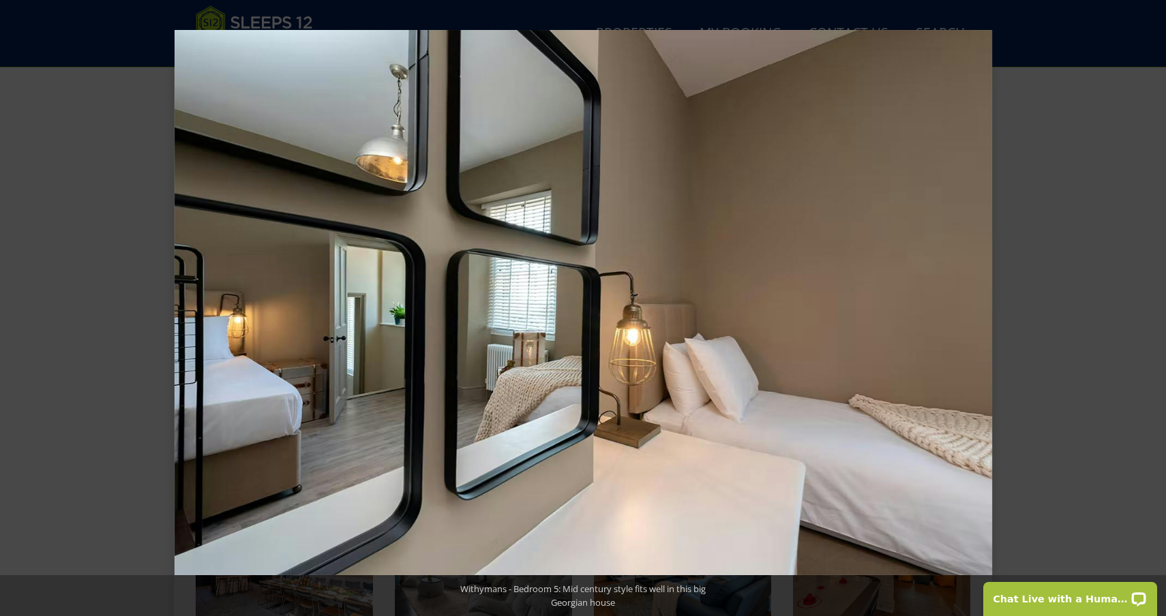
click at [1151, 305] on button at bounding box center [1142, 308] width 48 height 68
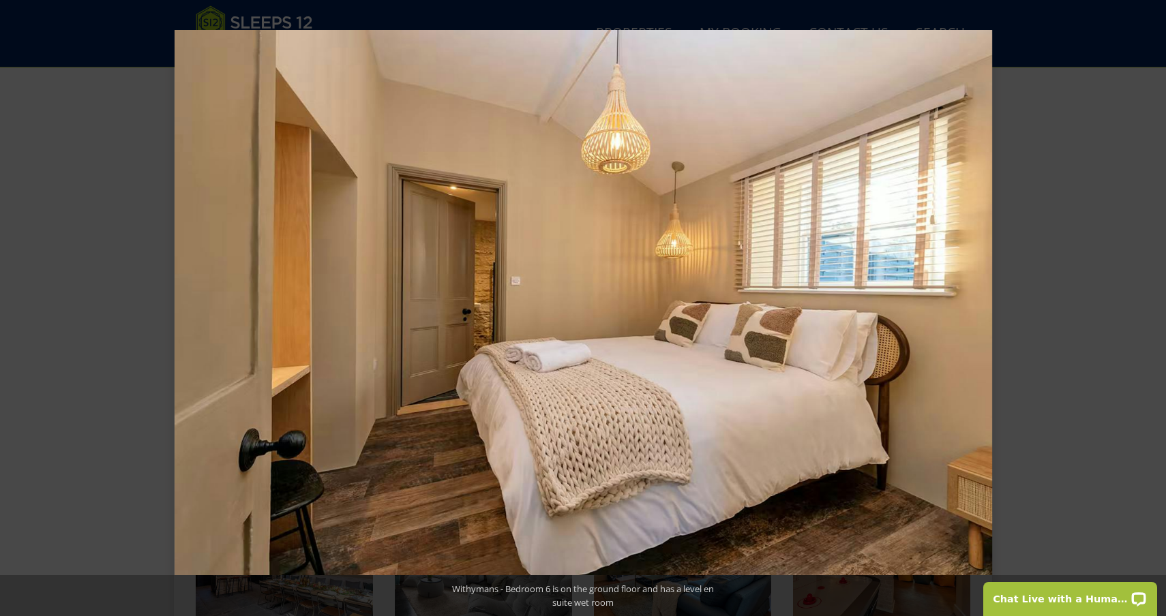
click at [1151, 305] on button at bounding box center [1142, 308] width 48 height 68
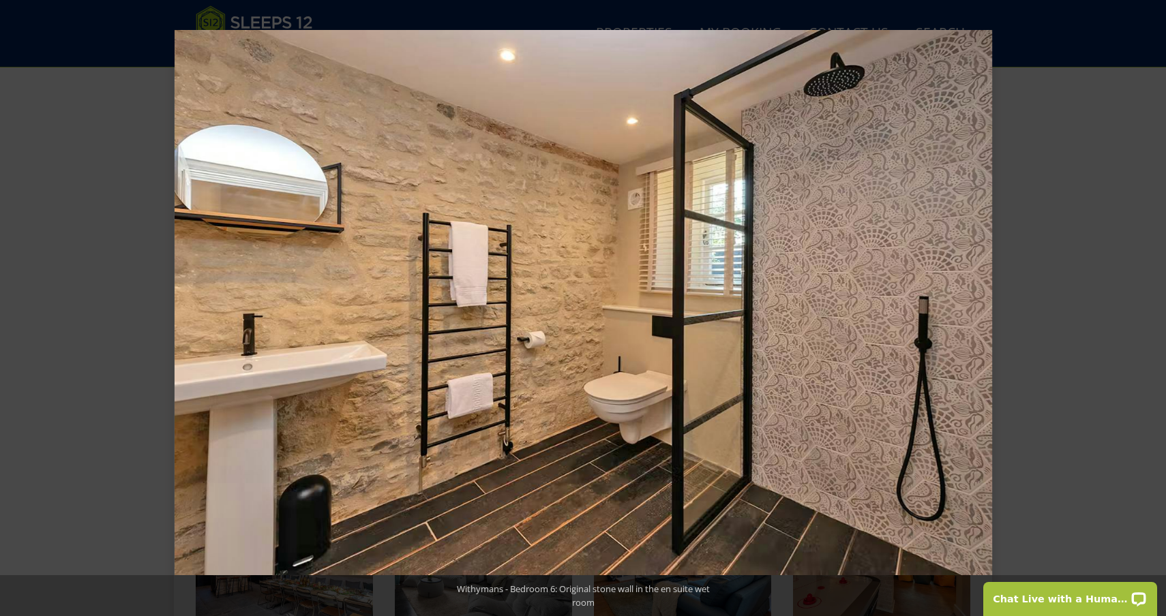
click at [1151, 305] on button at bounding box center [1142, 308] width 48 height 68
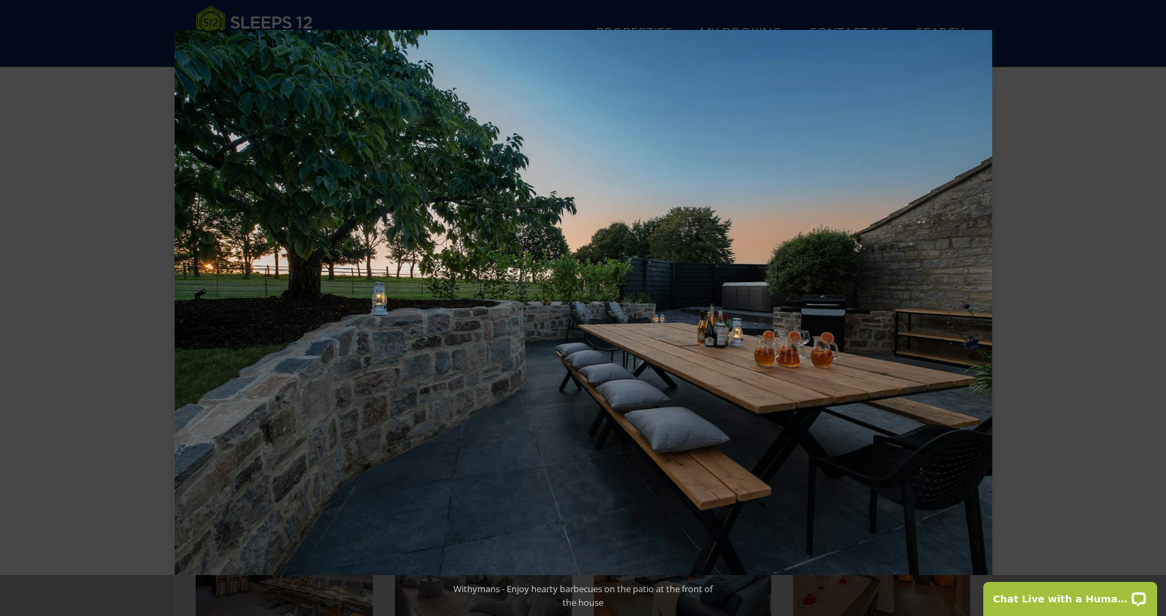
click at [1151, 305] on button at bounding box center [1142, 308] width 48 height 68
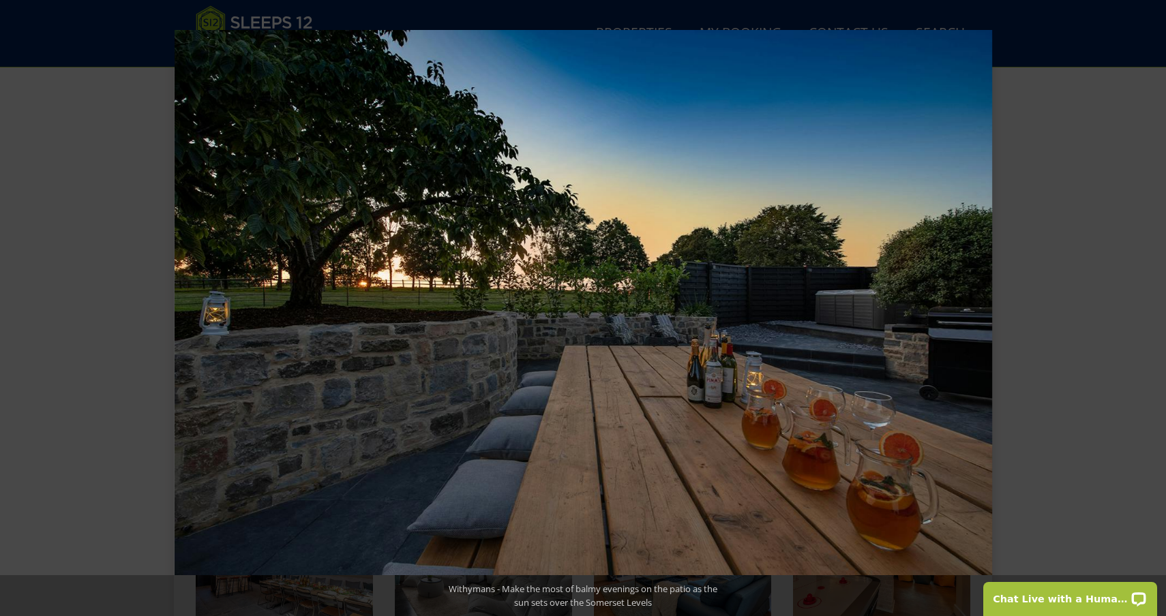
click at [1151, 305] on button at bounding box center [1142, 308] width 48 height 68
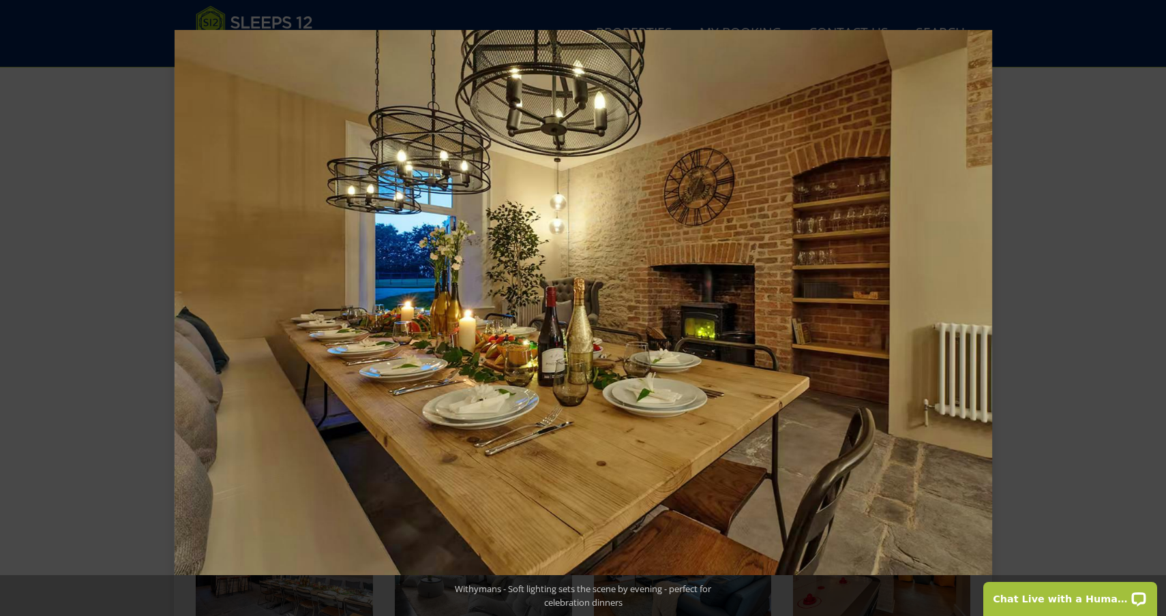
click at [1151, 305] on button at bounding box center [1142, 308] width 48 height 68
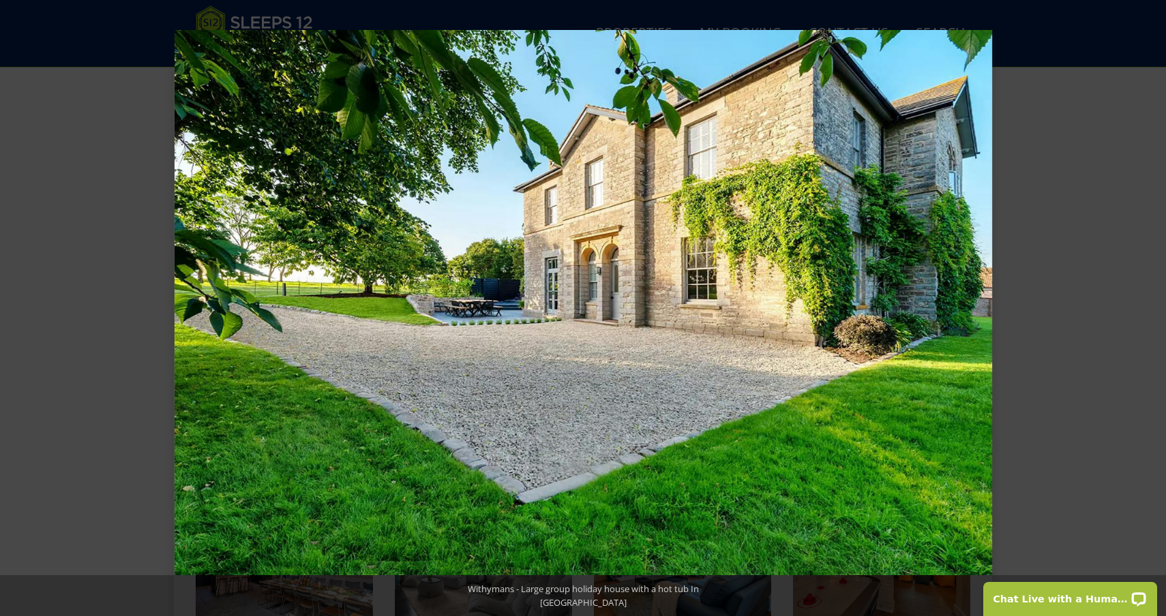
click at [1151, 305] on button at bounding box center [1142, 308] width 48 height 68
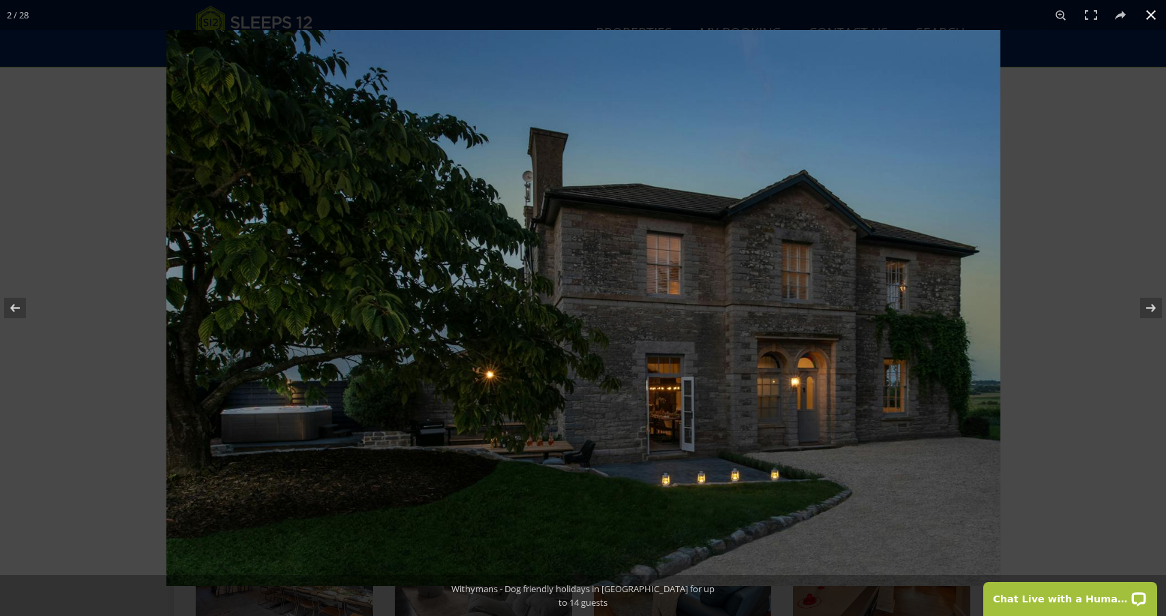
click at [1142, 193] on div at bounding box center [749, 338] width 1166 height 616
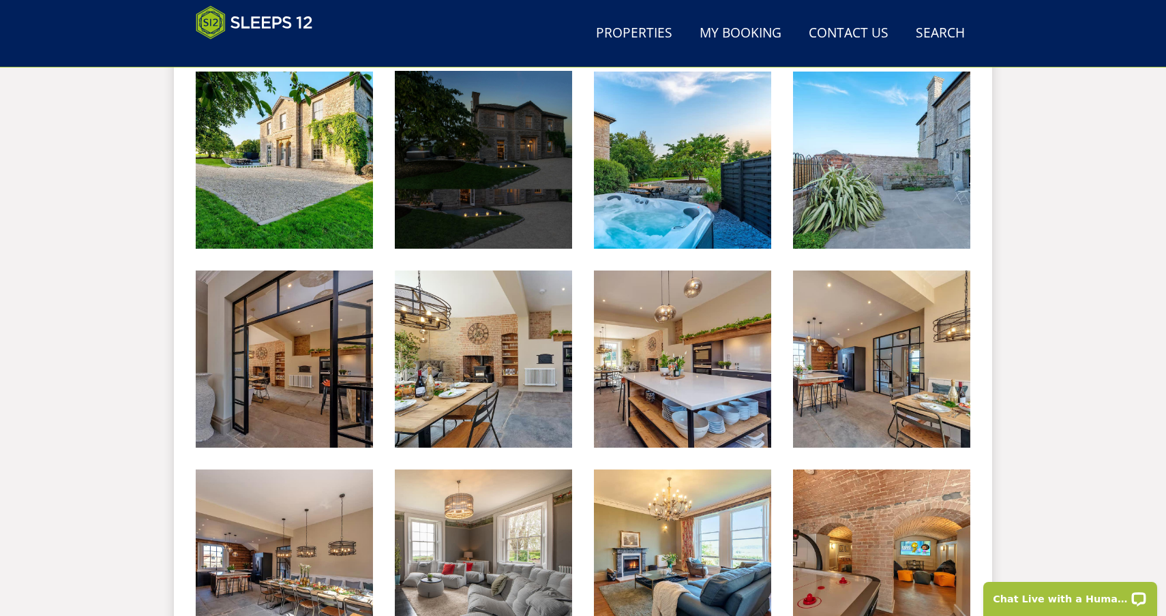
click at [1142, 193] on div at bounding box center [583, 308] width 1166 height 616
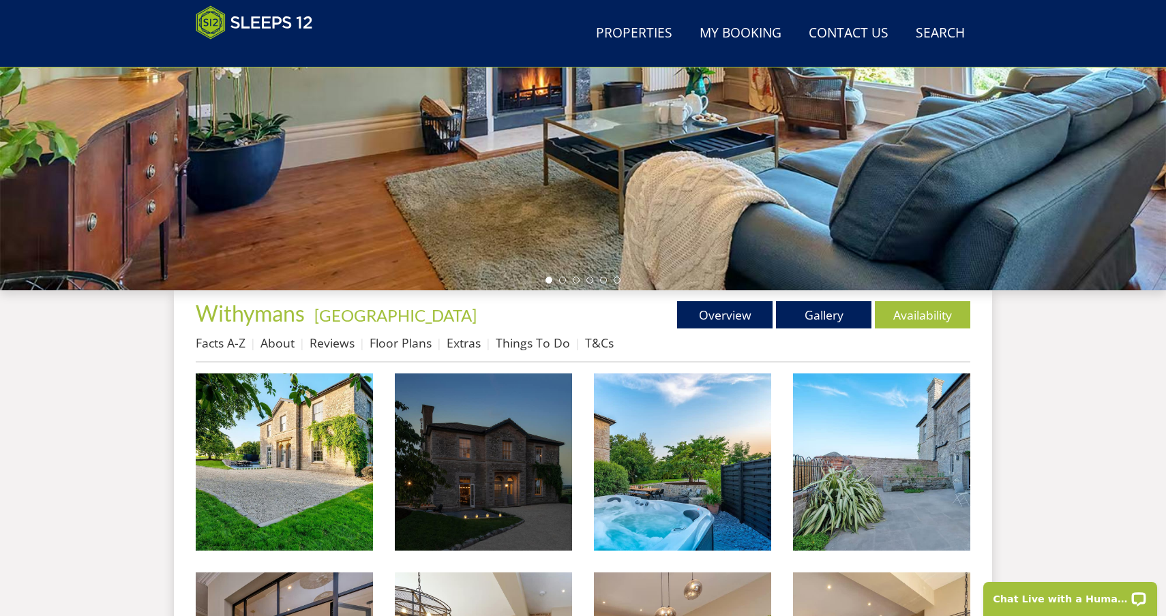
scroll to position [346, 0]
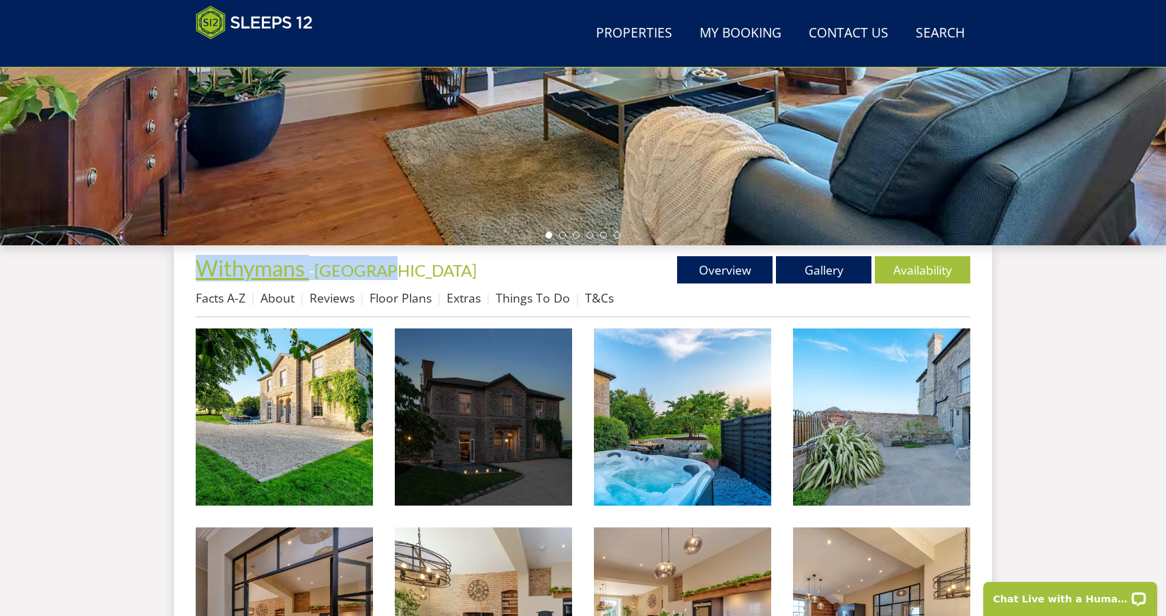
drag, startPoint x: 404, startPoint y: 275, endPoint x: 198, endPoint y: 274, distance: 205.9
click at [198, 274] on h1 "Withymans - Somerset" at bounding box center [389, 268] width 387 height 24
copy h1 "Withymans - Somerset"
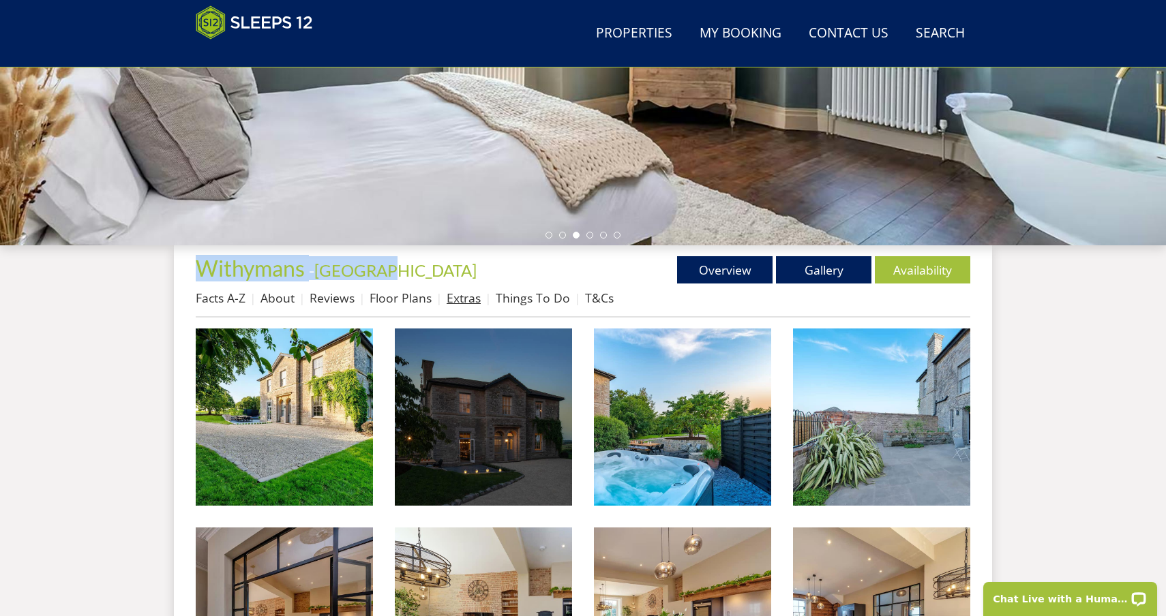
click at [470, 300] on link "Extras" at bounding box center [463, 298] width 34 height 16
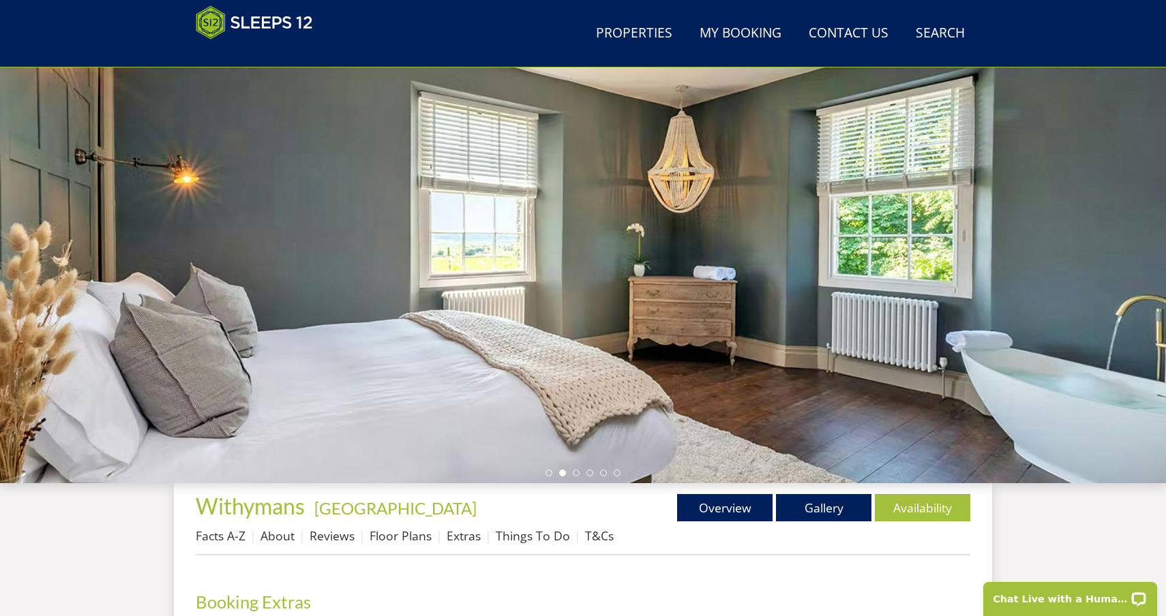
scroll to position [292, 0]
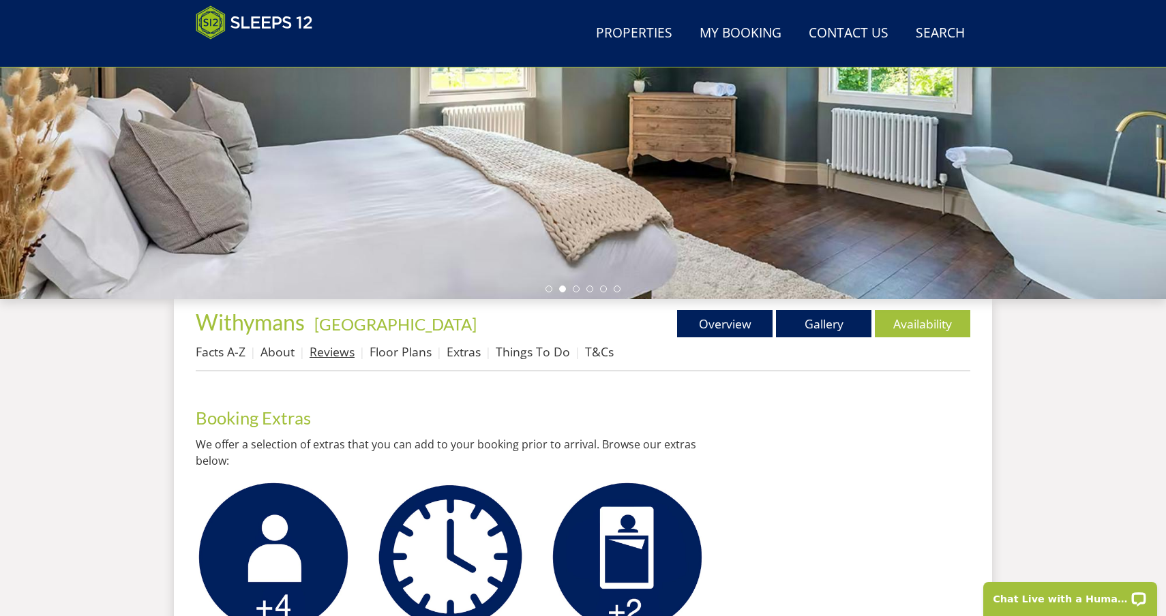
click at [338, 350] on link "Reviews" at bounding box center [331, 352] width 45 height 16
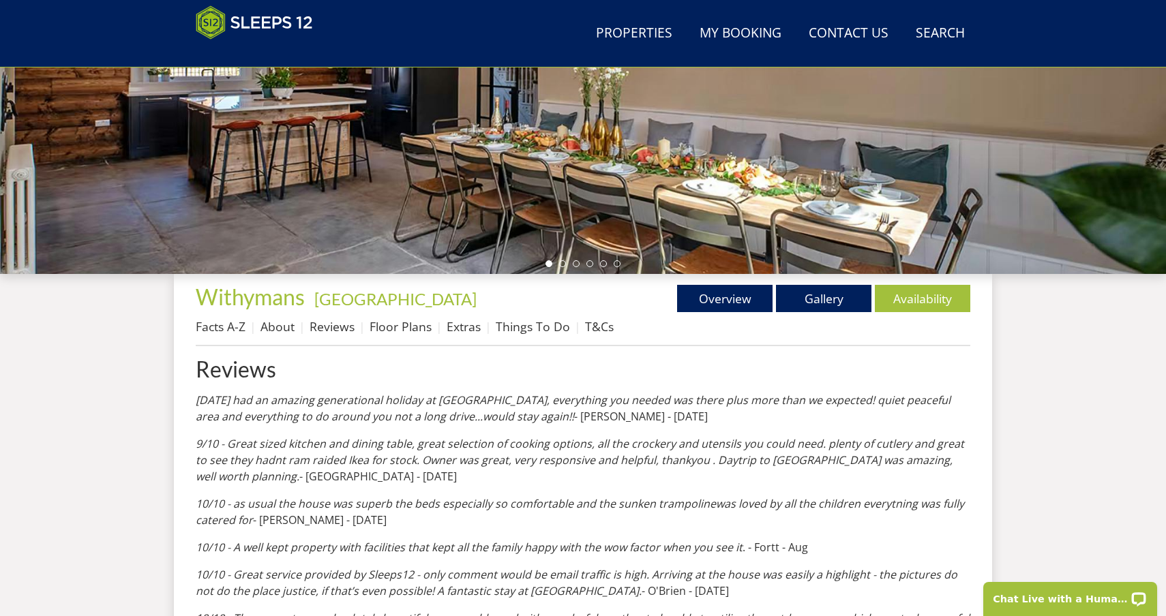
scroll to position [322, 0]
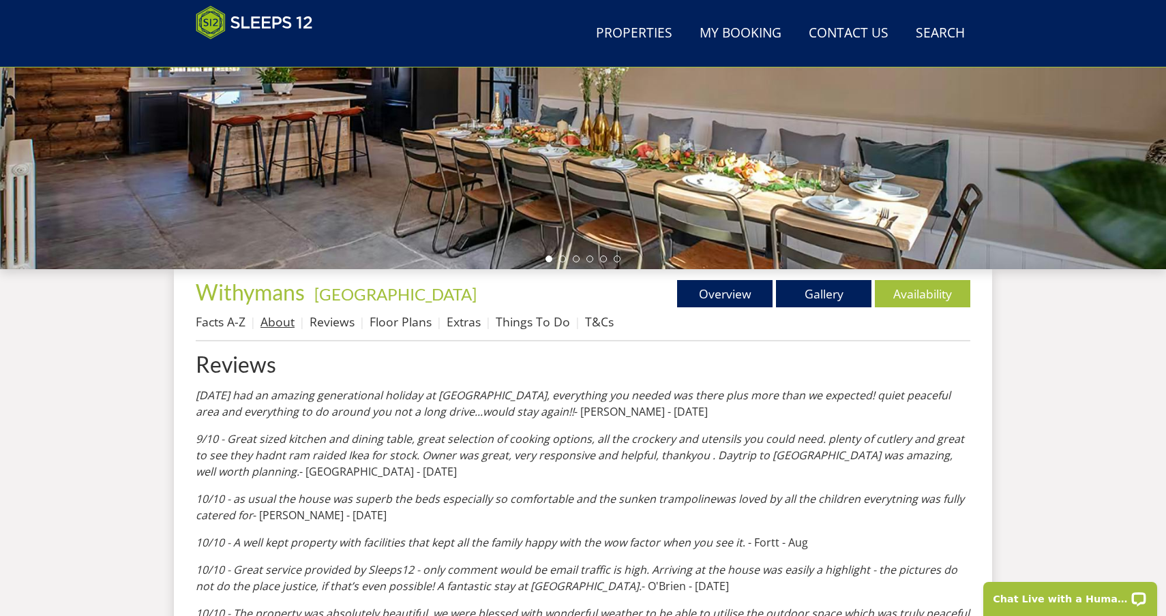
click at [283, 318] on link "About" at bounding box center [277, 322] width 34 height 16
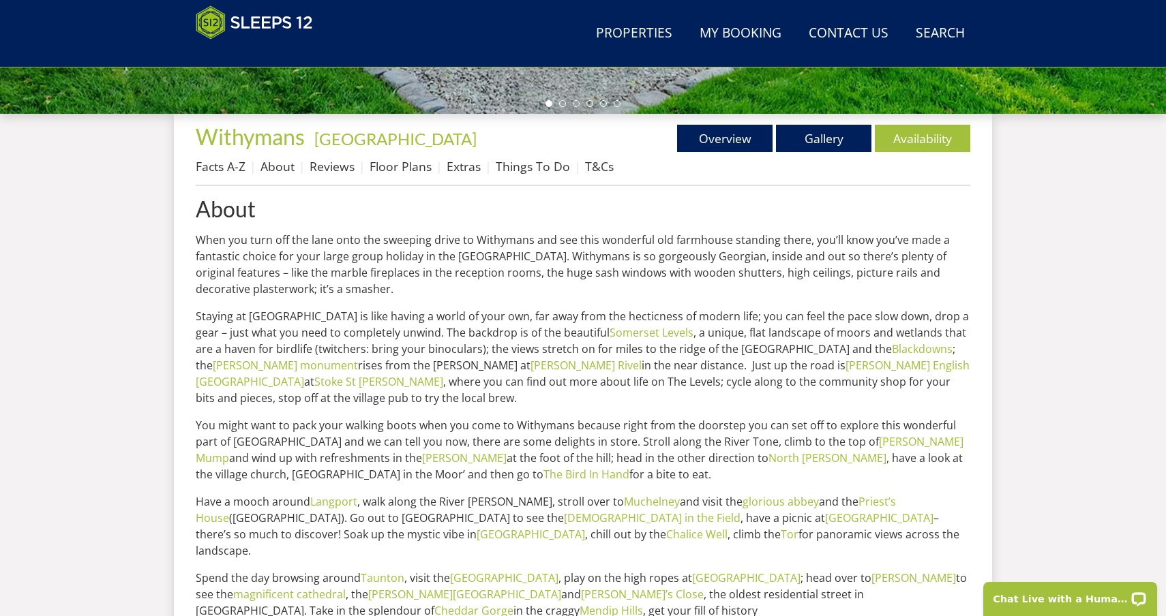
scroll to position [481, 0]
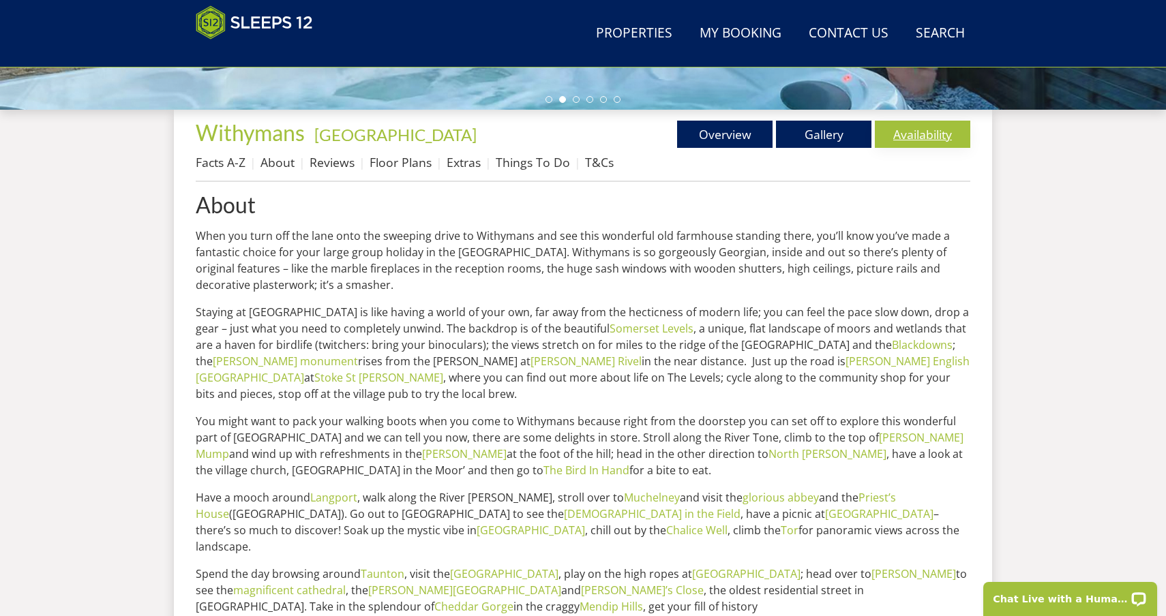
click at [922, 131] on link "Availability" at bounding box center [922, 134] width 95 height 27
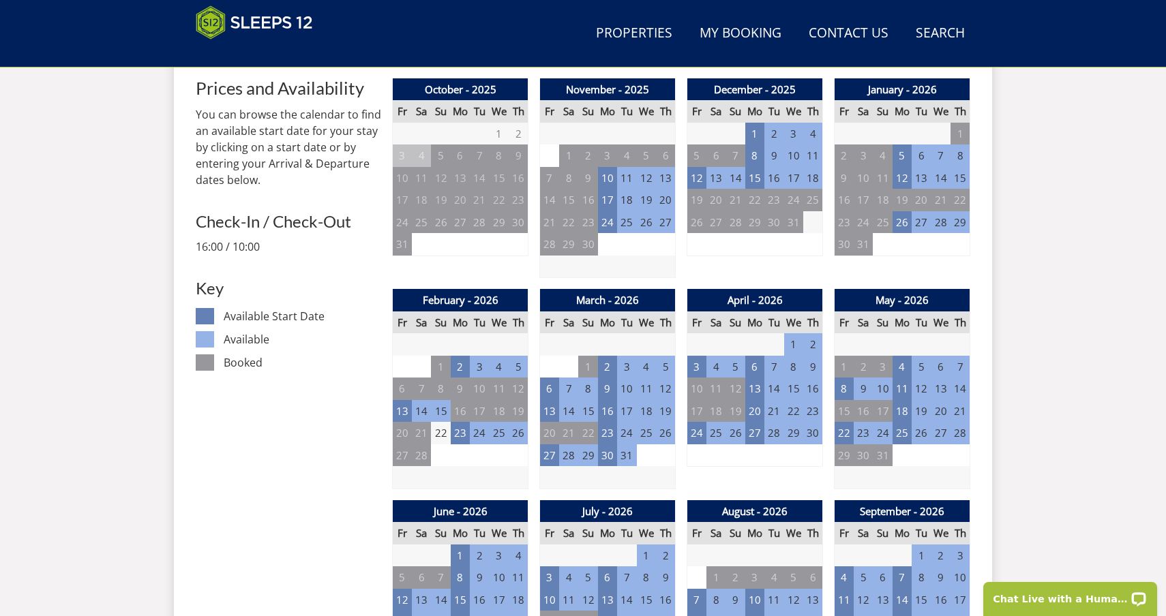
scroll to position [607, 0]
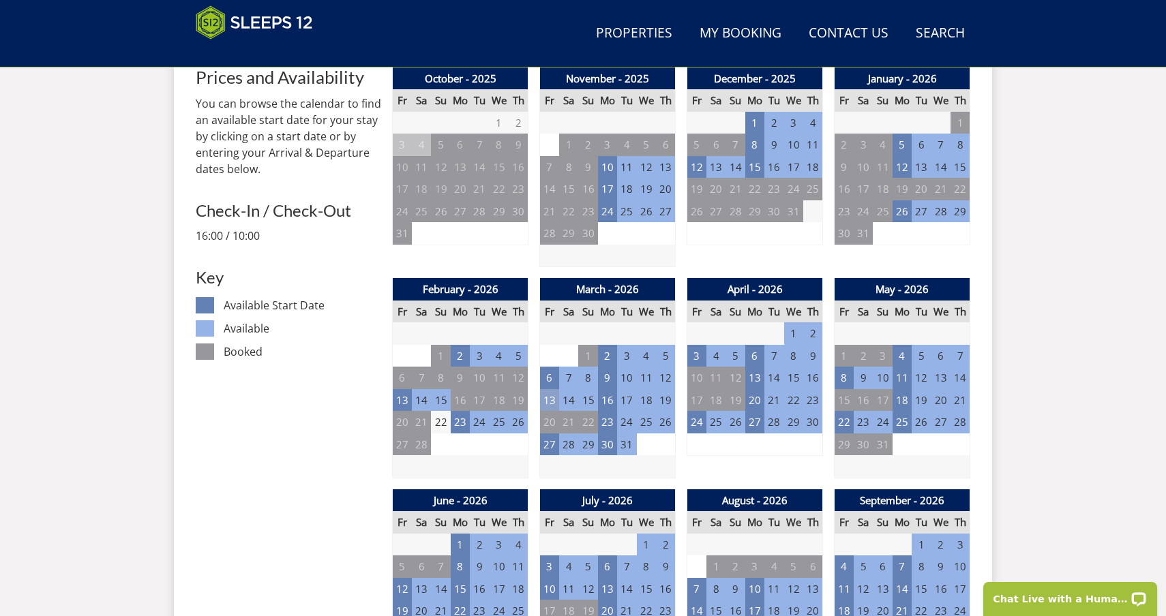
click at [549, 397] on td "13" at bounding box center [549, 400] width 19 height 22
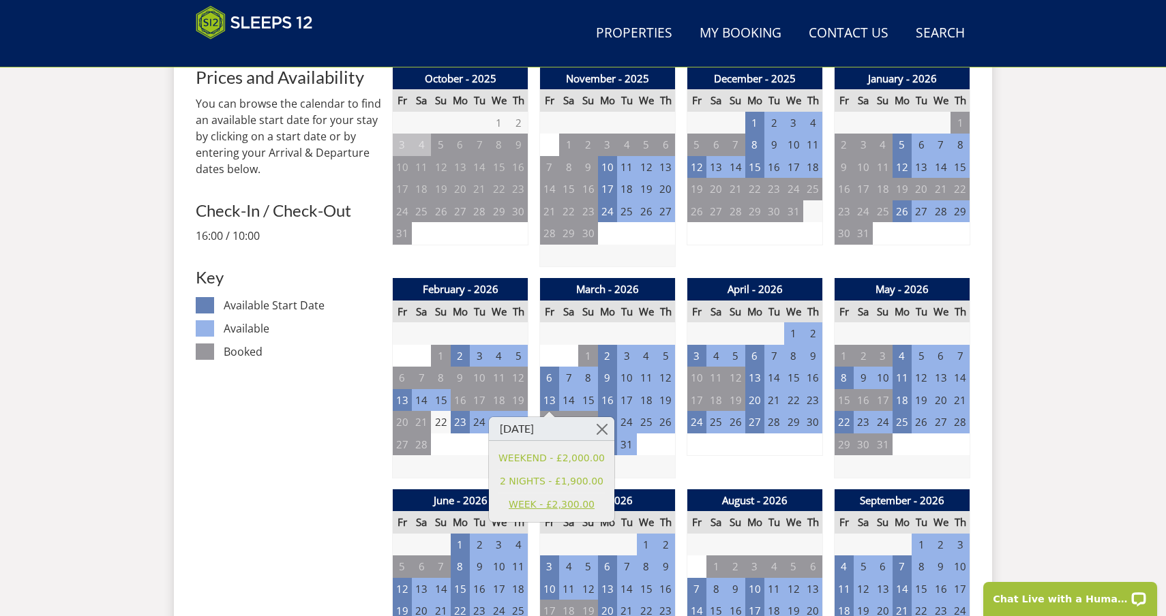
click at [528, 507] on link "WEEK - £2,300.00" at bounding box center [551, 505] width 106 height 14
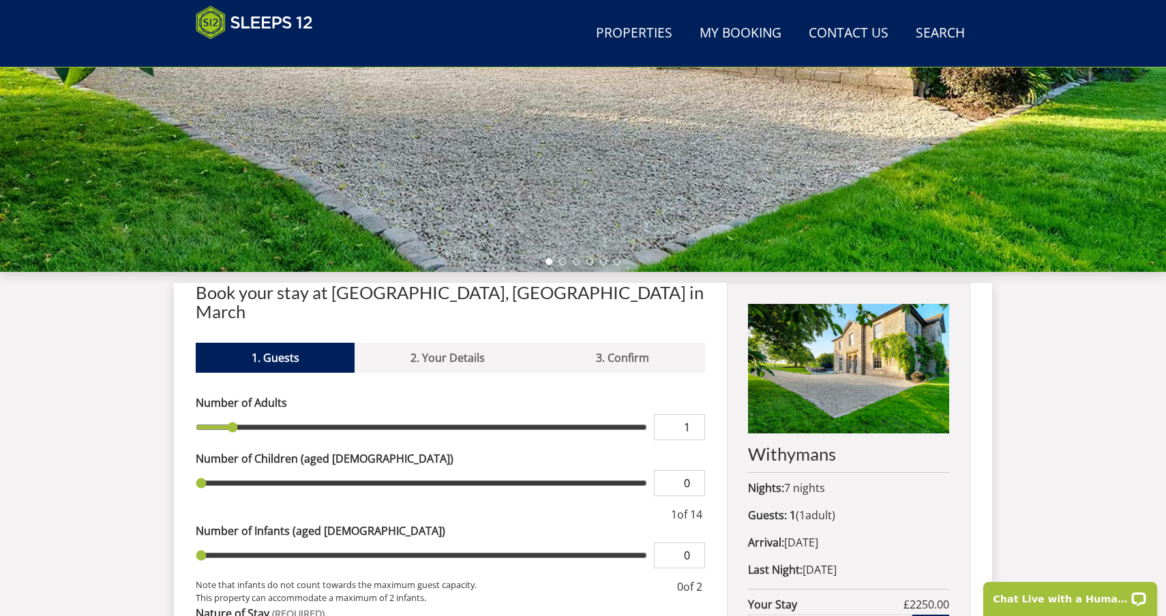
scroll to position [557, 0]
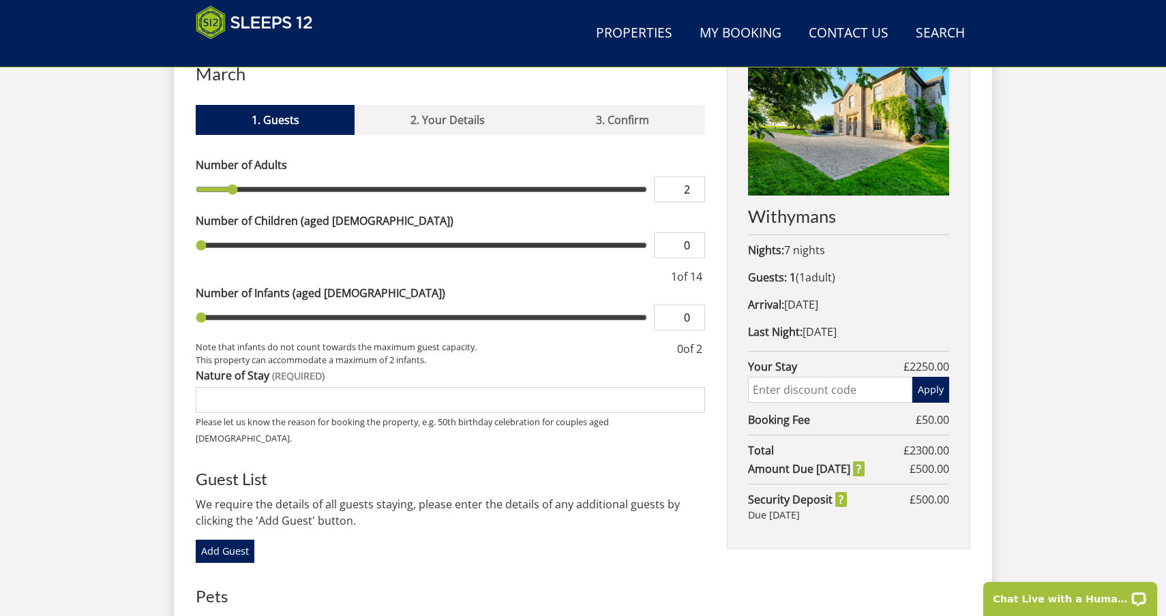
type input "2"
click at [697, 177] on input "2" at bounding box center [679, 190] width 51 height 26
type input "2"
type input "3"
click at [697, 177] on input "3" at bounding box center [679, 190] width 51 height 26
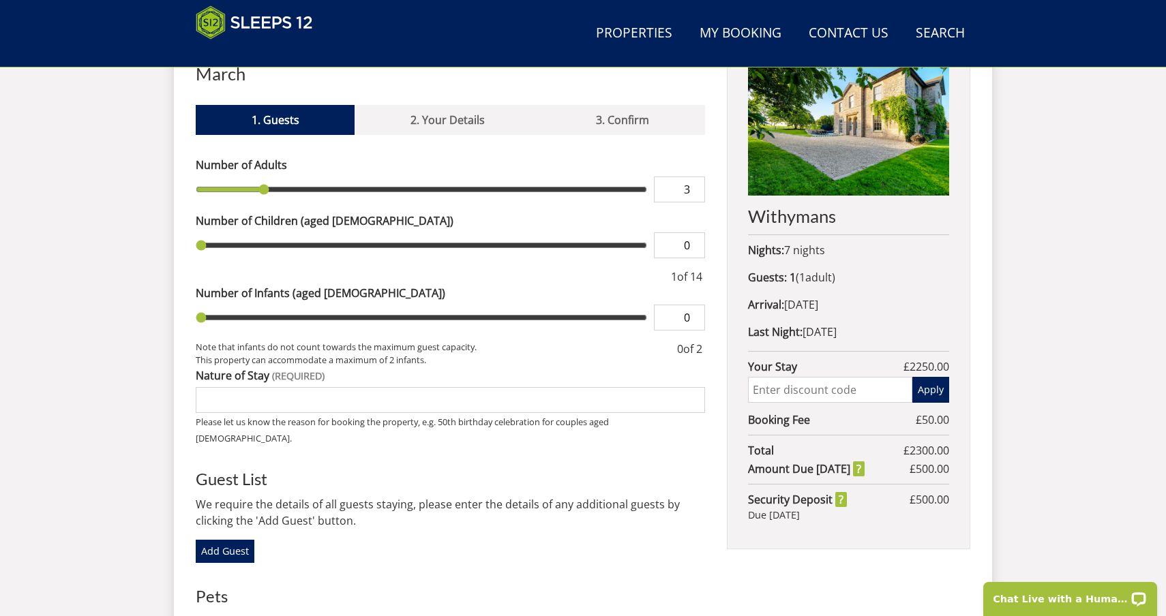
type input "3"
type input "1"
click at [696, 232] on input "1" at bounding box center [679, 245] width 51 height 26
type input "1"
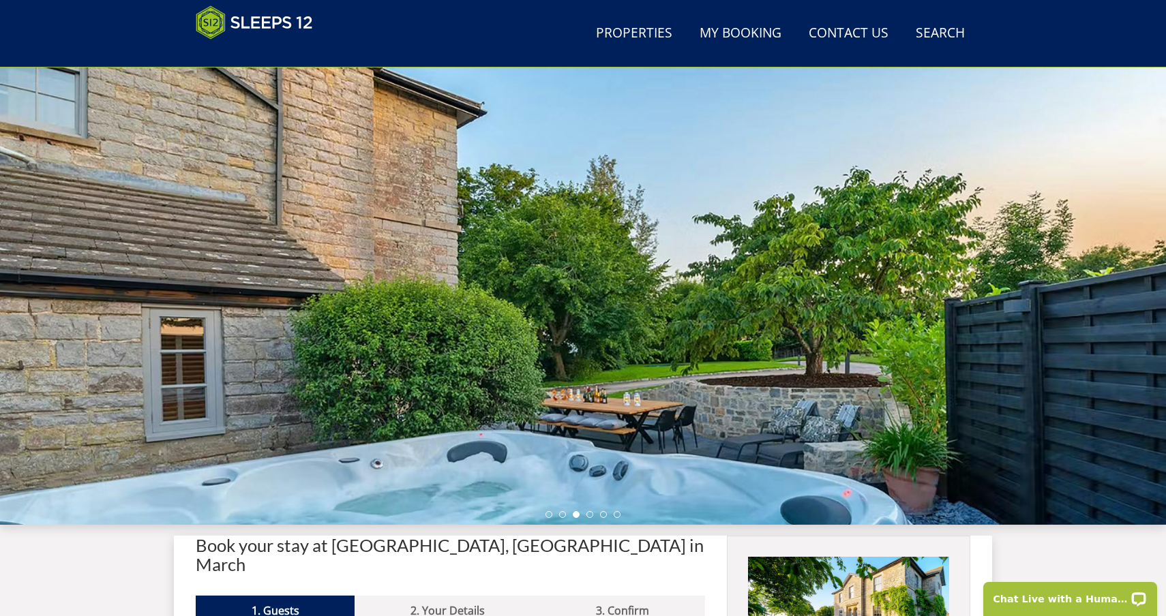
scroll to position [0, 0]
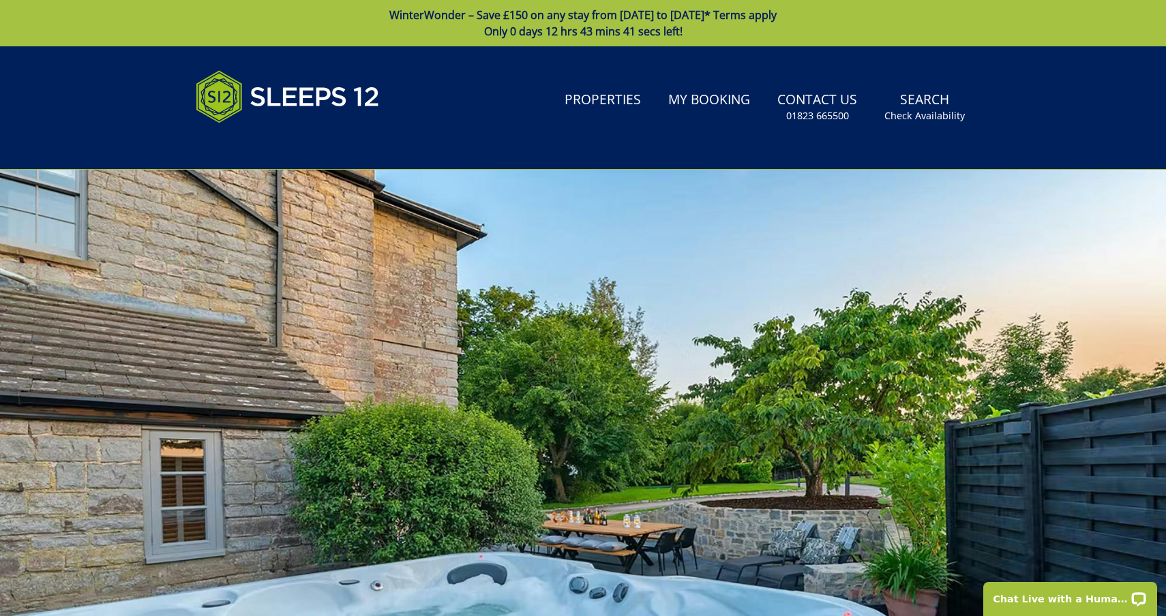
type input "0"
